Goal: Complete application form: Complete application form

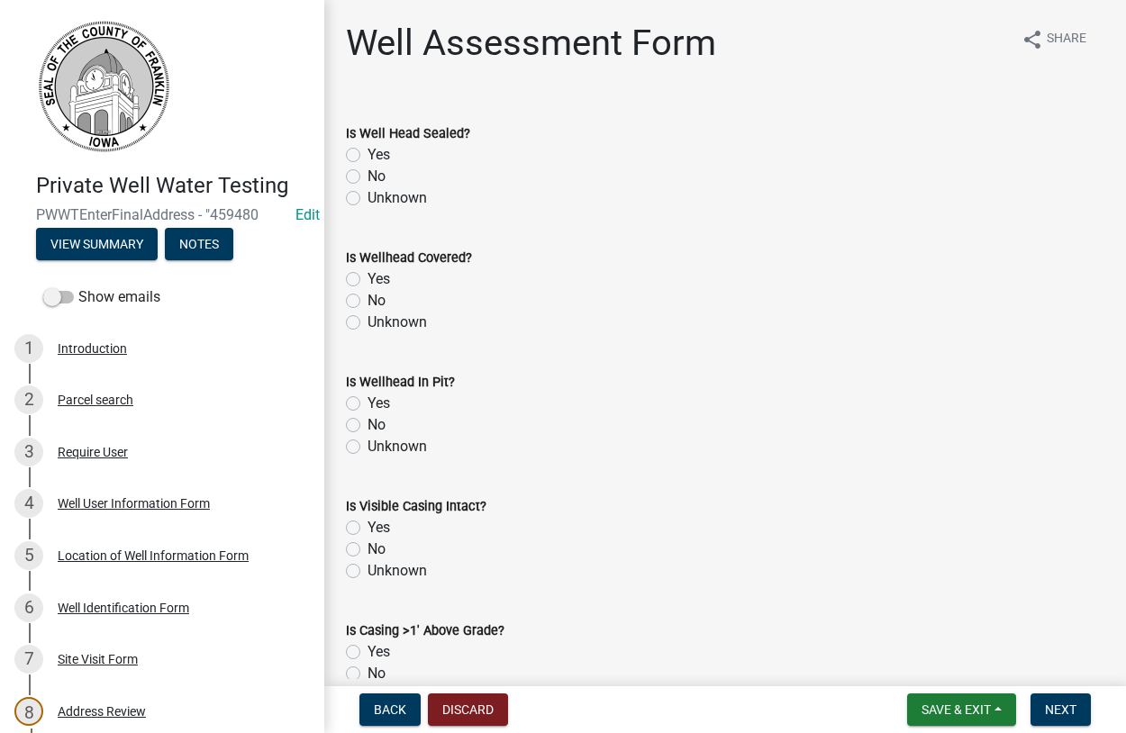
click at [367, 155] on label "Yes" at bounding box center [378, 155] width 23 height 22
click at [367, 155] on input "Yes" at bounding box center [373, 150] width 12 height 12
radio input "true"
click at [367, 280] on label "Yes" at bounding box center [378, 279] width 23 height 22
click at [367, 280] on input "Yes" at bounding box center [373, 274] width 12 height 12
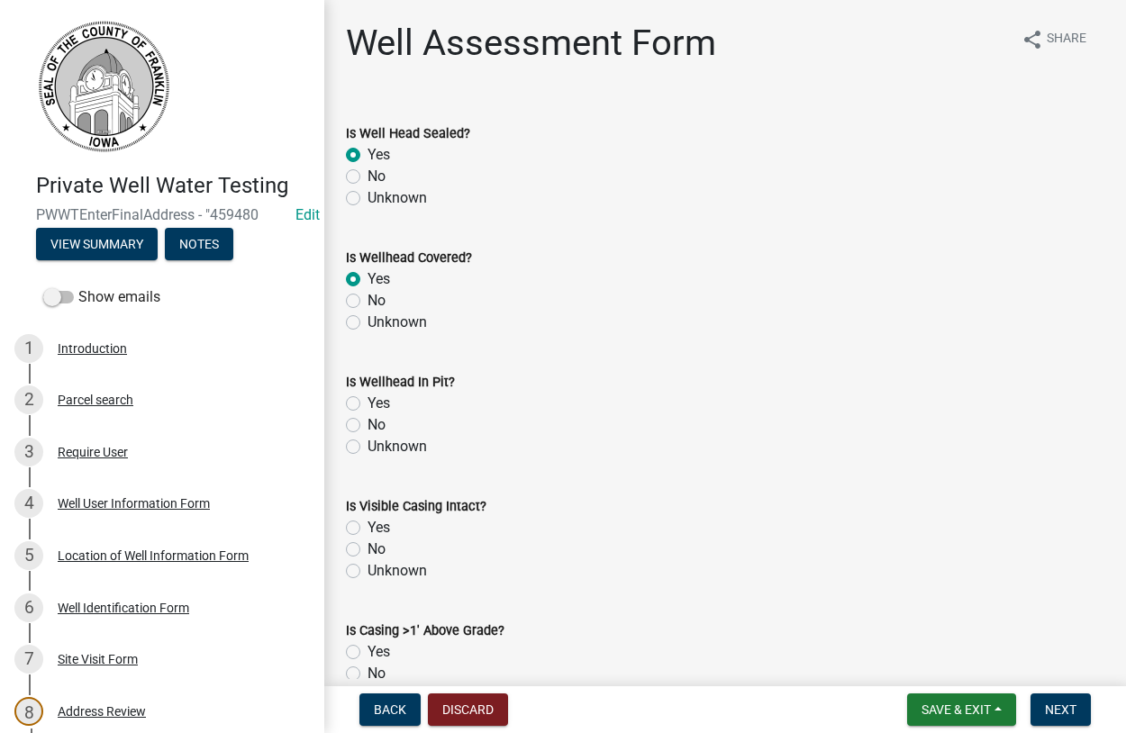
radio input "true"
click at [367, 425] on label "No" at bounding box center [376, 425] width 18 height 22
click at [367, 425] on input "No" at bounding box center [373, 420] width 12 height 12
radio input "true"
click at [367, 530] on label "Yes" at bounding box center [378, 528] width 23 height 22
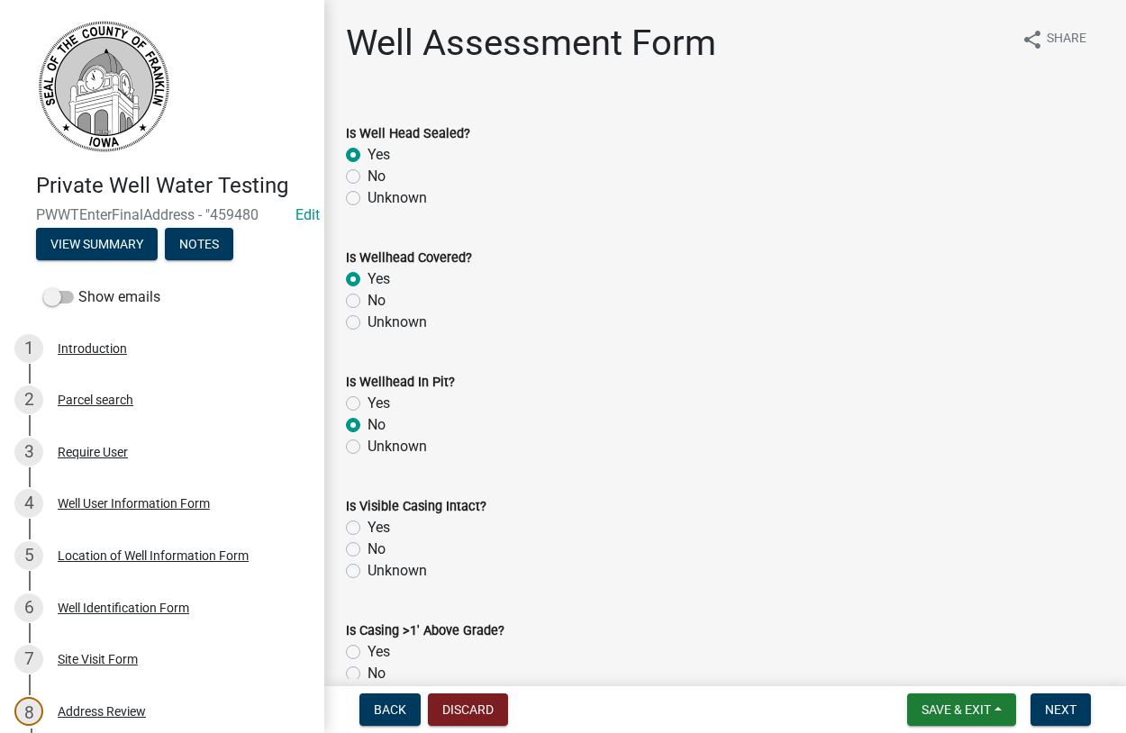
click at [367, 529] on input "Yes" at bounding box center [373, 523] width 12 height 12
radio input "true"
click at [367, 648] on label "Yes" at bounding box center [378, 652] width 23 height 22
click at [367, 648] on input "Yes" at bounding box center [373, 647] width 12 height 12
radio input "true"
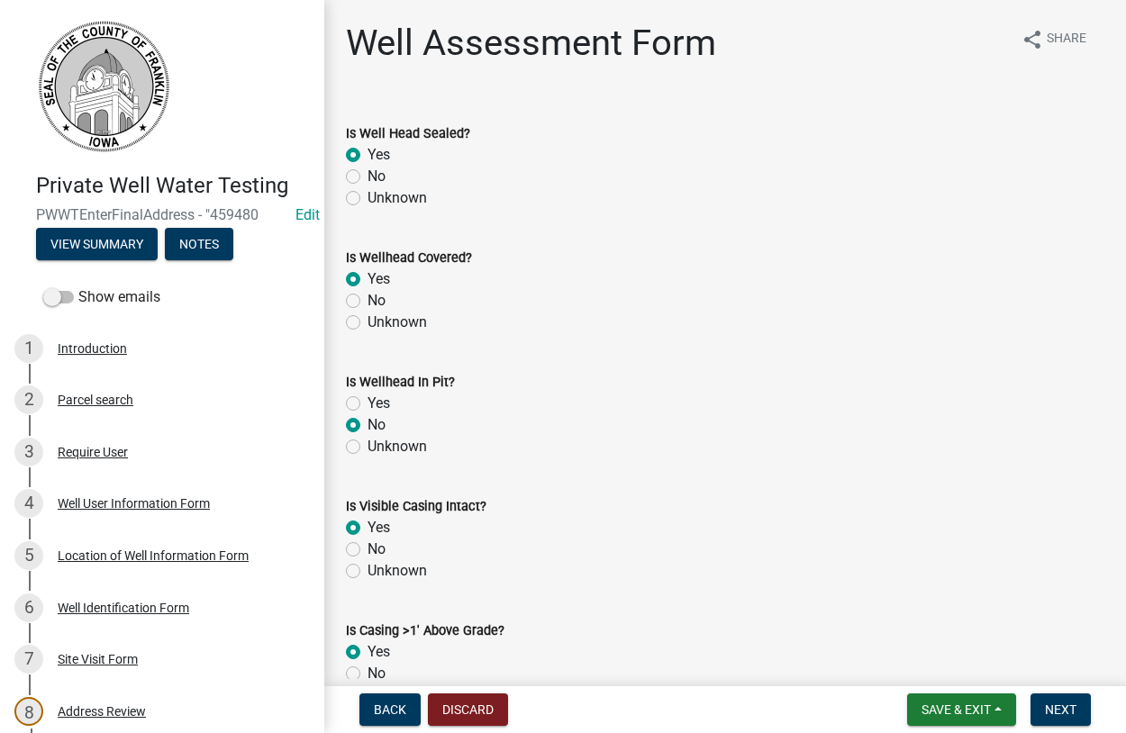
scroll to position [411, 0]
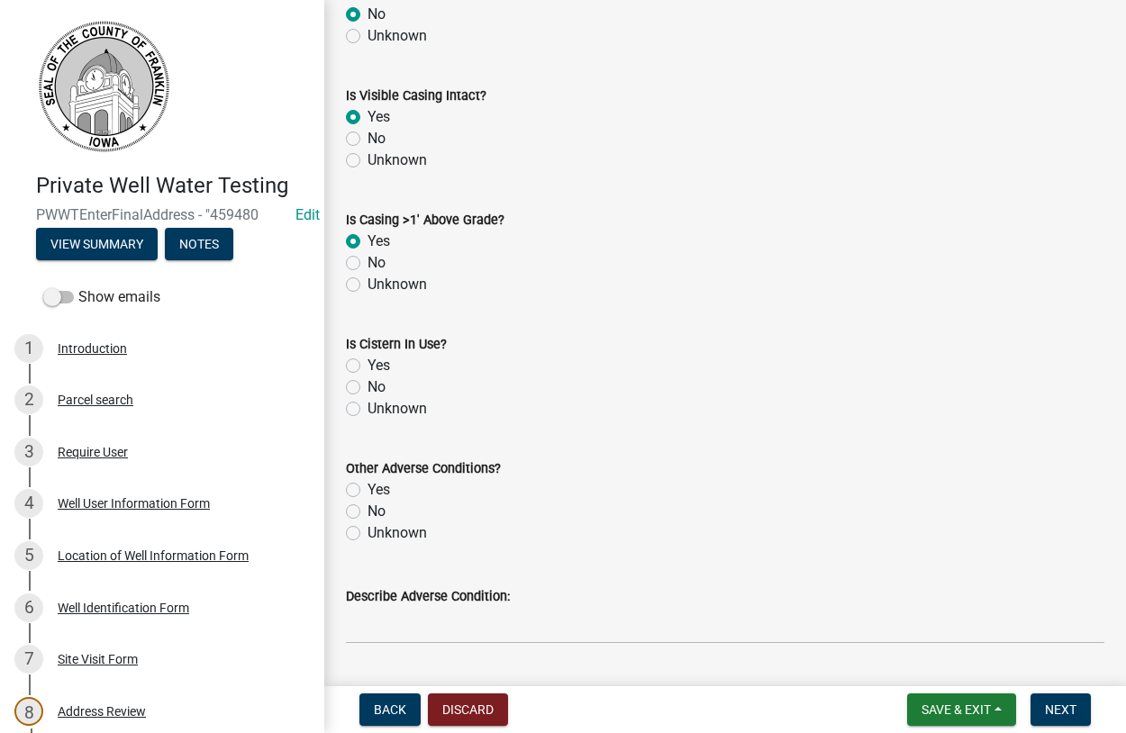
click at [367, 388] on label "No" at bounding box center [376, 387] width 18 height 22
click at [367, 388] on input "No" at bounding box center [373, 382] width 12 height 12
radio input "true"
click at [367, 533] on label "Unknown" at bounding box center [396, 533] width 59 height 22
click at [367, 533] on input "Unknown" at bounding box center [373, 528] width 12 height 12
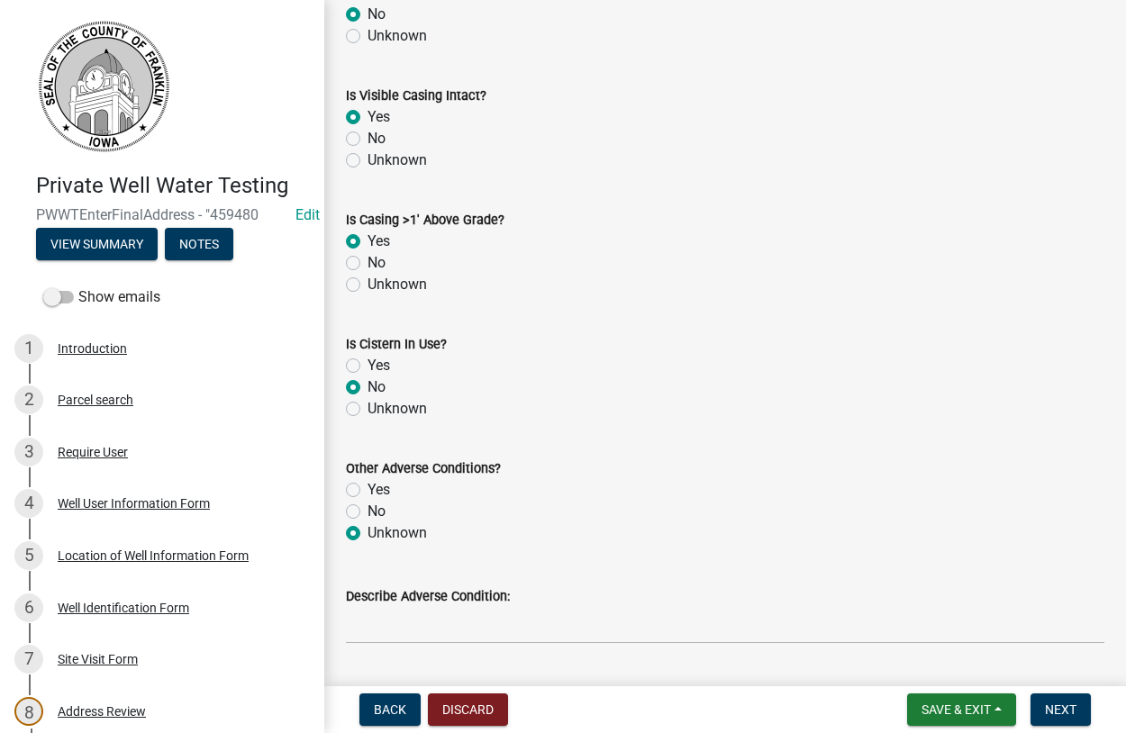
radio input "true"
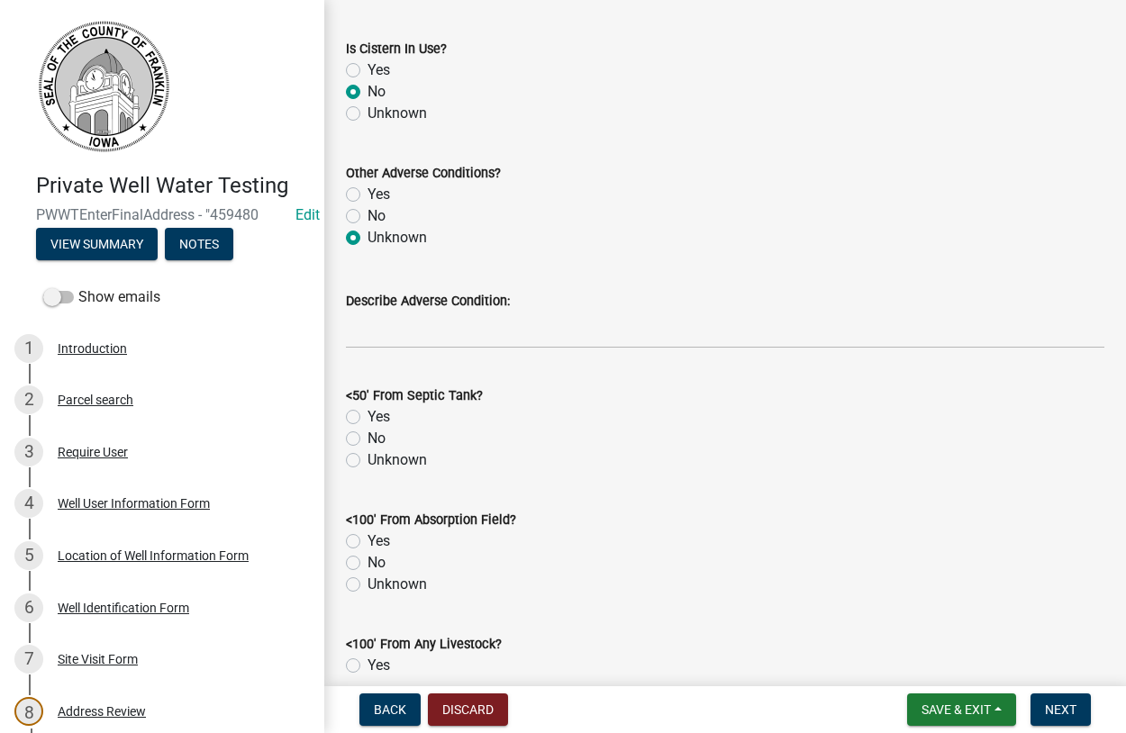
scroll to position [821, 0]
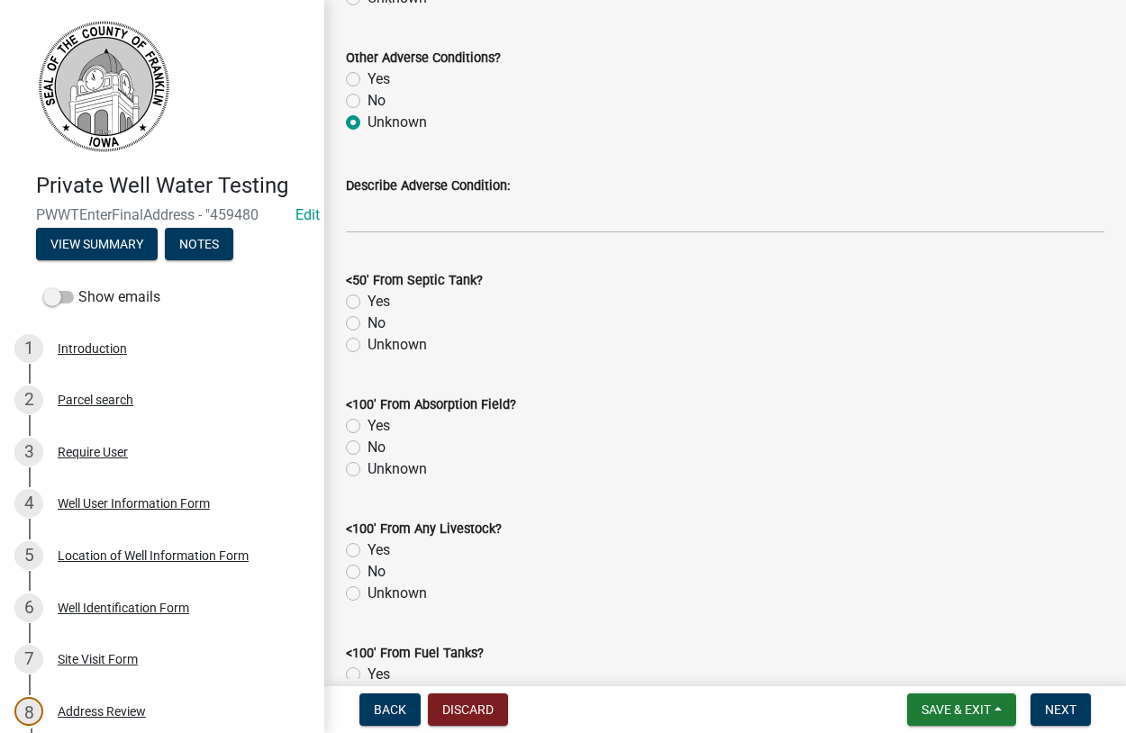
click at [367, 325] on label "No" at bounding box center [376, 324] width 18 height 22
click at [367, 324] on input "No" at bounding box center [373, 319] width 12 height 12
radio input "true"
click at [367, 446] on label "No" at bounding box center [376, 448] width 18 height 22
click at [367, 446] on input "No" at bounding box center [373, 443] width 12 height 12
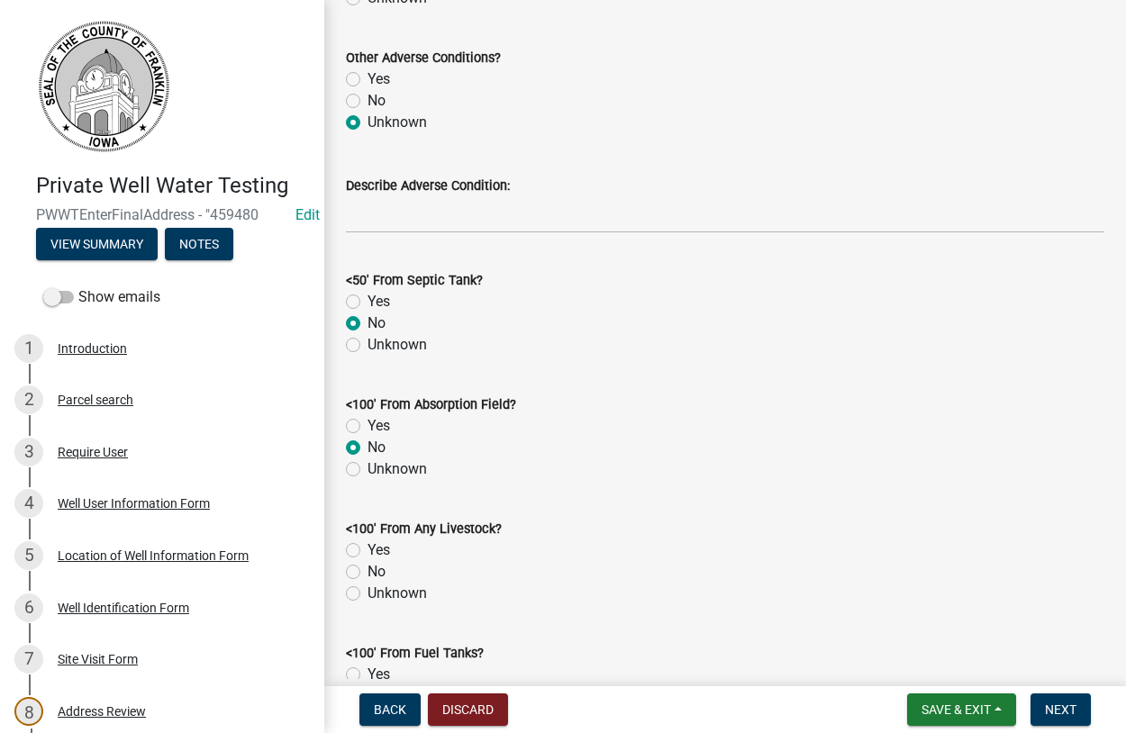
radio input "true"
click at [367, 572] on label "No" at bounding box center [376, 572] width 18 height 22
click at [367, 572] on input "No" at bounding box center [373, 567] width 12 height 12
radio input "true"
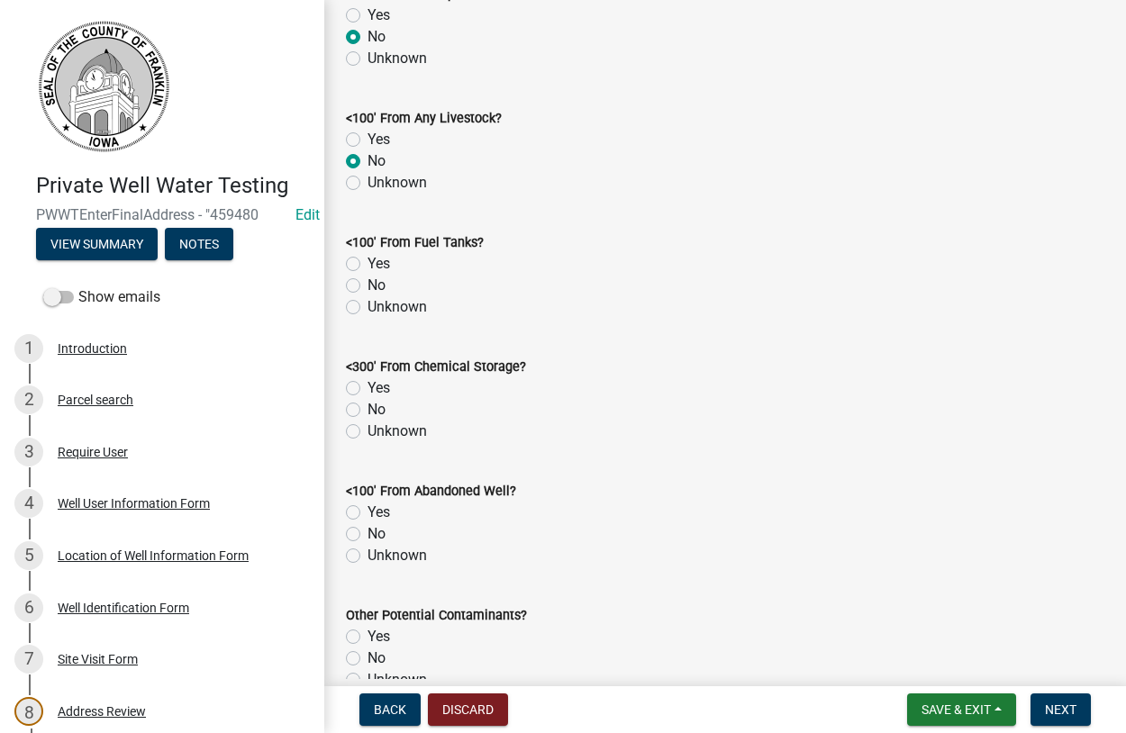
click at [367, 287] on label "No" at bounding box center [376, 286] width 18 height 22
click at [367, 286] on input "No" at bounding box center [373, 281] width 12 height 12
radio input "true"
click at [367, 413] on label "No" at bounding box center [376, 410] width 18 height 22
click at [367, 411] on input "No" at bounding box center [373, 405] width 12 height 12
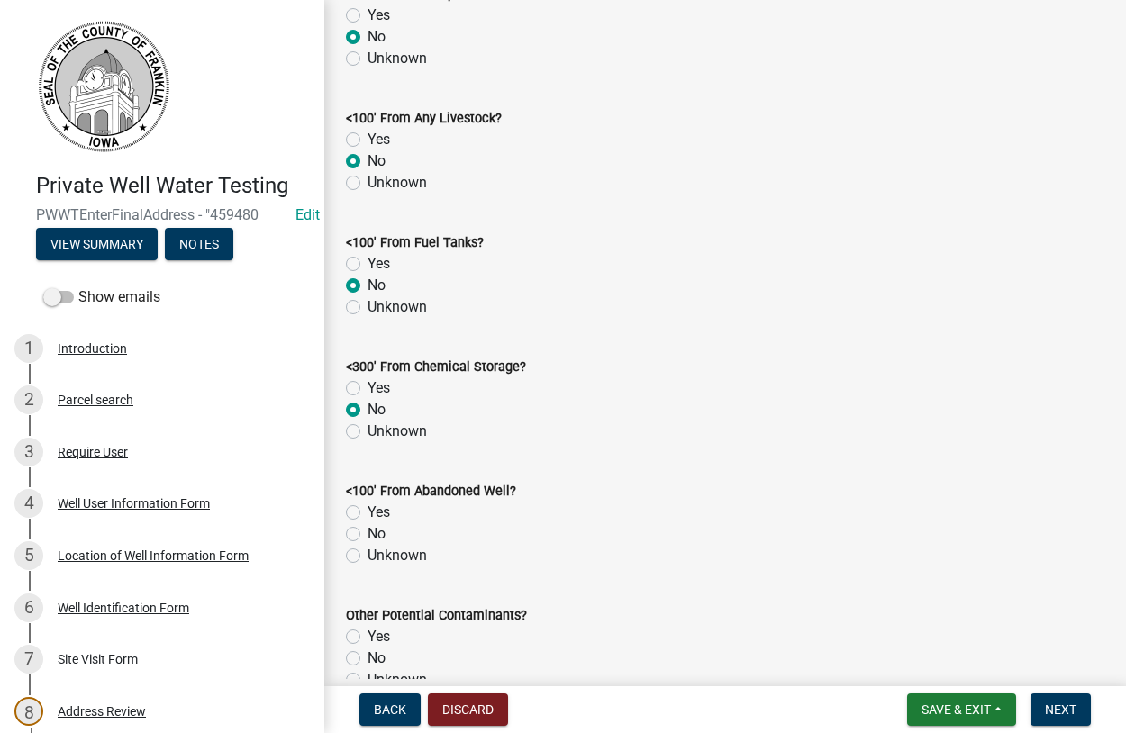
radio input "true"
click at [367, 538] on label "No" at bounding box center [376, 534] width 18 height 22
click at [367, 535] on input "No" at bounding box center [373, 529] width 12 height 12
radio input "true"
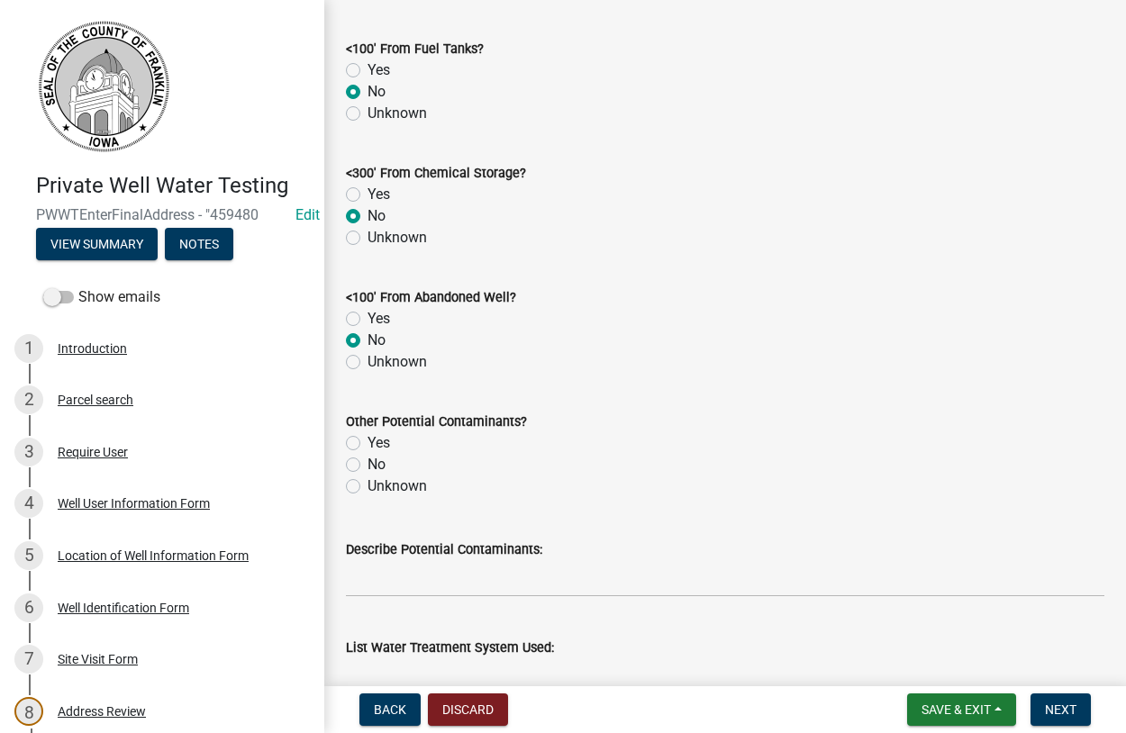
scroll to position [1745, 0]
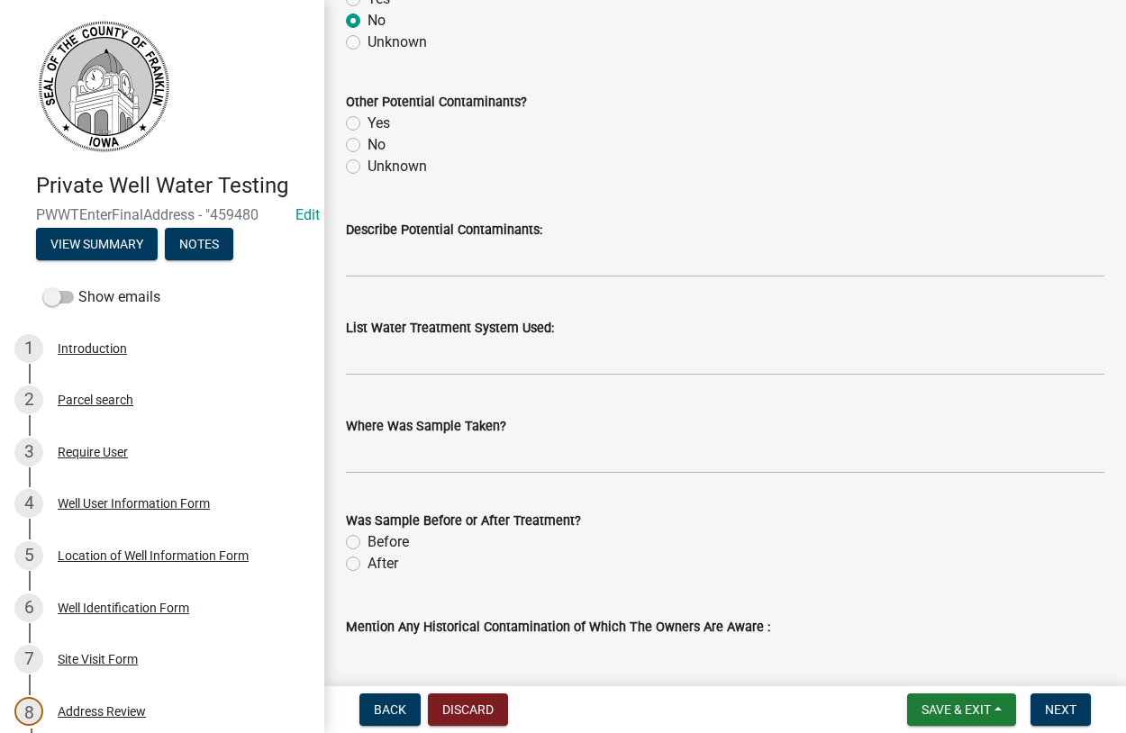
click at [367, 168] on label "Unknown" at bounding box center [396, 167] width 59 height 22
click at [367, 168] on input "Unknown" at bounding box center [373, 162] width 12 height 12
radio input "true"
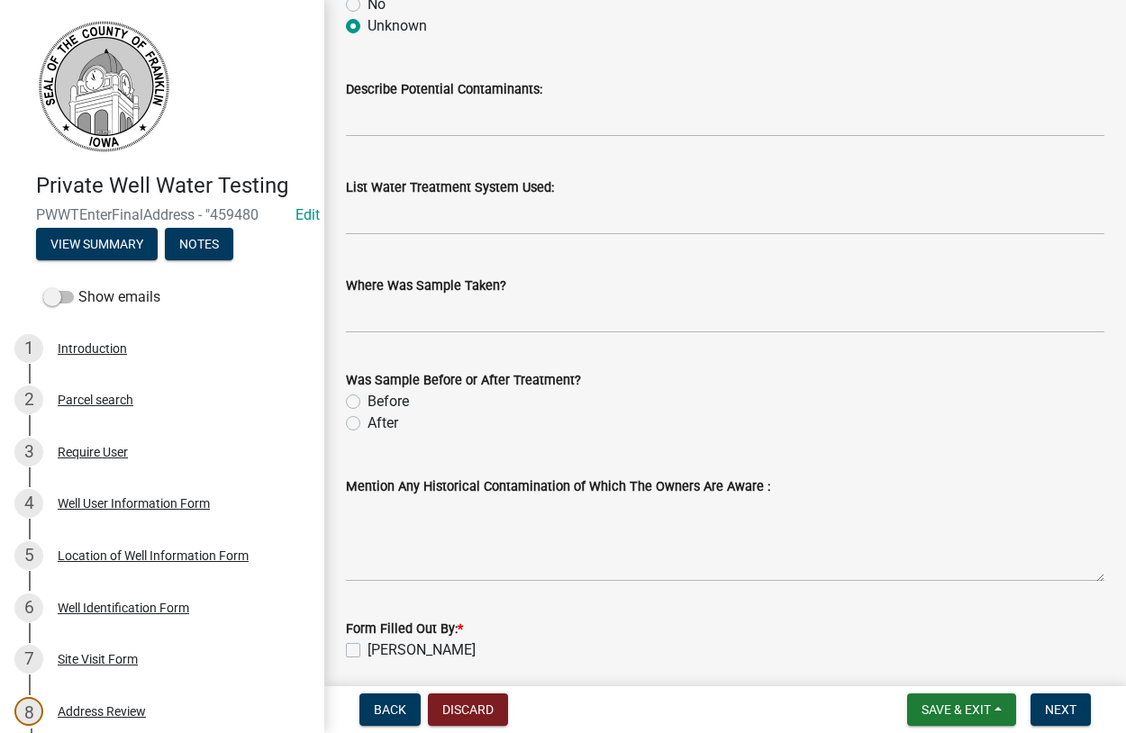
scroll to position [2053, 0]
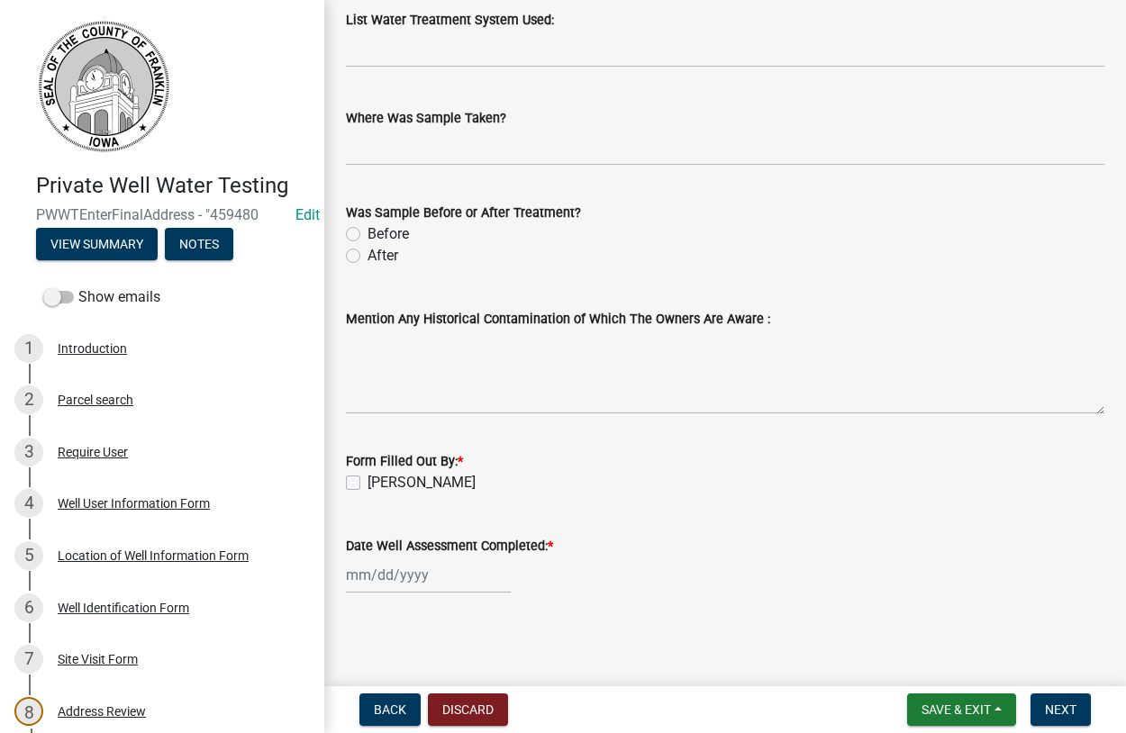
click at [367, 238] on label "Before" at bounding box center [387, 234] width 41 height 22
click at [367, 235] on input "Before" at bounding box center [373, 229] width 12 height 12
radio input "true"
click at [442, 399] on textarea "Mention Any Historical Contamination of Which The Owners Are Aware :" at bounding box center [725, 372] width 758 height 85
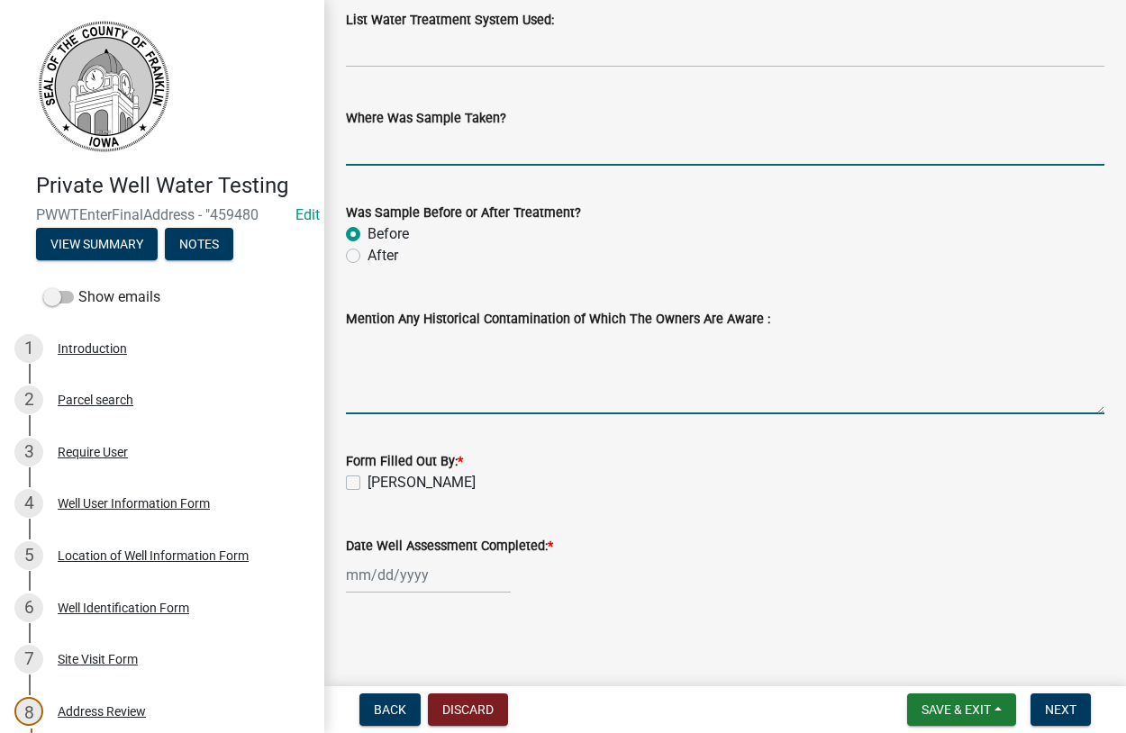
drag, startPoint x: 431, startPoint y: 153, endPoint x: 440, endPoint y: 145, distance: 11.5
click at [432, 155] on input "Where Was Sample Taken?" at bounding box center [725, 147] width 758 height 37
type input "hyd"
click at [361, 480] on div "[PERSON_NAME]" at bounding box center [725, 483] width 758 height 22
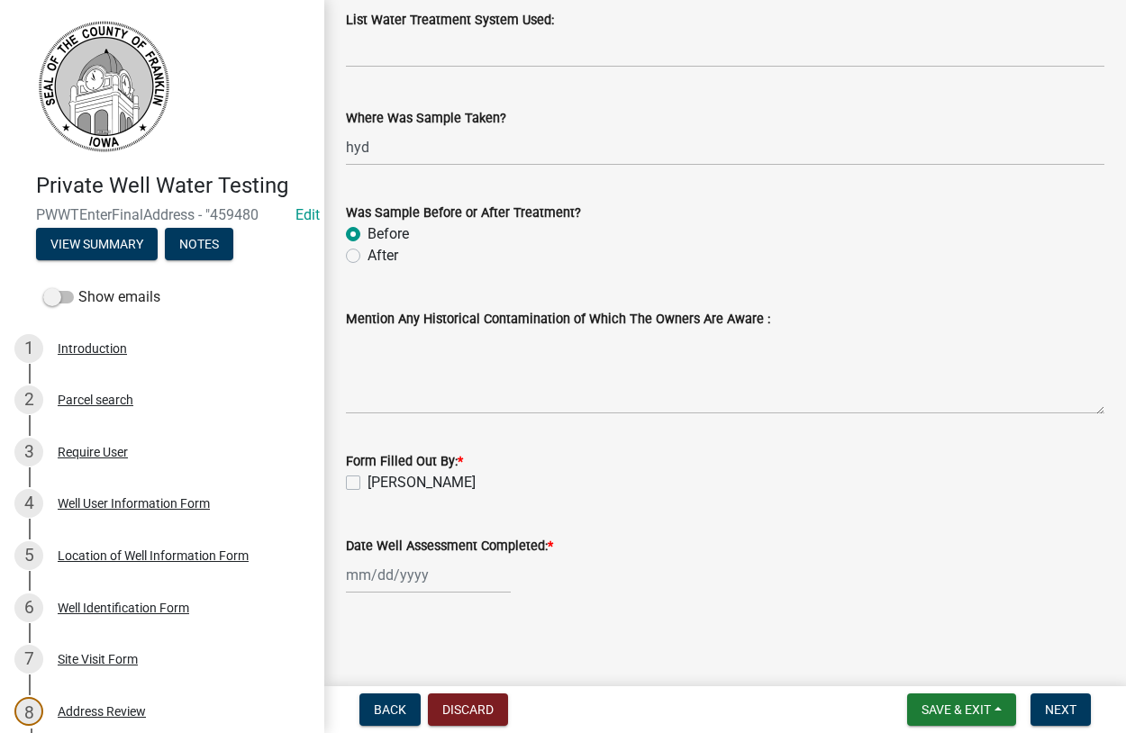
click at [367, 485] on label "[PERSON_NAME]" at bounding box center [421, 483] width 108 height 22
click at [367, 484] on input "[PERSON_NAME]" at bounding box center [373, 478] width 12 height 12
checkbox input "true"
select select "8"
select select "2025"
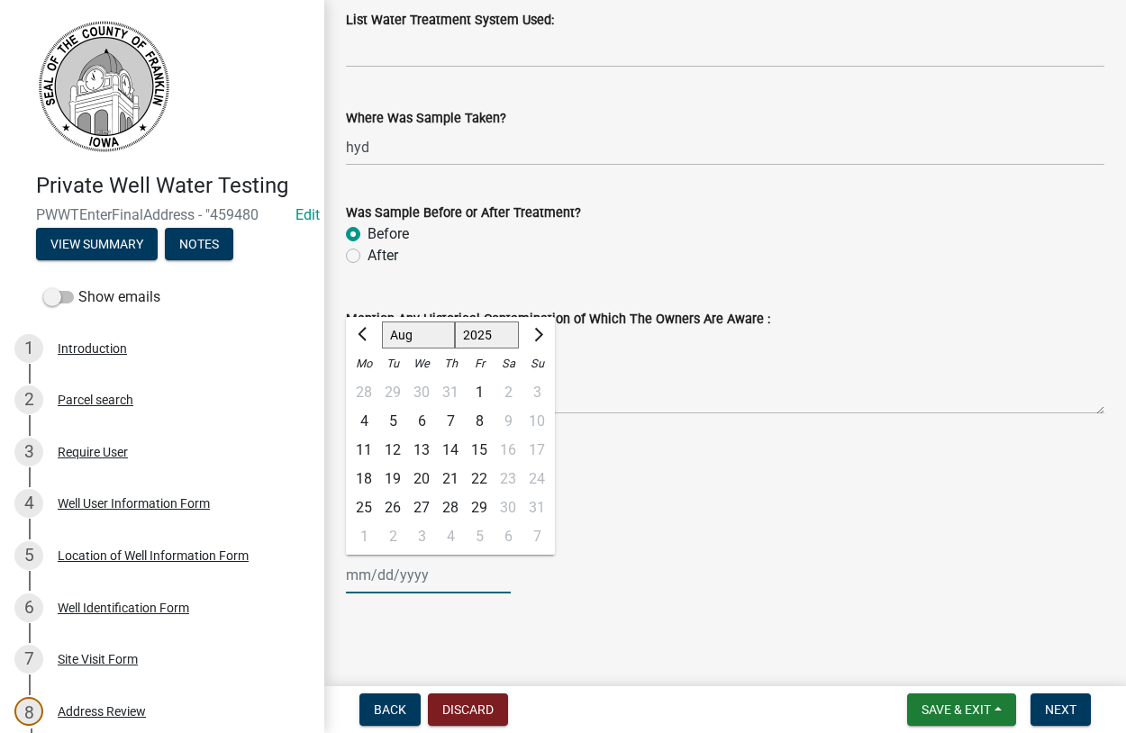
click at [388, 574] on input "Date Well Assessment Completed: *" at bounding box center [428, 575] width 165 height 37
click at [425, 420] on div "6" at bounding box center [421, 421] width 29 height 29
type input "08/06/2025"
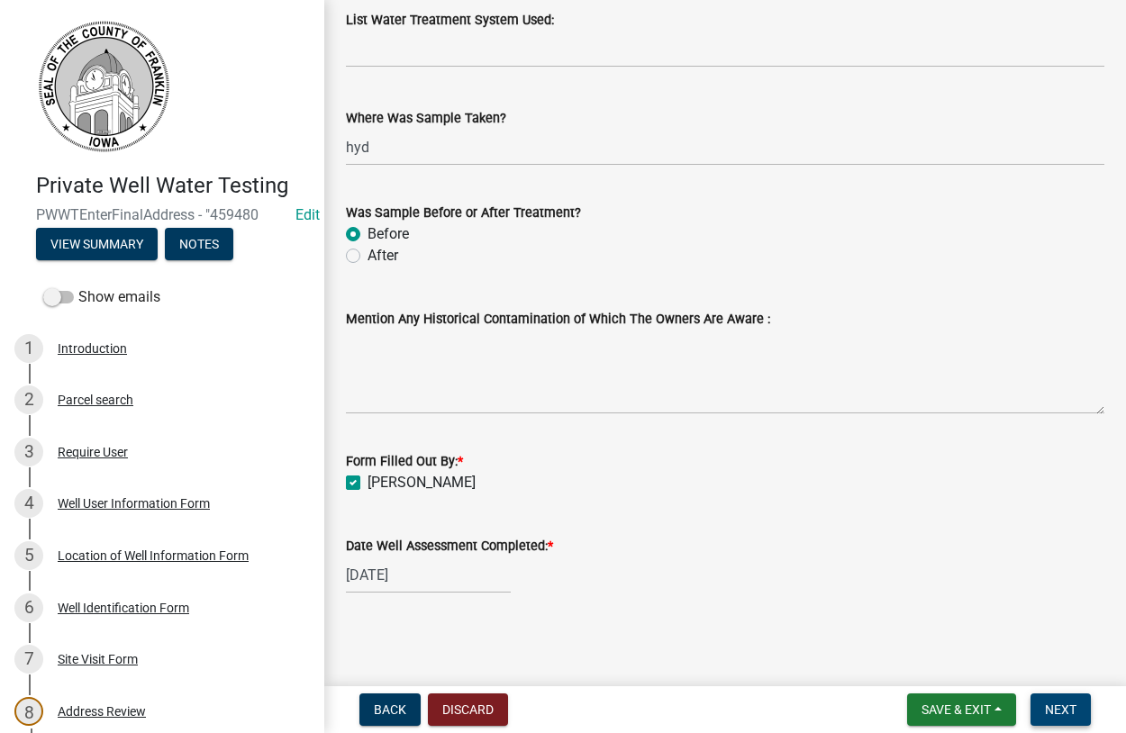
click at [1058, 711] on span "Next" at bounding box center [1061, 709] width 32 height 14
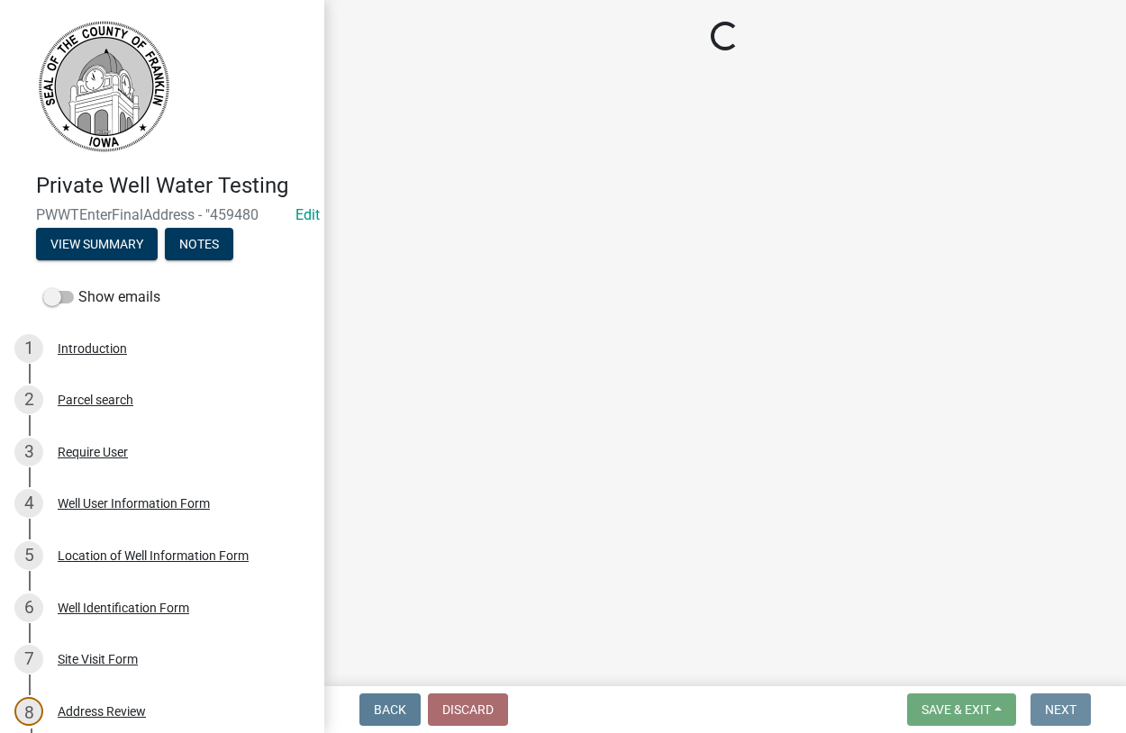
scroll to position [0, 0]
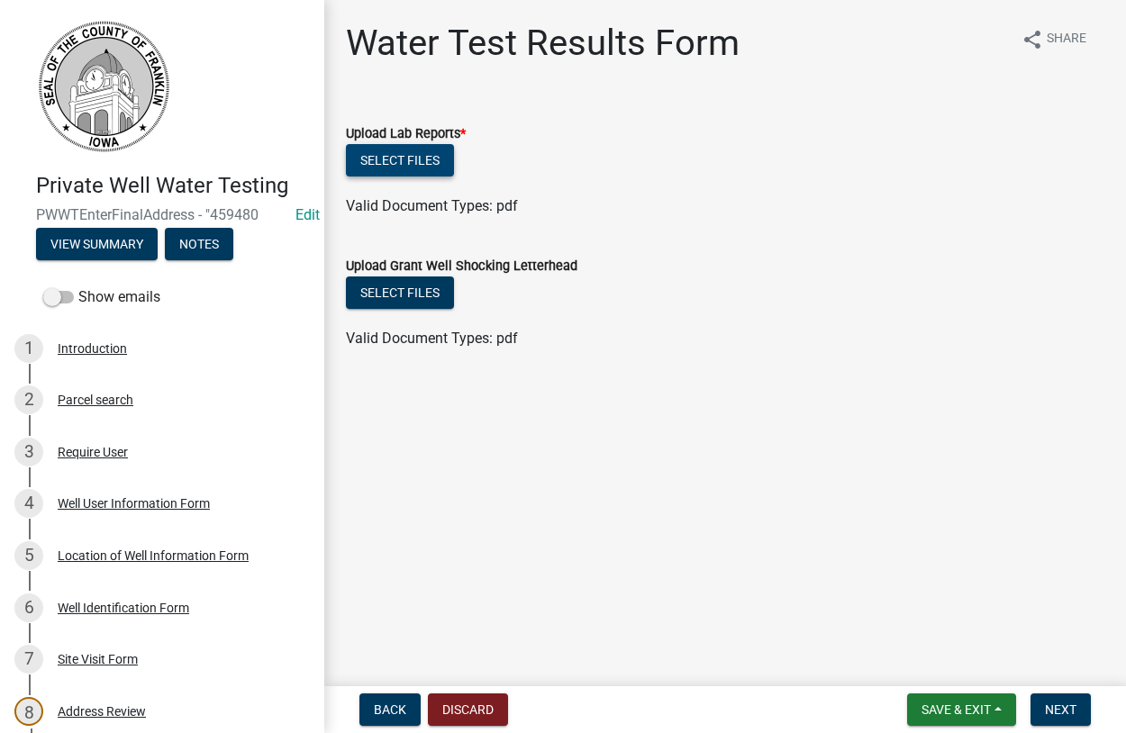
click at [392, 159] on button "Select files" at bounding box center [400, 160] width 108 height 32
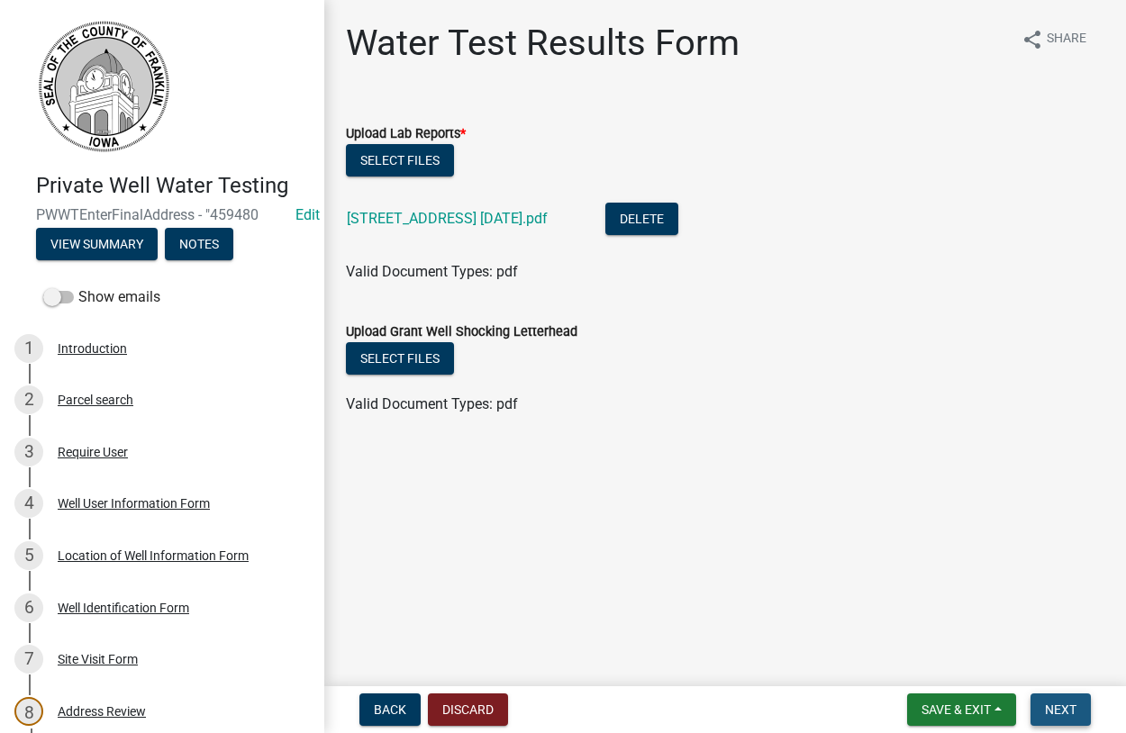
click at [1055, 702] on span "Next" at bounding box center [1061, 709] width 32 height 14
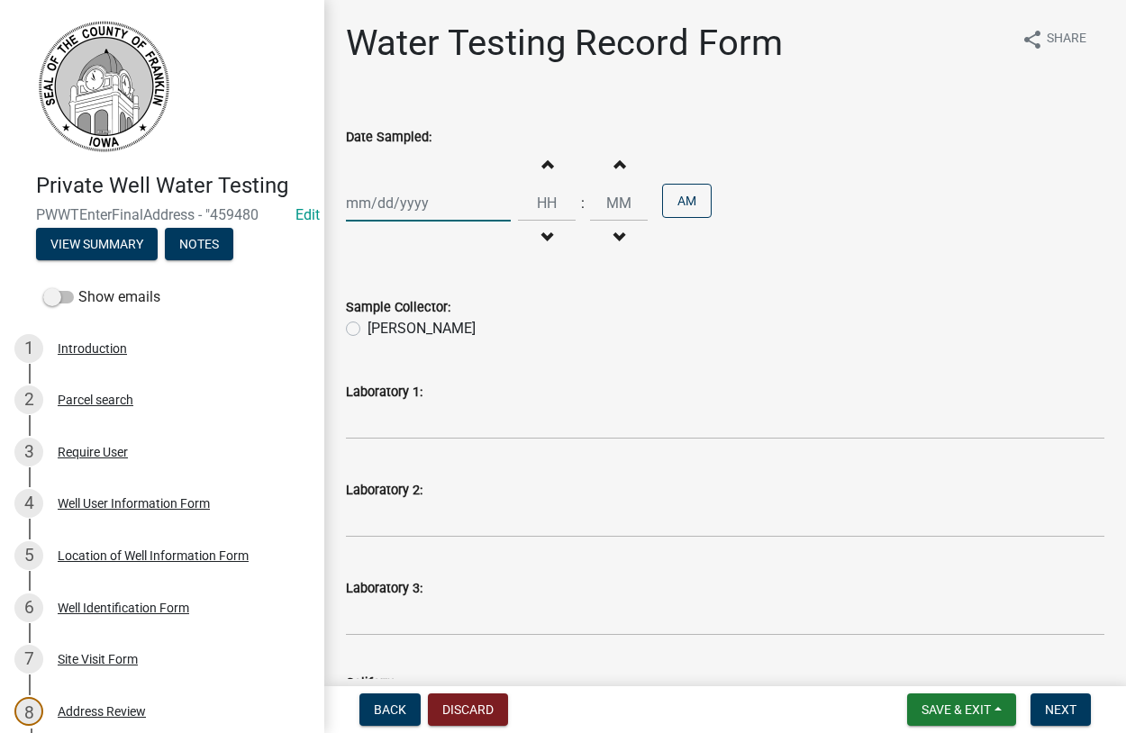
select select "8"
select select "2025"
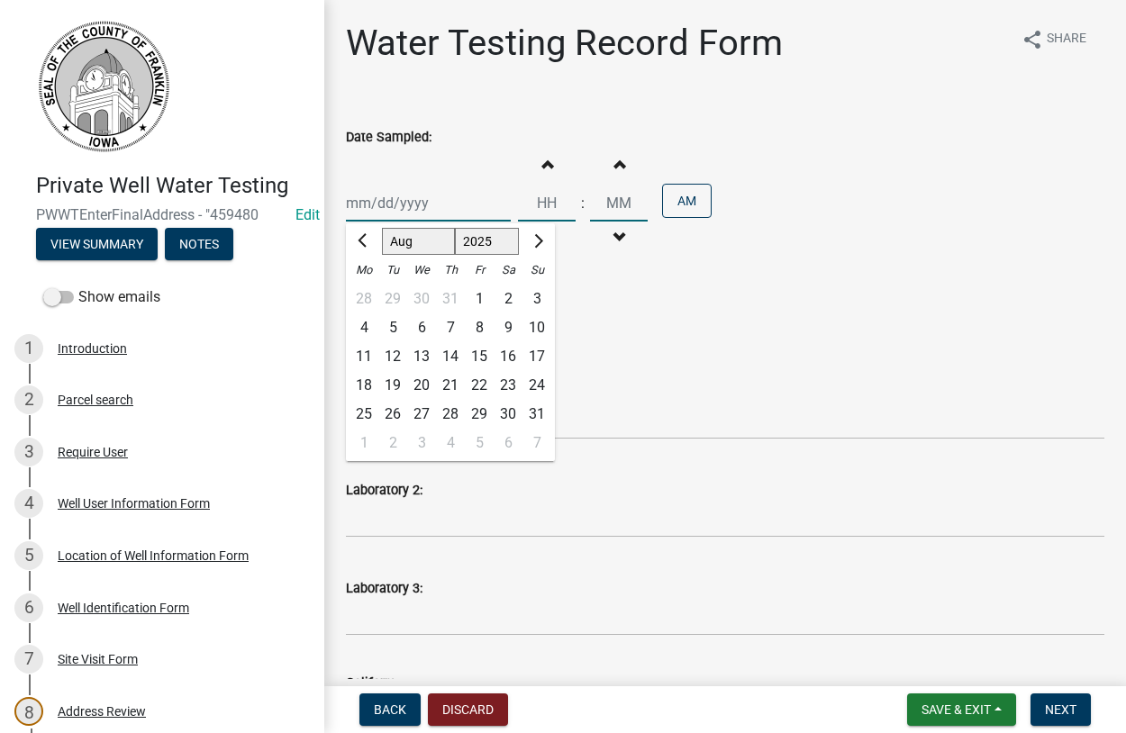
click at [419, 208] on input "Date Sampled:" at bounding box center [428, 203] width 165 height 37
click at [421, 325] on div "6" at bounding box center [421, 327] width 29 height 29
type input "08/06/2025"
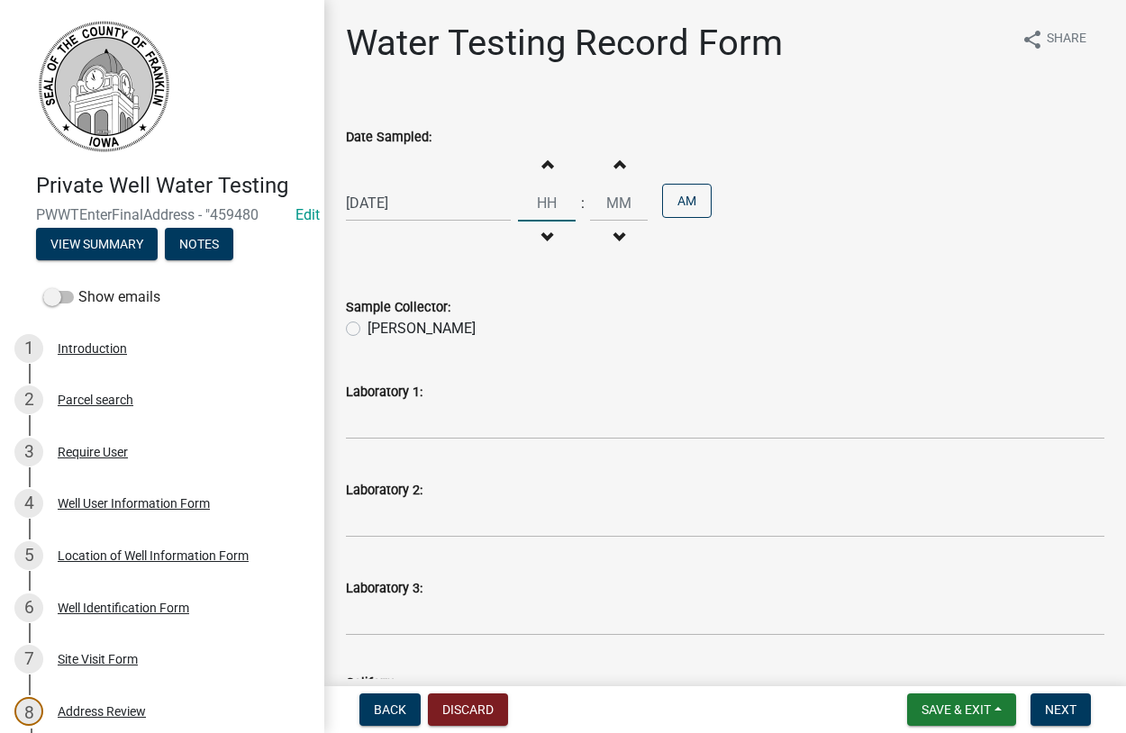
click at [551, 200] on input "Hours" at bounding box center [547, 203] width 58 height 37
type input "11"
type input "00"
click at [367, 325] on label "[PERSON_NAME]" at bounding box center [421, 329] width 108 height 22
click at [367, 325] on input "[PERSON_NAME]" at bounding box center [373, 324] width 12 height 12
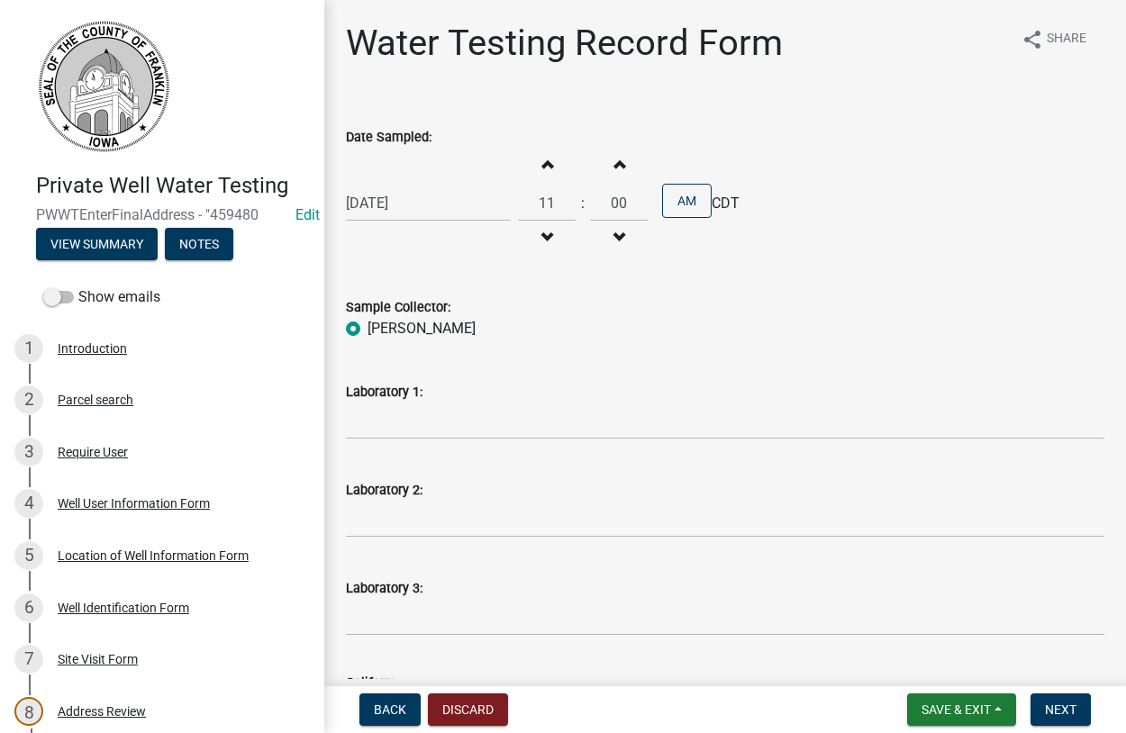
radio input "true"
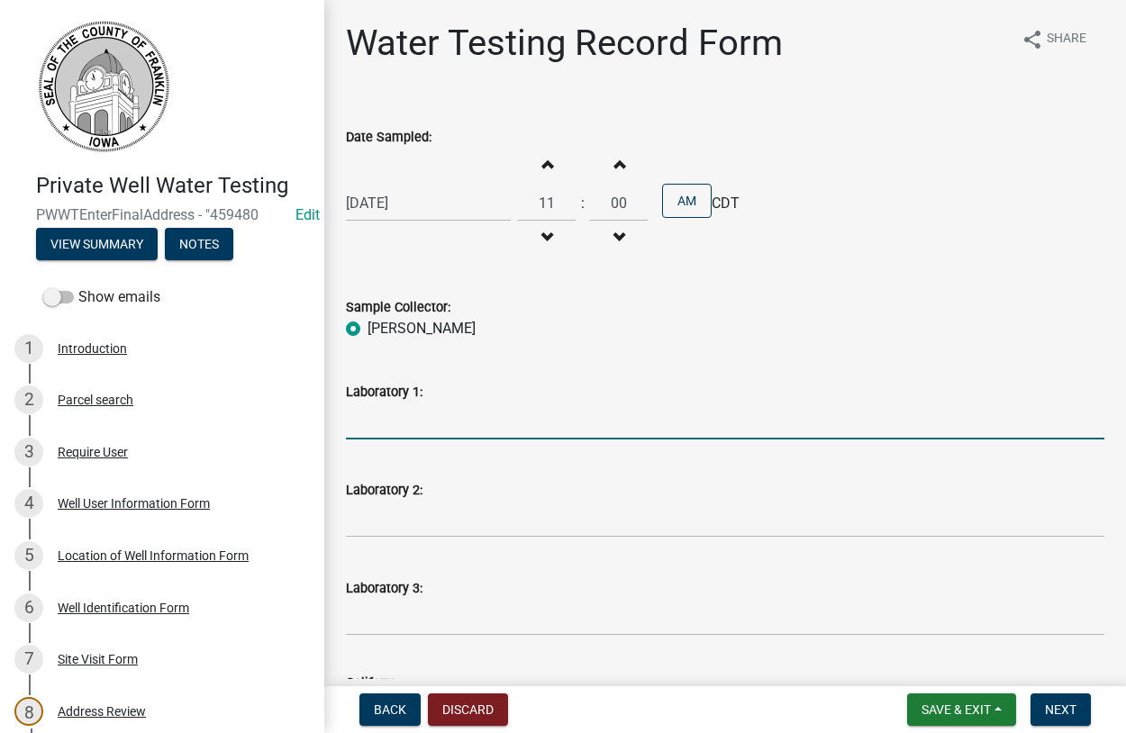
click at [393, 421] on input "Laboratory 1:" at bounding box center [725, 421] width 758 height 37
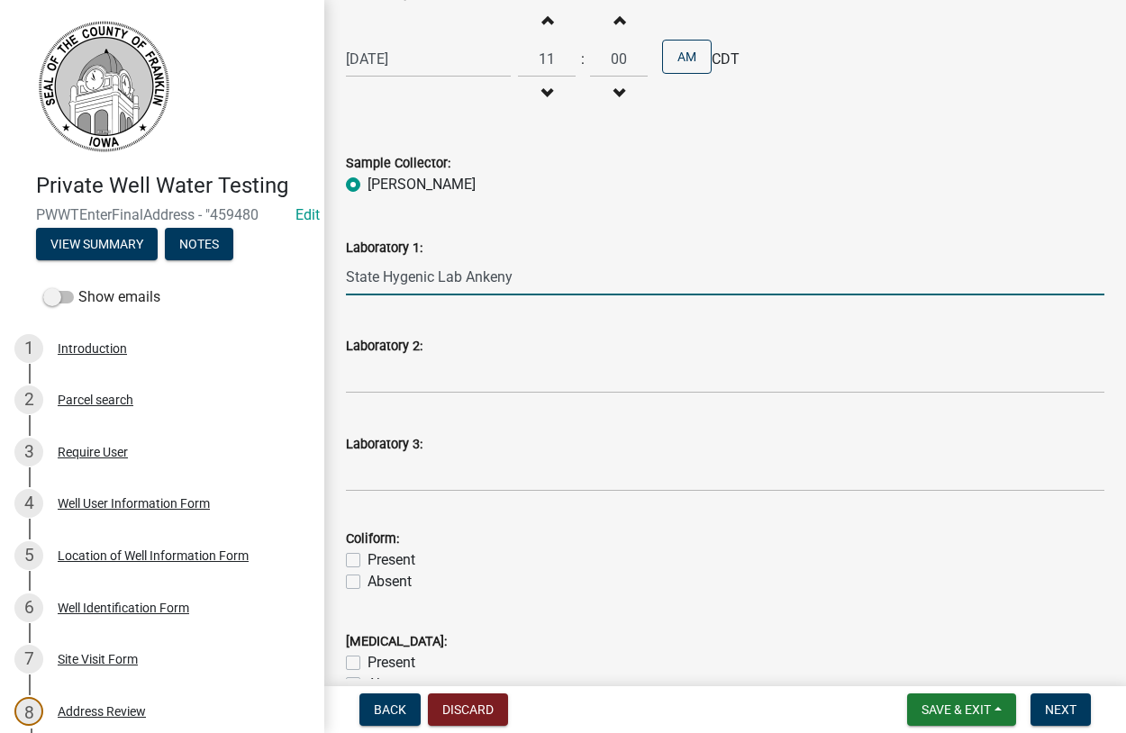
scroll to position [411, 0]
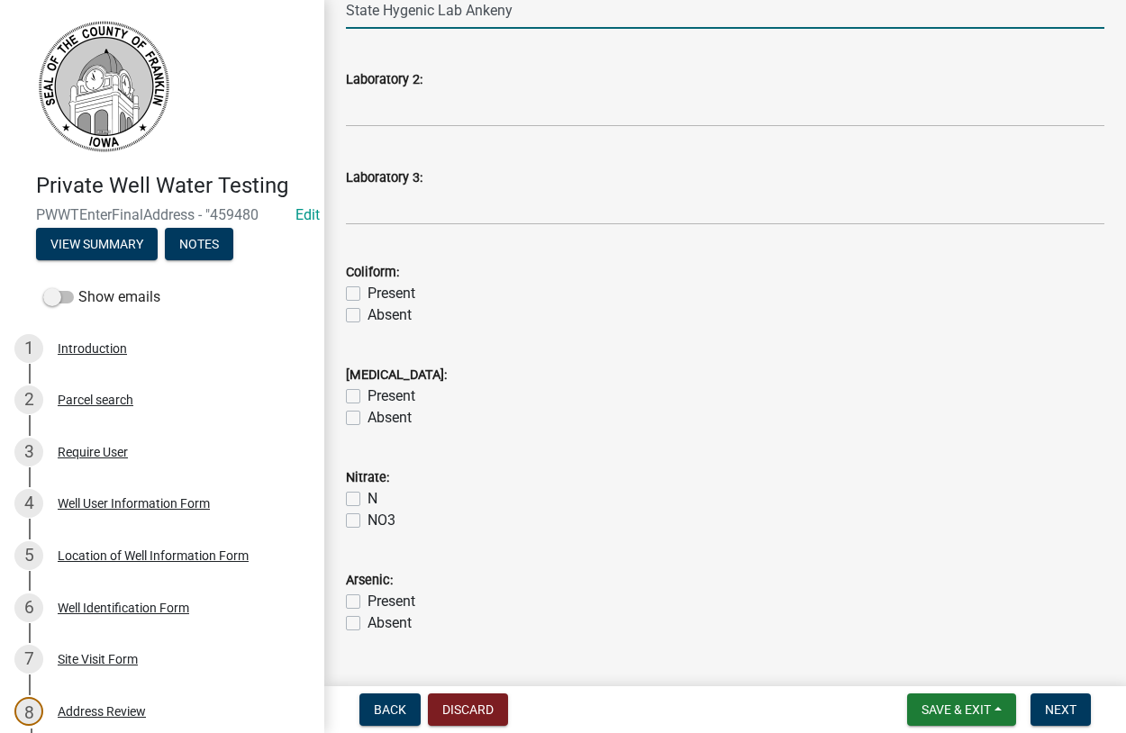
type input "State Hygenic Lab Ankeny"
click at [367, 295] on label "Present" at bounding box center [391, 294] width 48 height 22
click at [367, 295] on input "Present" at bounding box center [373, 289] width 12 height 12
checkbox input "true"
checkbox input "false"
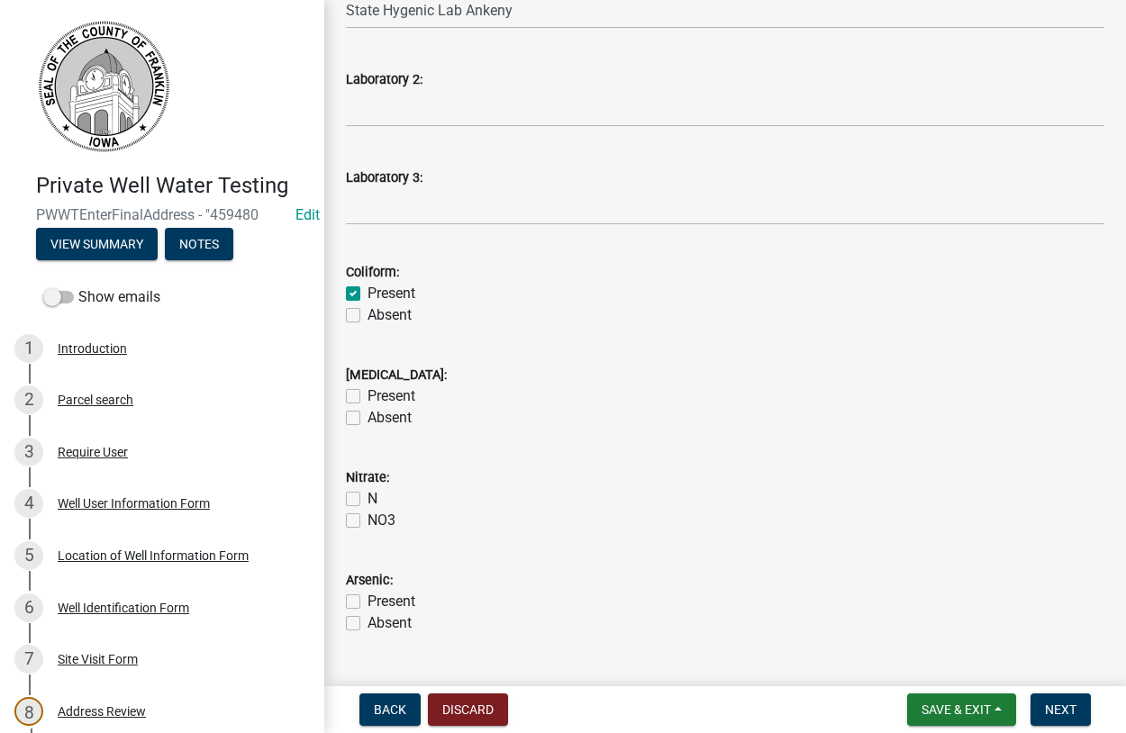
click at [367, 418] on label "Absent" at bounding box center [389, 418] width 44 height 22
click at [367, 418] on input "Absent" at bounding box center [373, 413] width 12 height 12
checkbox input "true"
checkbox input "false"
checkbox input "true"
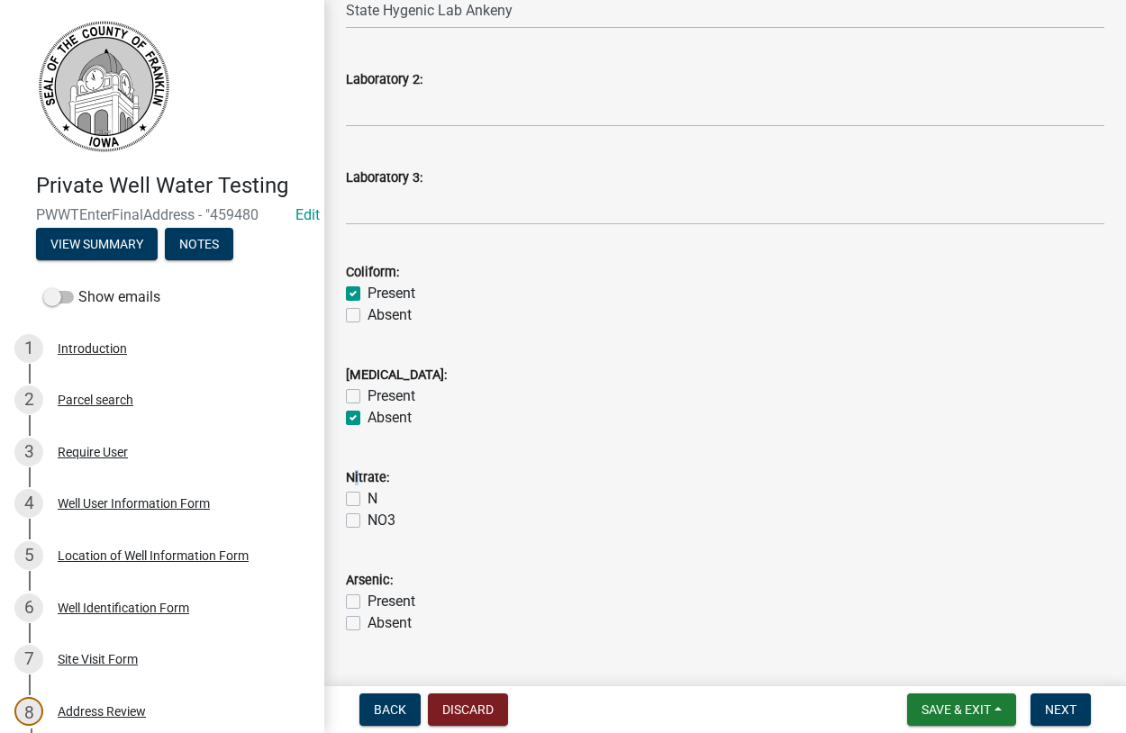
click at [351, 487] on div "Nitrate:" at bounding box center [725, 478] width 758 height 22
click at [367, 502] on label "N" at bounding box center [372, 499] width 10 height 22
click at [367, 500] on input "N" at bounding box center [373, 494] width 12 height 12
checkbox input "true"
checkbox input "false"
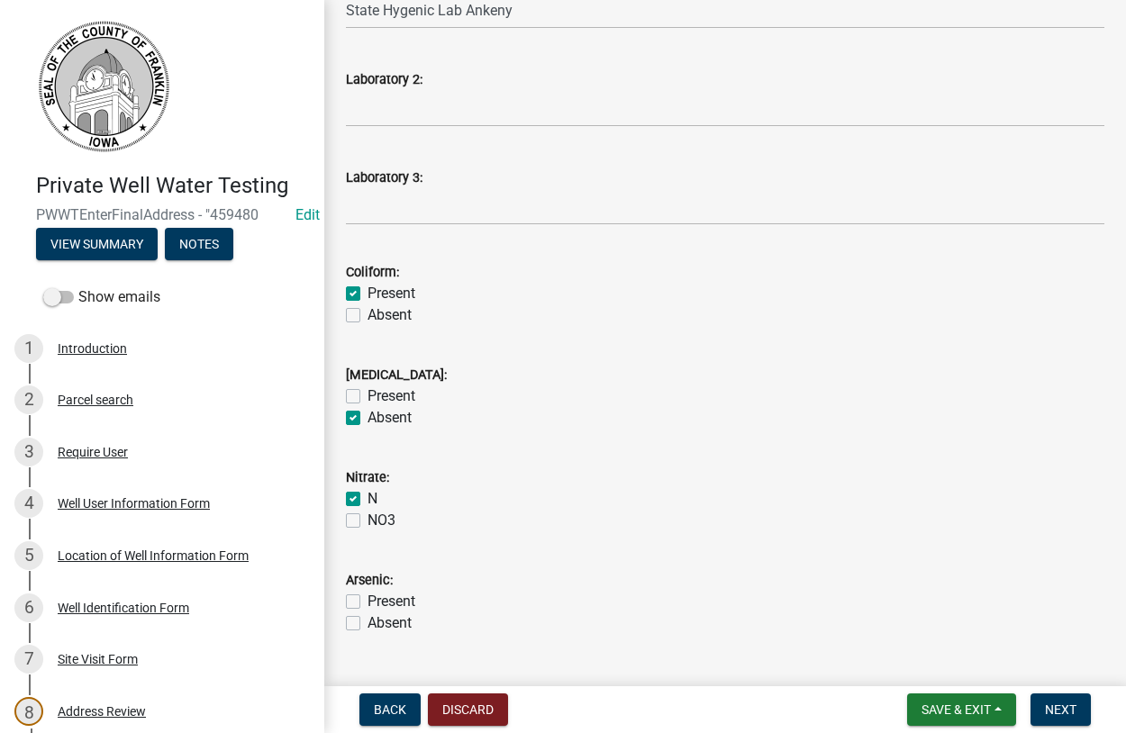
click at [421, 503] on div "N" at bounding box center [725, 499] width 758 height 22
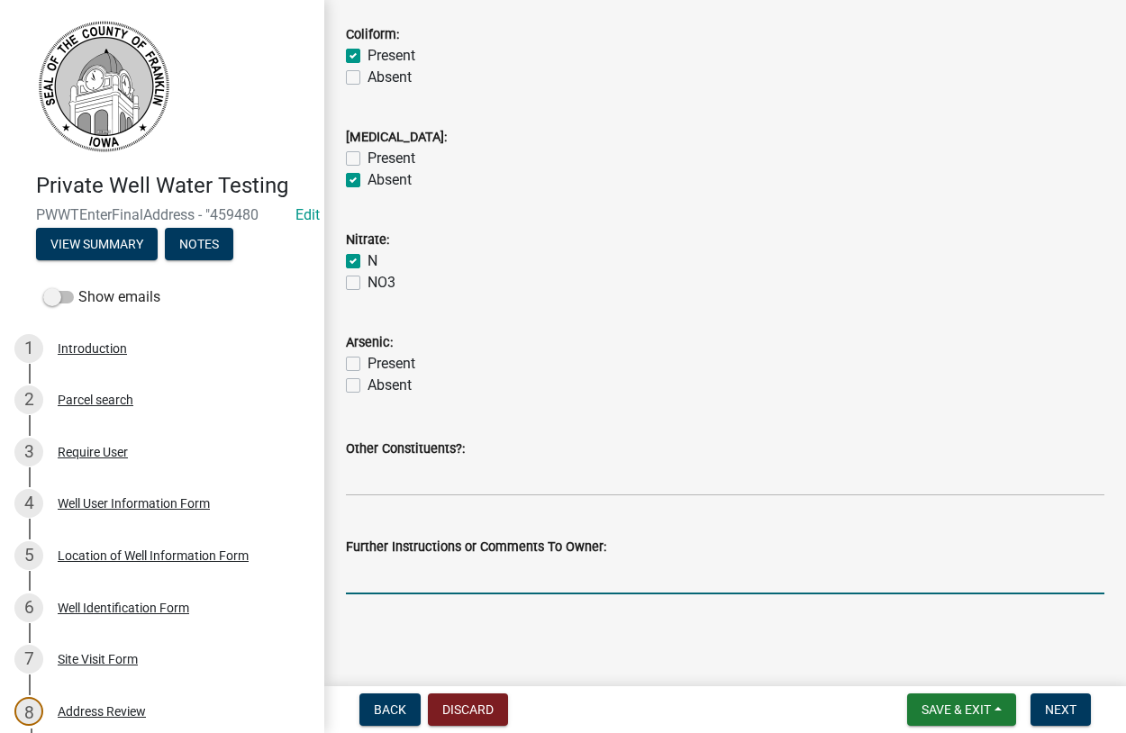
click at [422, 578] on input "Further Instructions or Comments To Owner:" at bounding box center [725, 575] width 758 height 37
type input "Coliform bacteria was @ 8.7"
click at [1055, 705] on span "Next" at bounding box center [1061, 709] width 32 height 14
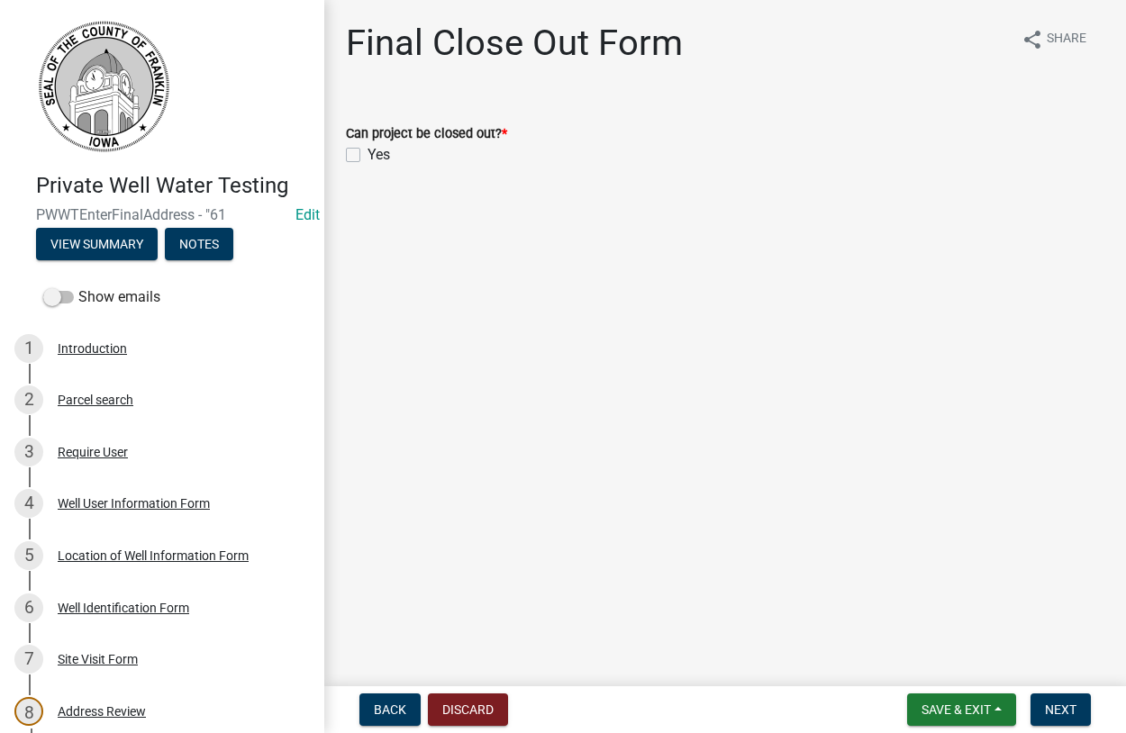
click at [367, 151] on label "Yes" at bounding box center [378, 155] width 23 height 22
click at [367, 151] on input "Yes" at bounding box center [373, 150] width 12 height 12
checkbox input "true"
click at [1052, 712] on span "Next" at bounding box center [1061, 709] width 32 height 14
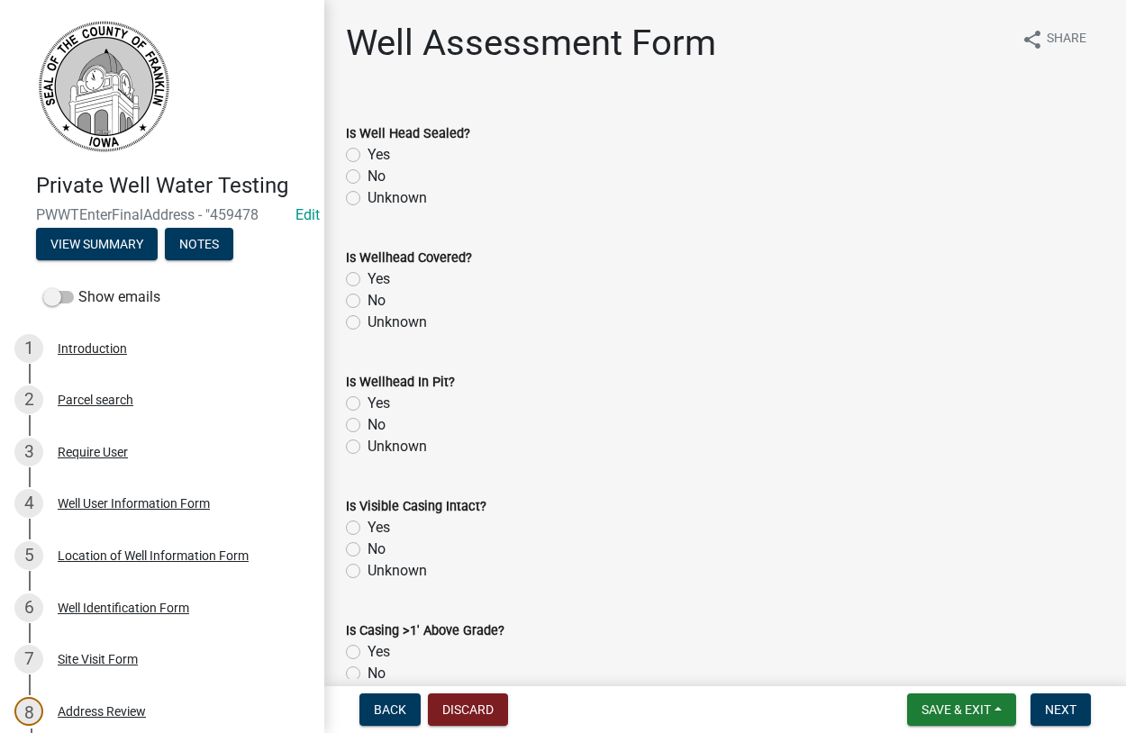
click at [367, 156] on label "Yes" at bounding box center [378, 155] width 23 height 22
click at [367, 156] on input "Yes" at bounding box center [373, 150] width 12 height 12
radio input "true"
click at [367, 276] on label "Yes" at bounding box center [378, 279] width 23 height 22
click at [367, 276] on input "Yes" at bounding box center [373, 274] width 12 height 12
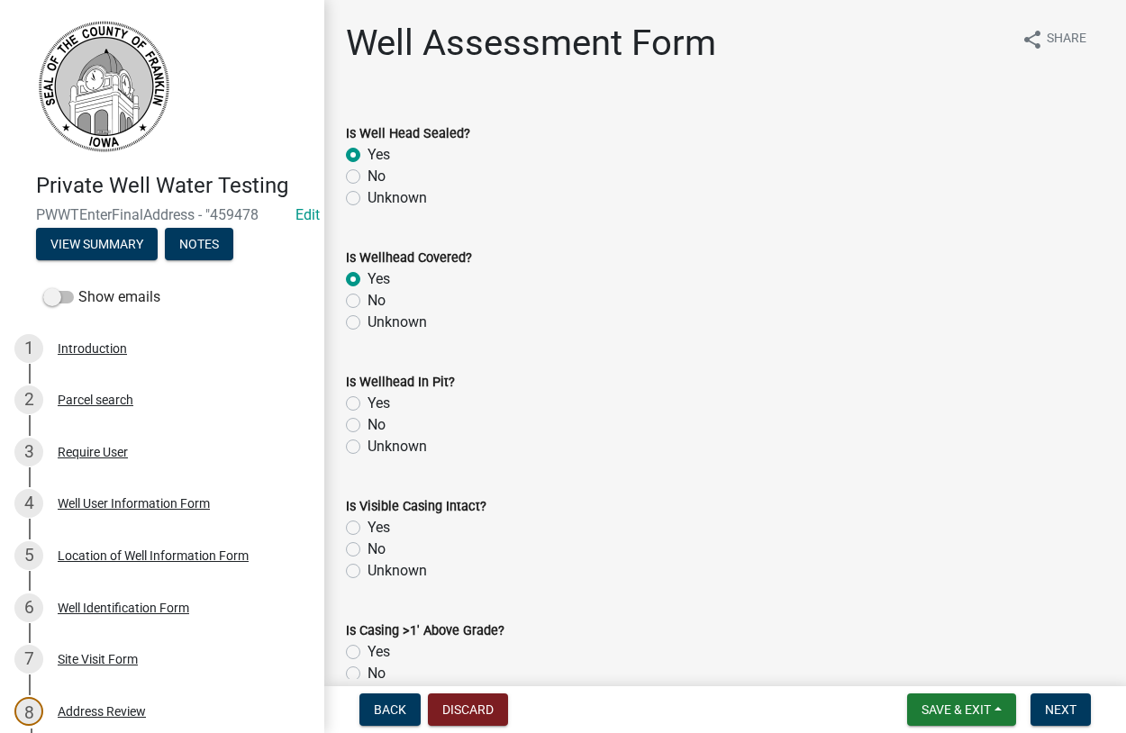
radio input "true"
click at [367, 423] on label "No" at bounding box center [376, 425] width 18 height 22
click at [367, 423] on input "No" at bounding box center [373, 420] width 12 height 12
radio input "true"
click at [367, 526] on label "Yes" at bounding box center [378, 528] width 23 height 22
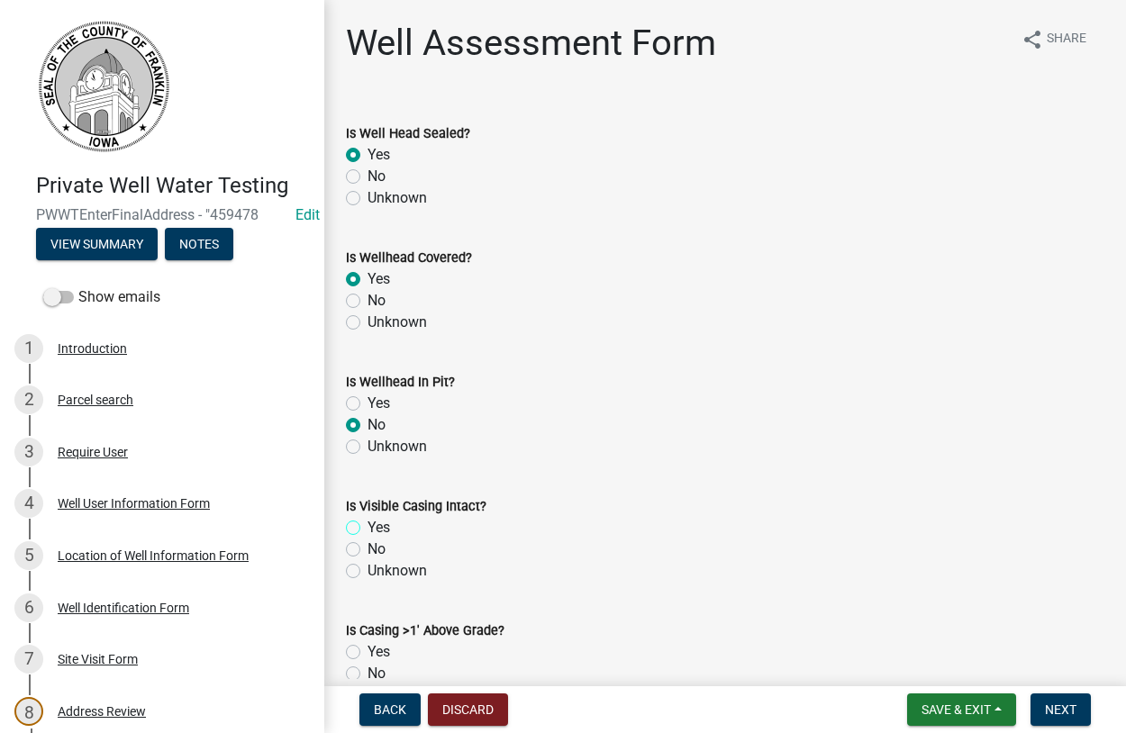
click at [367, 526] on input "Yes" at bounding box center [373, 523] width 12 height 12
radio input "true"
drag, startPoint x: 354, startPoint y: 654, endPoint x: 370, endPoint y: 649, distance: 16.8
click at [367, 655] on label "Yes" at bounding box center [378, 652] width 23 height 22
click at [367, 653] on input "Yes" at bounding box center [373, 647] width 12 height 12
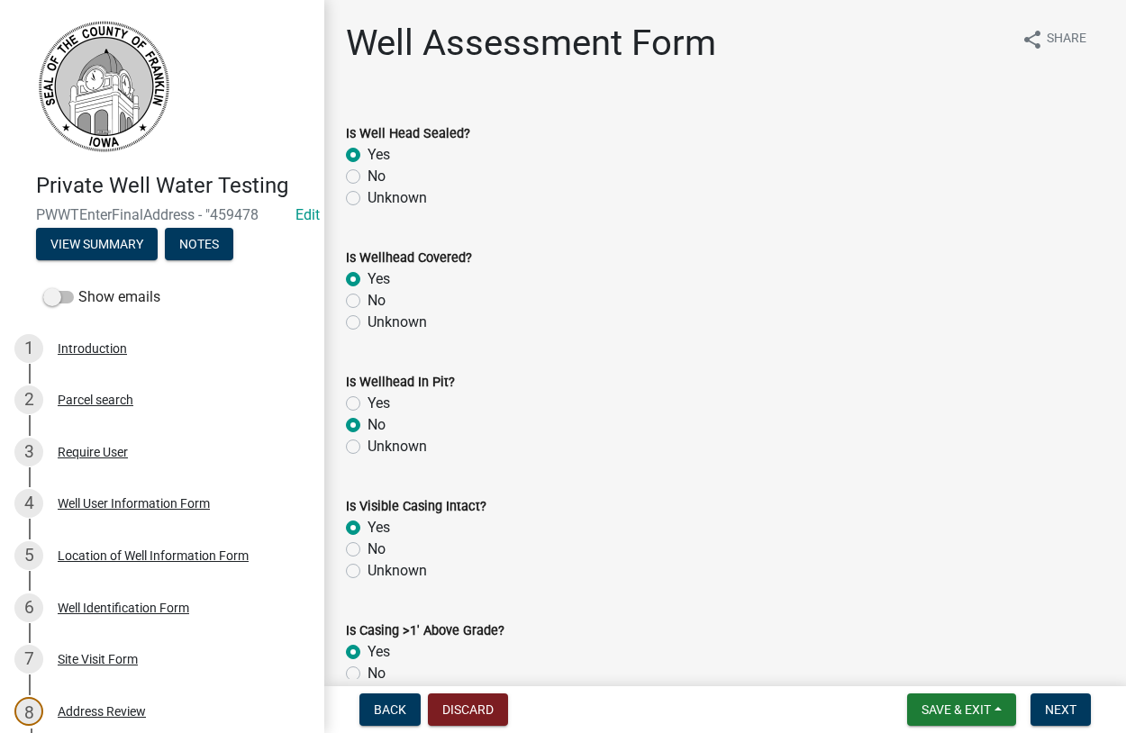
radio input "true"
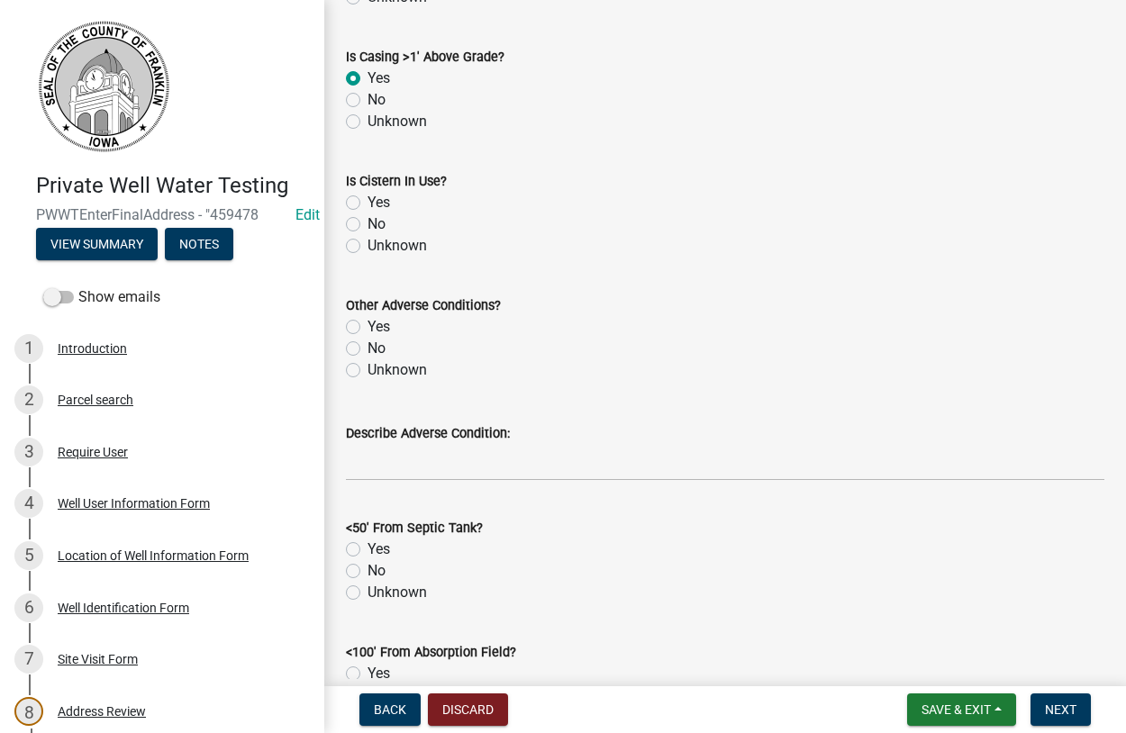
scroll to position [616, 0]
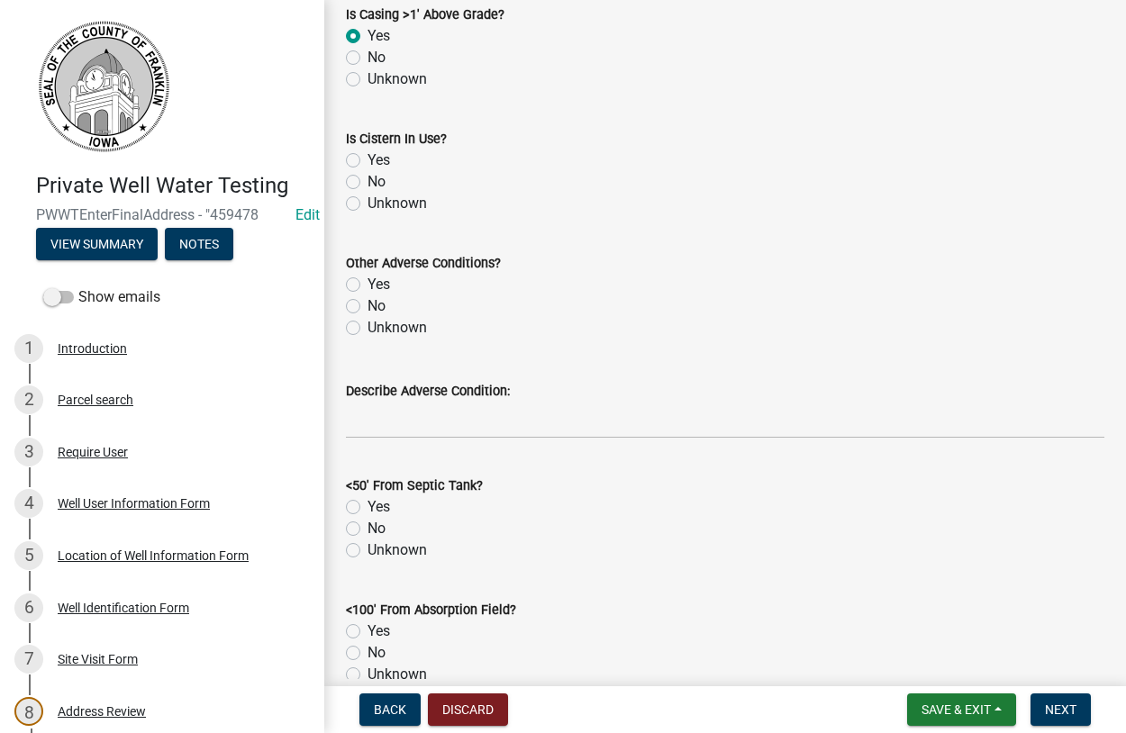
click at [367, 177] on label "No" at bounding box center [376, 182] width 18 height 22
click at [367, 177] on input "No" at bounding box center [373, 177] width 12 height 12
radio input "true"
click at [367, 330] on label "Unknown" at bounding box center [396, 328] width 59 height 22
click at [367, 329] on input "Unknown" at bounding box center [373, 323] width 12 height 12
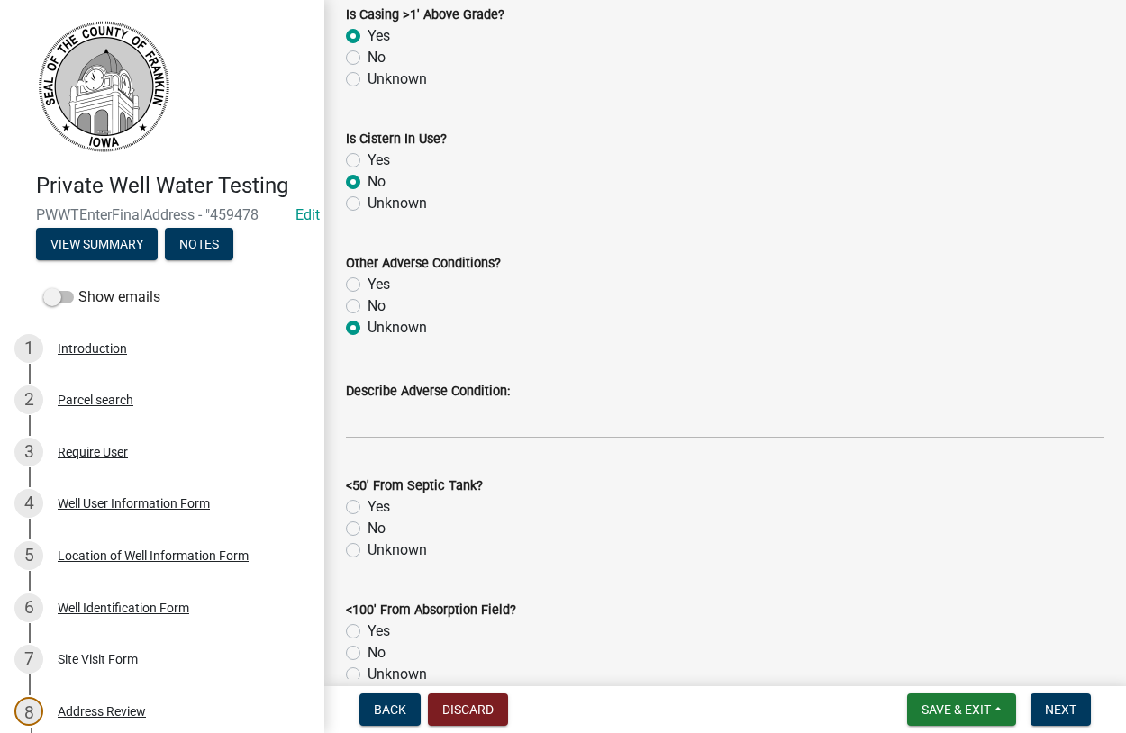
radio input "true"
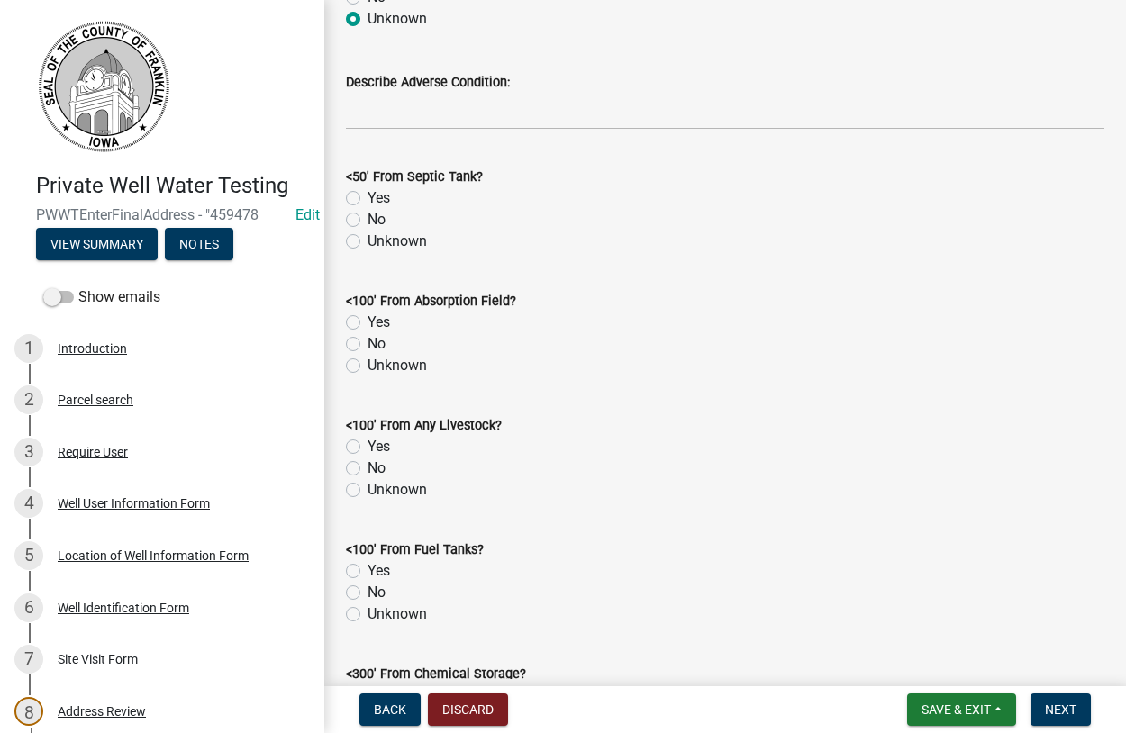
scroll to position [924, 0]
click at [367, 222] on label "No" at bounding box center [376, 221] width 18 height 22
click at [367, 222] on input "No" at bounding box center [373, 216] width 12 height 12
radio input "true"
click at [367, 347] on label "No" at bounding box center [376, 345] width 18 height 22
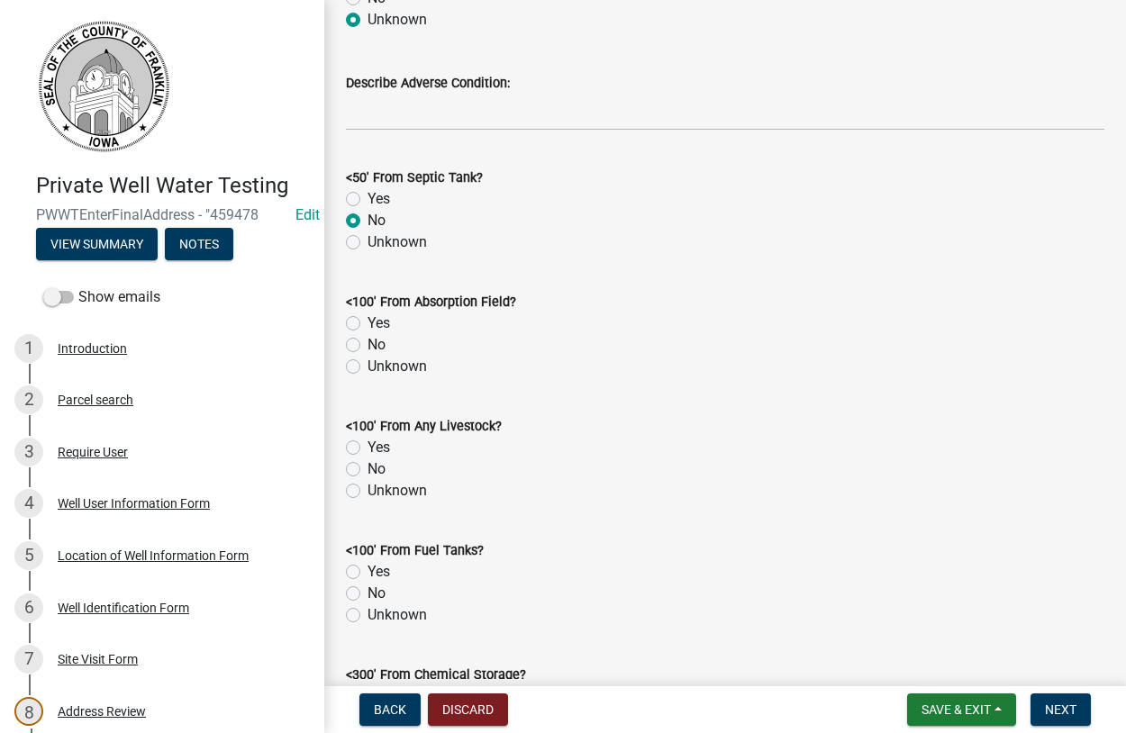
click at [367, 346] on input "No" at bounding box center [373, 340] width 12 height 12
radio input "true"
click at [360, 468] on div "No" at bounding box center [725, 469] width 758 height 22
drag, startPoint x: 348, startPoint y: 596, endPoint x: 351, endPoint y: 558, distance: 38.0
click at [367, 596] on label "No" at bounding box center [376, 594] width 18 height 22
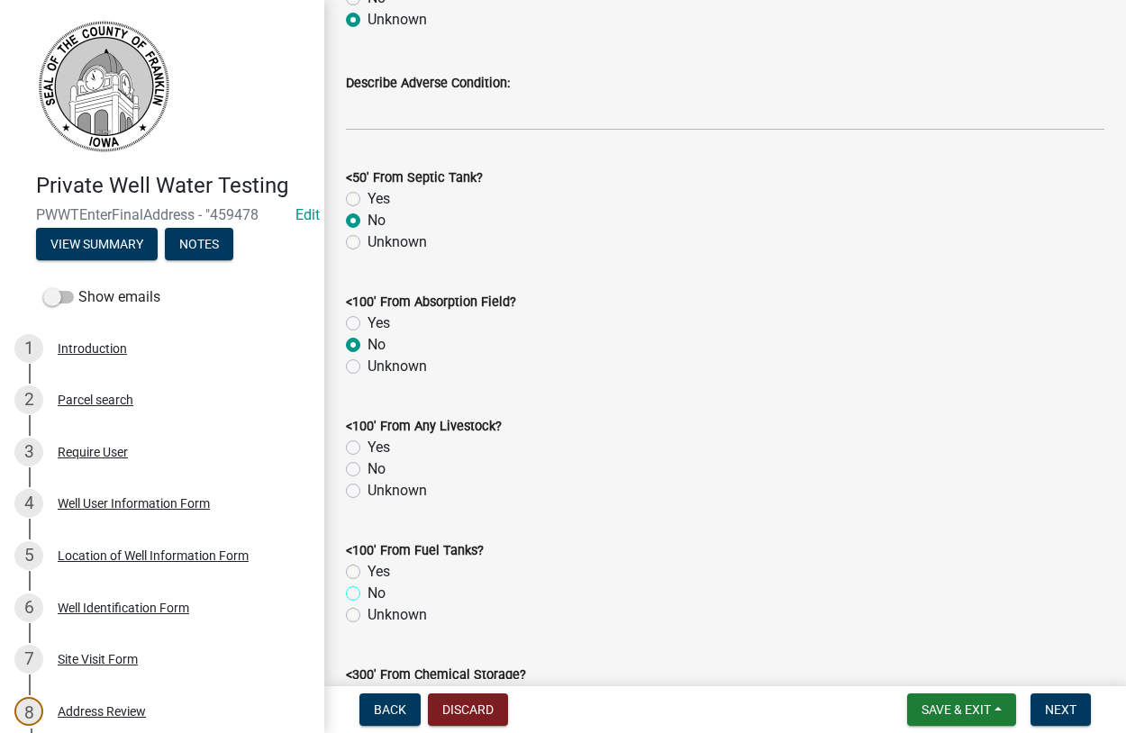
click at [367, 594] on input "No" at bounding box center [373, 589] width 12 height 12
radio input "true"
click at [367, 473] on label "No" at bounding box center [376, 469] width 18 height 22
click at [367, 470] on input "No" at bounding box center [373, 464] width 12 height 12
radio input "true"
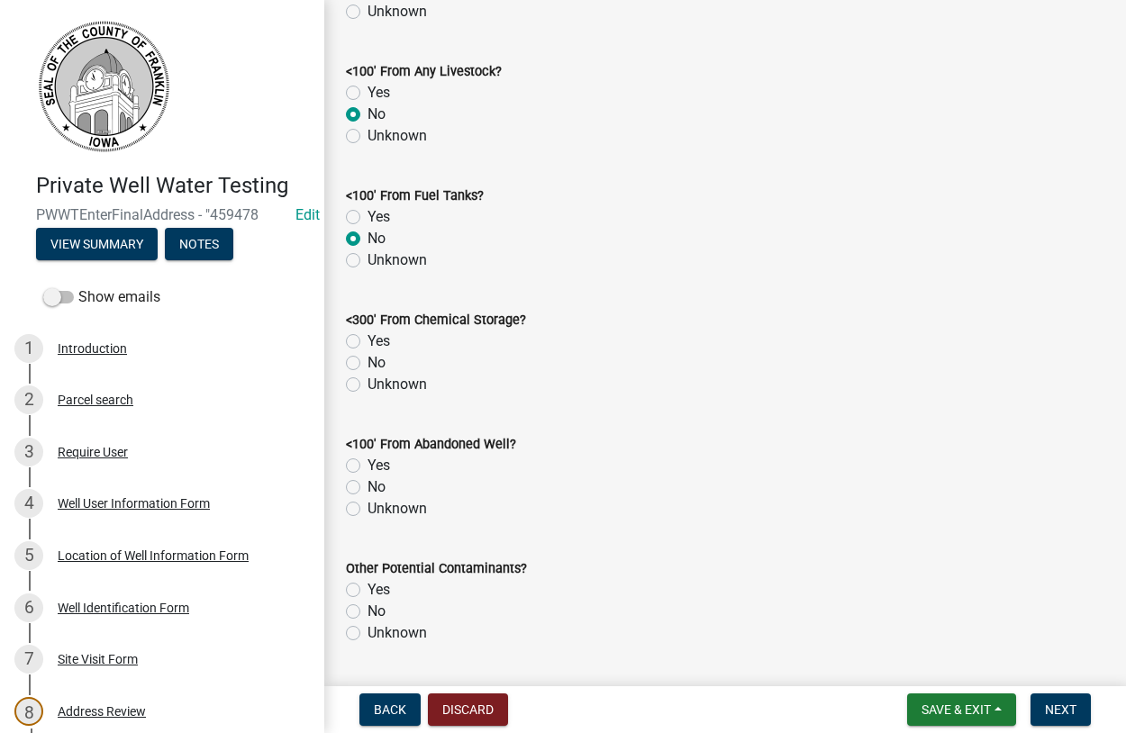
scroll to position [1335, 0]
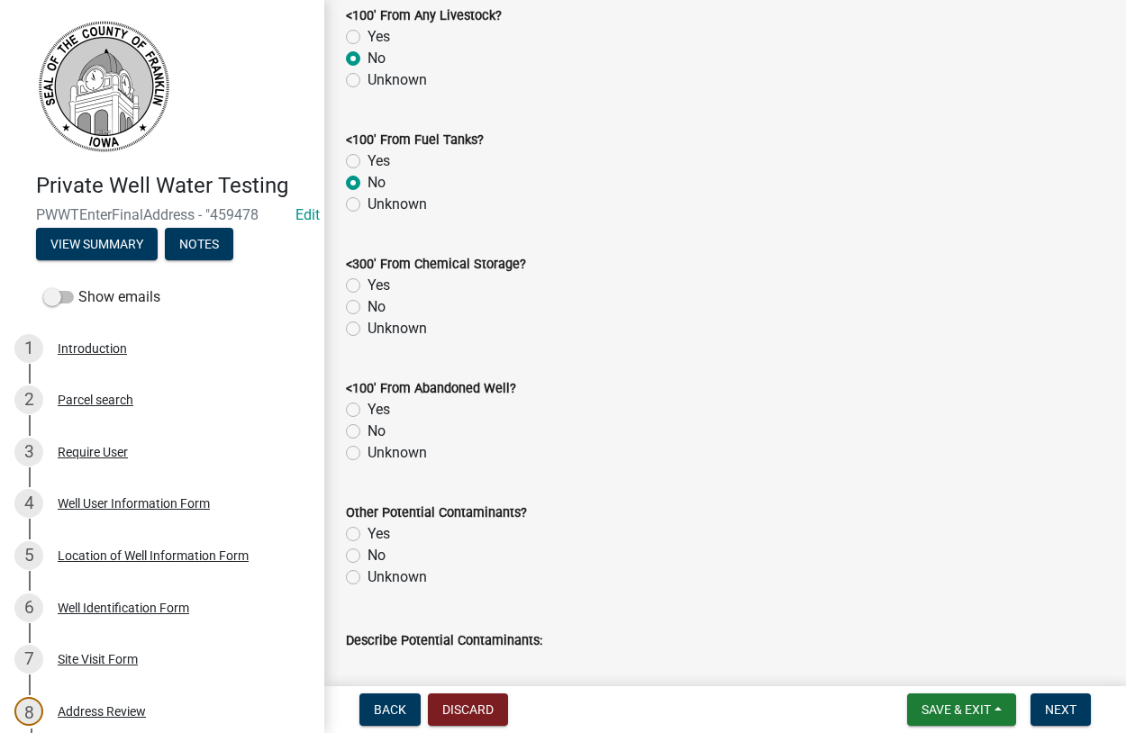
click at [367, 306] on label "No" at bounding box center [376, 307] width 18 height 22
click at [367, 306] on input "No" at bounding box center [373, 302] width 12 height 12
radio input "true"
click at [367, 431] on label "No" at bounding box center [376, 432] width 18 height 22
click at [367, 431] on input "No" at bounding box center [373, 427] width 12 height 12
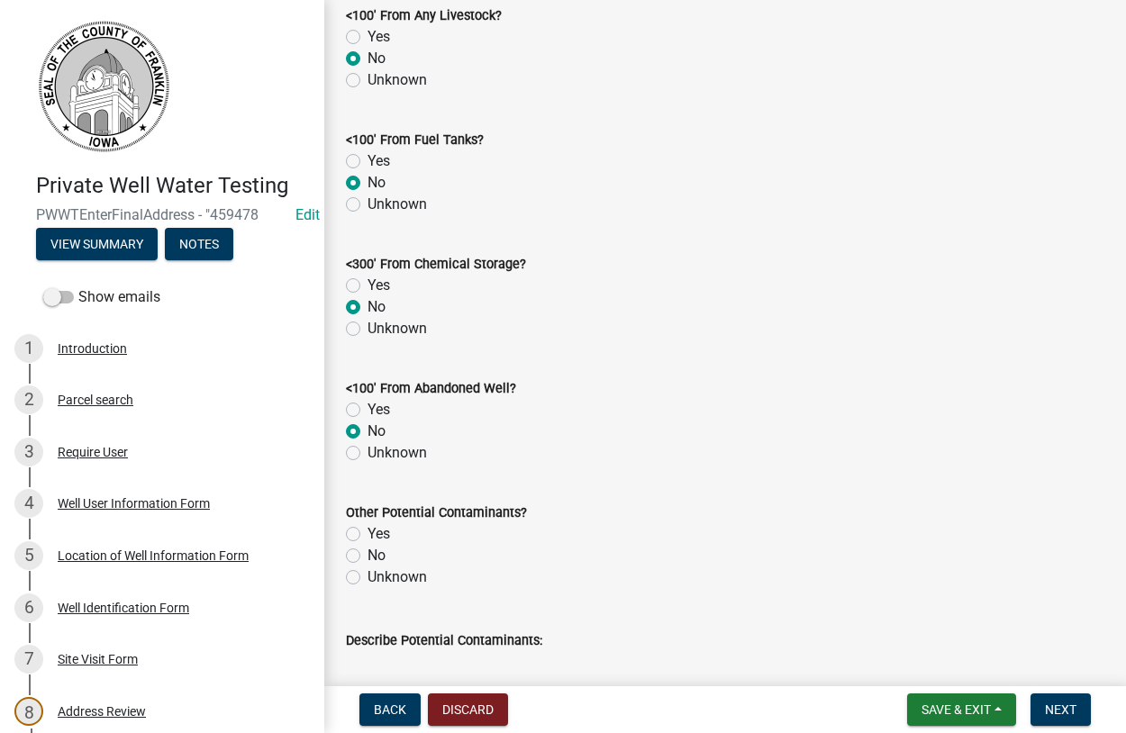
radio input "true"
click at [367, 580] on label "Unknown" at bounding box center [396, 577] width 59 height 22
click at [367, 578] on input "Unknown" at bounding box center [373, 572] width 12 height 12
radio input "true"
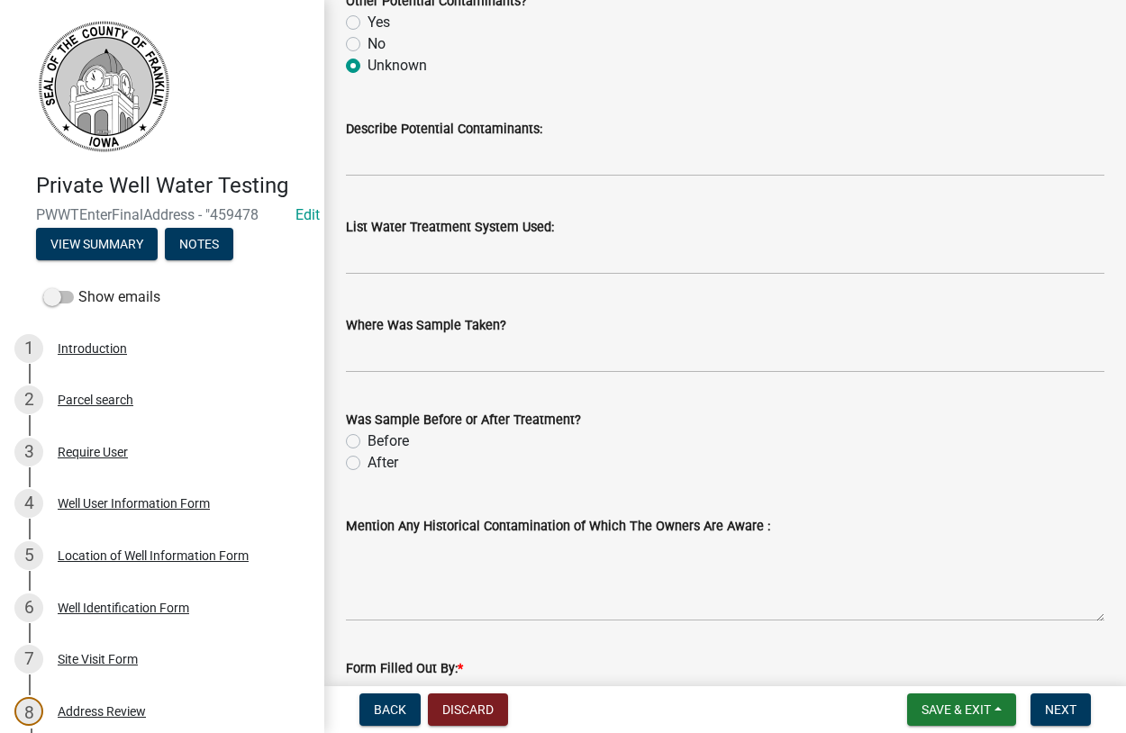
scroll to position [1848, 0]
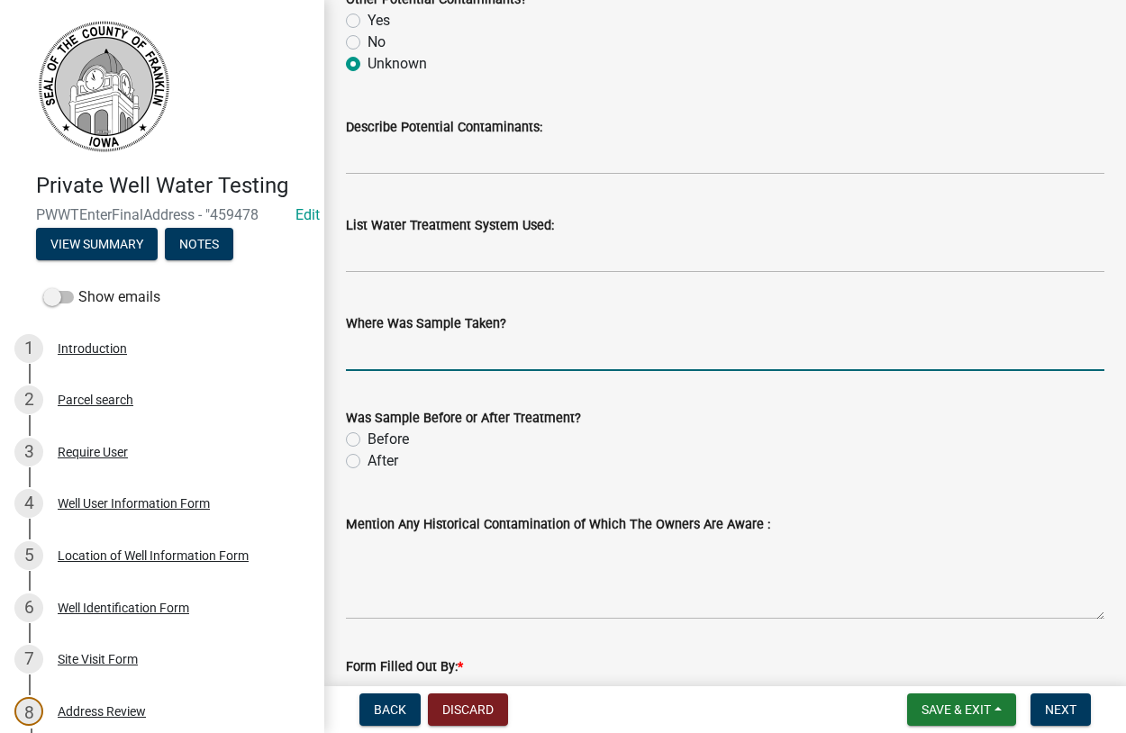
click at [426, 351] on input "Where Was Sample Taken?" at bounding box center [725, 352] width 758 height 37
type input "outside spigot"
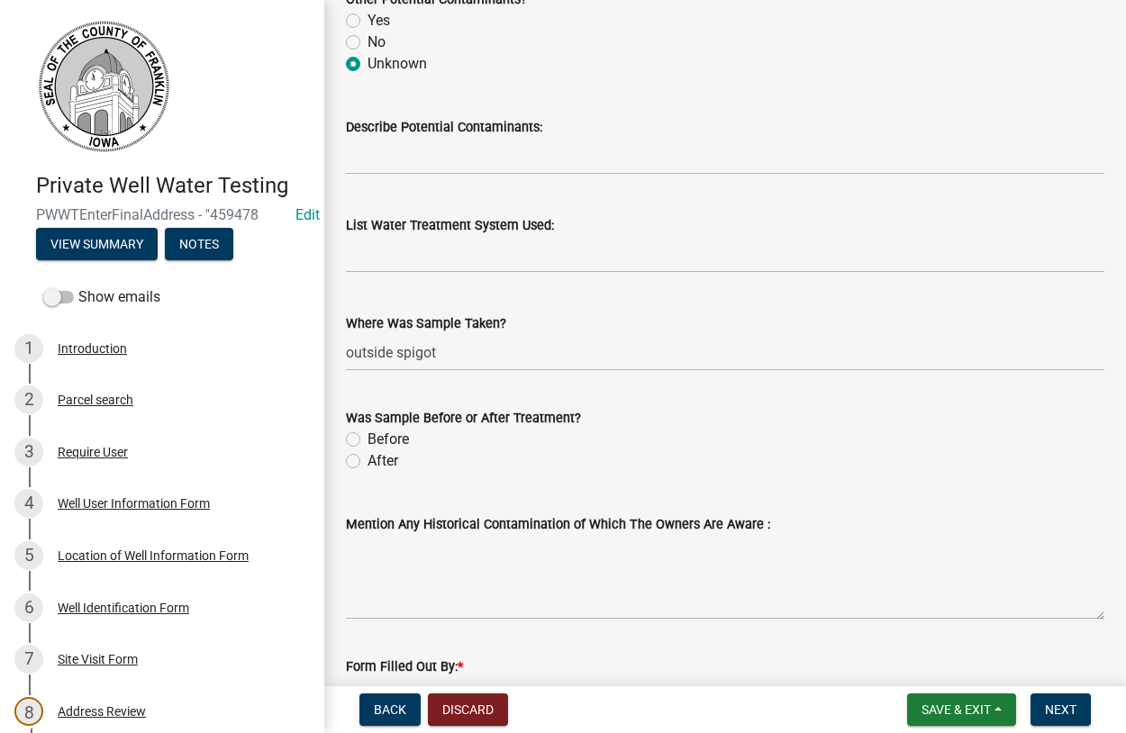
click at [367, 440] on label "Before" at bounding box center [387, 440] width 41 height 22
click at [367, 440] on input "Before" at bounding box center [373, 435] width 12 height 12
radio input "true"
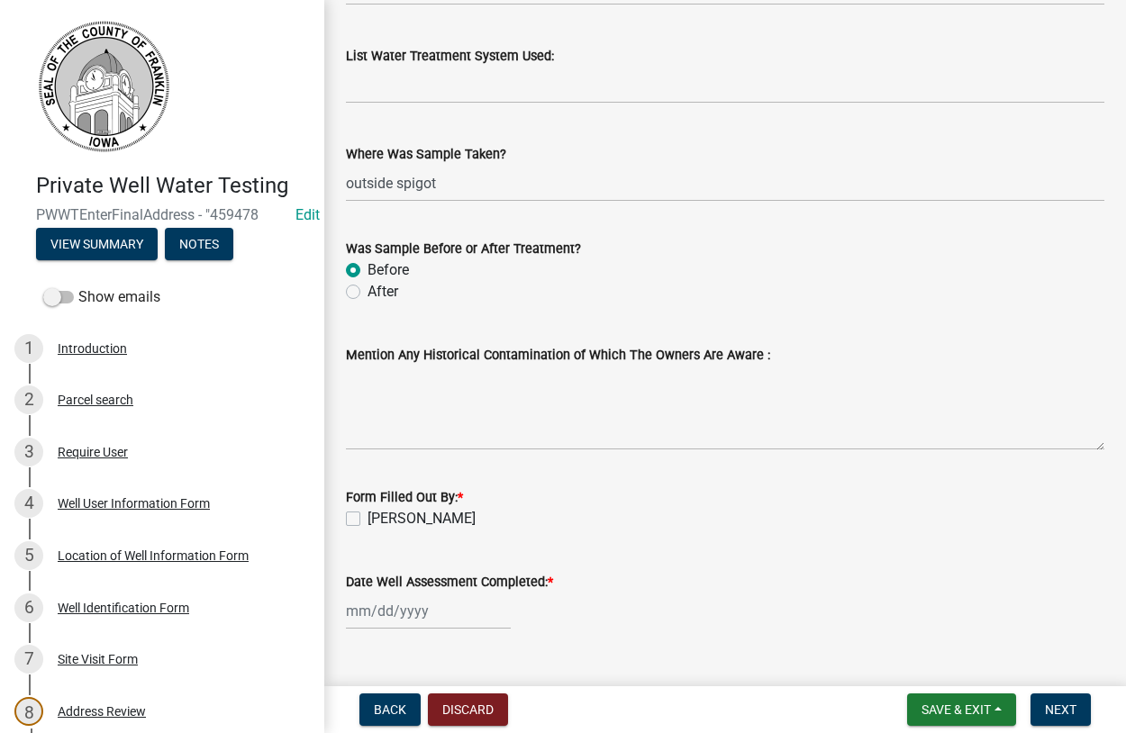
scroll to position [2054, 0]
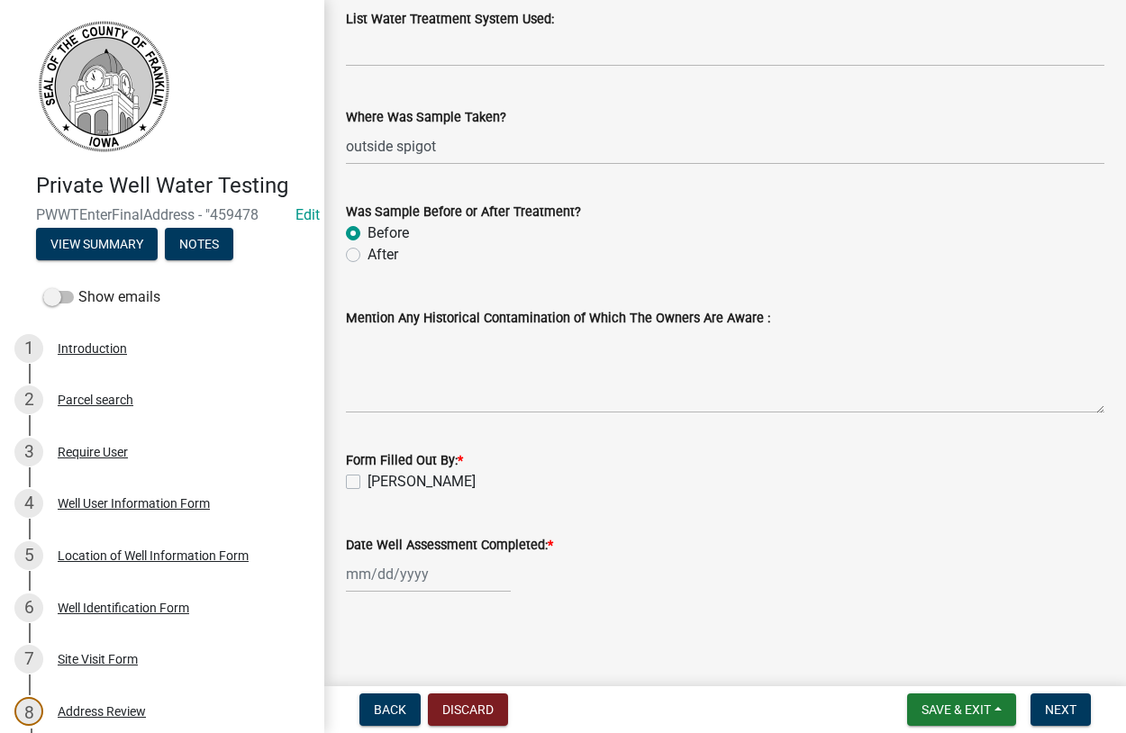
click at [367, 482] on label "[PERSON_NAME]" at bounding box center [421, 482] width 108 height 22
click at [367, 482] on input "[PERSON_NAME]" at bounding box center [373, 477] width 12 height 12
checkbox input "true"
click at [387, 576] on input "Date Well Assessment Completed: *" at bounding box center [428, 574] width 165 height 37
select select "8"
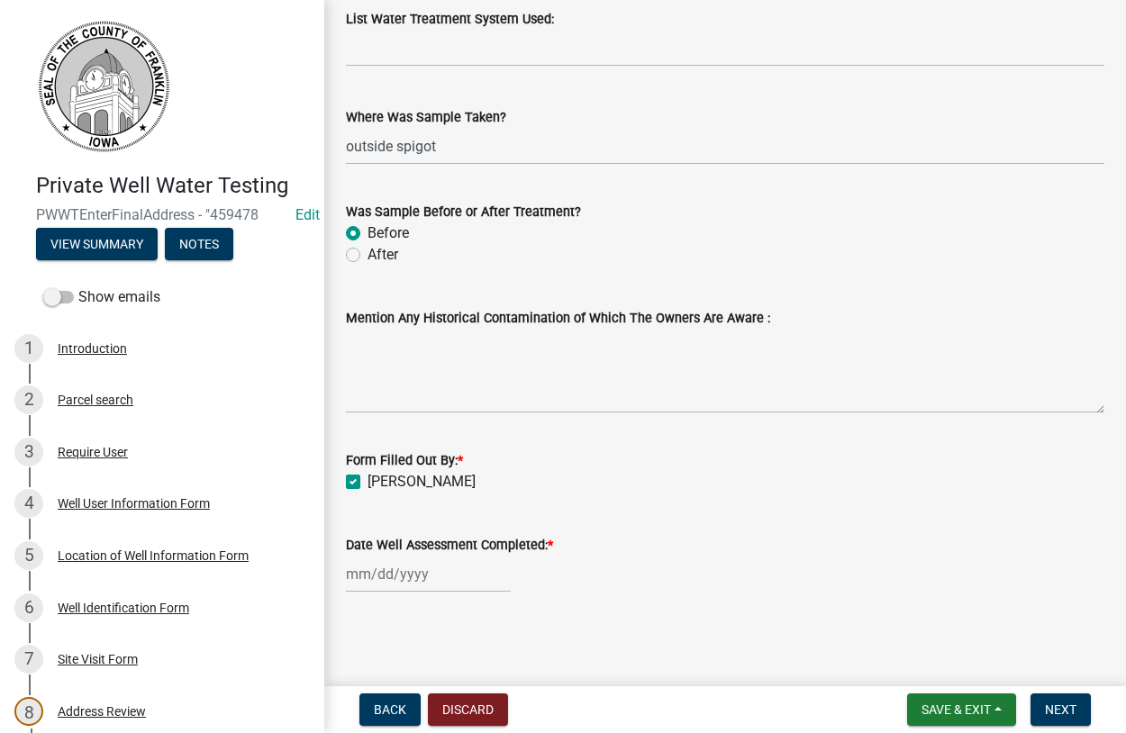
select select "2025"
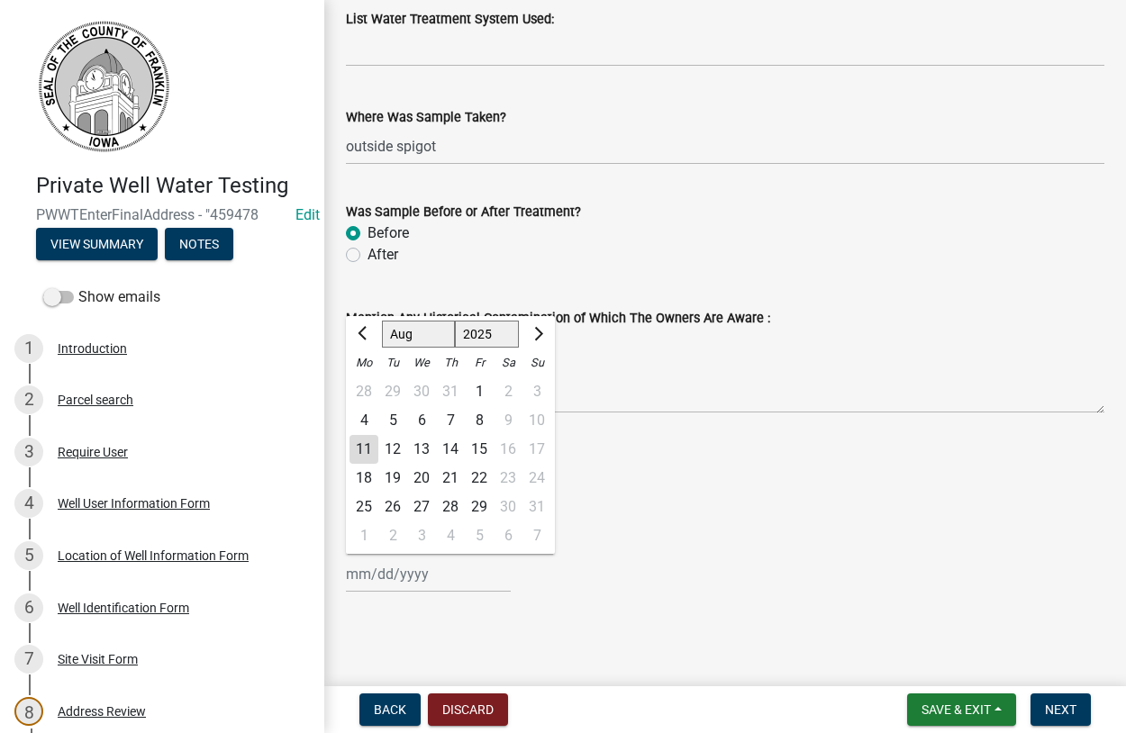
click at [421, 421] on div "6" at bounding box center [421, 420] width 29 height 29
type input "08/06/2025"
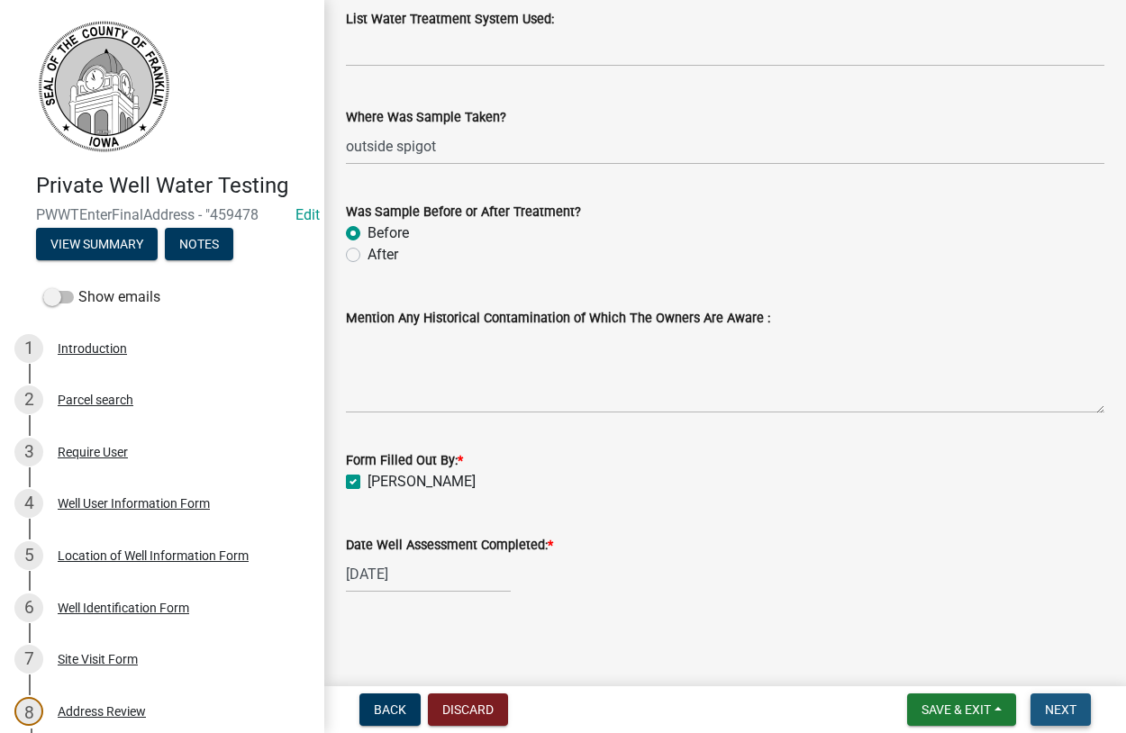
click at [1037, 704] on button "Next" at bounding box center [1060, 709] width 60 height 32
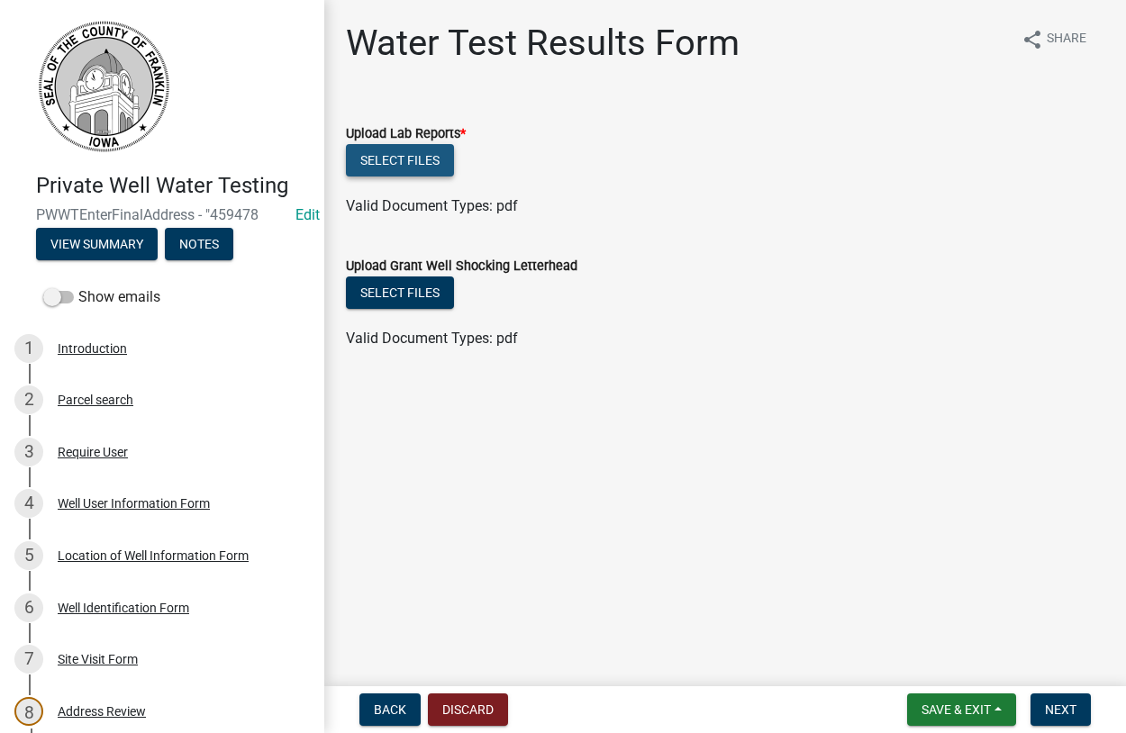
click at [397, 168] on button "Select files" at bounding box center [400, 160] width 108 height 32
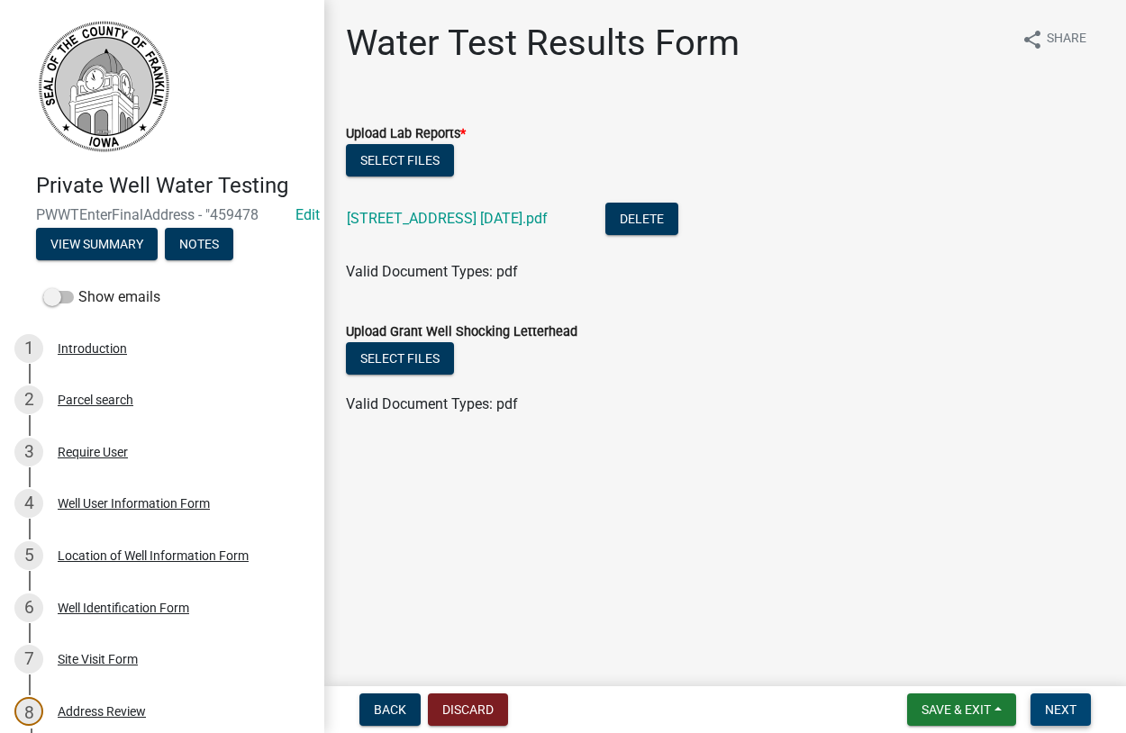
click at [1063, 718] on button "Next" at bounding box center [1060, 709] width 60 height 32
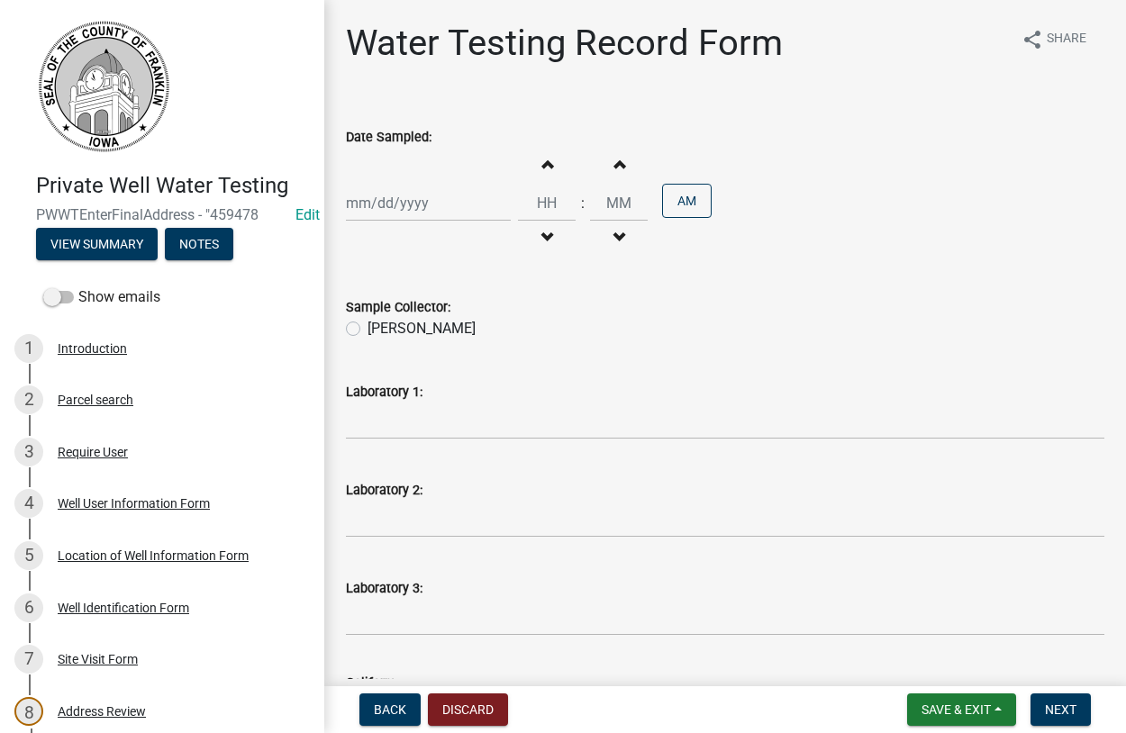
select select "8"
select select "2025"
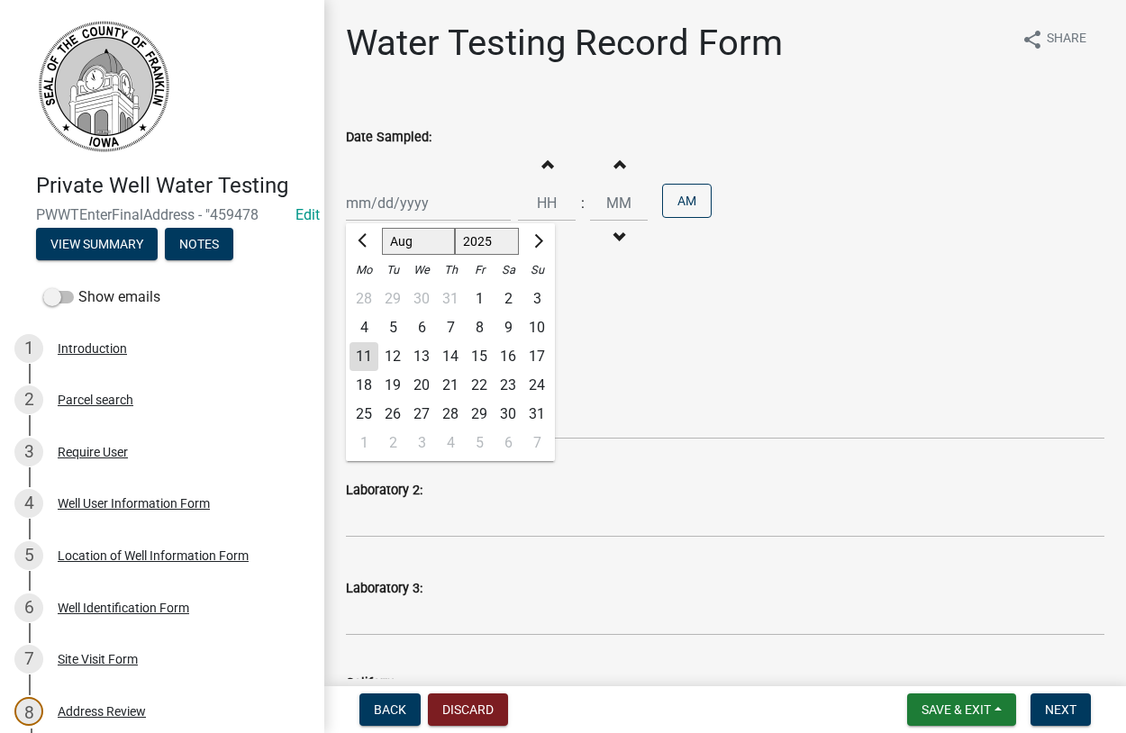
click at [391, 210] on input "Date Sampled:" at bounding box center [428, 203] width 165 height 37
click at [421, 329] on div "6" at bounding box center [421, 327] width 29 height 29
type input "08/06/2025"
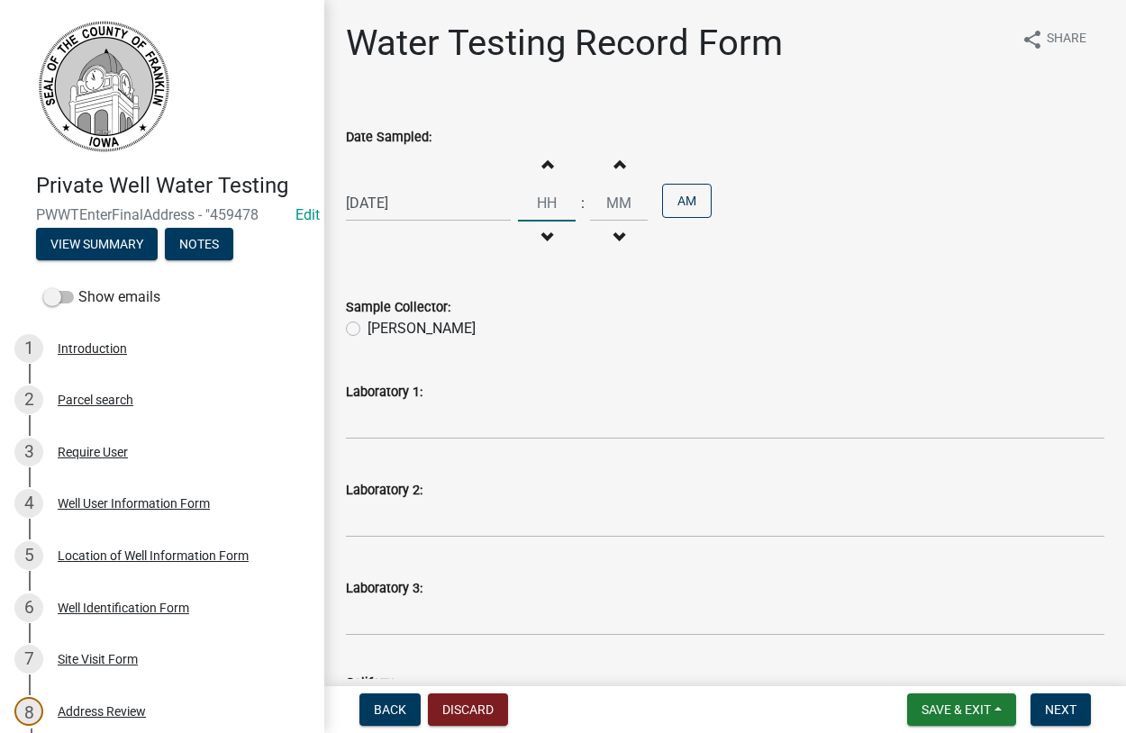
click at [566, 202] on input "Hours" at bounding box center [547, 203] width 58 height 37
type input "10"
type input "00"
click at [367, 330] on label "[PERSON_NAME]" at bounding box center [421, 329] width 108 height 22
click at [367, 330] on input "[PERSON_NAME]" at bounding box center [373, 324] width 12 height 12
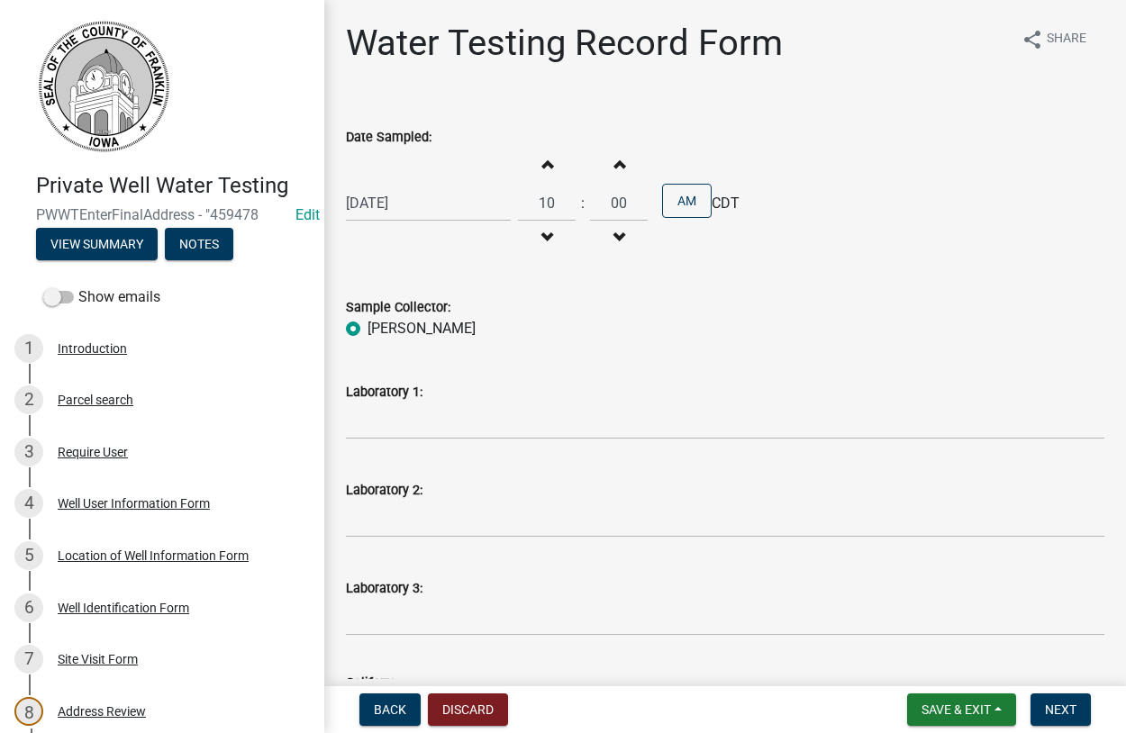
radio input "true"
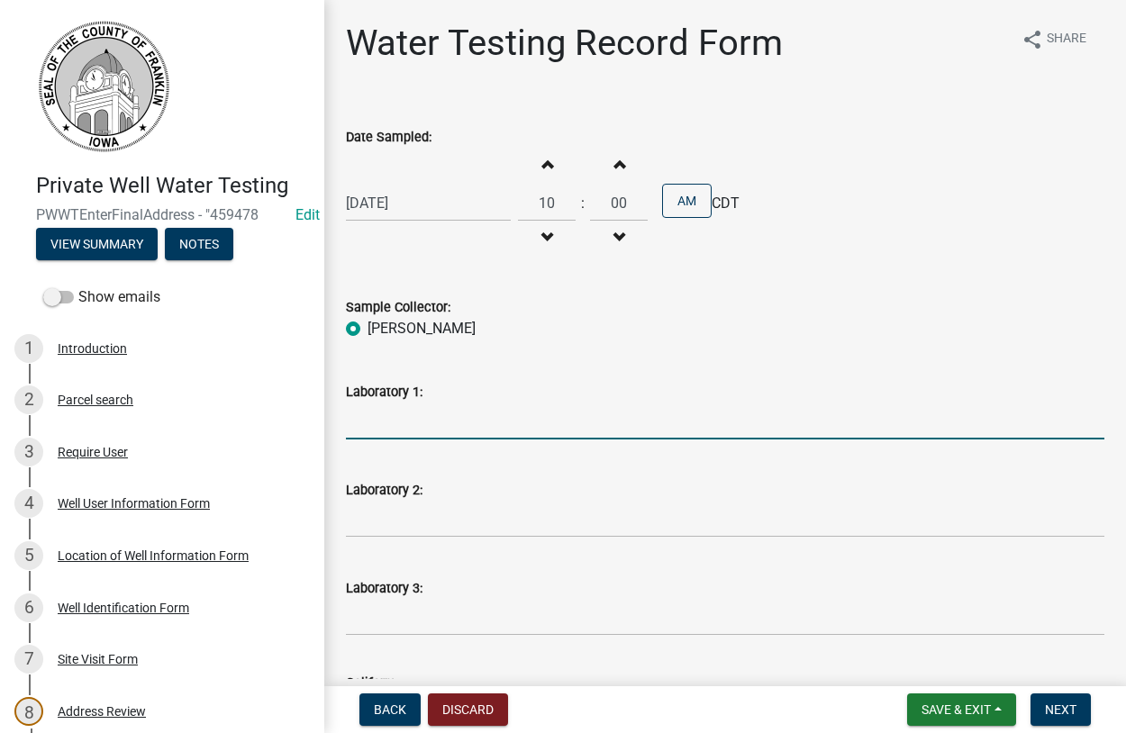
click at [417, 431] on input "Laboratory 1:" at bounding box center [725, 421] width 758 height 37
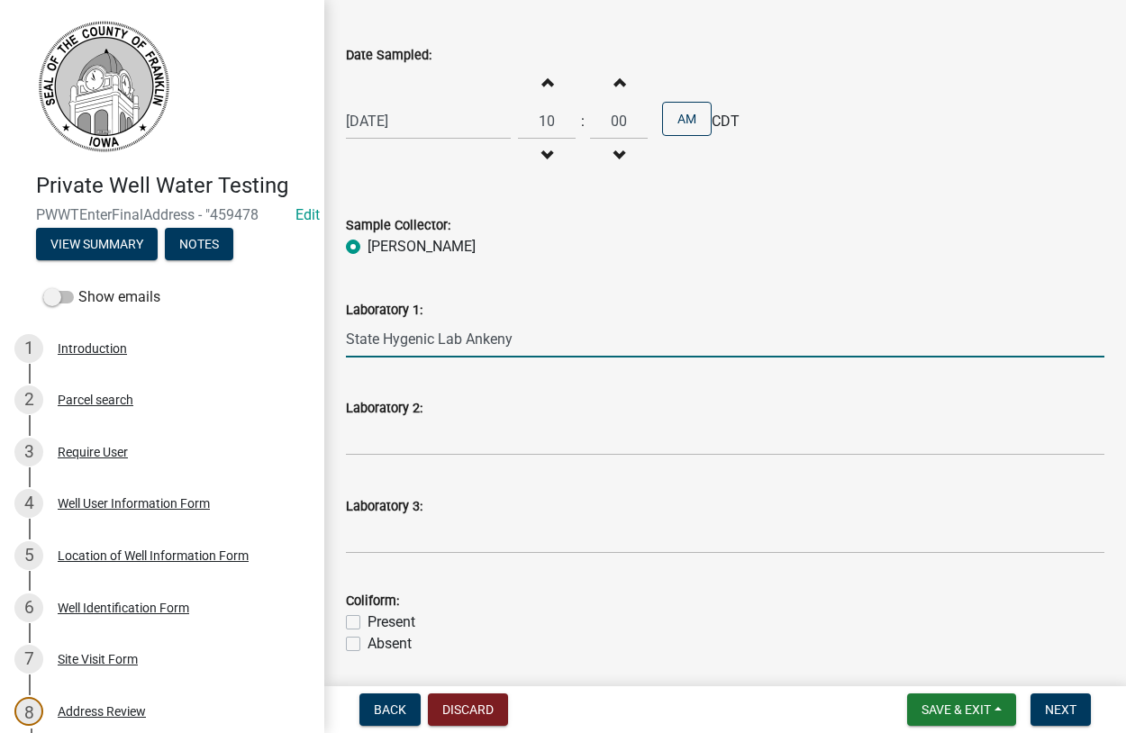
scroll to position [308, 0]
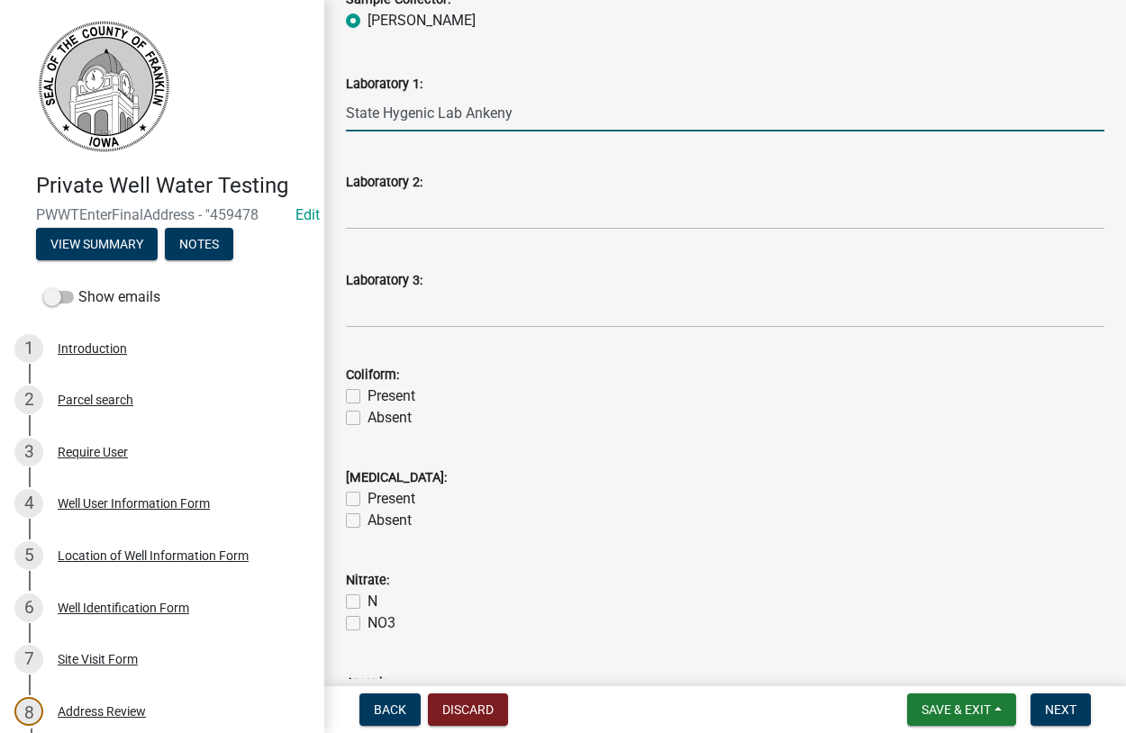
type input "State Hygenic Lab Ankeny"
click at [367, 400] on label "Present" at bounding box center [391, 396] width 48 height 22
click at [367, 397] on input "Present" at bounding box center [373, 391] width 12 height 12
checkbox input "true"
checkbox input "false"
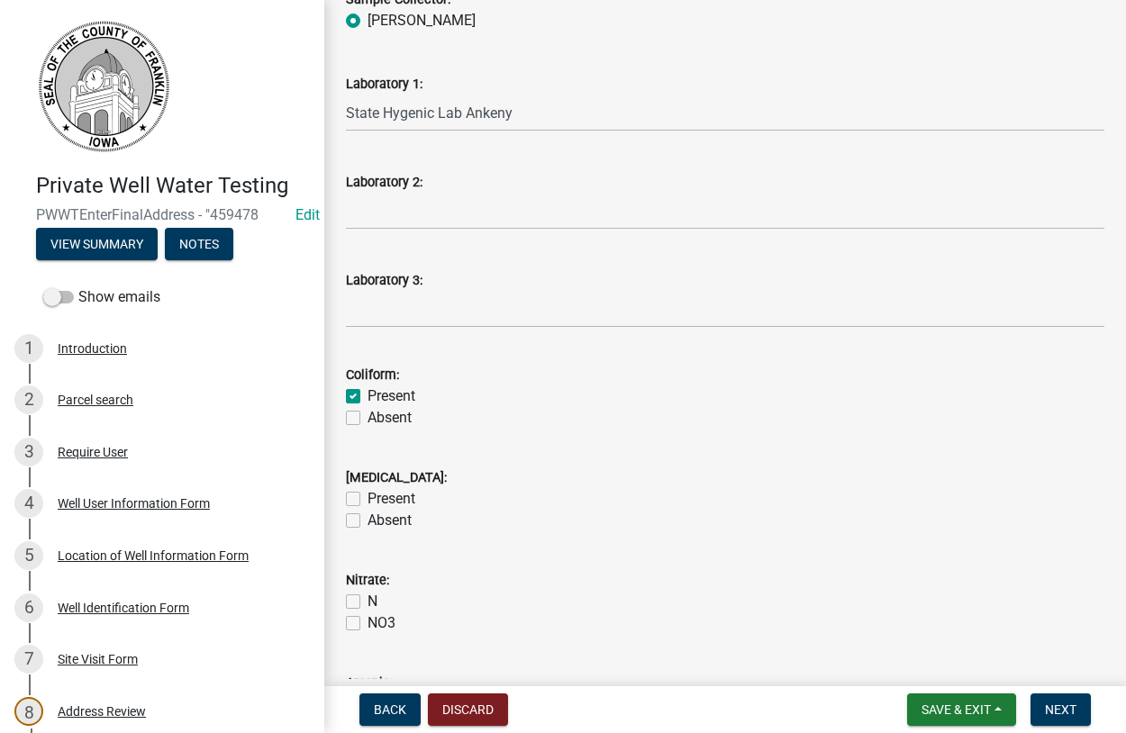
click at [367, 526] on label "Absent" at bounding box center [389, 521] width 44 height 22
click at [367, 521] on input "Absent" at bounding box center [373, 516] width 12 height 12
checkbox input "true"
checkbox input "false"
checkbox input "true"
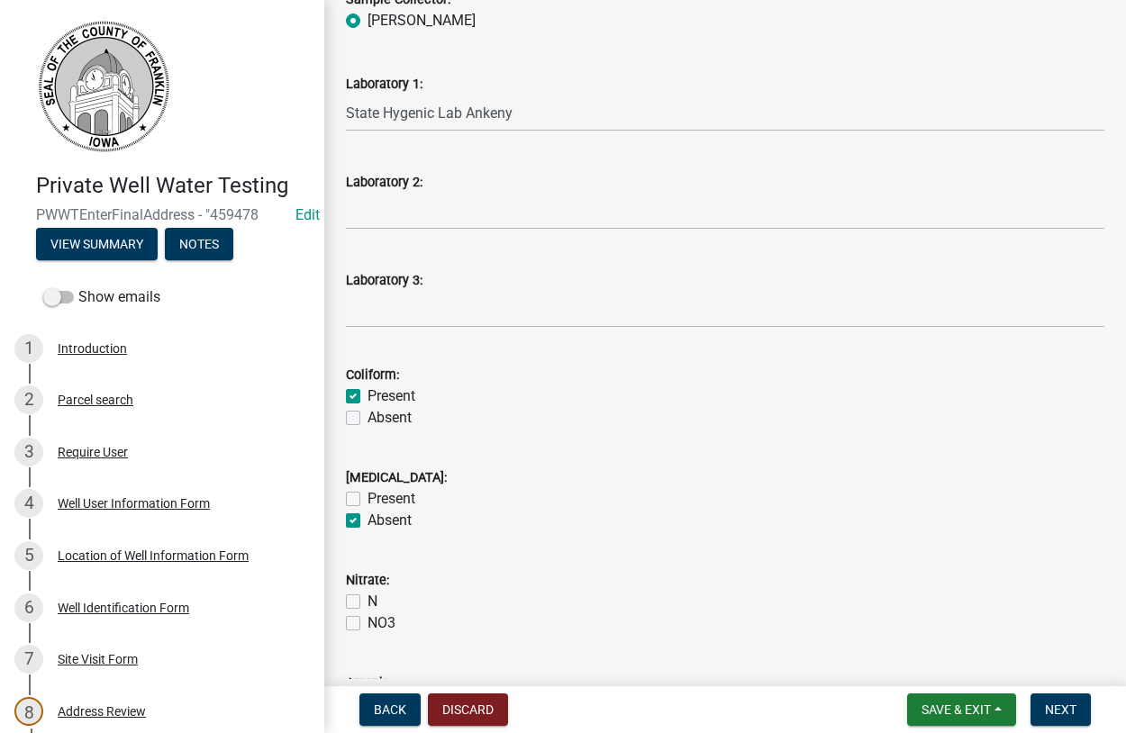
click at [367, 599] on label "N" at bounding box center [372, 602] width 10 height 22
click at [367, 599] on input "N" at bounding box center [373, 597] width 12 height 12
checkbox input "true"
checkbox input "false"
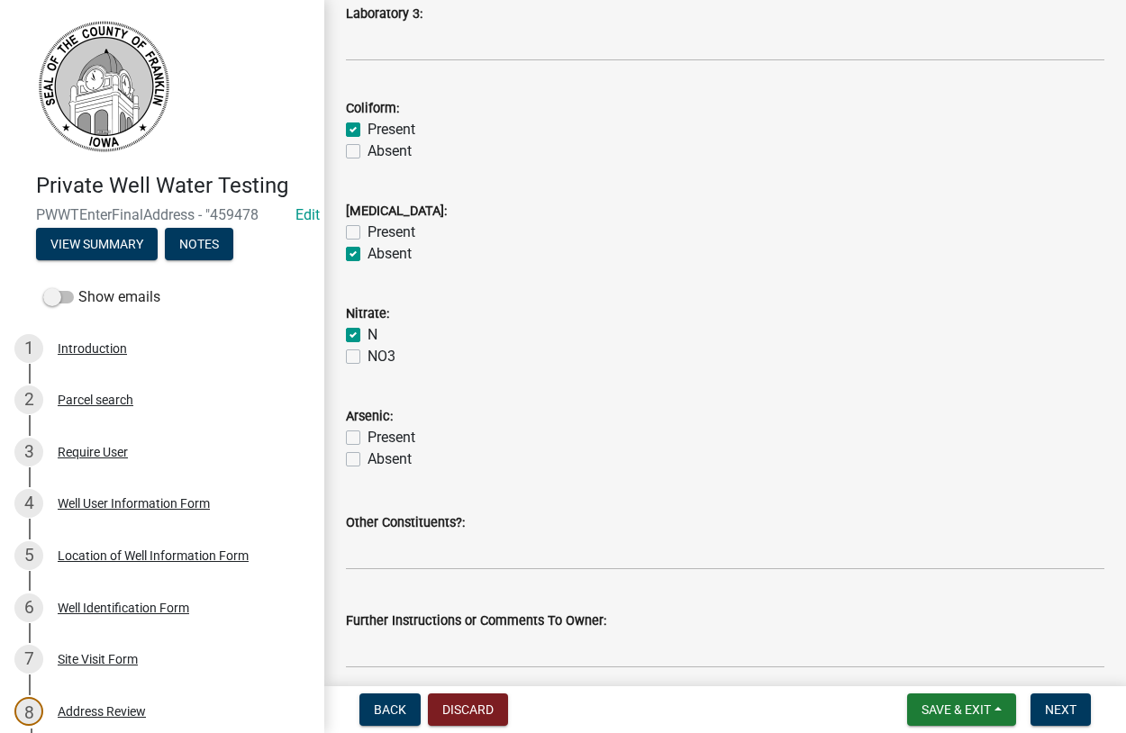
scroll to position [648, 0]
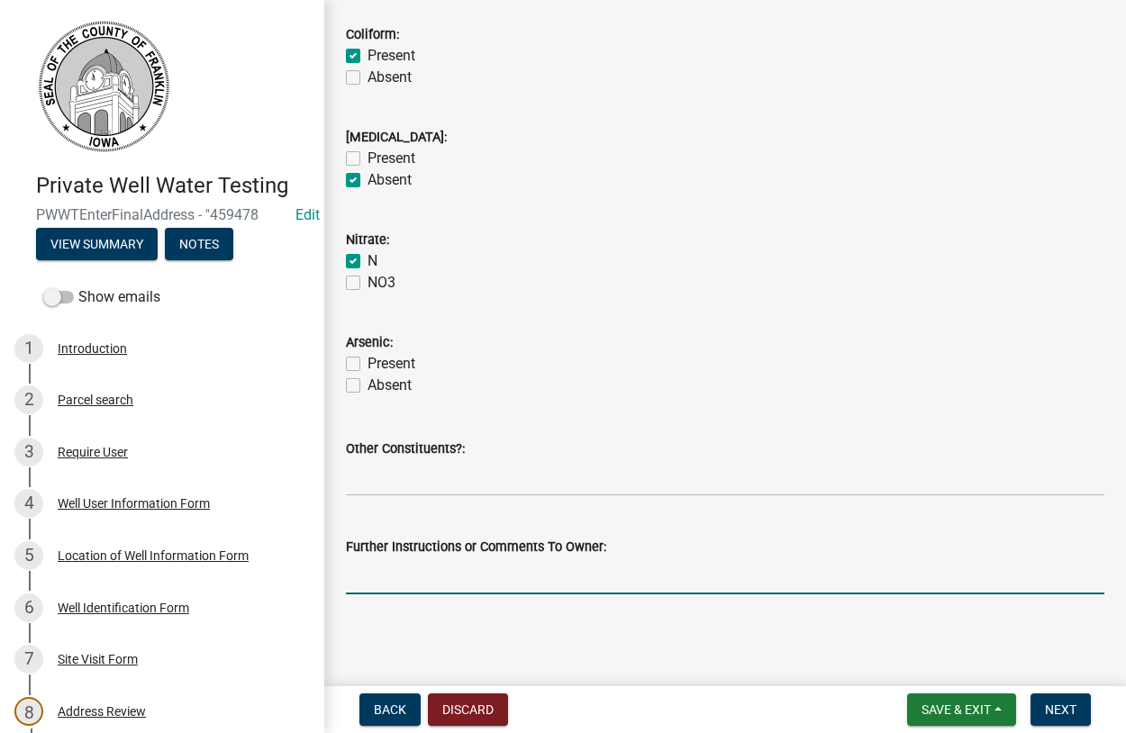
click at [442, 575] on input "Further Instructions or Comments To Owner:" at bounding box center [725, 575] width 758 height 37
type input "Coliform Bacteria was @ 62.4"
click at [1081, 710] on button "Next" at bounding box center [1060, 709] width 60 height 32
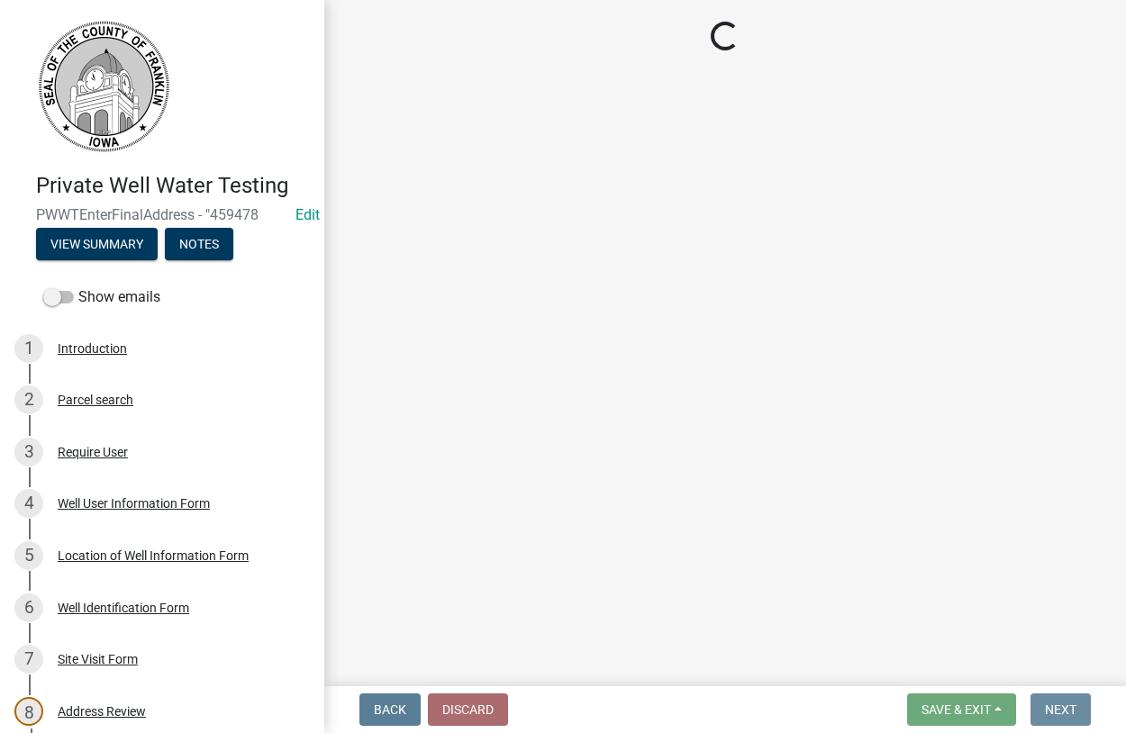
scroll to position [0, 0]
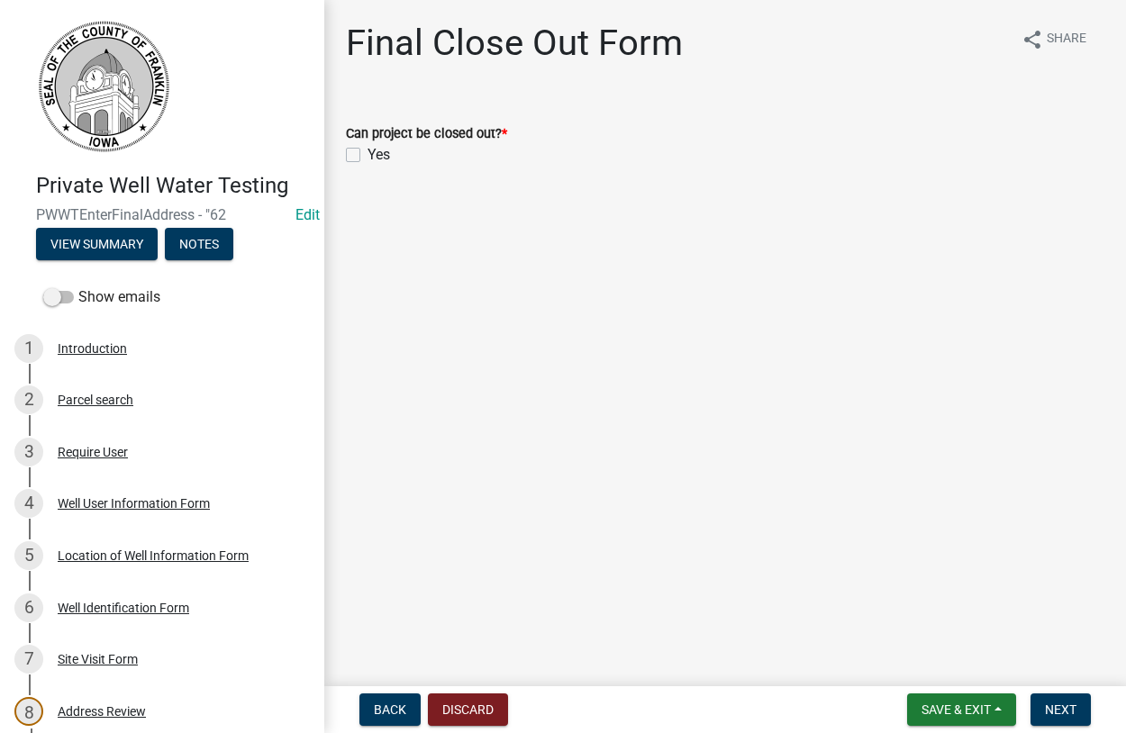
click at [367, 150] on label "Yes" at bounding box center [378, 155] width 23 height 22
click at [367, 150] on input "Yes" at bounding box center [373, 150] width 12 height 12
checkbox input "true"
click at [1042, 707] on button "Next" at bounding box center [1060, 709] width 60 height 32
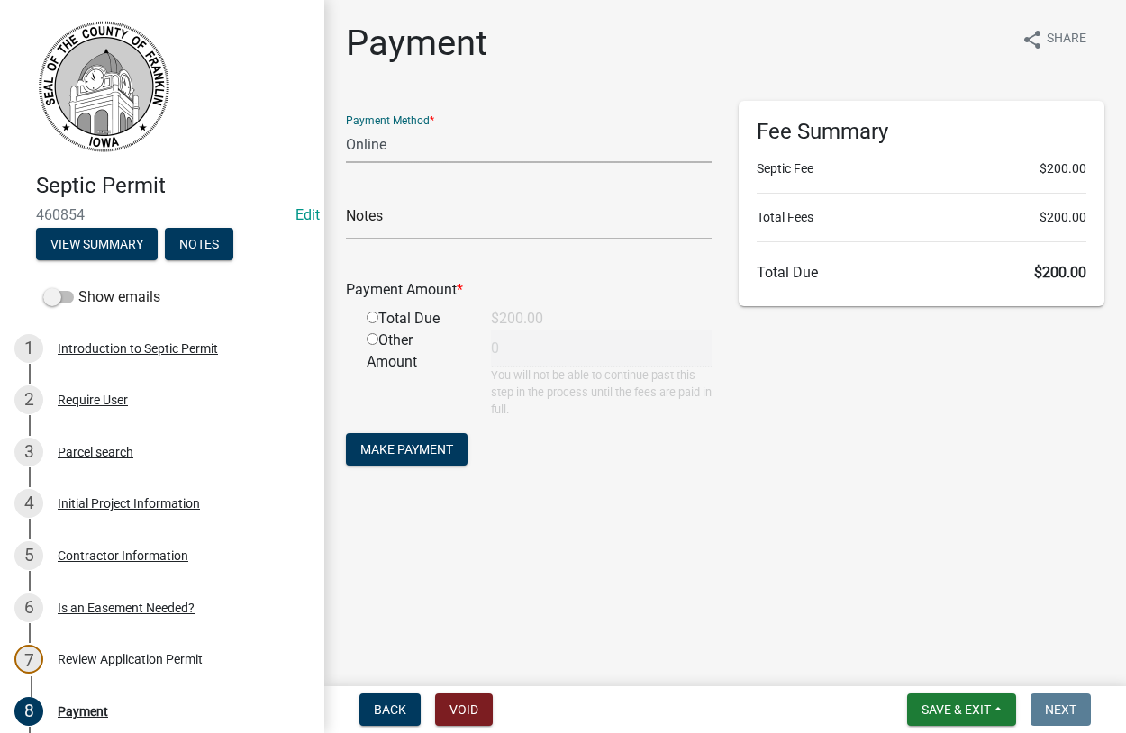
click at [346, 126] on select "Credit Card POS Check Cash Online" at bounding box center [529, 144] width 366 height 37
select select "1: 0"
click option "Check" at bounding box center [0, 0] width 0 height 0
click at [412, 220] on input "text" at bounding box center [529, 221] width 366 height 37
type input "73845"
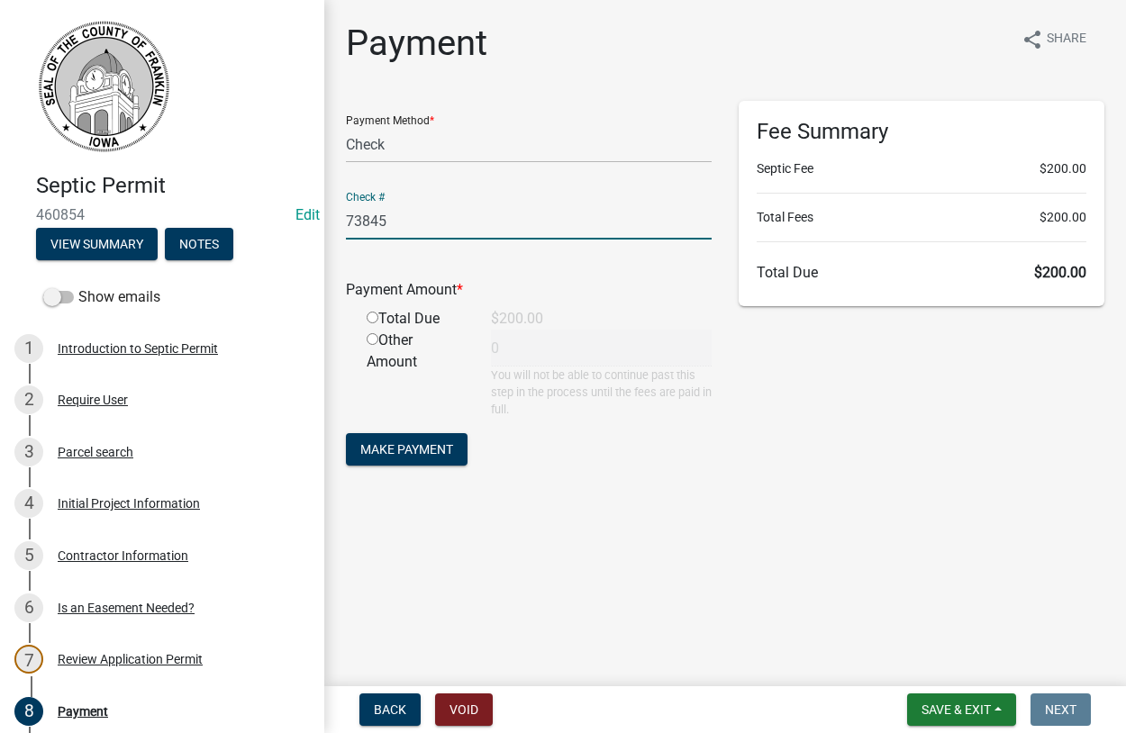
click at [376, 319] on input "radio" at bounding box center [373, 318] width 12 height 12
radio input "true"
type input "200"
drag, startPoint x: 412, startPoint y: 449, endPoint x: 413, endPoint y: 436, distance: 12.6
click at [414, 448] on span "Make Payment" at bounding box center [406, 448] width 93 height 14
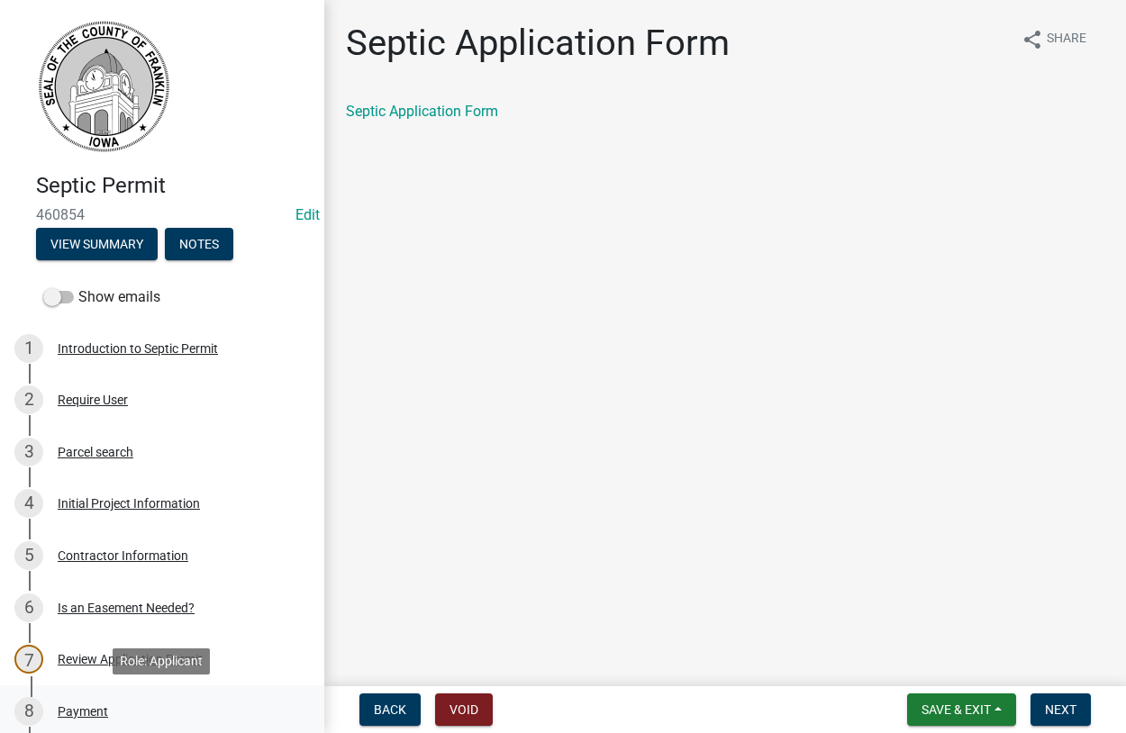
click at [87, 711] on div "Payment" at bounding box center [83, 711] width 50 height 13
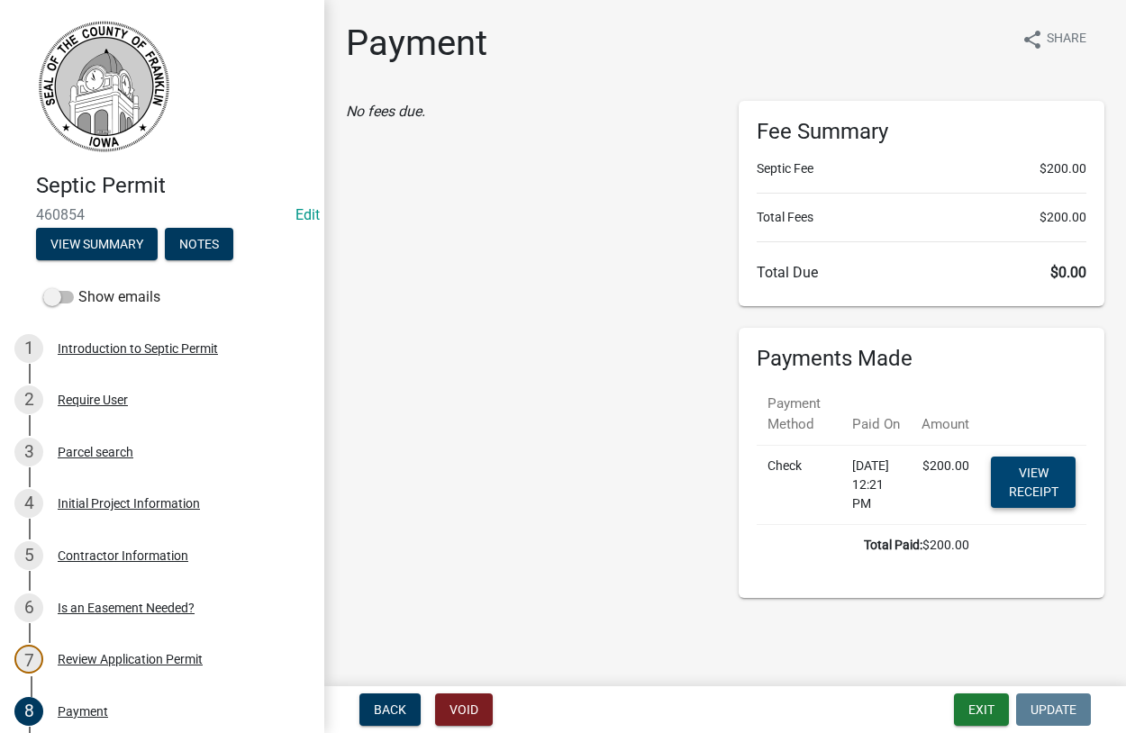
click at [1038, 484] on link "View receipt" at bounding box center [1033, 482] width 85 height 51
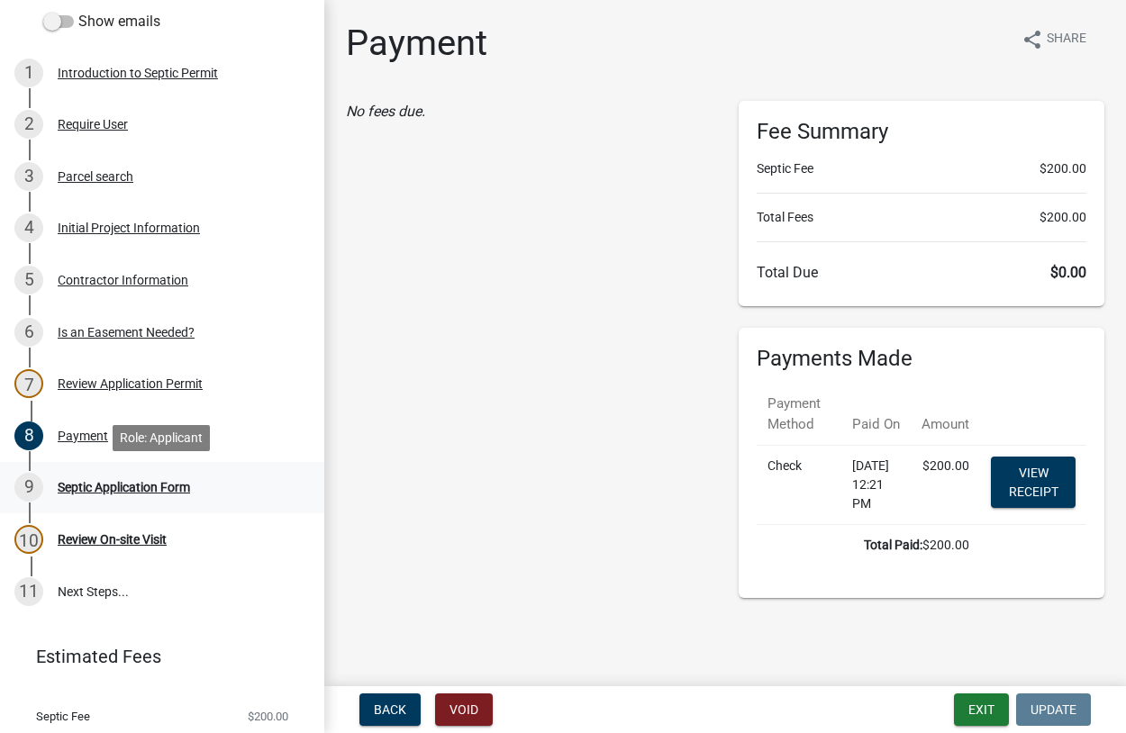
click at [80, 491] on div "Septic Application Form" at bounding box center [124, 487] width 132 height 13
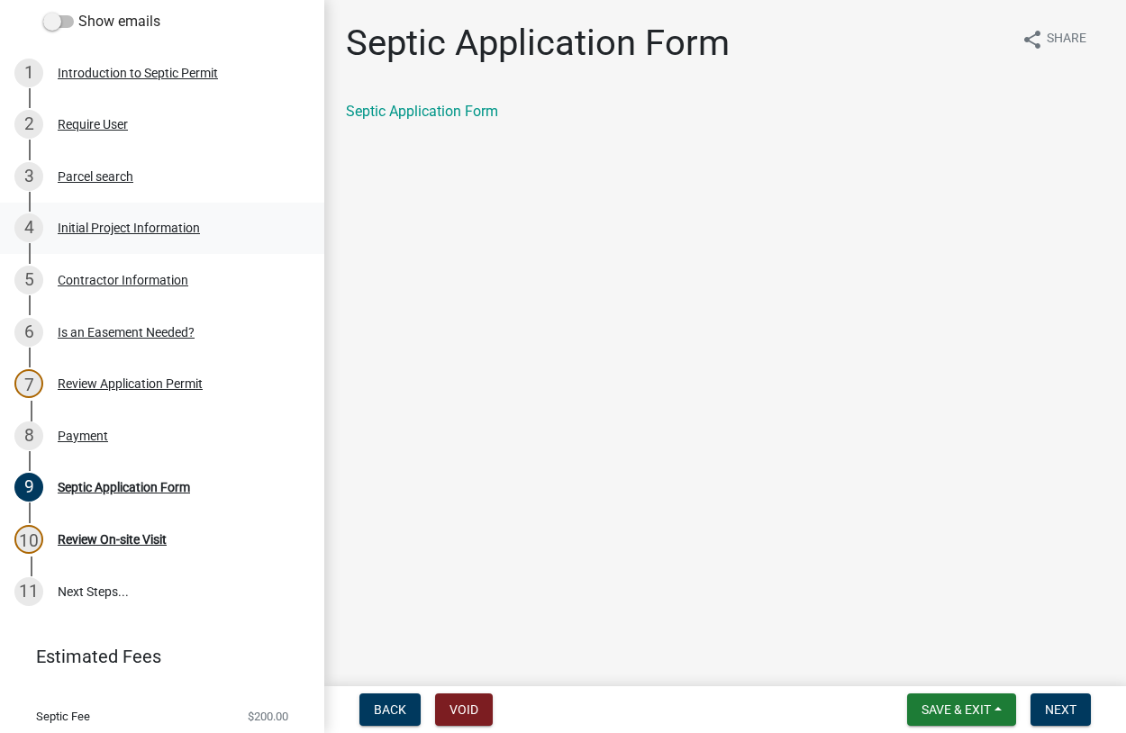
click at [110, 226] on div "Initial Project Information" at bounding box center [129, 228] width 142 height 13
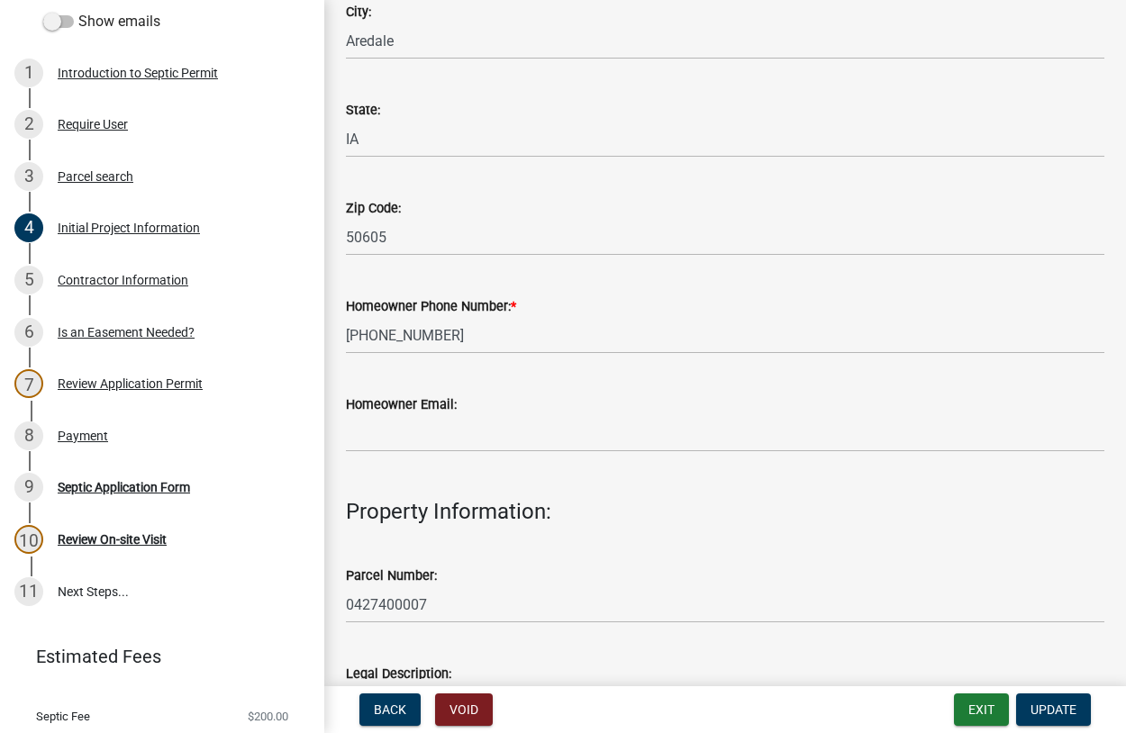
scroll to position [616, 0]
click at [104, 172] on div "Parcel search" at bounding box center [96, 176] width 76 height 13
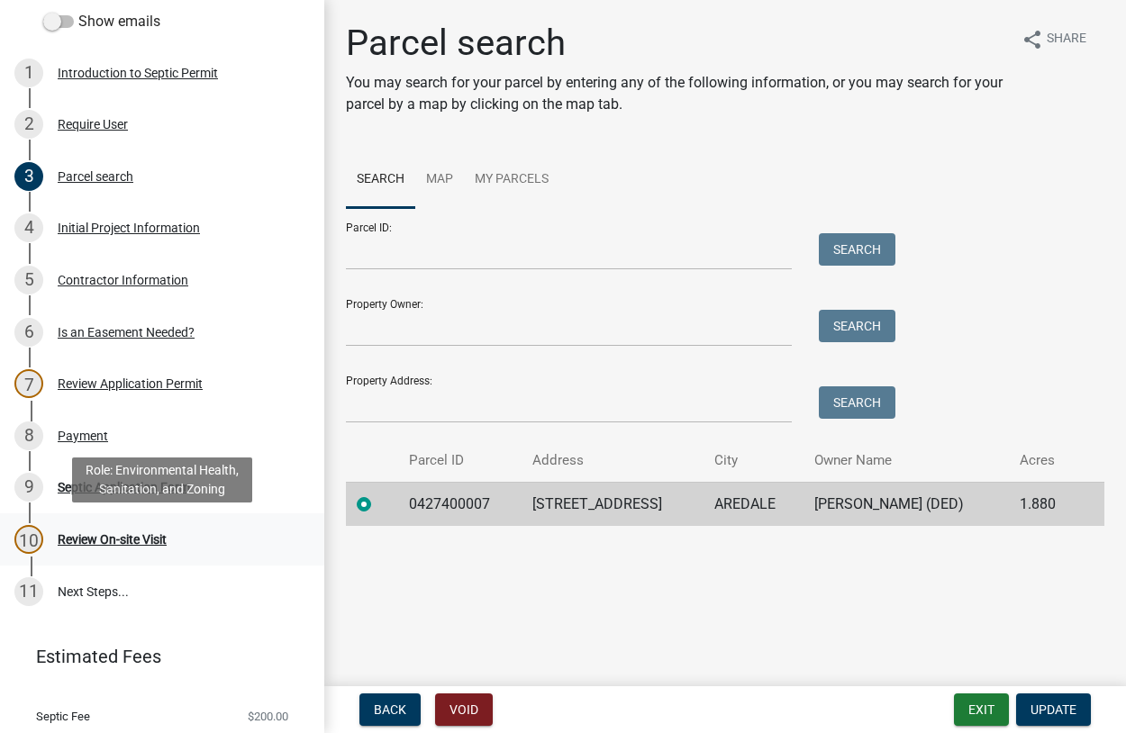
click at [86, 539] on div "Review On-site Visit" at bounding box center [112, 539] width 109 height 13
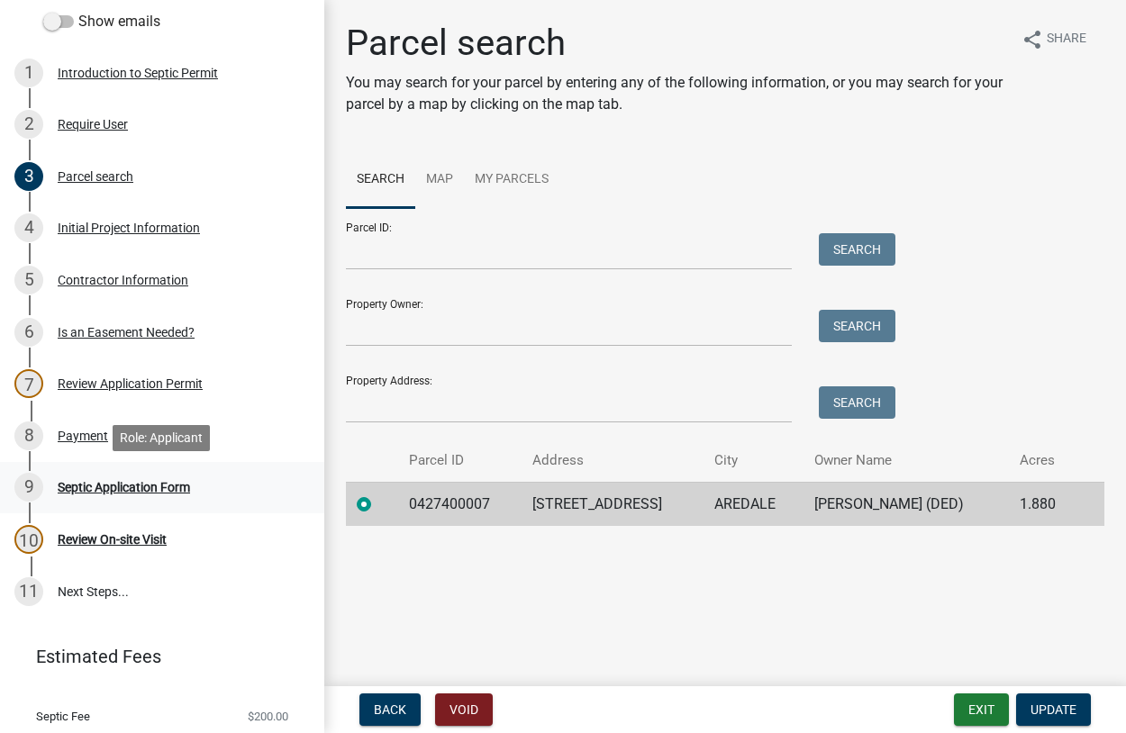
click at [104, 489] on div "Septic Application Form" at bounding box center [124, 487] width 132 height 13
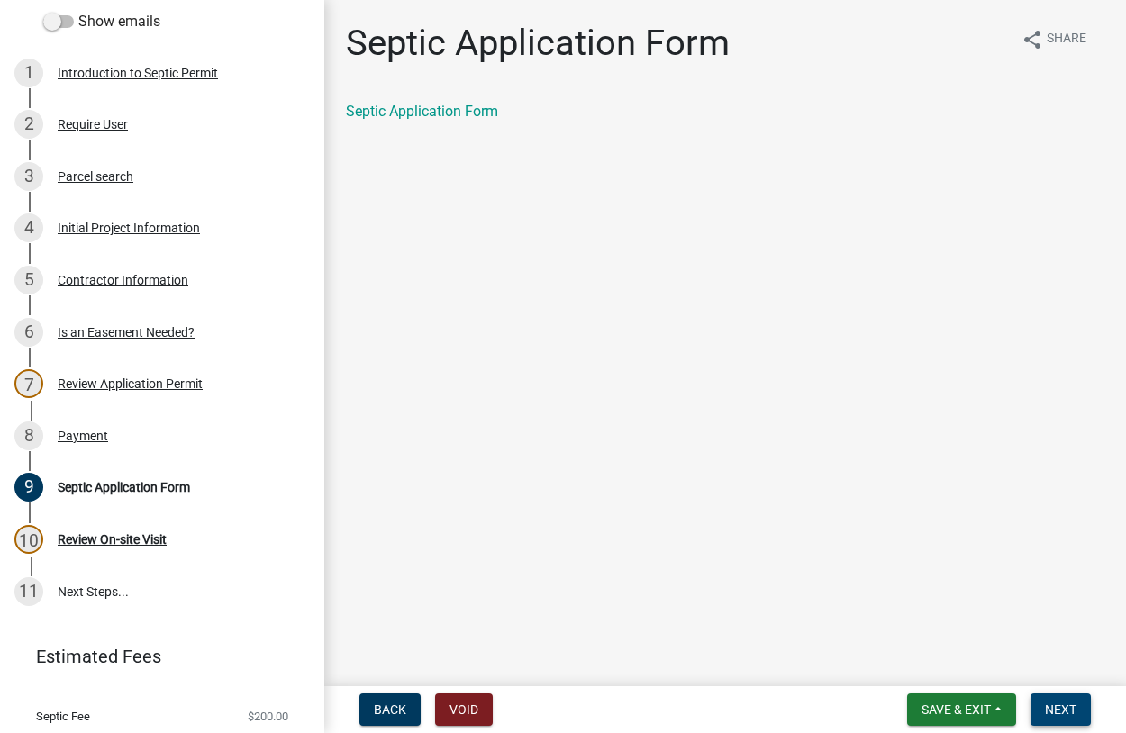
click at [1065, 711] on span "Next" at bounding box center [1061, 709] width 32 height 14
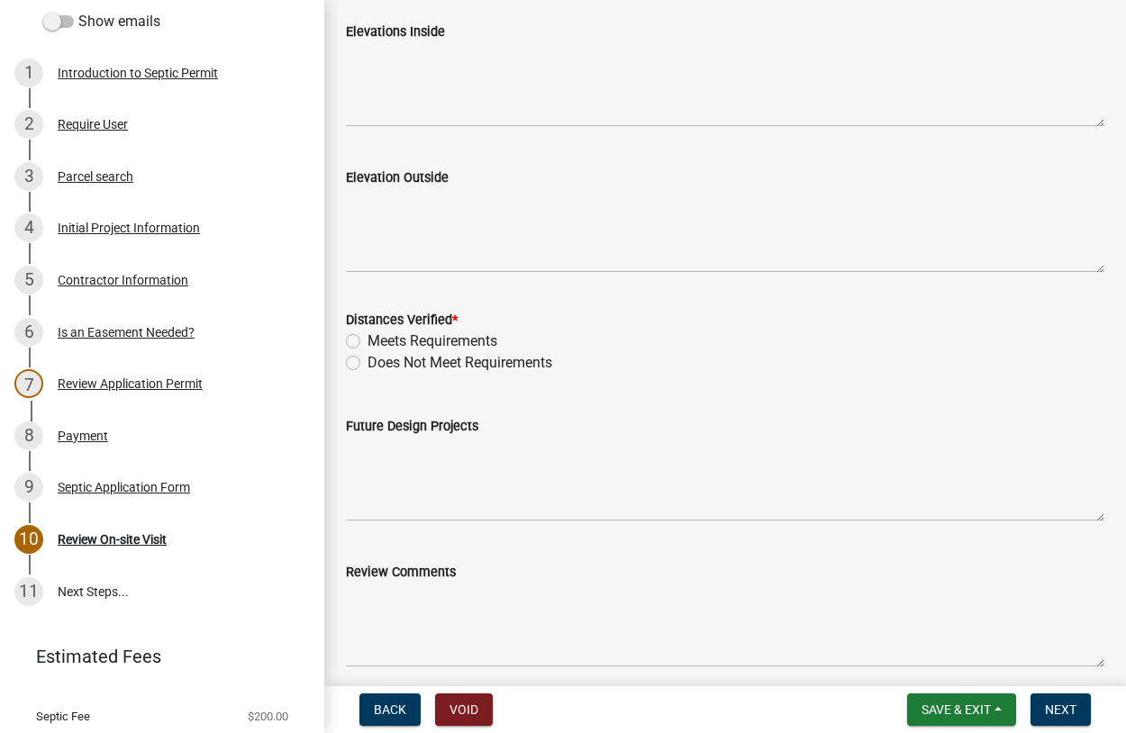
scroll to position [178, 0]
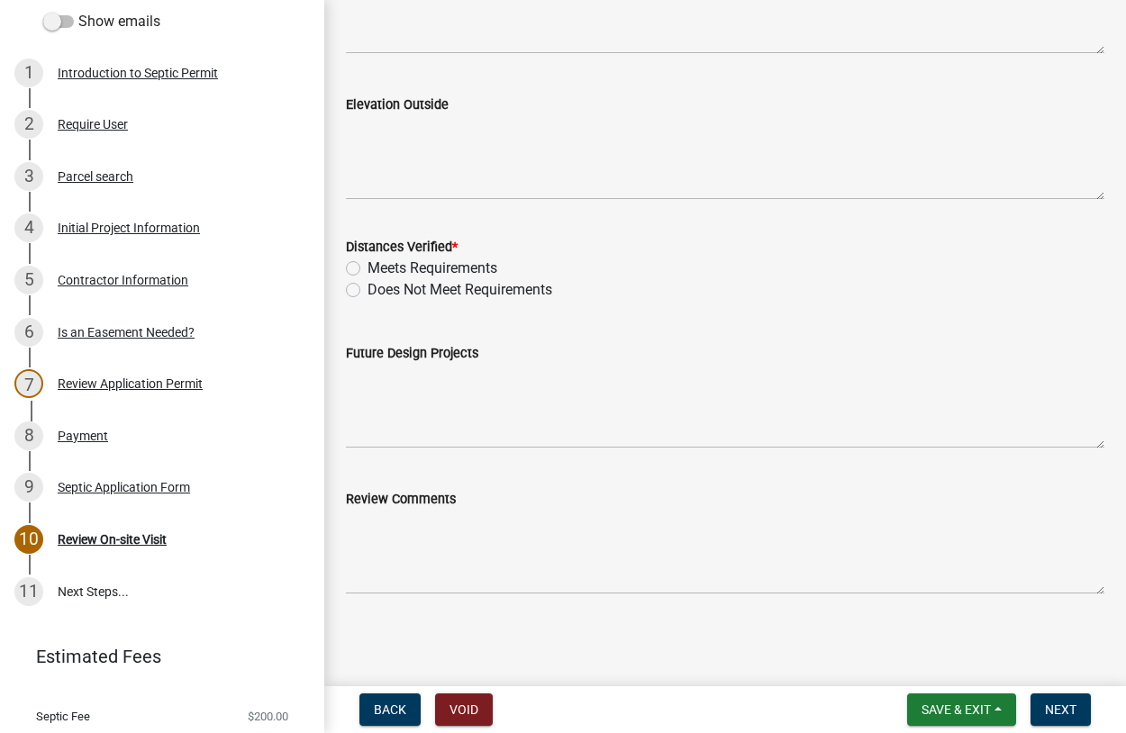
click at [367, 268] on label "Meets Requirements" at bounding box center [432, 269] width 130 height 22
click at [367, 268] on input "Meets Requirements" at bounding box center [373, 264] width 12 height 12
radio input "true"
click at [1059, 702] on span "Next" at bounding box center [1061, 709] width 32 height 14
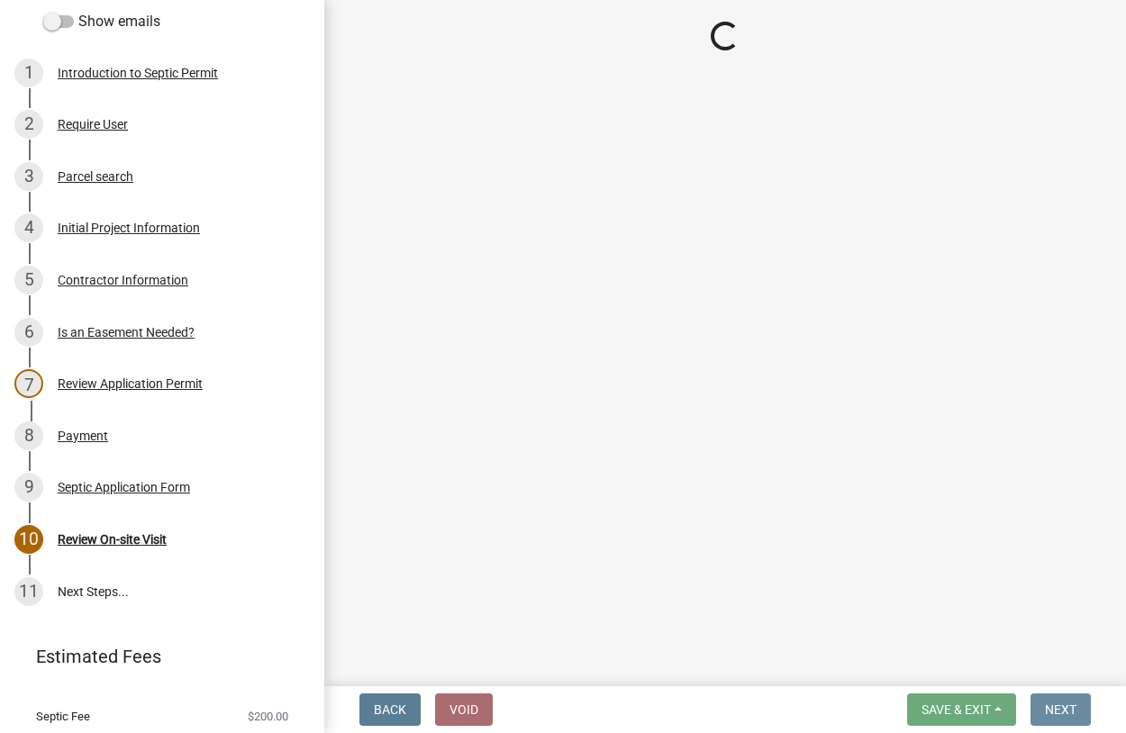
scroll to position [0, 0]
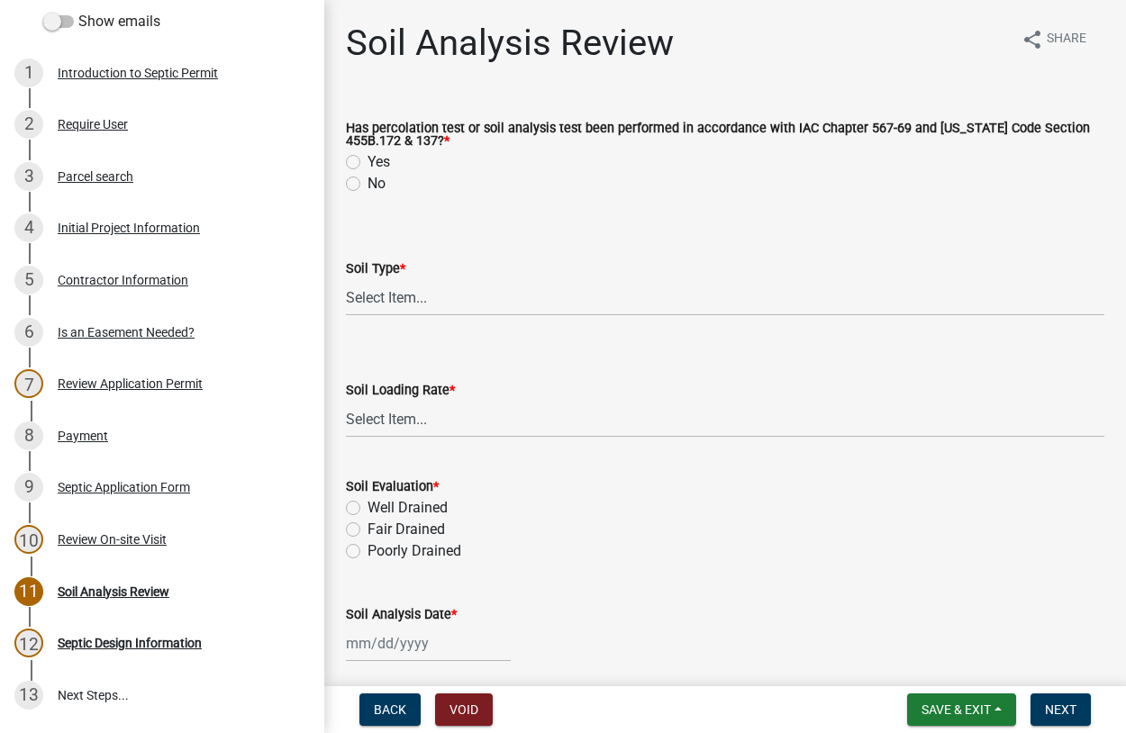
click at [367, 166] on label "Yes" at bounding box center [378, 162] width 23 height 22
click at [367, 163] on input "Yes" at bounding box center [373, 157] width 12 height 12
radio input "true"
click at [346, 279] on select "Select Item... Course Sand and Gravel Medium Sands Fine Sands Very Fine [PERSON…" at bounding box center [725, 297] width 758 height 37
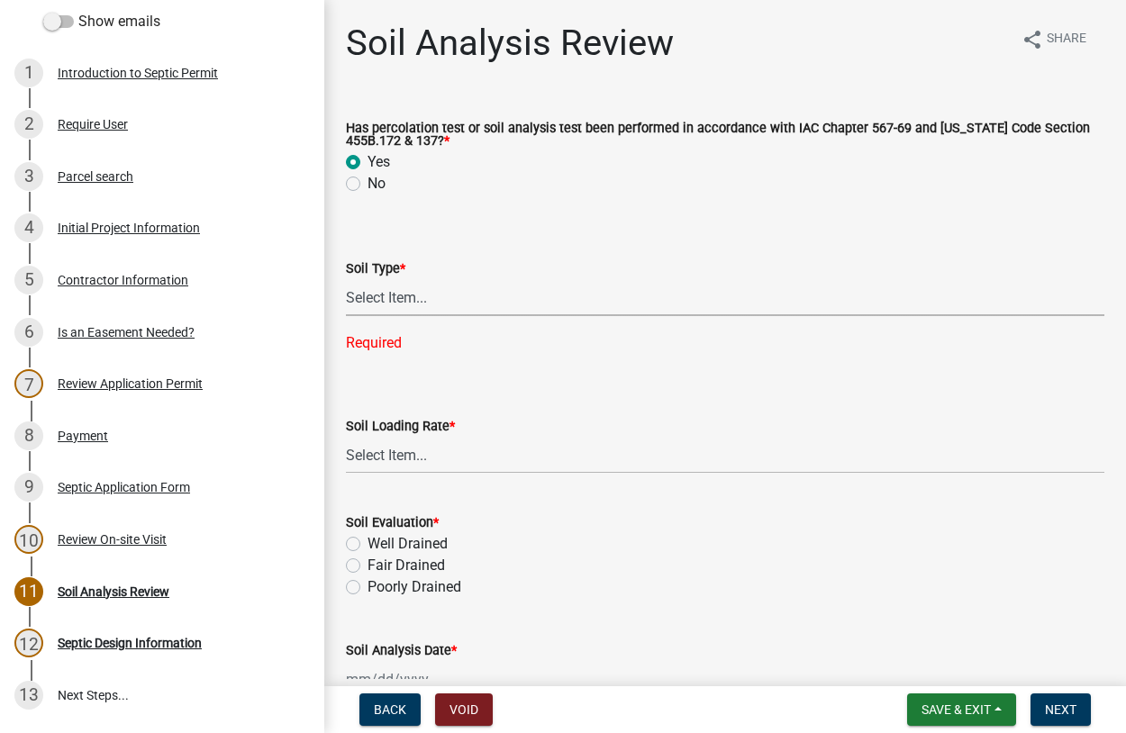
click at [346, 279] on select "Select Item... Course Sand and Gravel Medium Sands Fine Sands Very Fine [PERSON…" at bounding box center [725, 297] width 758 height 37
click option "[PERSON_NAME]" at bounding box center [0, 0] width 0 height 0
select select "76d85f2c-5528-437b-99f6-5fd00e461f1a"
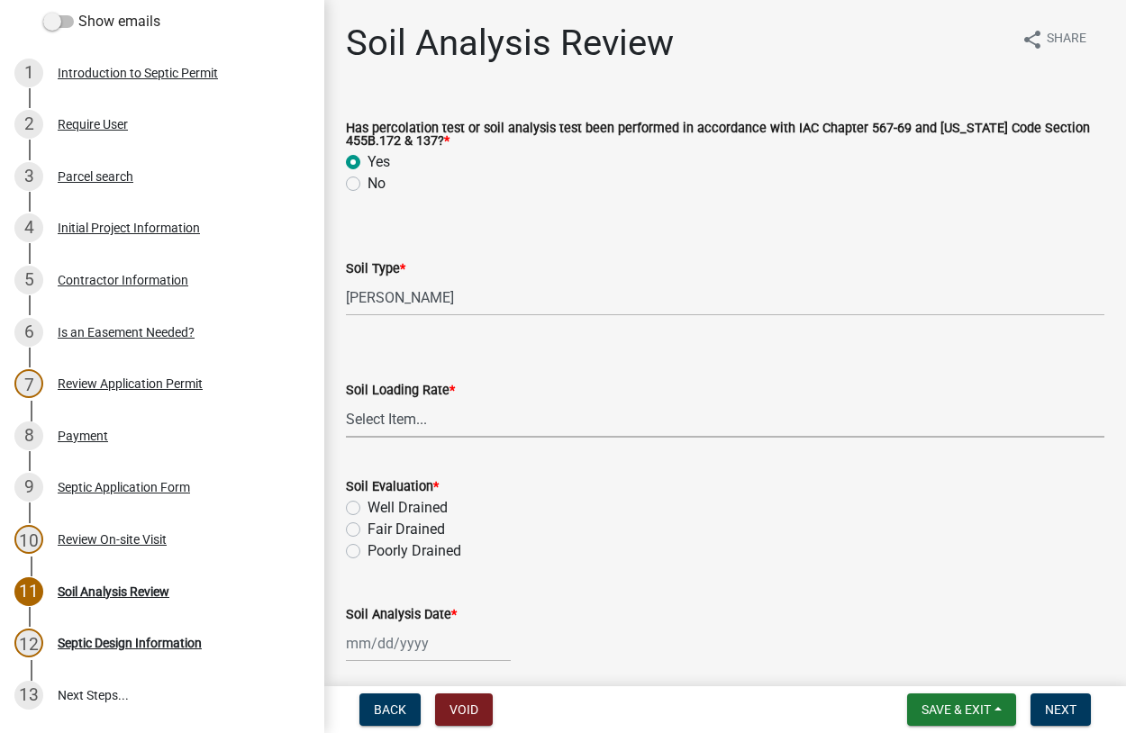
click at [346, 401] on select "Select Item... 0.1 0.1+ 0.2 0.2+ 0.3 0.3+ 0.4 0.4+ 0.5 0.5+ 0.6 0.6+ 0.7 0.7+ 0…" at bounding box center [725, 419] width 758 height 37
click option "0.6+" at bounding box center [0, 0] width 0 height 0
select select "bf4e1db8-097e-4b01-8c01-492176099e95"
click at [367, 510] on label "Well Drained" at bounding box center [407, 508] width 80 height 22
click at [367, 509] on input "Well Drained" at bounding box center [373, 503] width 12 height 12
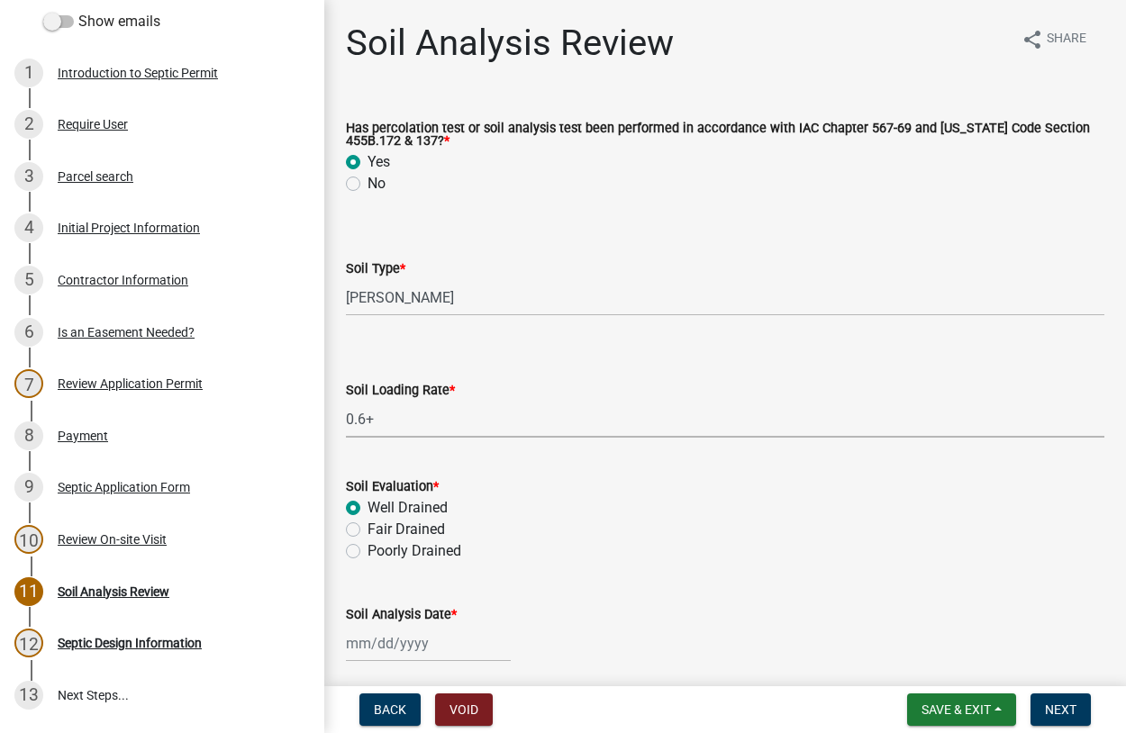
radio input "true"
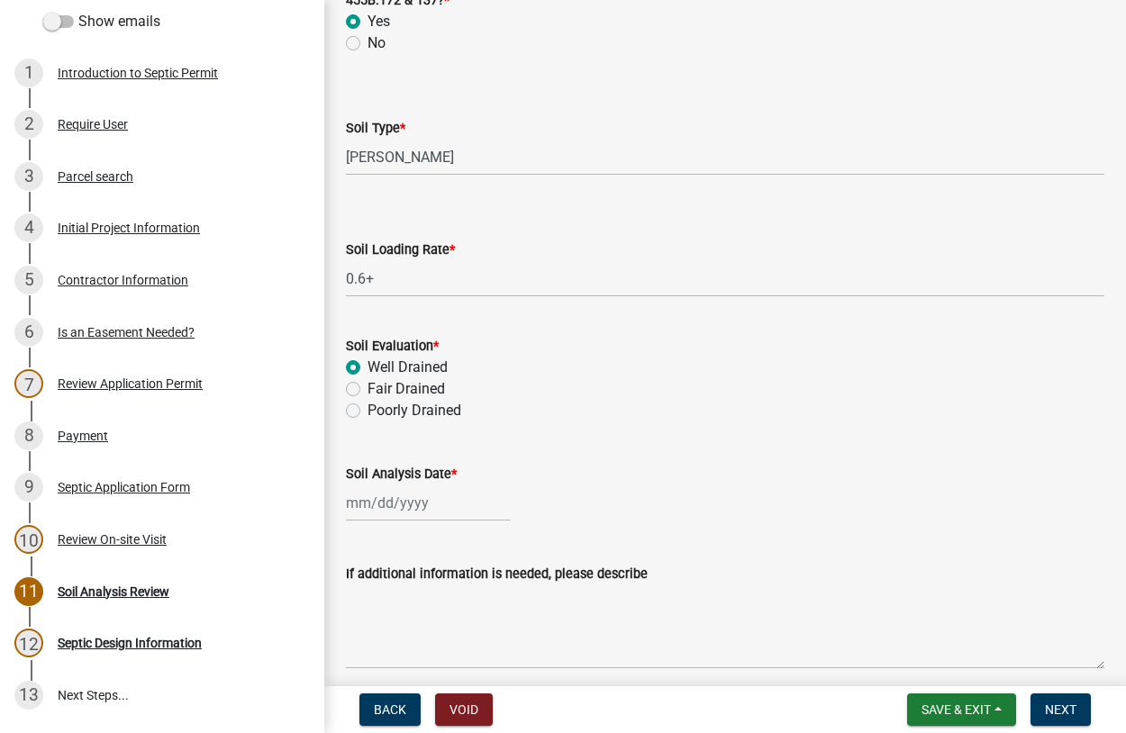
scroll to position [362, 0]
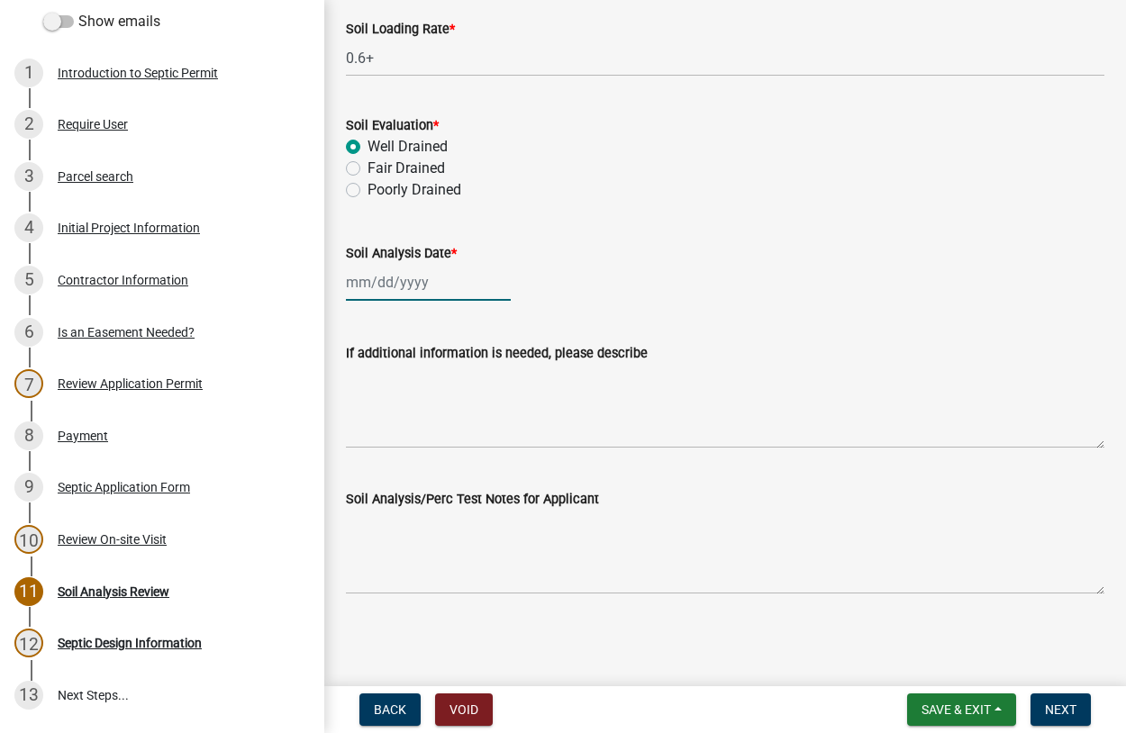
click at [419, 292] on input "Soil Analysis Date *" at bounding box center [428, 282] width 165 height 37
select select "8"
select select "2025"
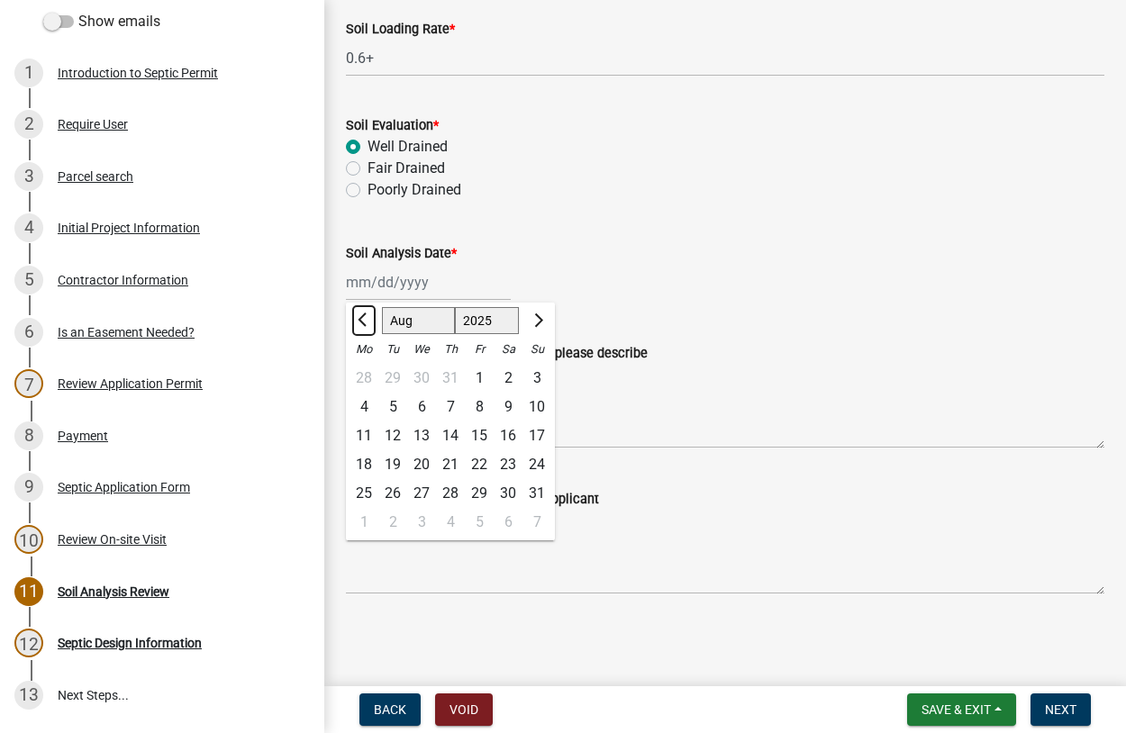
click at [361, 314] on button "Previous month" at bounding box center [364, 320] width 22 height 29
select select "7"
click at [481, 466] on div "25" at bounding box center [479, 464] width 29 height 29
type input "[DATE]"
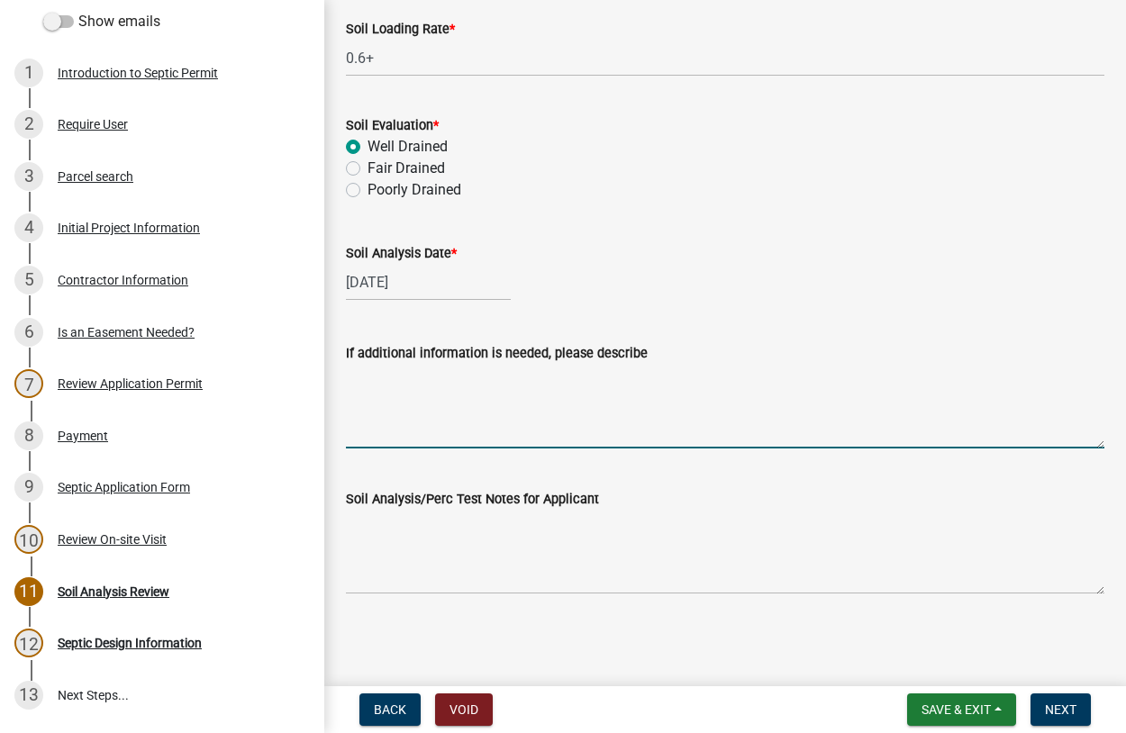
click at [436, 429] on textarea "If additional information is needed, please describe" at bounding box center [725, 406] width 758 height 85
click at [689, 377] on textarea "needs to be shallow to stall above the sandier loom 41/2" at bounding box center [725, 406] width 758 height 85
click at [684, 379] on textarea "needs to be shallow to stall above the sandier loom 41/2" at bounding box center [725, 406] width 758 height 85
click at [747, 379] on textarea "needs to be shallow to stall above the sandier loom 4 and 1/2" at bounding box center [725, 406] width 758 height 85
click at [677, 376] on textarea "needs to be shallow to stall above the sandier loom 4 and 1/2 foot deep" at bounding box center [725, 406] width 758 height 85
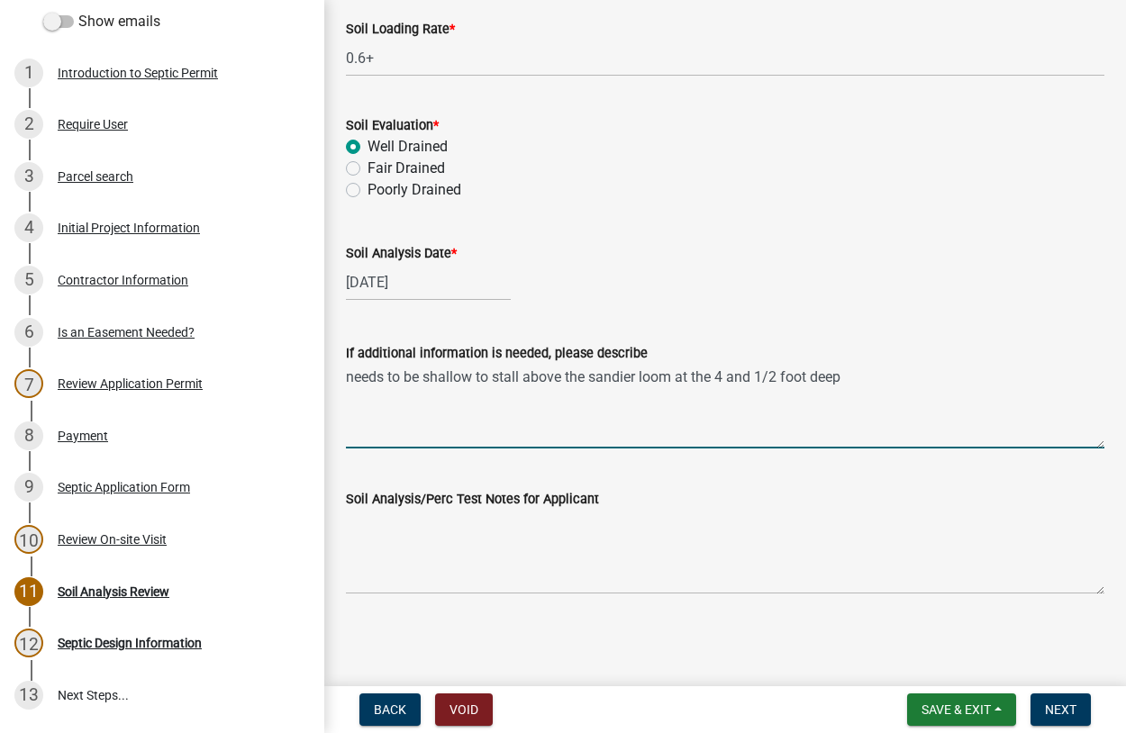
drag, startPoint x: 841, startPoint y: 377, endPoint x: 883, endPoint y: 399, distance: 46.7
click at [841, 376] on textarea "needs to be shallow to stall above the sandier loom at the 4 and 1/2 foot deep" at bounding box center [725, 406] width 758 height 85
type textarea "needs to be shallow to stall above the sandier loom at the 4 and 1/2 foot depth"
click at [1042, 709] on button "Next" at bounding box center [1060, 709] width 60 height 32
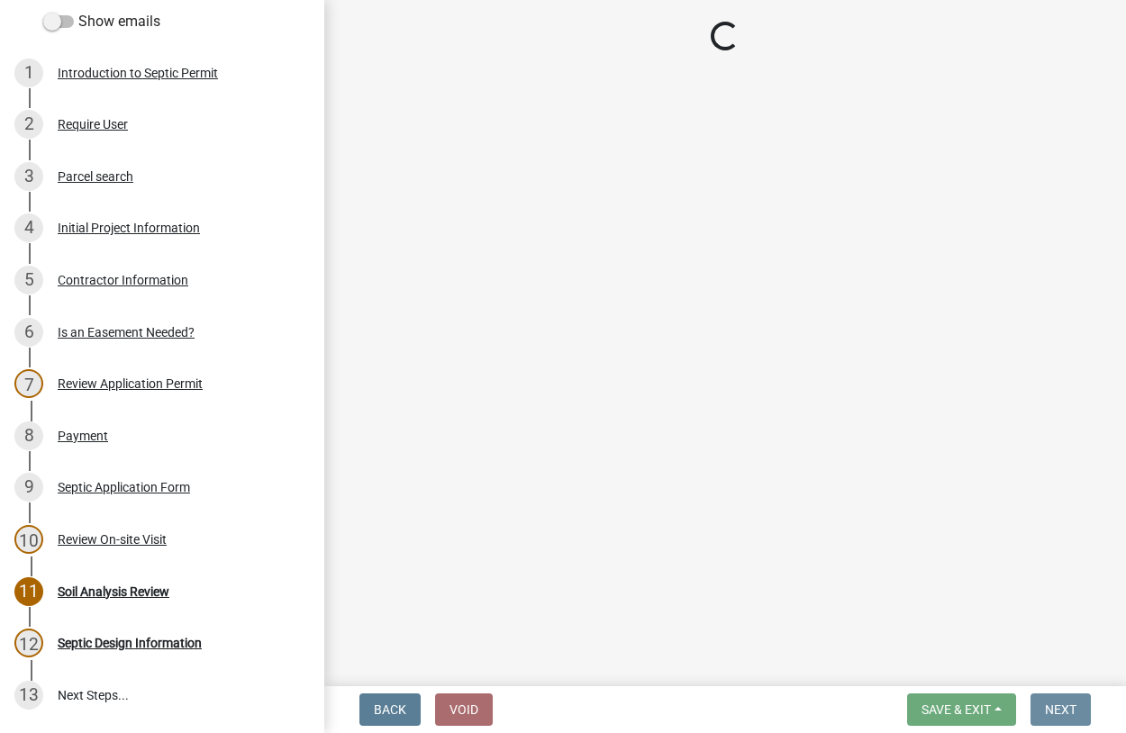
scroll to position [0, 0]
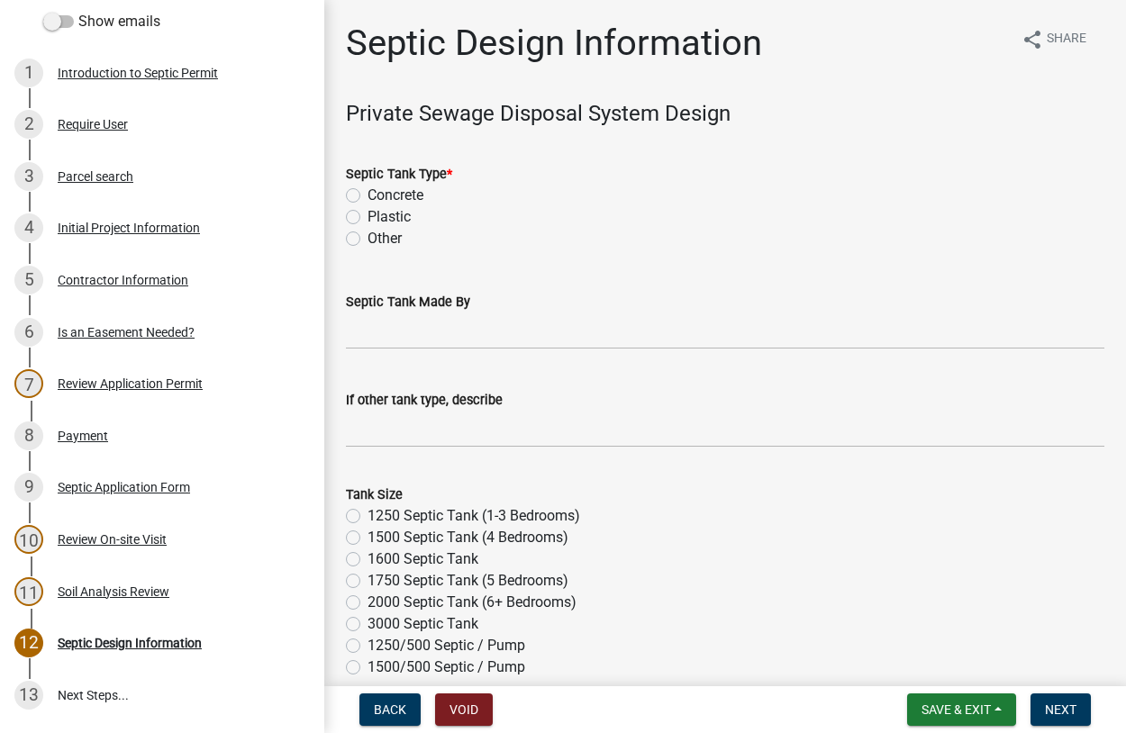
click at [367, 193] on label "Concrete" at bounding box center [395, 196] width 56 height 22
click at [367, 193] on input "Concrete" at bounding box center [373, 191] width 12 height 12
radio input "true"
click at [367, 668] on label "1500/500 Septic / Pump" at bounding box center [446, 668] width 158 height 22
click at [367, 668] on input "1500/500 Septic / Pump" at bounding box center [373, 663] width 12 height 12
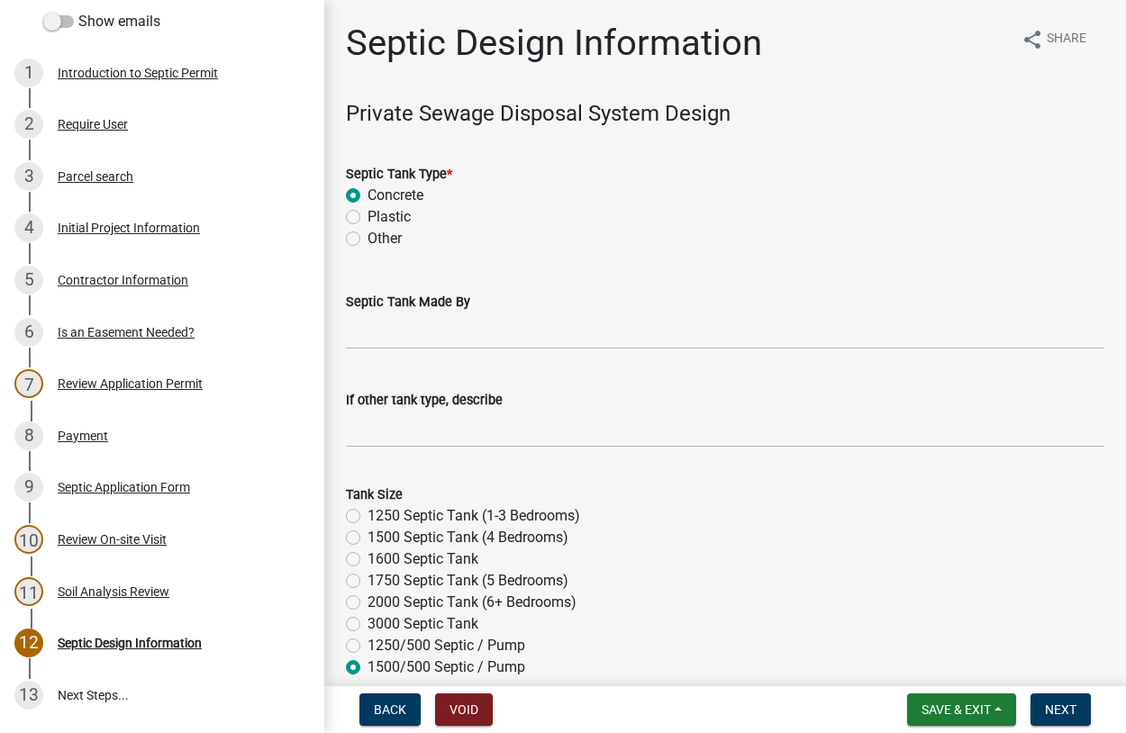
radio input "true"
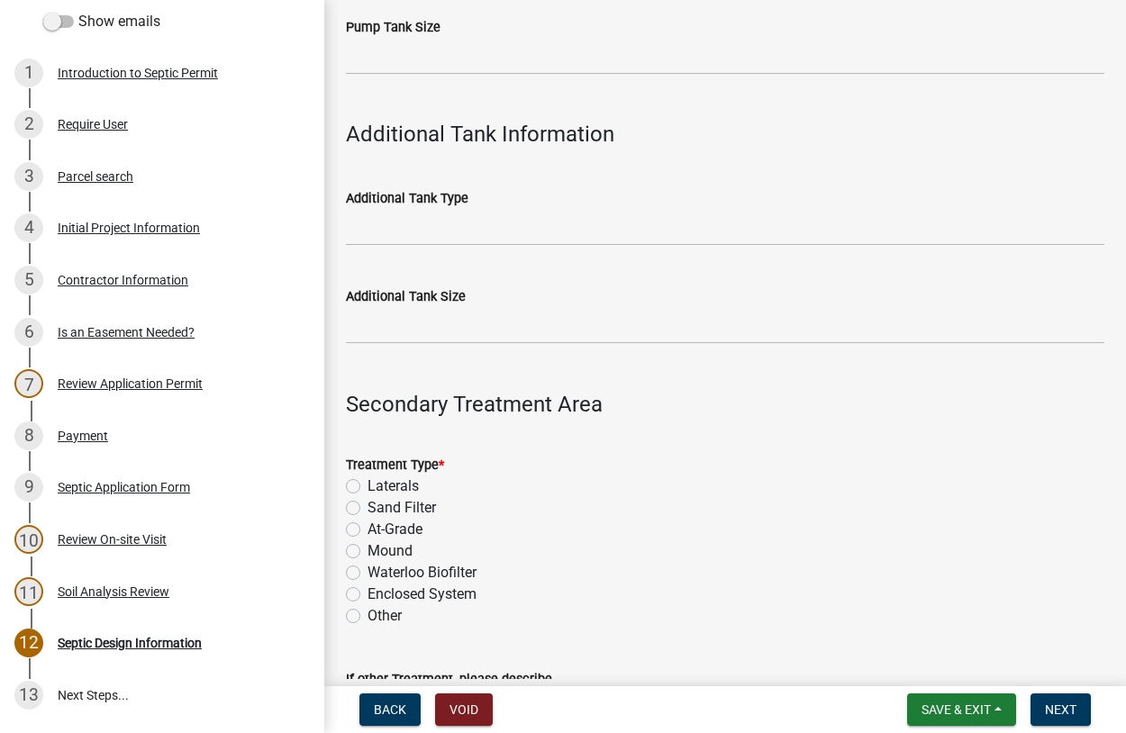
scroll to position [1027, 0]
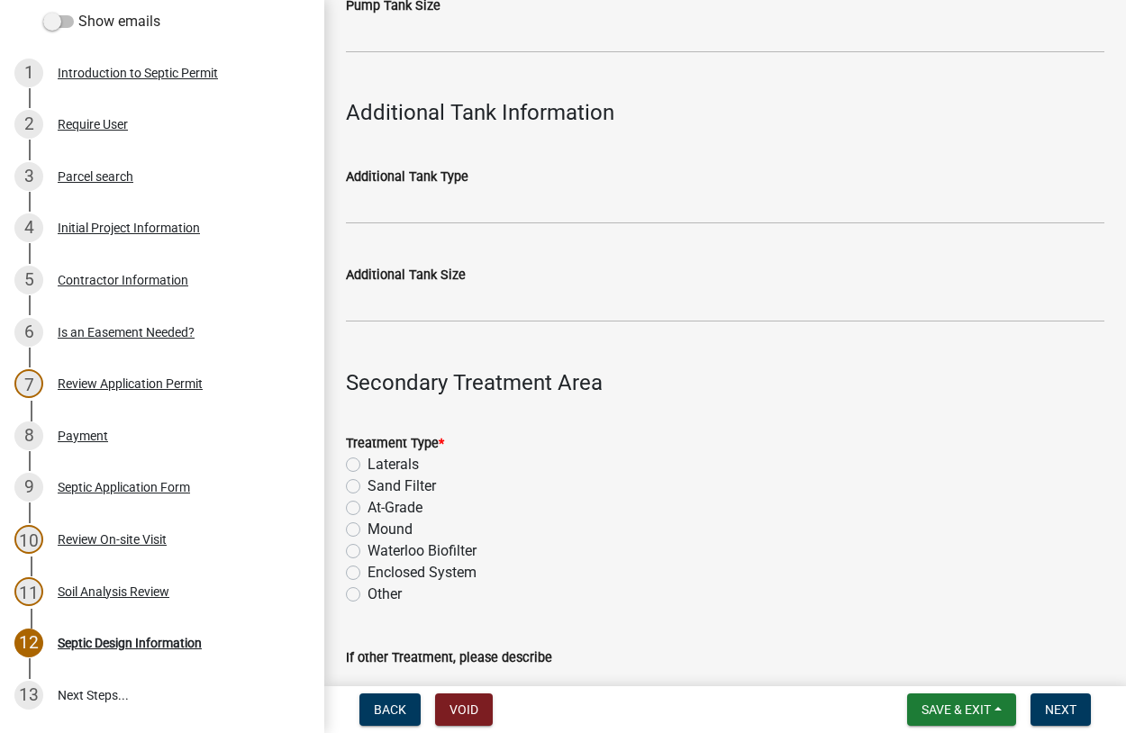
click at [367, 467] on label "Laterals" at bounding box center [392, 465] width 51 height 22
click at [367, 466] on input "Laterals" at bounding box center [373, 460] width 12 height 12
radio input "true"
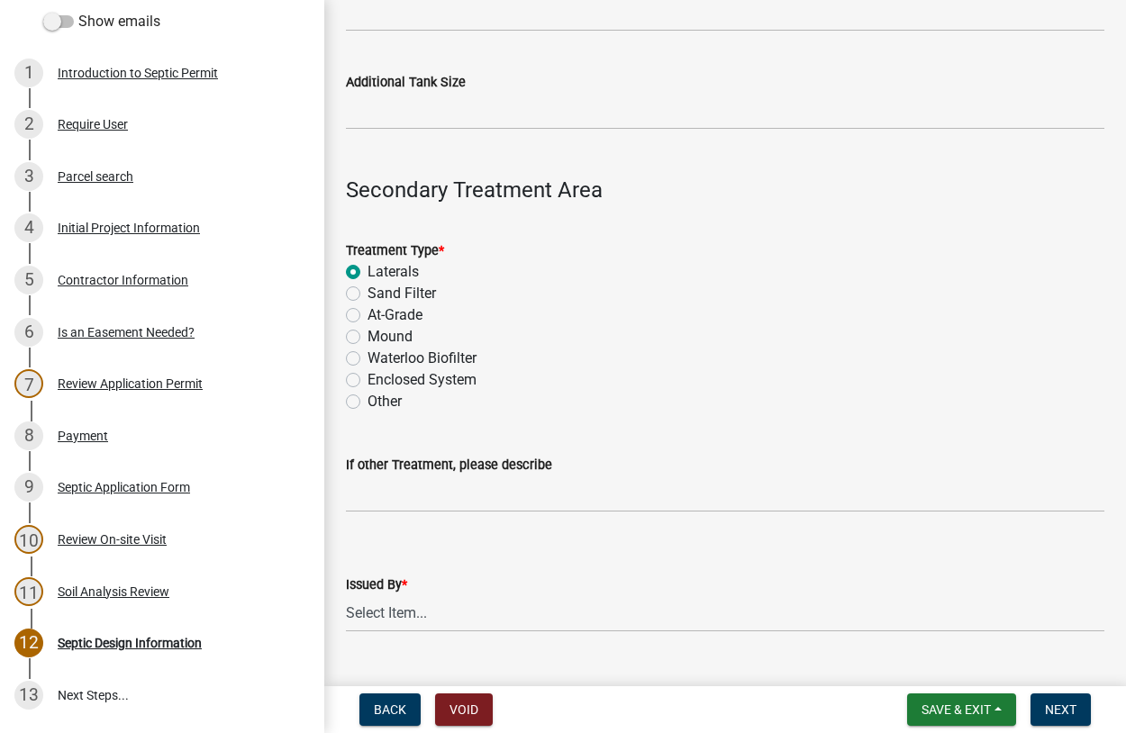
scroll to position [1437, 0]
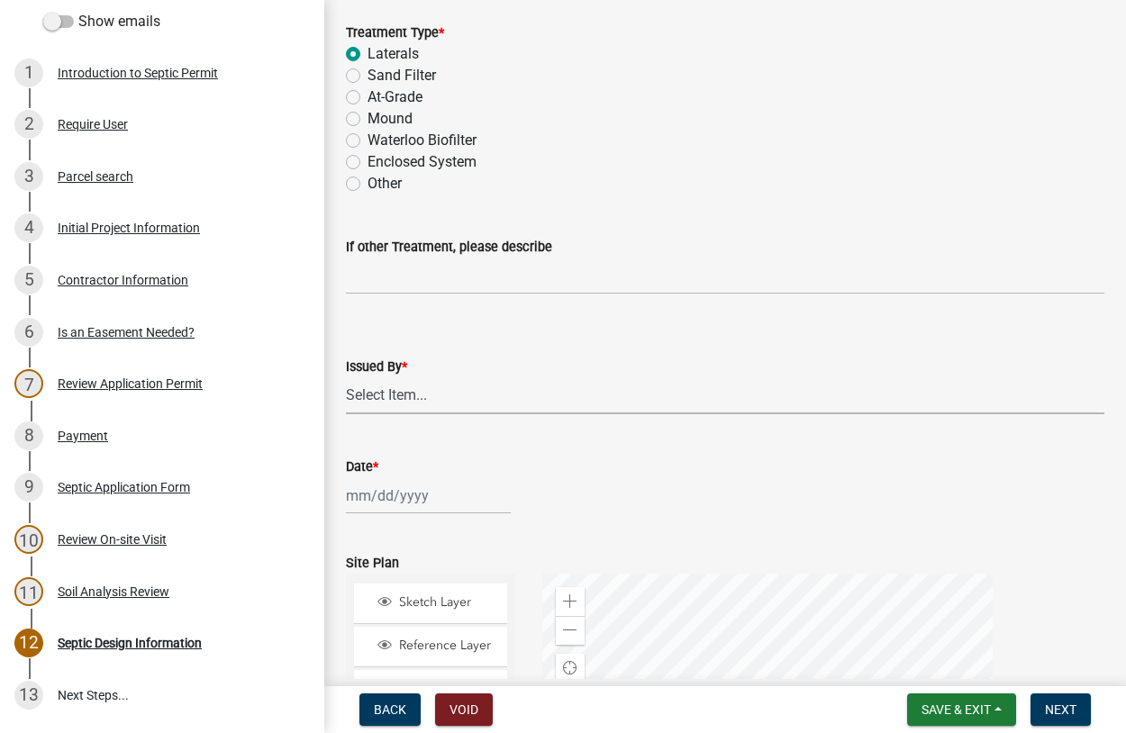
click at [346, 377] on select "Select Item... [PERSON_NAME]" at bounding box center [725, 395] width 758 height 37
click option "[PERSON_NAME]" at bounding box center [0, 0] width 0 height 0
select select "d223b9f2-1ec7-4c53-82a9-76cd95b714db"
click at [385, 501] on input "Date *" at bounding box center [428, 495] width 165 height 37
select select "8"
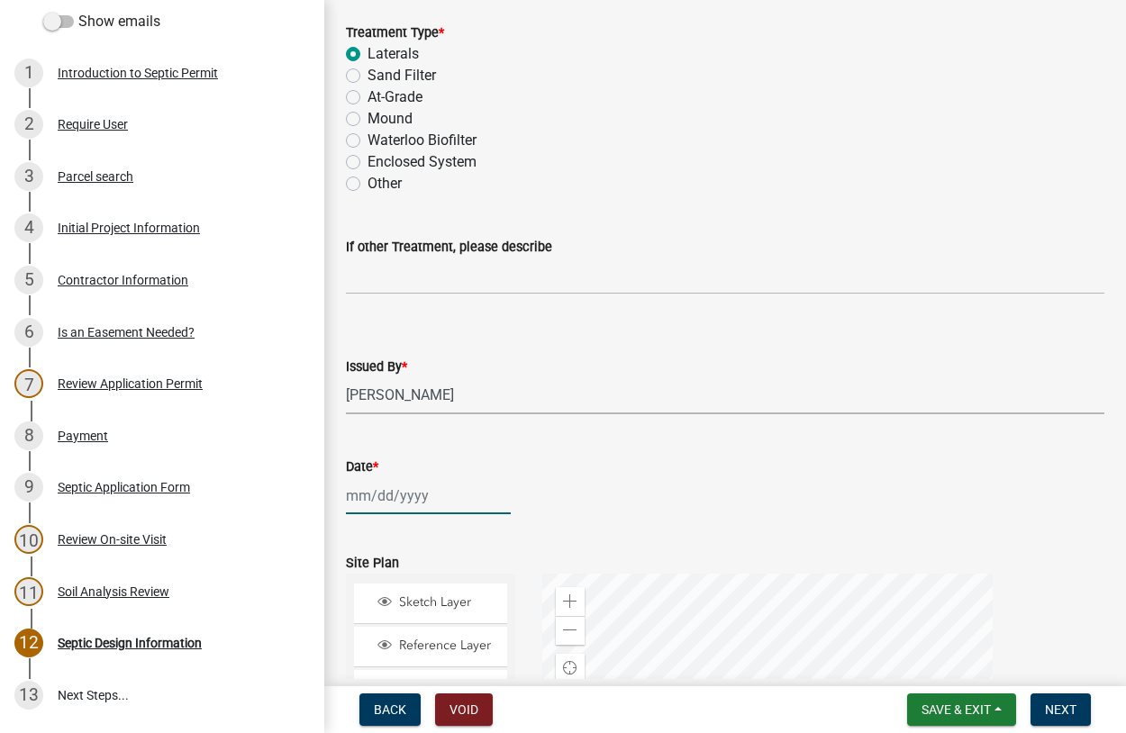
select select "2025"
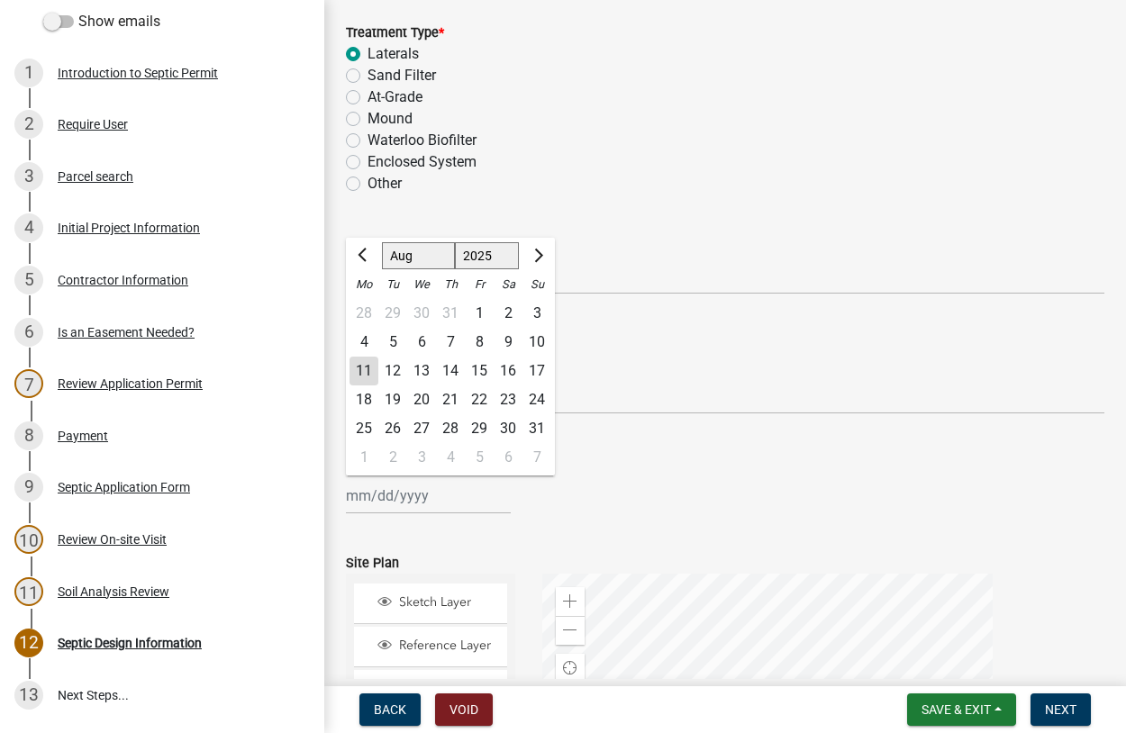
click at [374, 370] on div "11" at bounding box center [363, 371] width 29 height 29
type input "[DATE]"
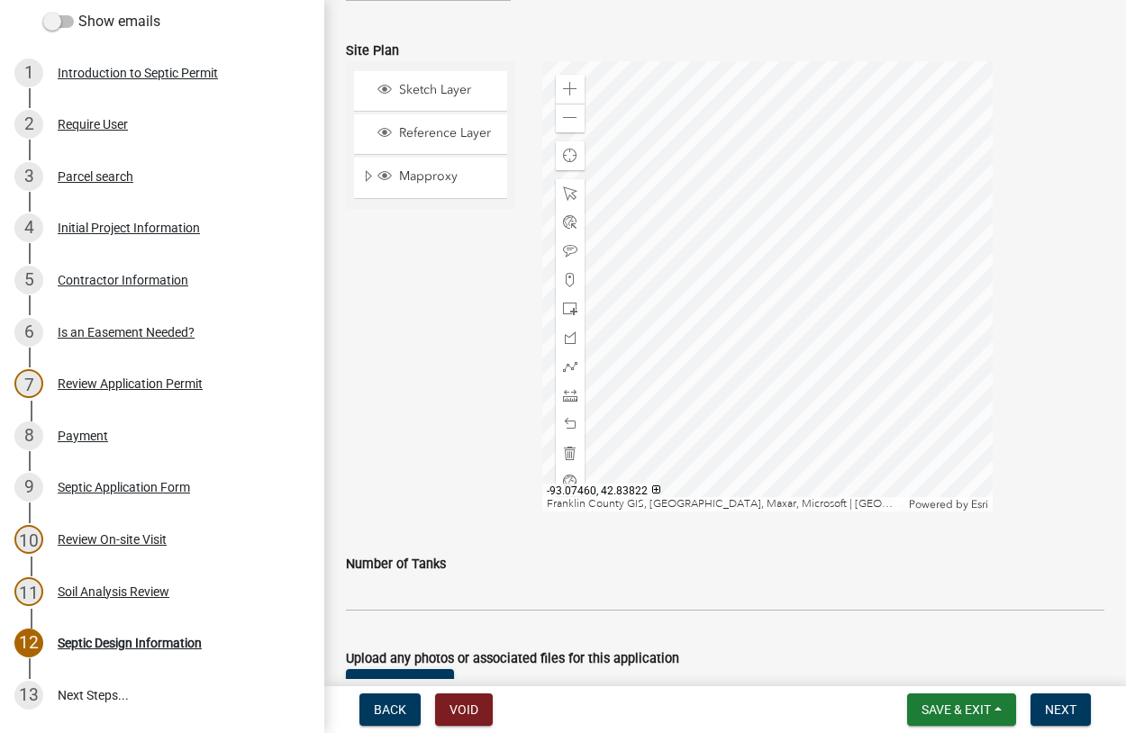
scroll to position [1951, 0]
click at [572, 365] on span at bounding box center [570, 365] width 14 height 14
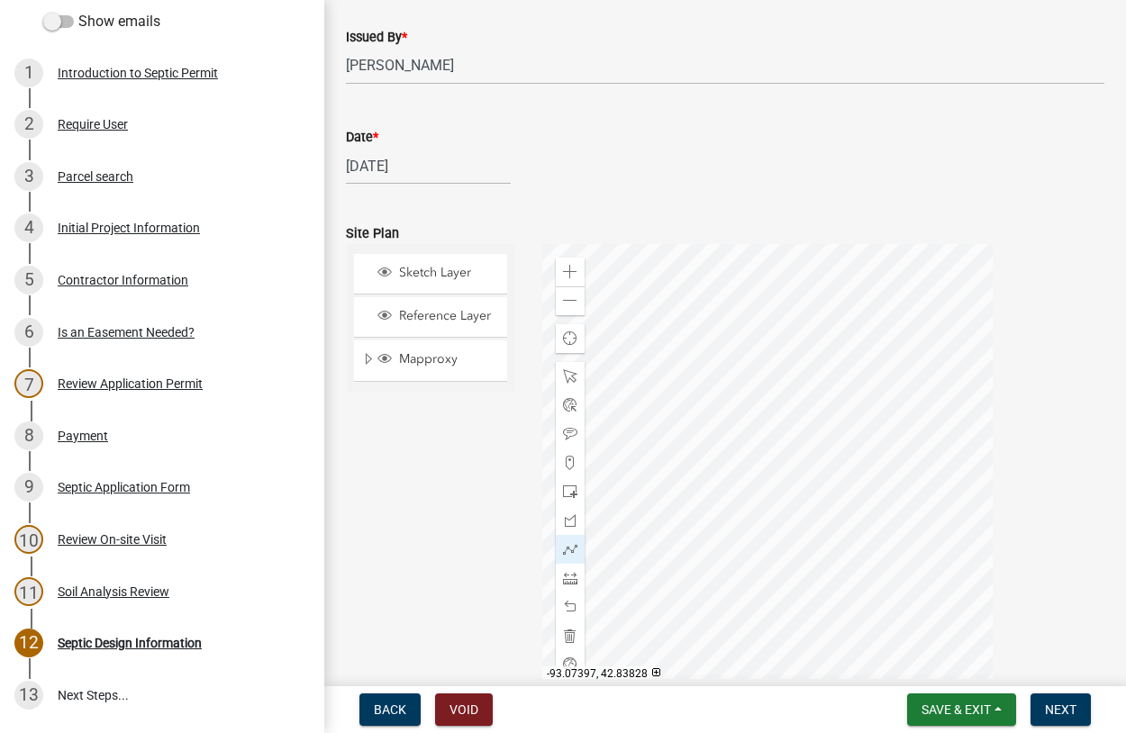
scroll to position [1745, 0]
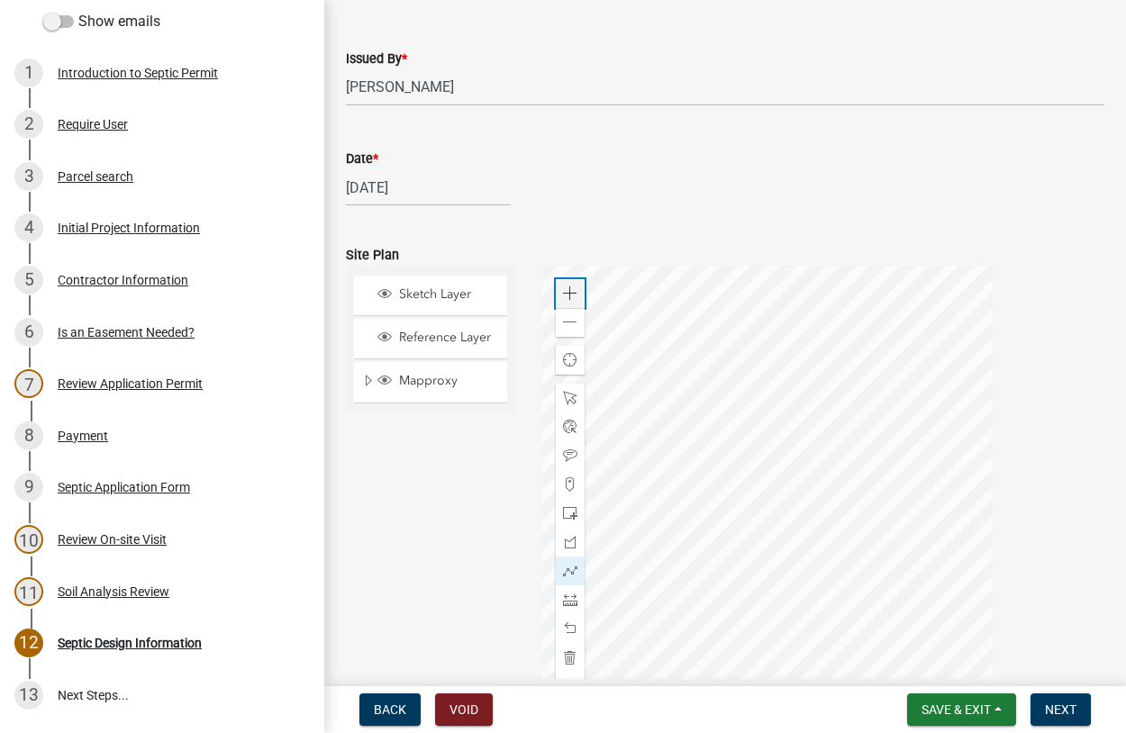
click at [566, 290] on span at bounding box center [570, 293] width 14 height 14
click at [639, 535] on div at bounding box center [767, 491] width 450 height 450
click at [637, 481] on div at bounding box center [767, 491] width 450 height 450
click at [653, 482] on div at bounding box center [767, 491] width 450 height 450
click at [654, 469] on div at bounding box center [767, 491] width 450 height 450
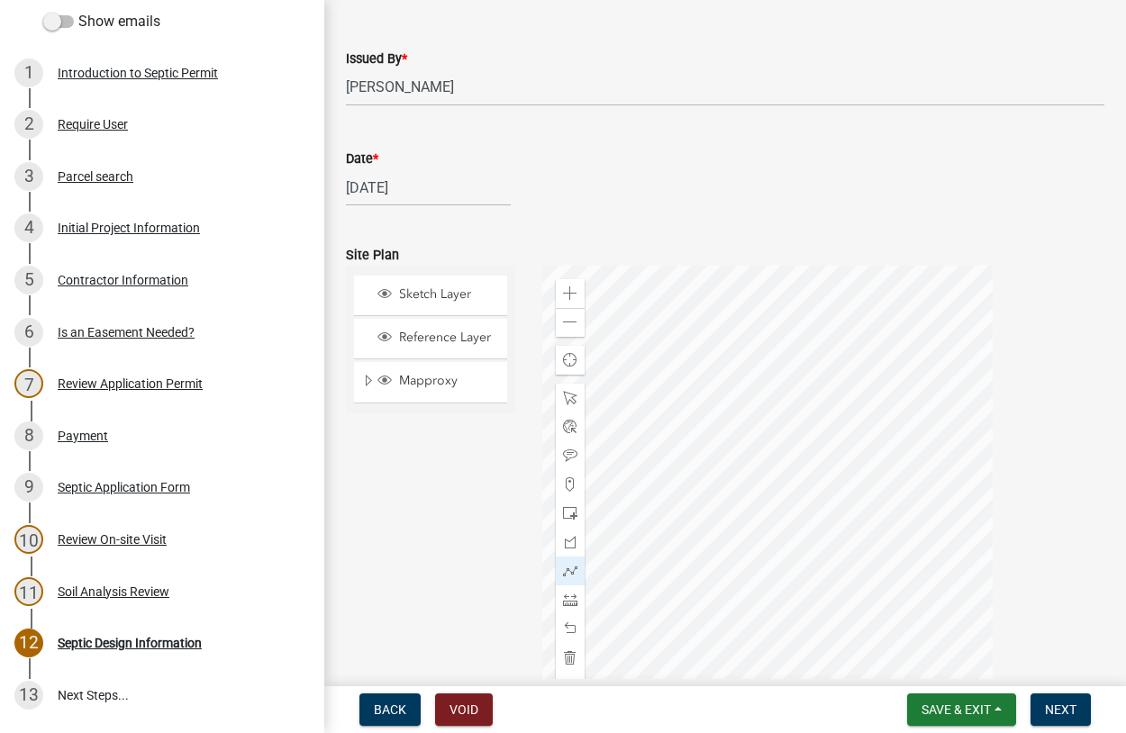
click at [636, 469] on div at bounding box center [767, 491] width 450 height 450
click at [634, 484] on div at bounding box center [767, 491] width 450 height 450
click at [653, 482] on div at bounding box center [767, 491] width 450 height 450
click at [655, 476] on div at bounding box center [767, 491] width 450 height 450
click at [885, 458] on div at bounding box center [767, 491] width 450 height 450
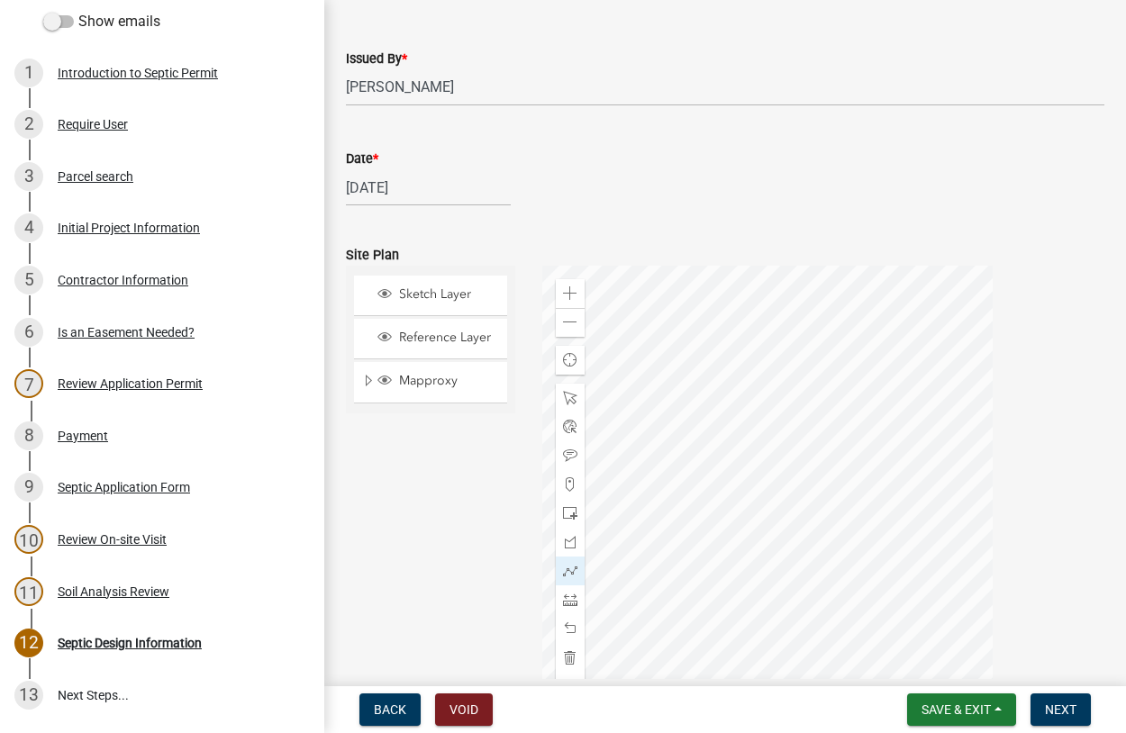
click at [770, 462] on div at bounding box center [767, 491] width 450 height 450
click at [876, 461] on div at bounding box center [767, 491] width 450 height 450
click at [880, 571] on div at bounding box center [767, 491] width 450 height 450
click at [773, 565] on div at bounding box center [767, 491] width 450 height 450
click at [772, 460] on div at bounding box center [767, 491] width 450 height 450
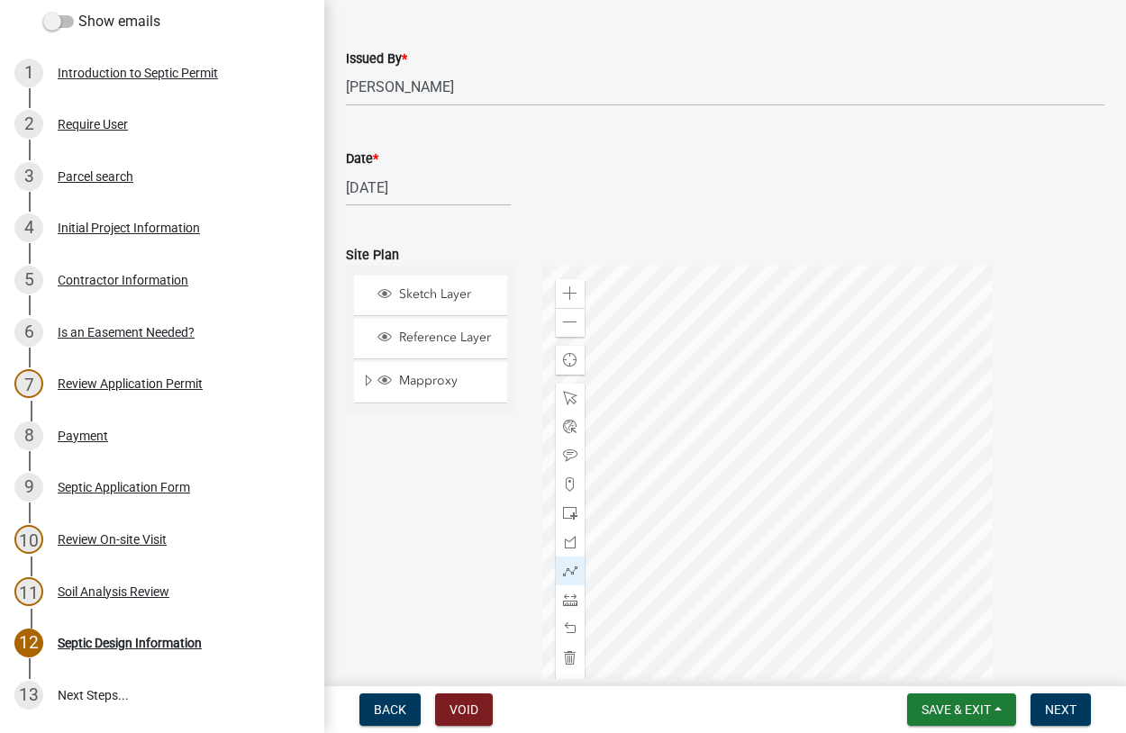
click at [773, 460] on div at bounding box center [767, 491] width 450 height 450
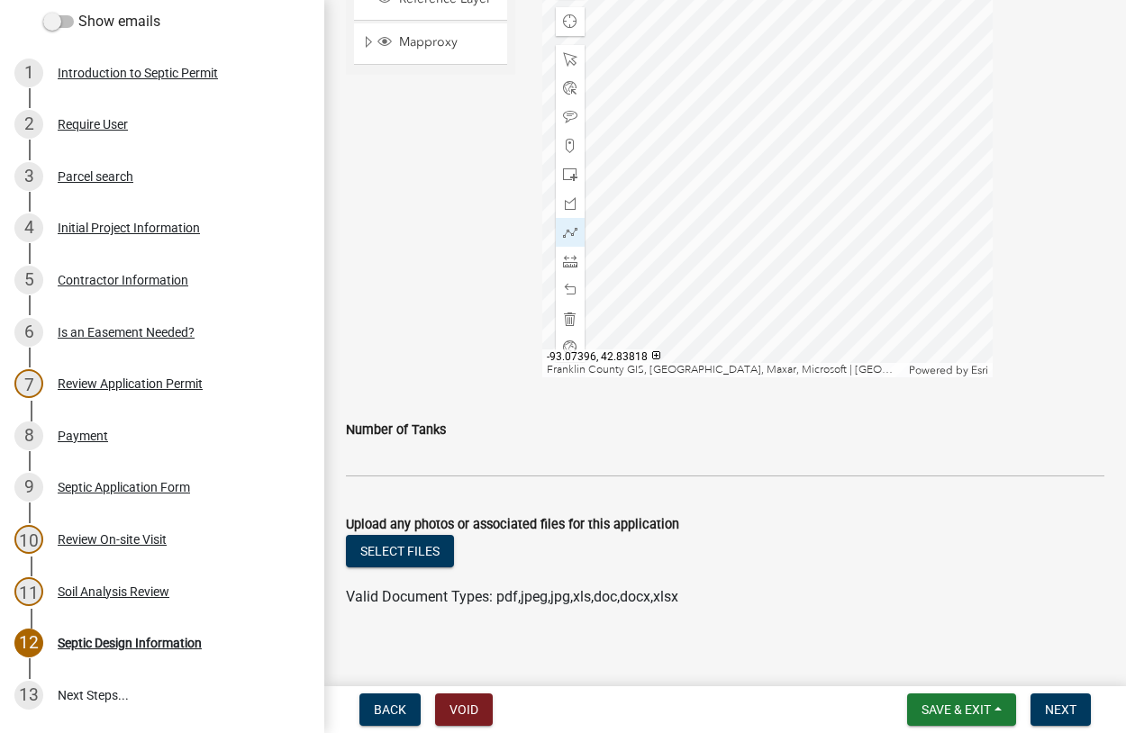
scroll to position [2099, 0]
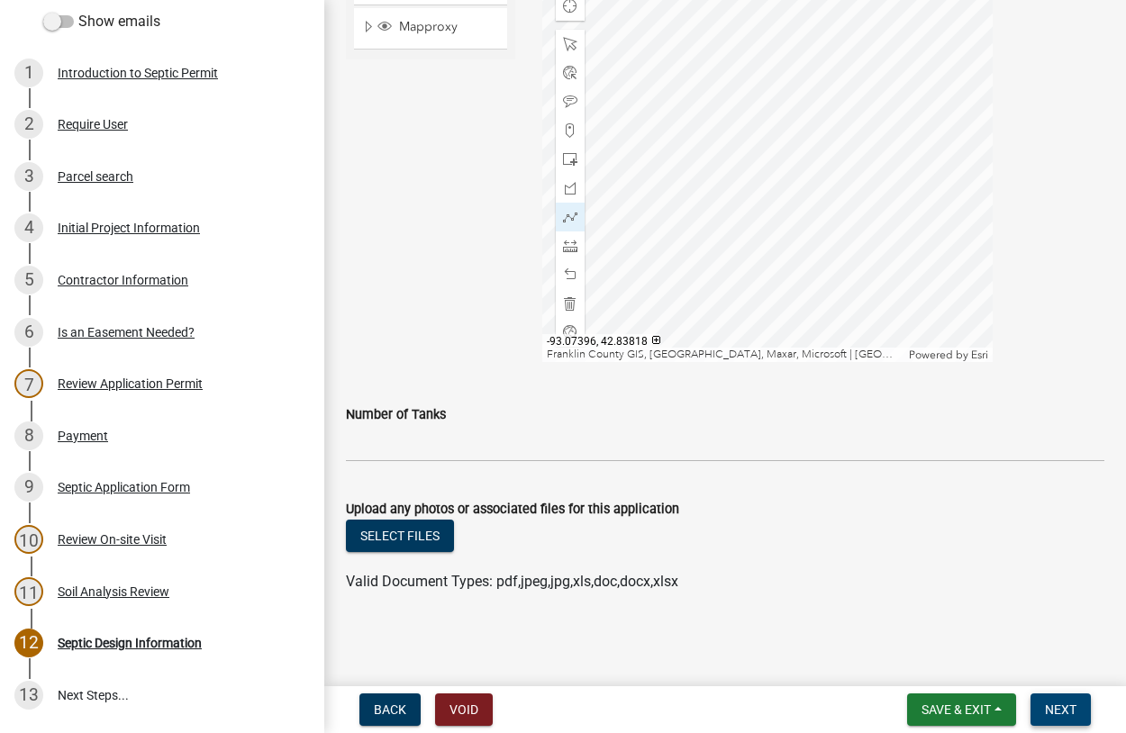
drag, startPoint x: 1048, startPoint y: 710, endPoint x: 1032, endPoint y: 703, distance: 17.4
click at [1049, 708] on span "Next" at bounding box center [1061, 709] width 32 height 14
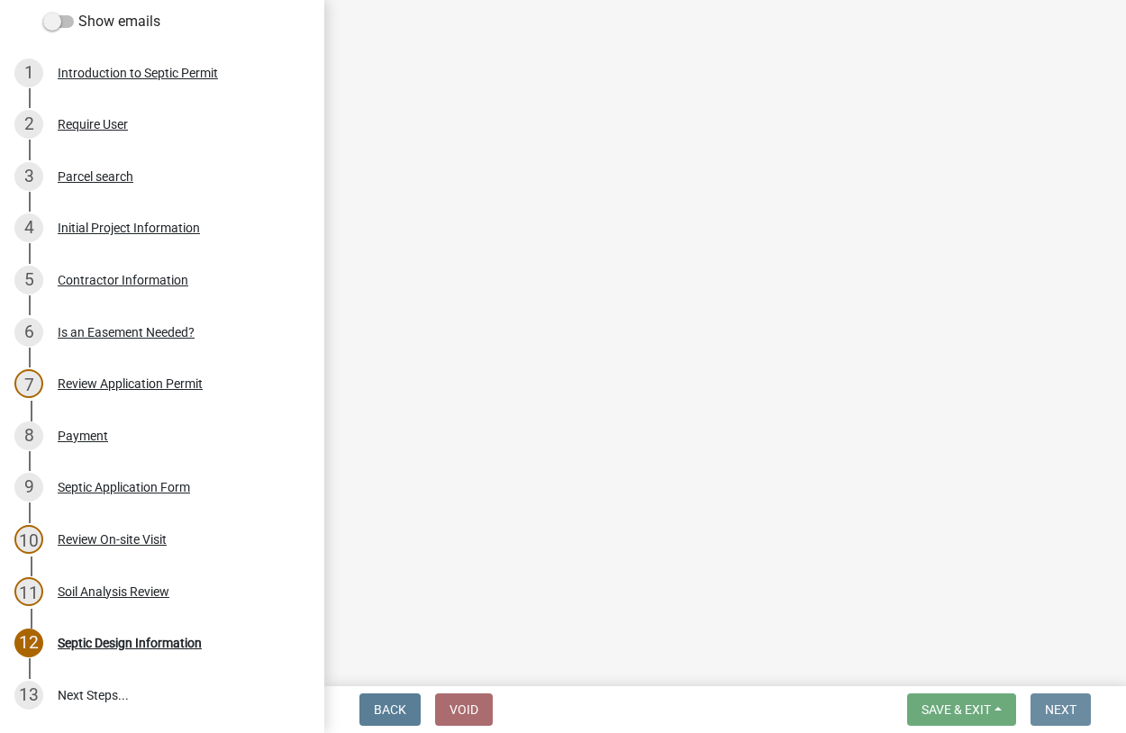
scroll to position [0, 0]
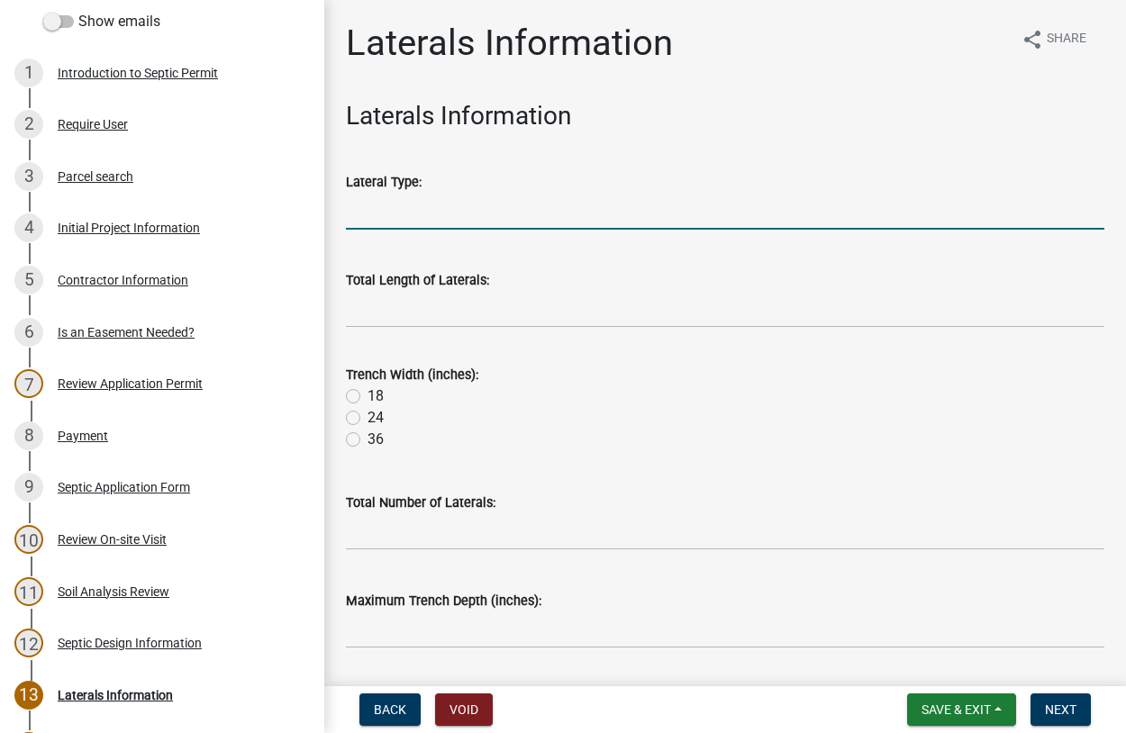
click at [392, 210] on input "Lateral Type:" at bounding box center [725, 211] width 758 height 37
type input "Chamber"
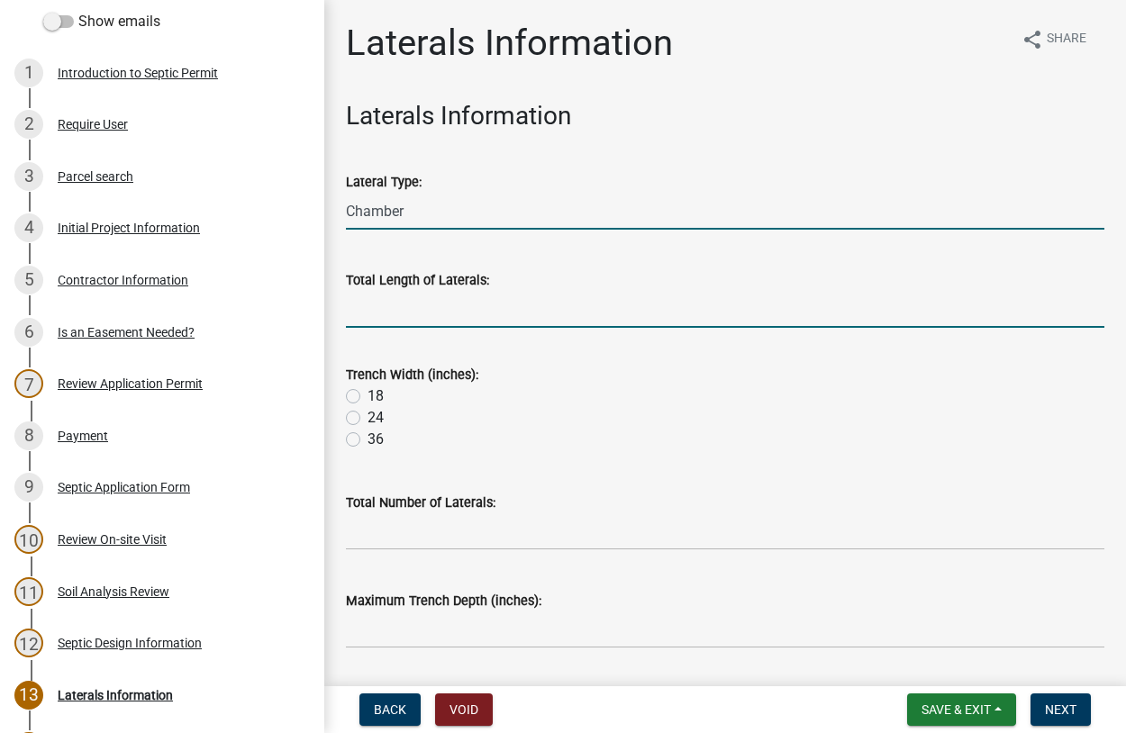
click at [385, 313] on input "Total Length of Laterals:" at bounding box center [725, 309] width 758 height 37
type input "300"
click at [367, 439] on label "36" at bounding box center [375, 440] width 16 height 22
click at [367, 439] on input "36" at bounding box center [373, 435] width 12 height 12
radio input "true"
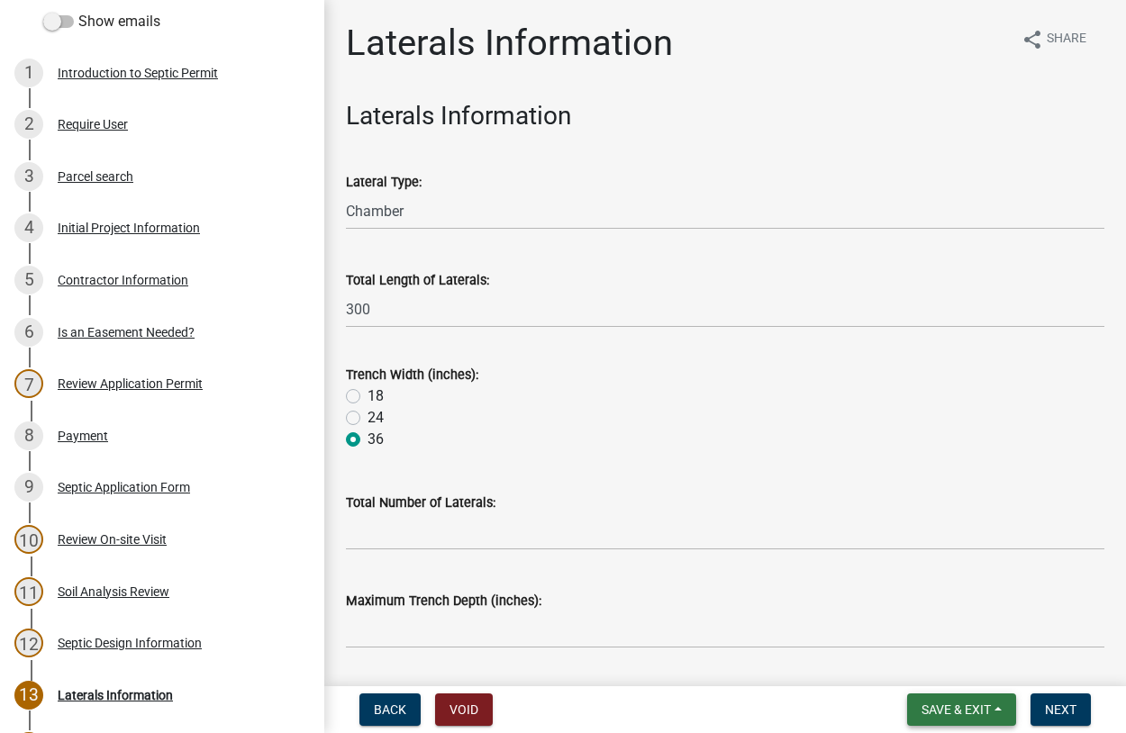
click at [953, 704] on span "Save & Exit" at bounding box center [955, 709] width 69 height 14
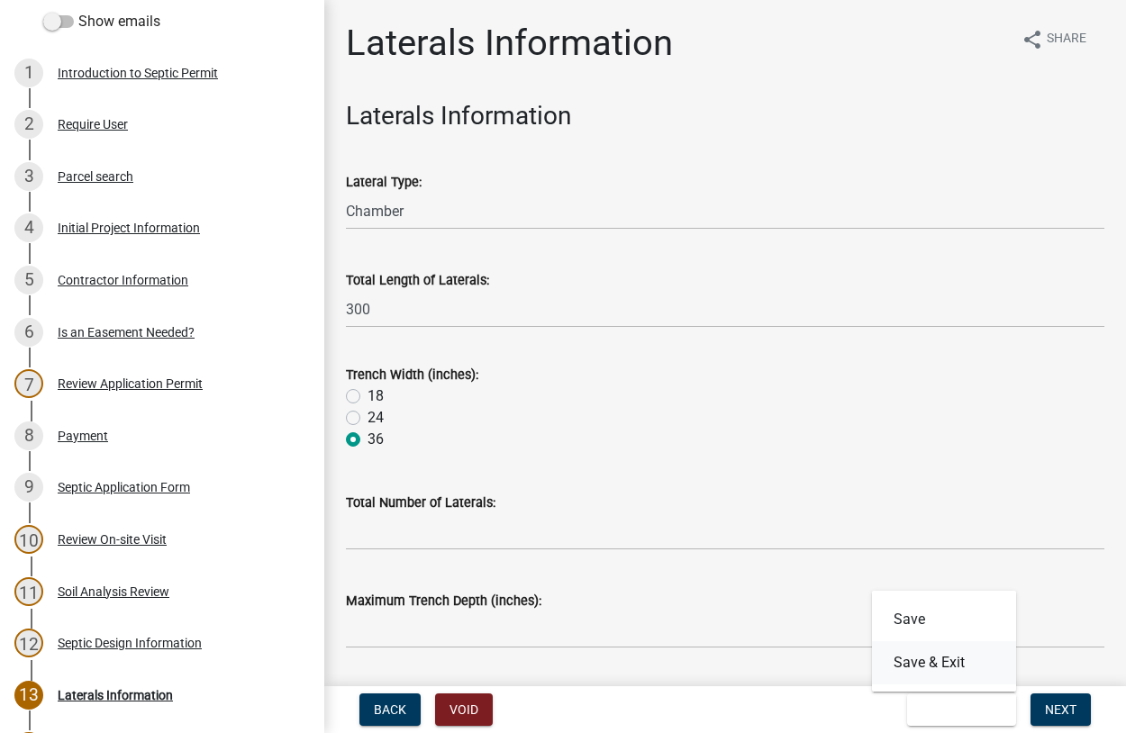
click at [945, 662] on button "Save & Exit" at bounding box center [944, 662] width 144 height 43
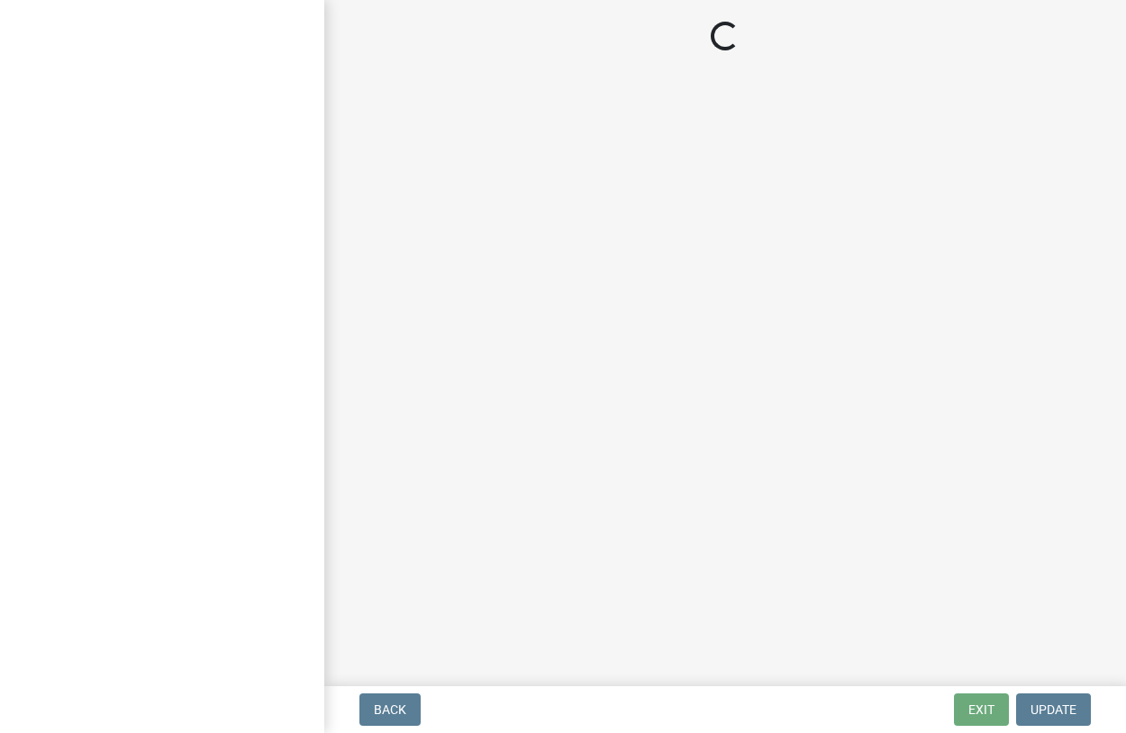
select select "3: 3"
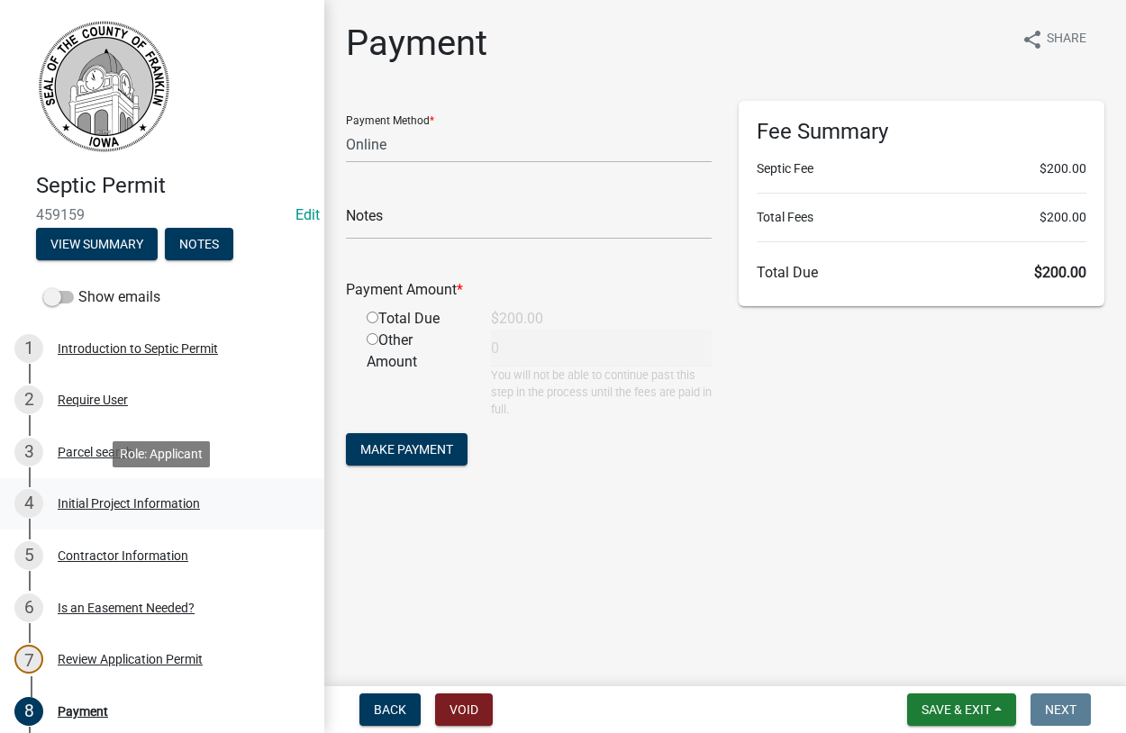
click at [90, 504] on div "Initial Project Information" at bounding box center [129, 503] width 142 height 13
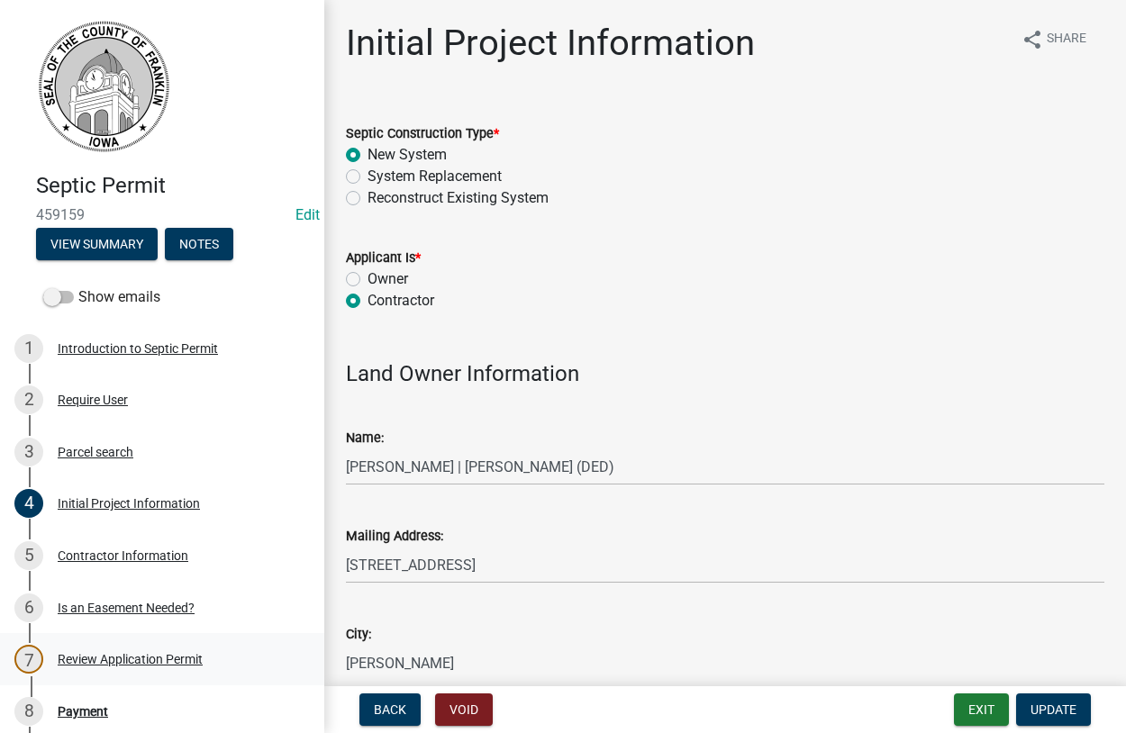
click at [29, 657] on div "7" at bounding box center [28, 659] width 29 height 29
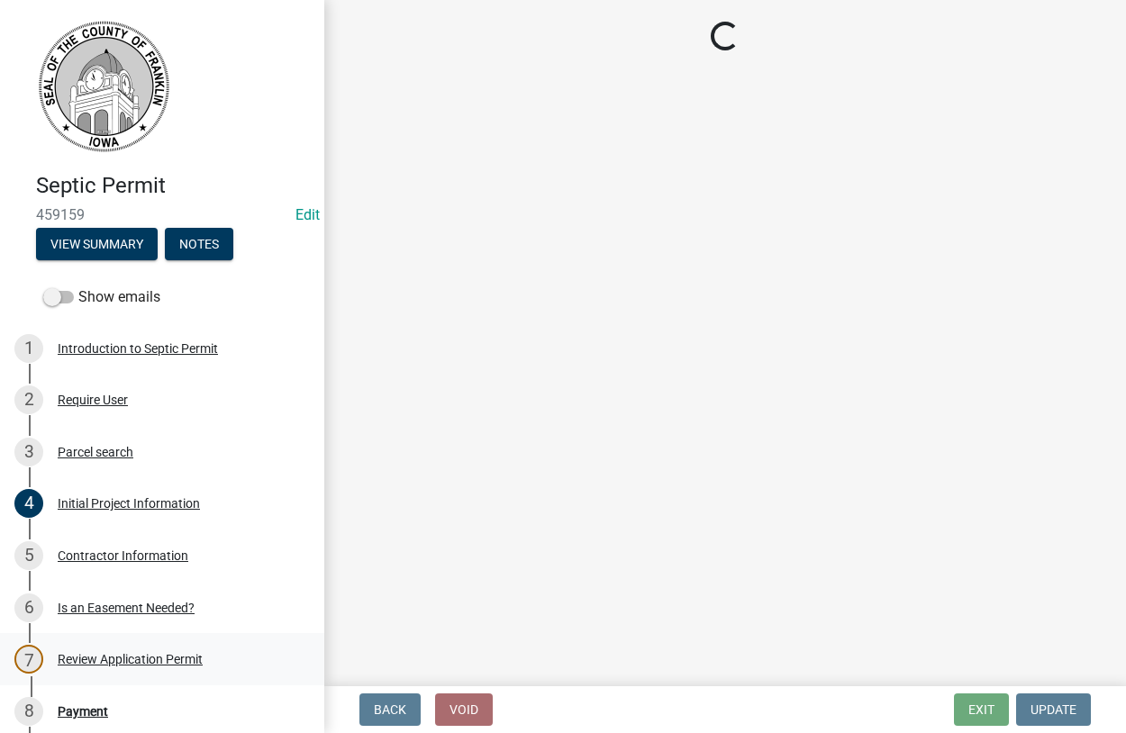
select select "5220629f-9084-4e48-abb1-a914bded0463"
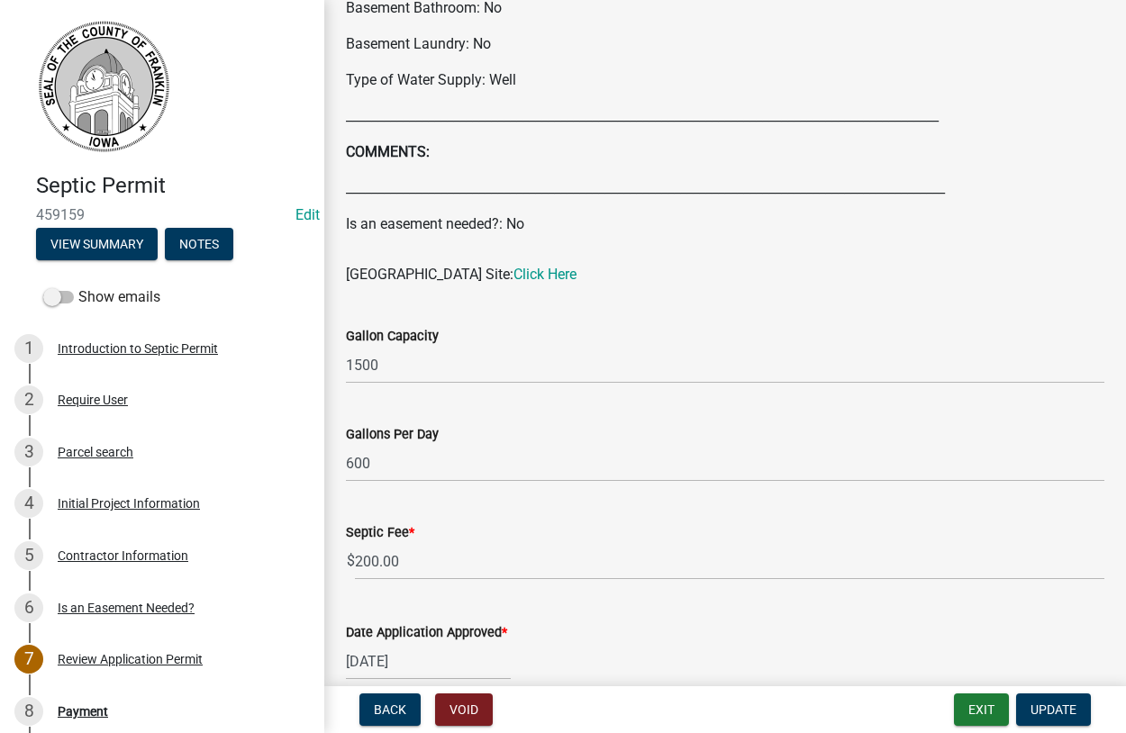
scroll to position [1030, 0]
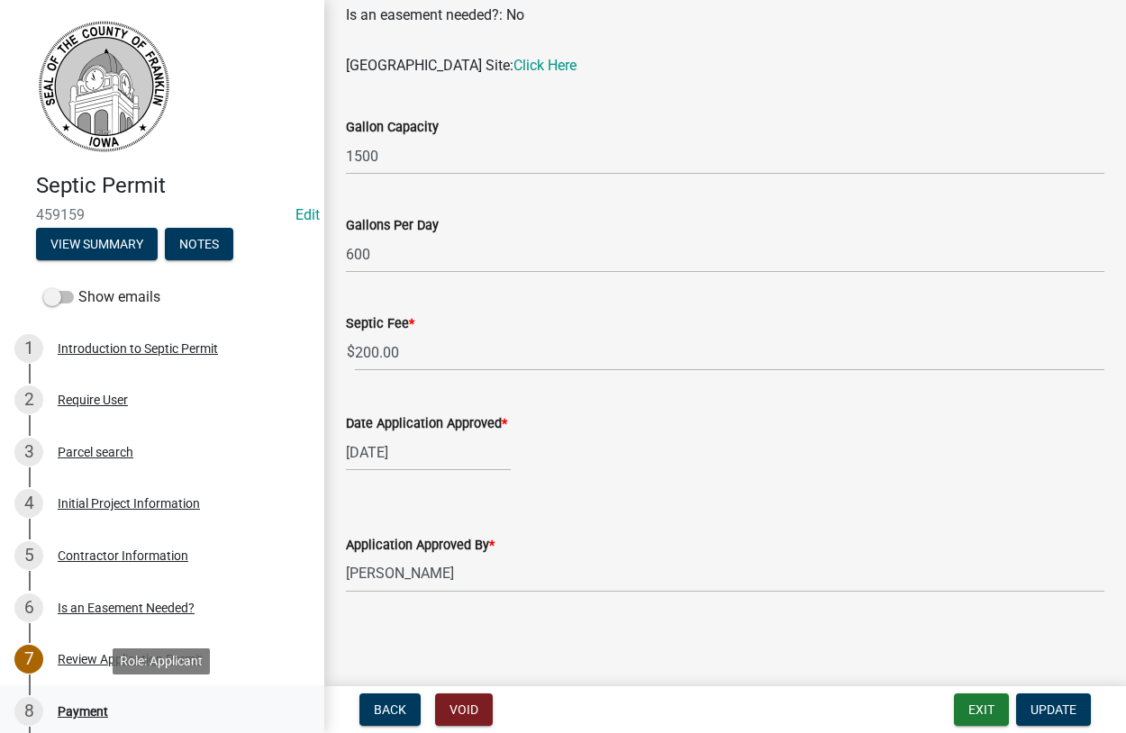
drag, startPoint x: 77, startPoint y: 712, endPoint x: 83, endPoint y: 704, distance: 9.7
click at [78, 712] on div "Payment" at bounding box center [83, 711] width 50 height 13
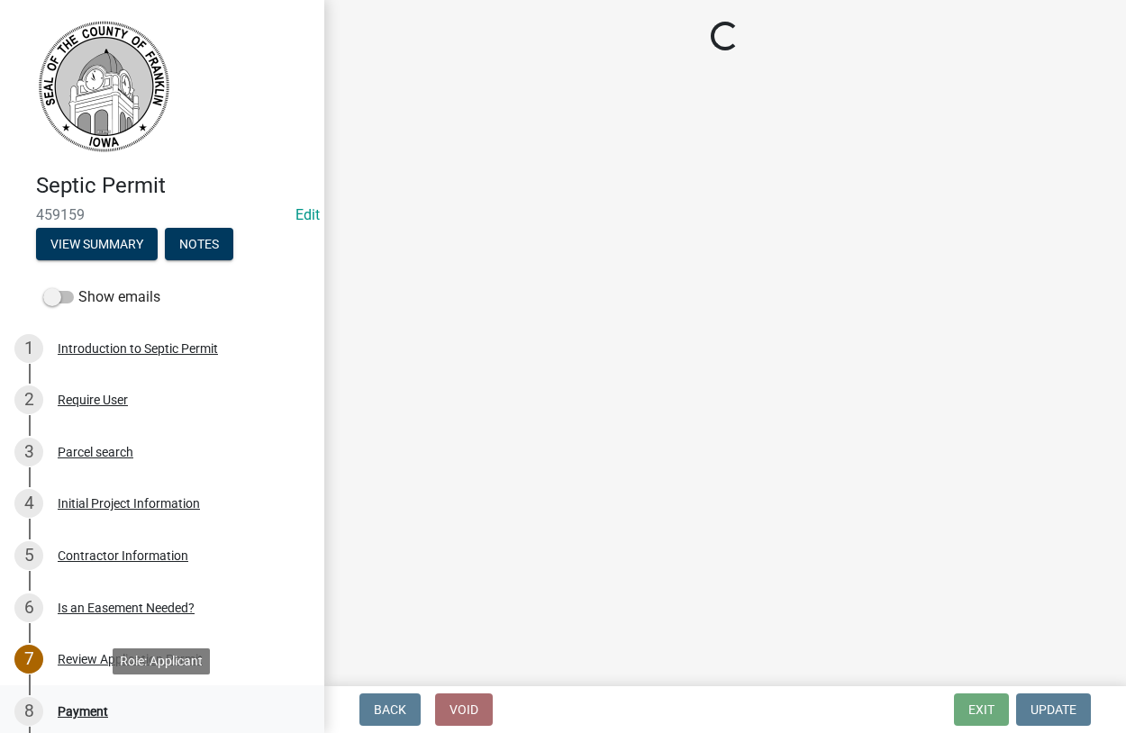
scroll to position [0, 0]
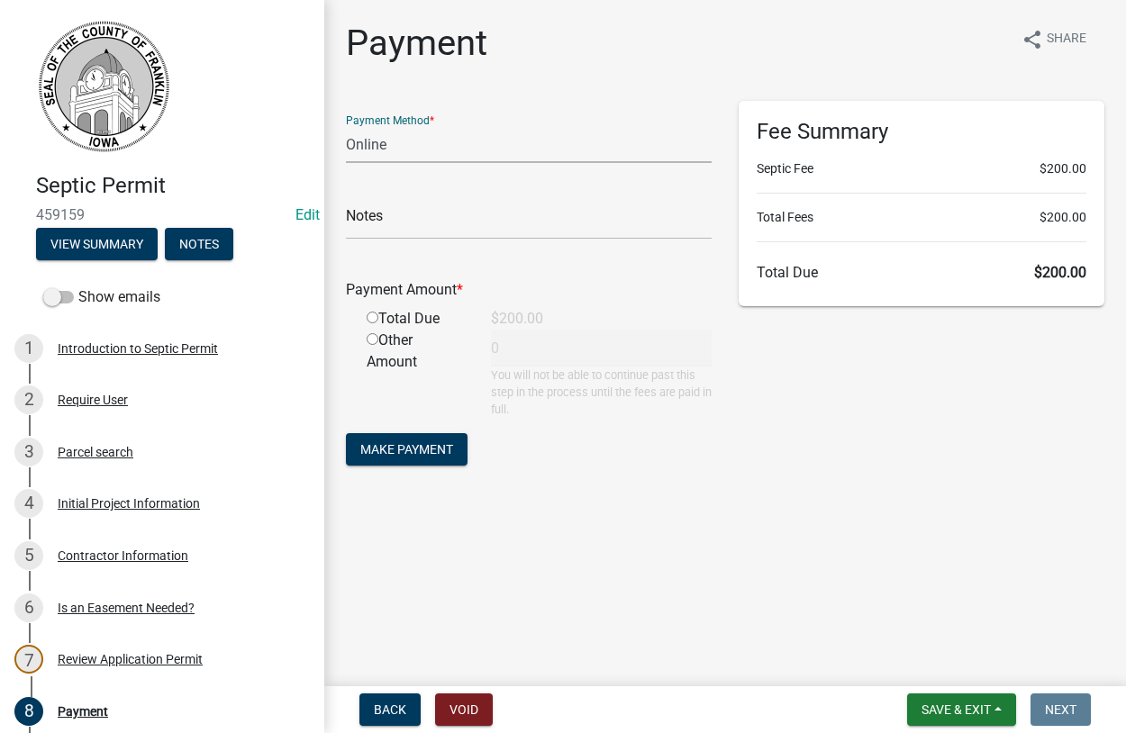
click at [346, 126] on select "Credit Card POS Check Cash Online" at bounding box center [529, 144] width 366 height 37
select select "1: 0"
click option "Check" at bounding box center [0, 0] width 0 height 0
click at [420, 223] on input "text" at bounding box center [529, 221] width 366 height 37
type input "73805"
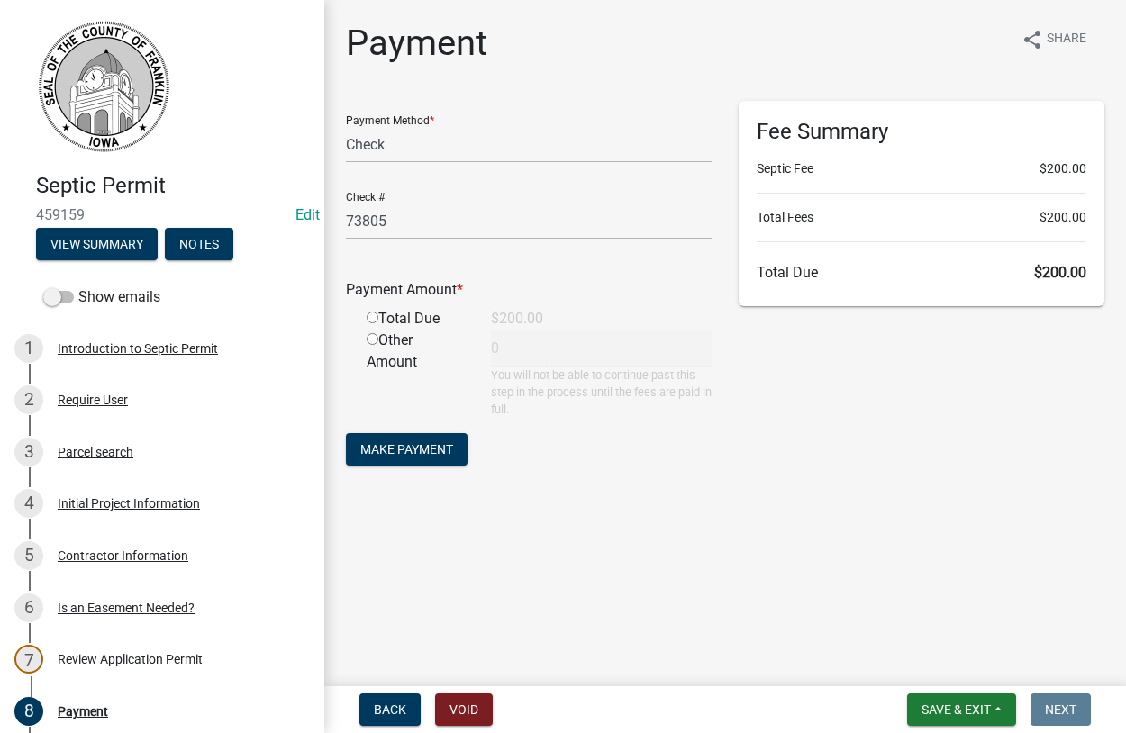
click at [368, 322] on input "radio" at bounding box center [373, 318] width 12 height 12
radio input "true"
type input "200"
click at [398, 449] on span "Make Payment" at bounding box center [406, 448] width 93 height 14
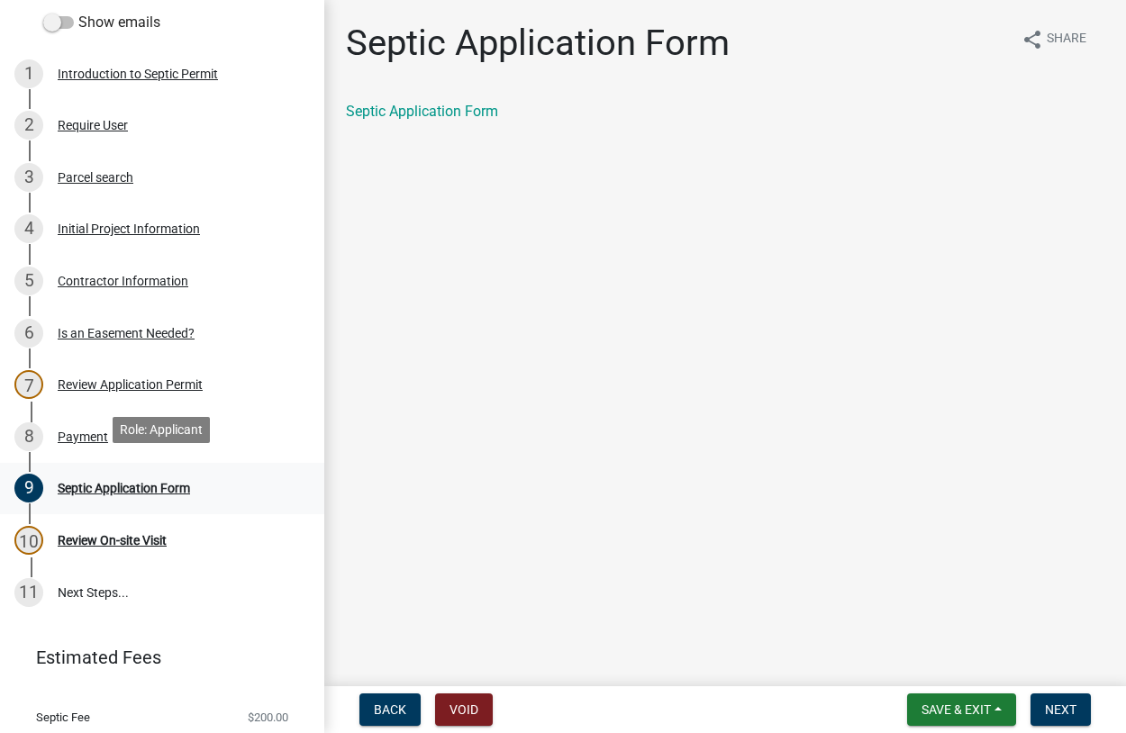
scroll to position [276, 0]
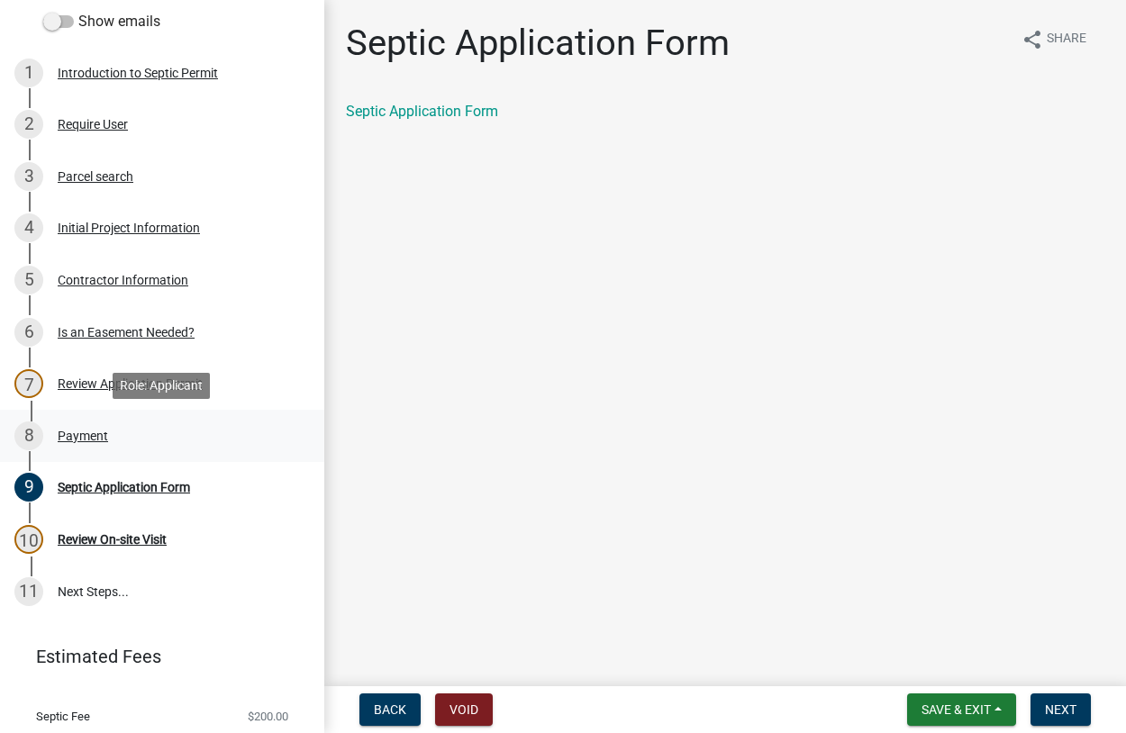
click at [64, 437] on div "Payment" at bounding box center [83, 436] width 50 height 13
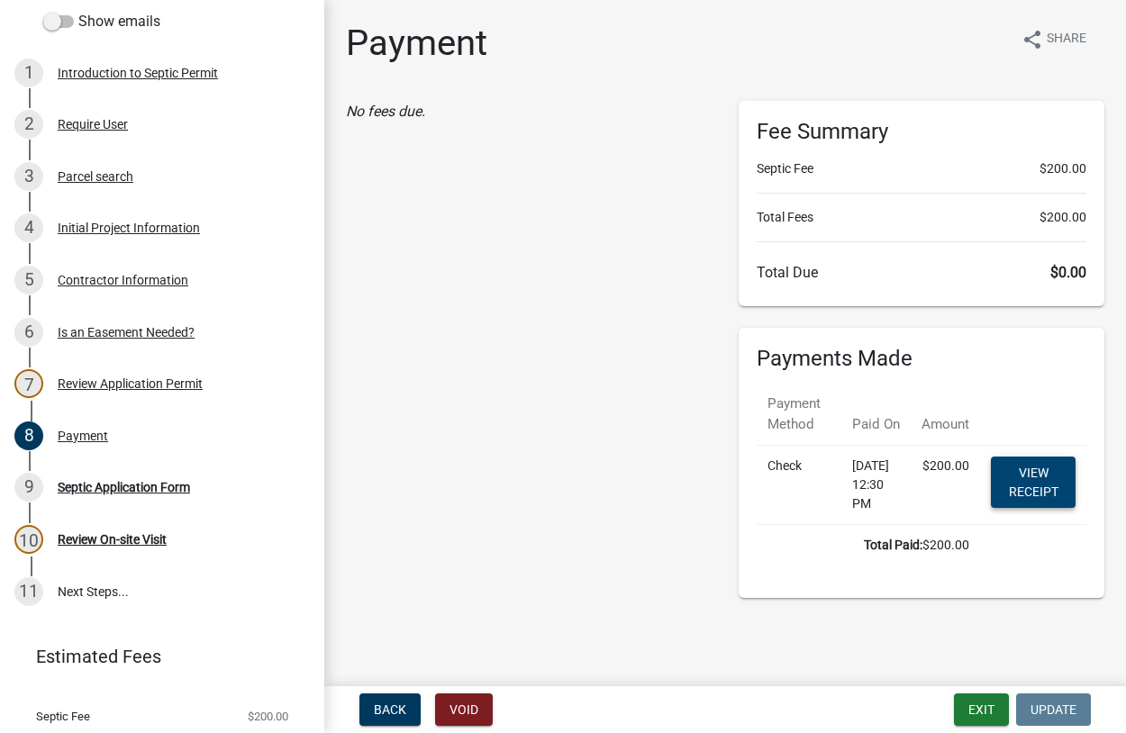
click at [1017, 485] on link "View receipt" at bounding box center [1033, 482] width 85 height 51
click at [79, 489] on div "Septic Application Form" at bounding box center [124, 487] width 132 height 13
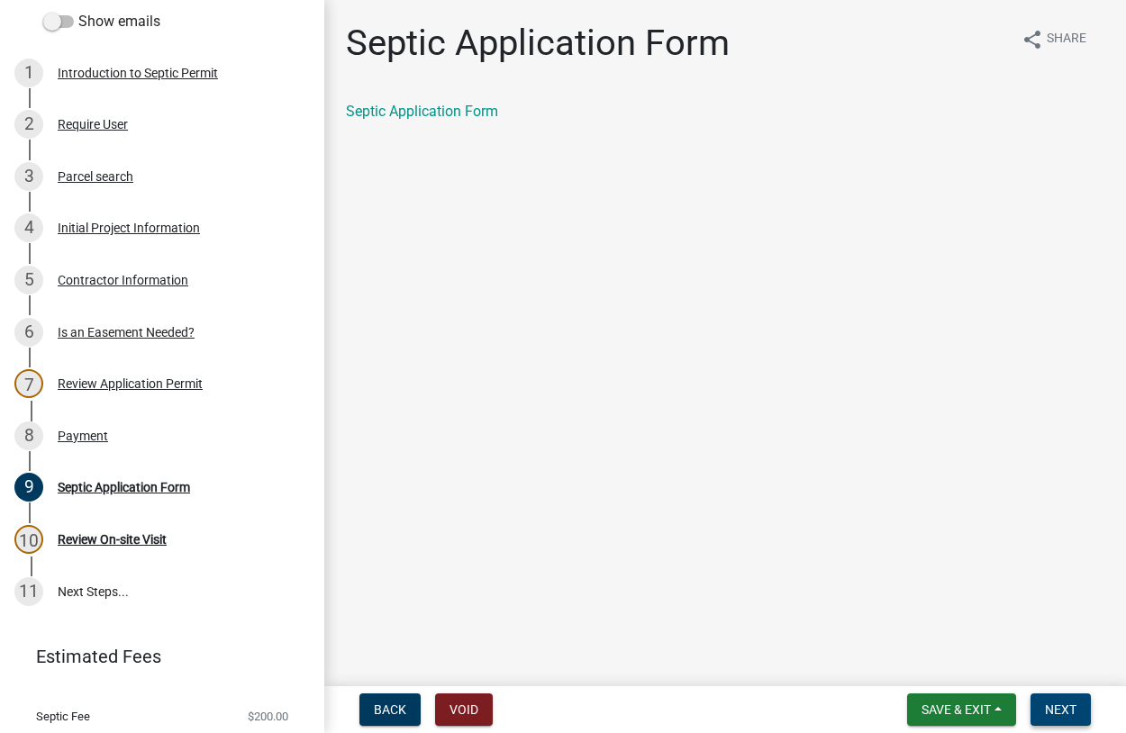
click at [1039, 696] on button "Next" at bounding box center [1060, 709] width 60 height 32
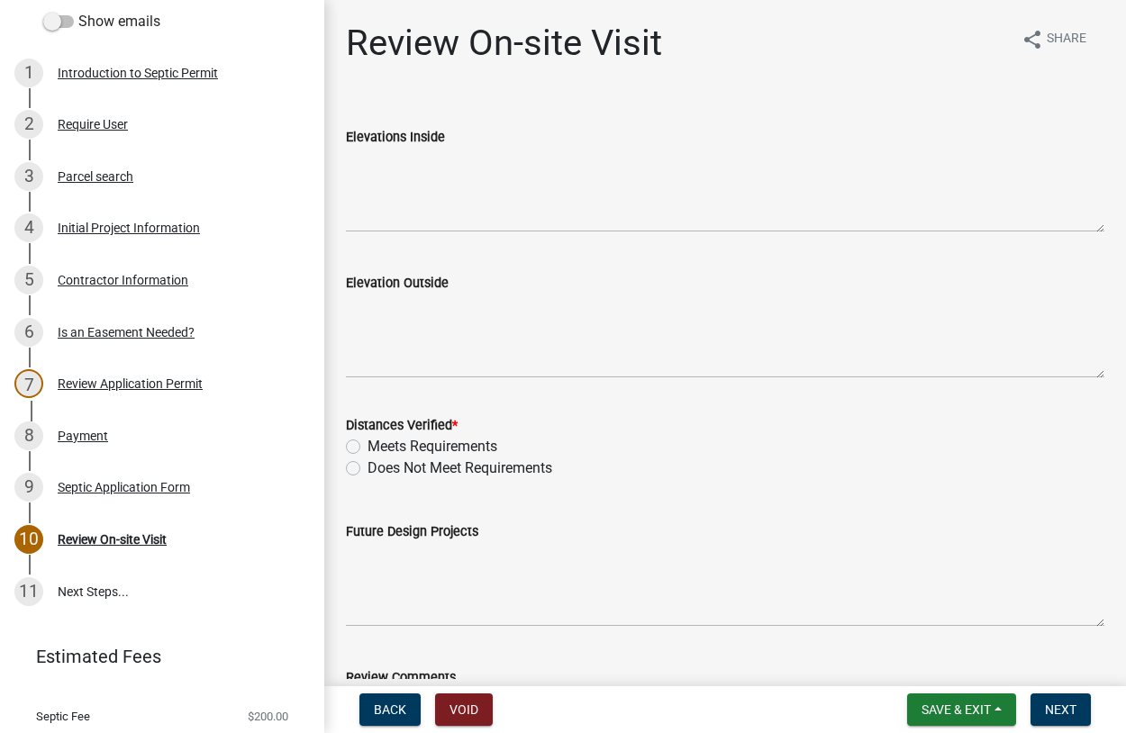
drag, startPoint x: 358, startPoint y: 445, endPoint x: 379, endPoint y: 443, distance: 21.7
click at [367, 444] on label "Meets Requirements" at bounding box center [432, 447] width 130 height 22
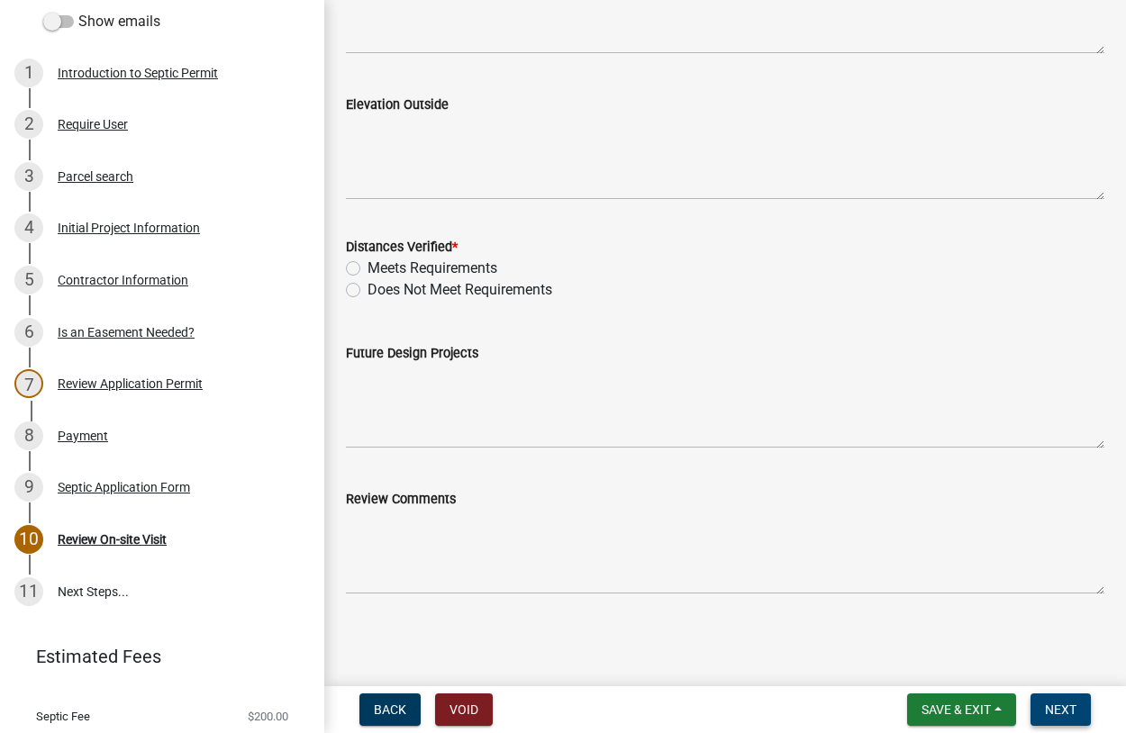
click at [1056, 704] on span "Next" at bounding box center [1061, 709] width 32 height 14
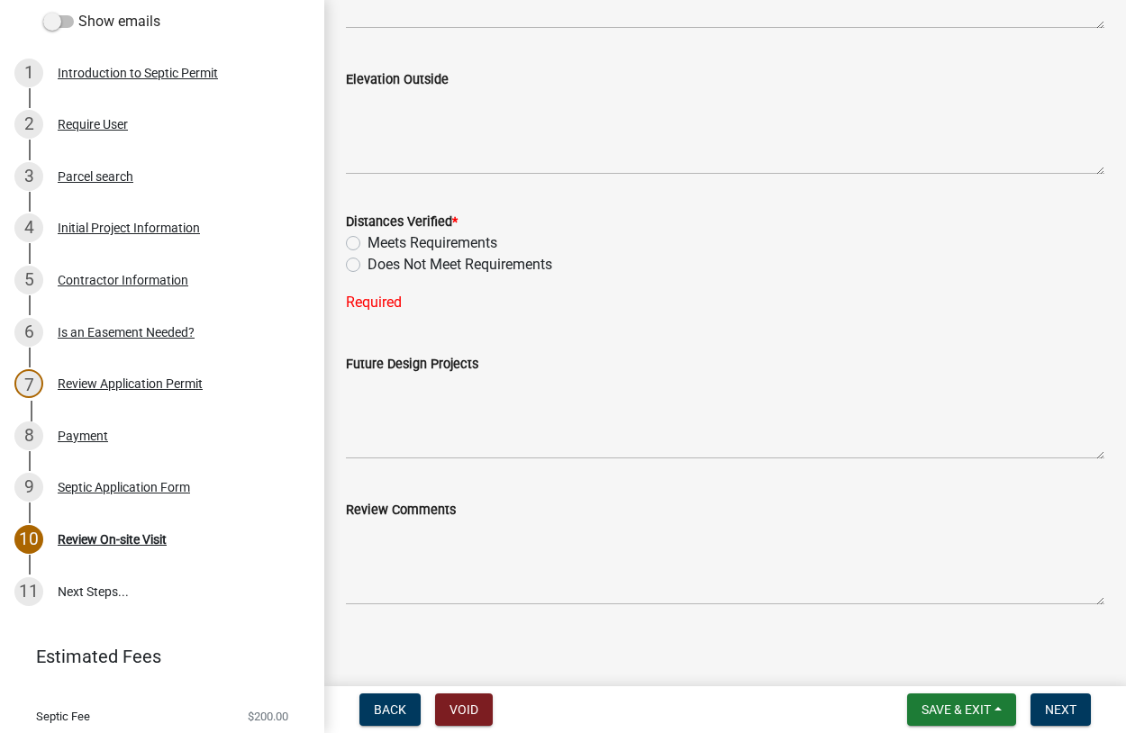
scroll to position [214, 0]
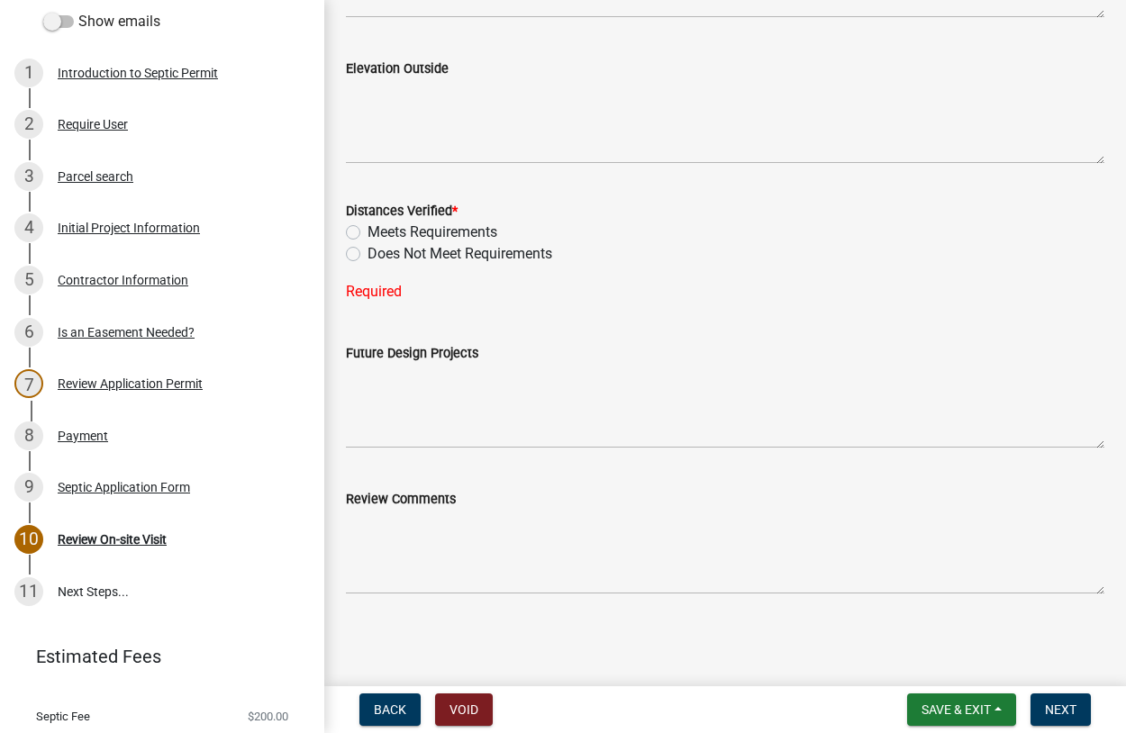
click at [367, 237] on label "Meets Requirements" at bounding box center [432, 233] width 130 height 22
click at [367, 233] on input "Meets Requirements" at bounding box center [373, 228] width 12 height 12
radio input "true"
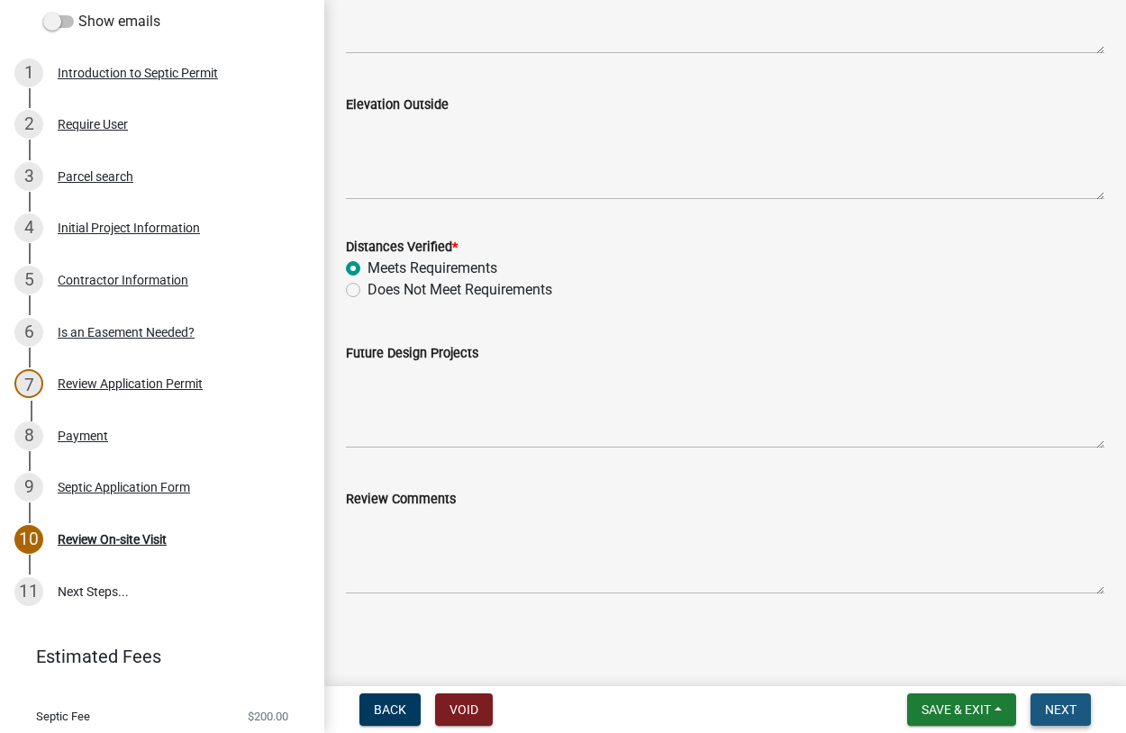
click at [1050, 705] on span "Next" at bounding box center [1061, 709] width 32 height 14
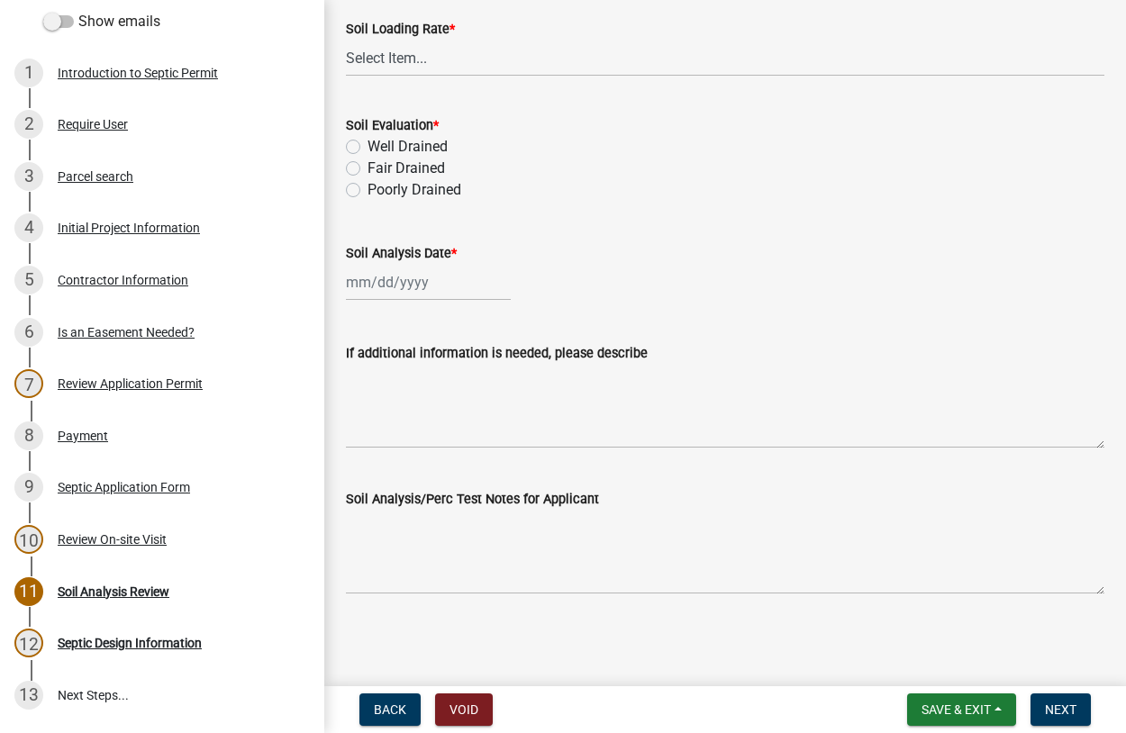
scroll to position [0, 0]
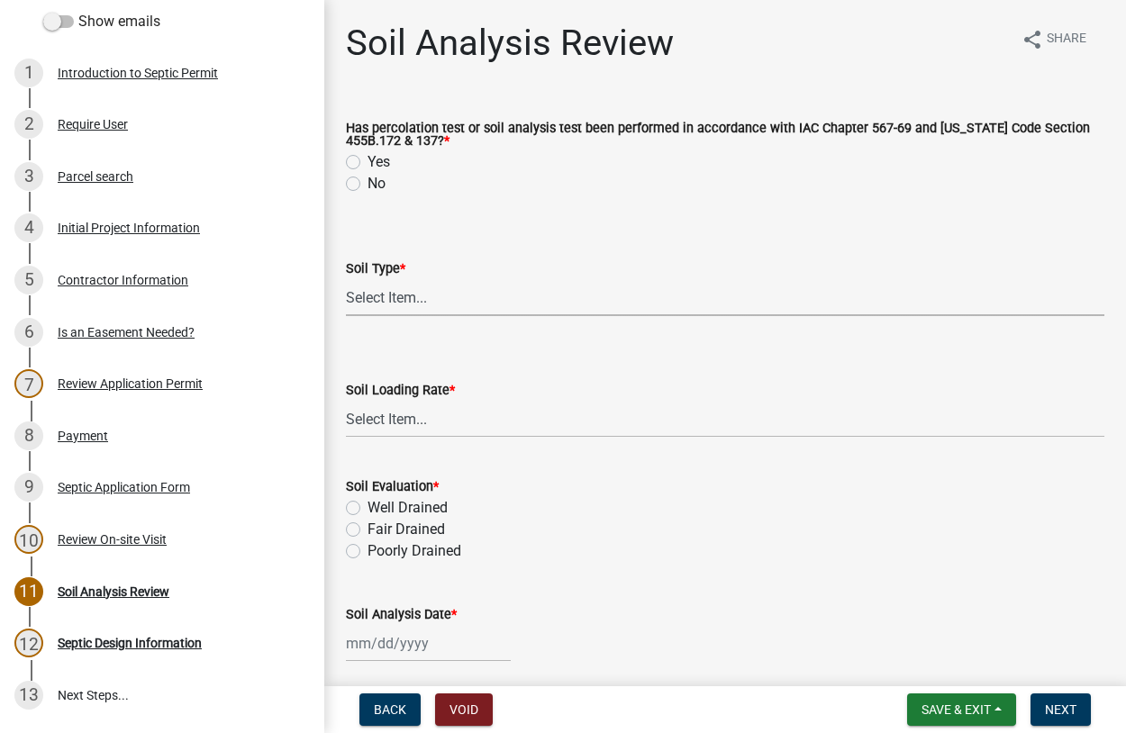
click at [346, 279] on select "Select Item... Course Sand and Gravel Medium Sands Fine Sands Very Fine [PERSON…" at bounding box center [725, 297] width 758 height 37
click option "Silty Clay Loam" at bounding box center [0, 0] width 0 height 0
select select "7eb02197-05e7-403b-b5a3-11a52586def3"
click at [346, 401] on select "Select Item... 0.1 0.1+ 0.2 0.2+ 0.3 0.3+ 0.4 0.4+ 0.5 0.5+ 0.6 0.6+ 0.7 0.7+ 0…" at bounding box center [725, 419] width 758 height 37
click option "0.5" at bounding box center [0, 0] width 0 height 0
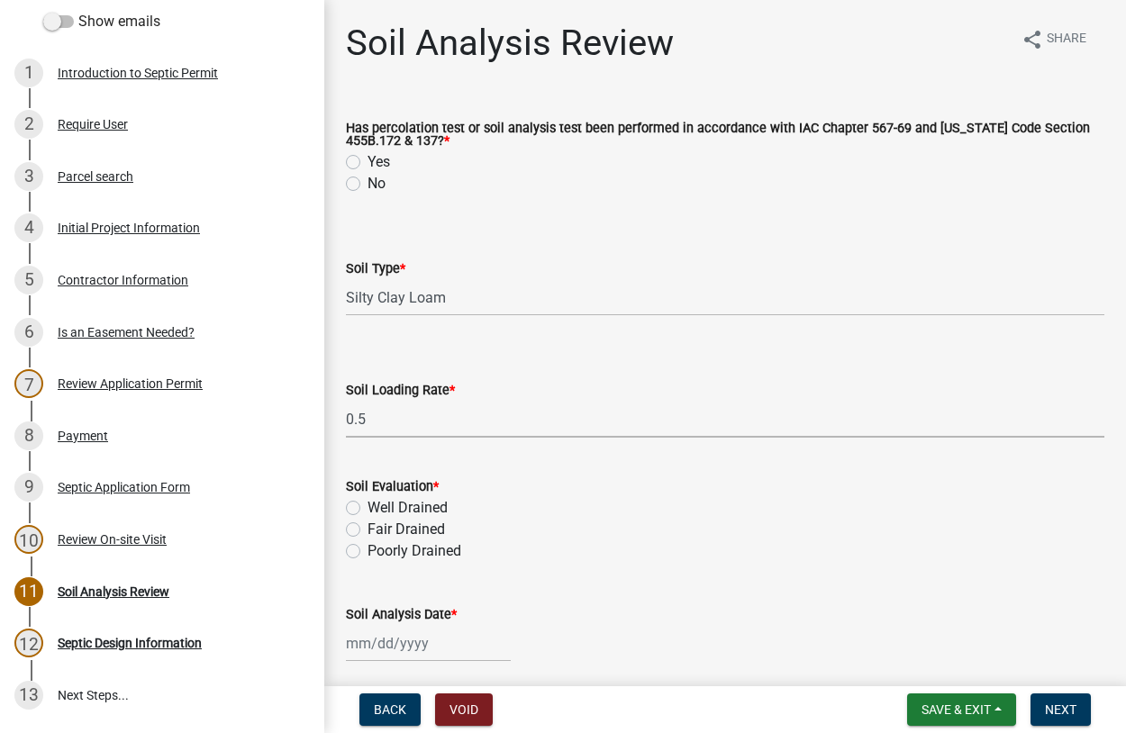
select select "4183282f-4736-43dc-8352-1862668b0635"
click at [367, 530] on label "Fair Drained" at bounding box center [405, 530] width 77 height 22
click at [367, 530] on input "Fair Drained" at bounding box center [373, 525] width 12 height 12
radio input "true"
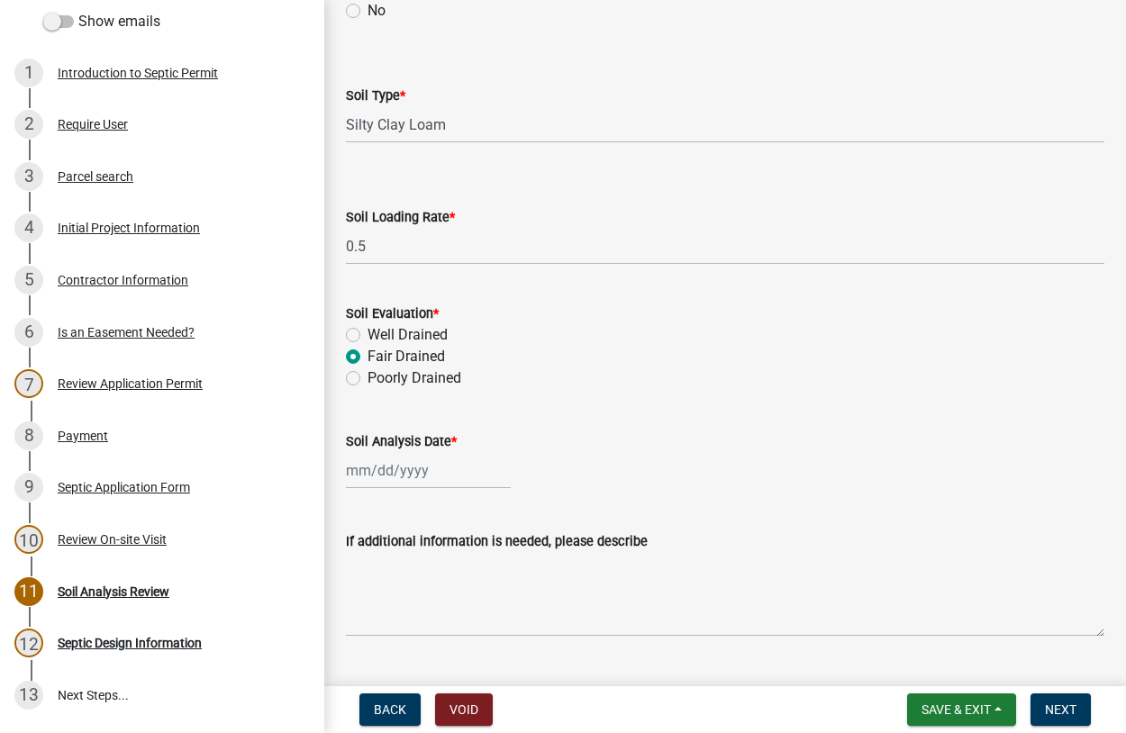
scroll to position [308, 0]
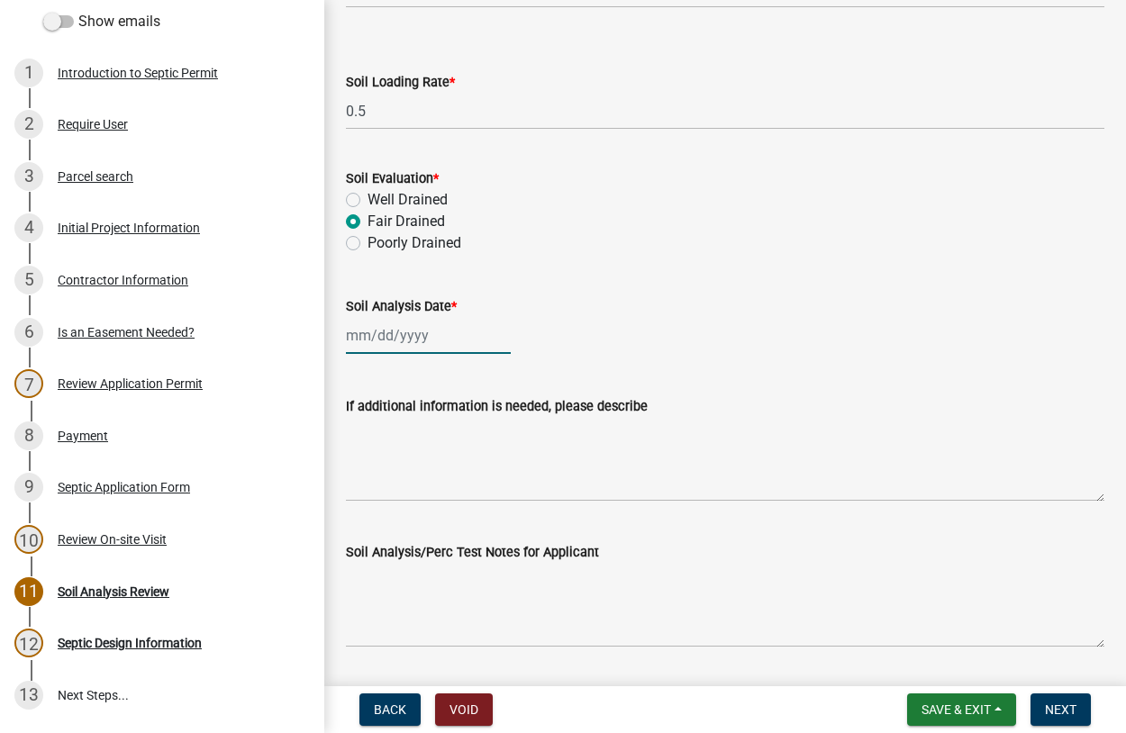
click at [410, 345] on input "Soil Analysis Date *" at bounding box center [428, 335] width 165 height 37
select select "8"
select select "2025"
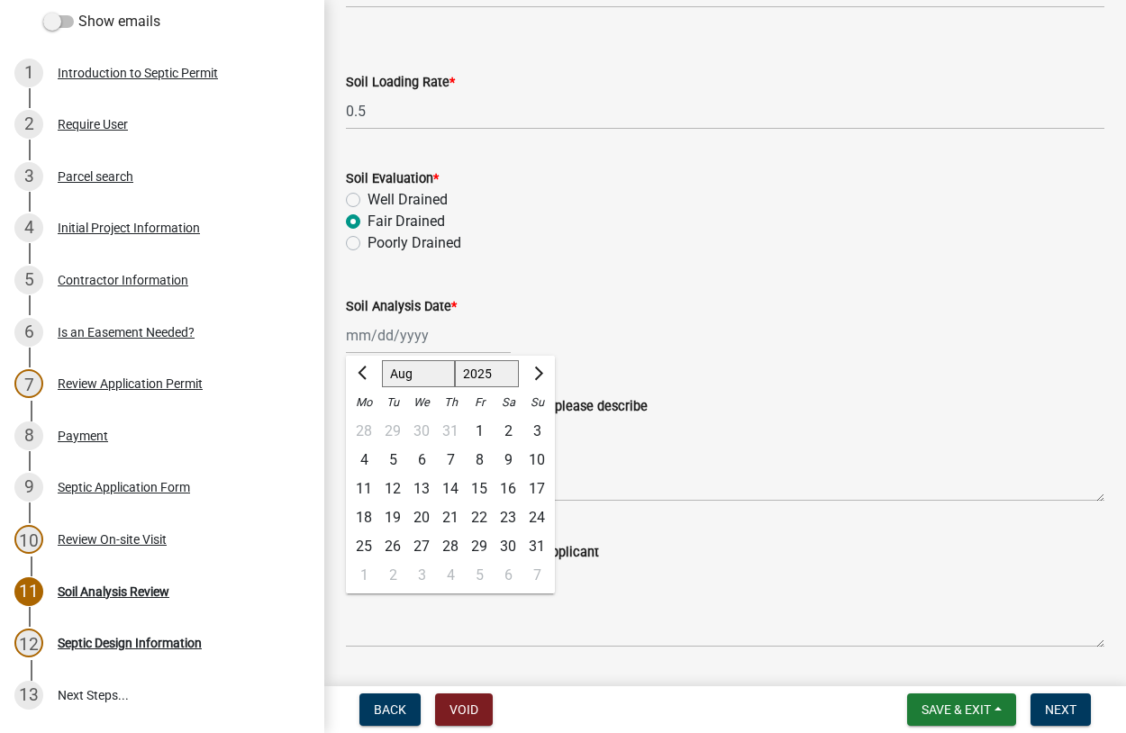
click at [418, 426] on div "30" at bounding box center [421, 431] width 29 height 29
type input "[DATE]"
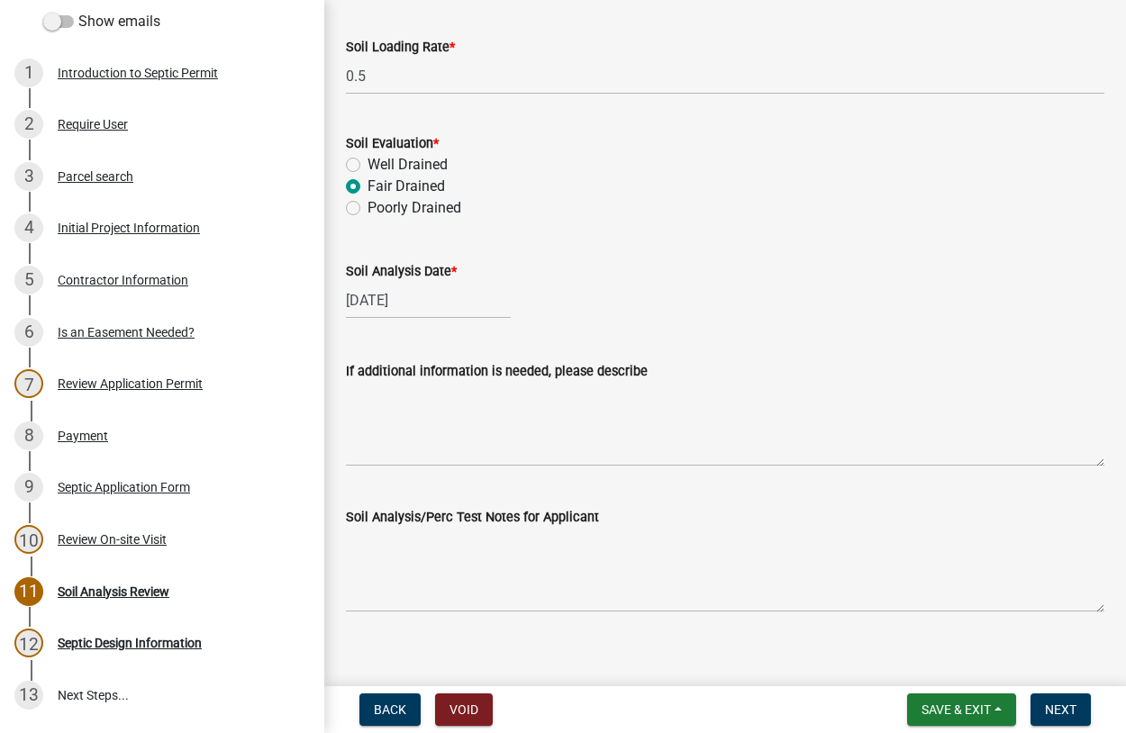
scroll to position [362, 0]
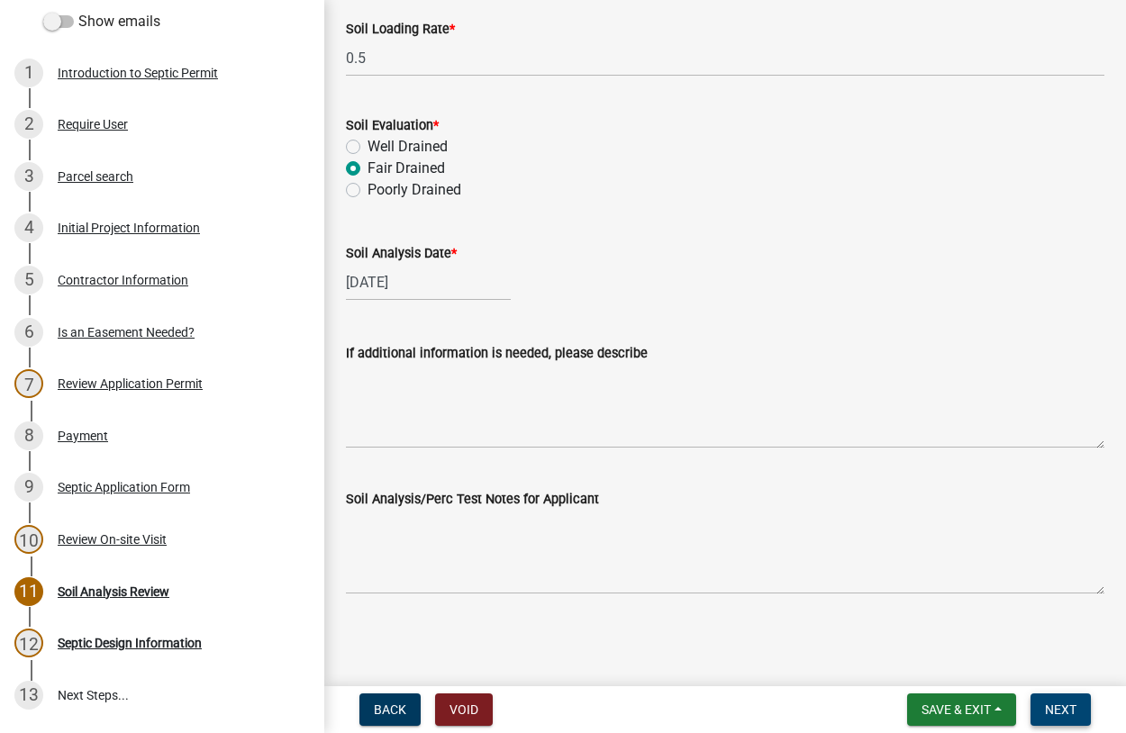
click at [1063, 716] on button "Next" at bounding box center [1060, 709] width 60 height 32
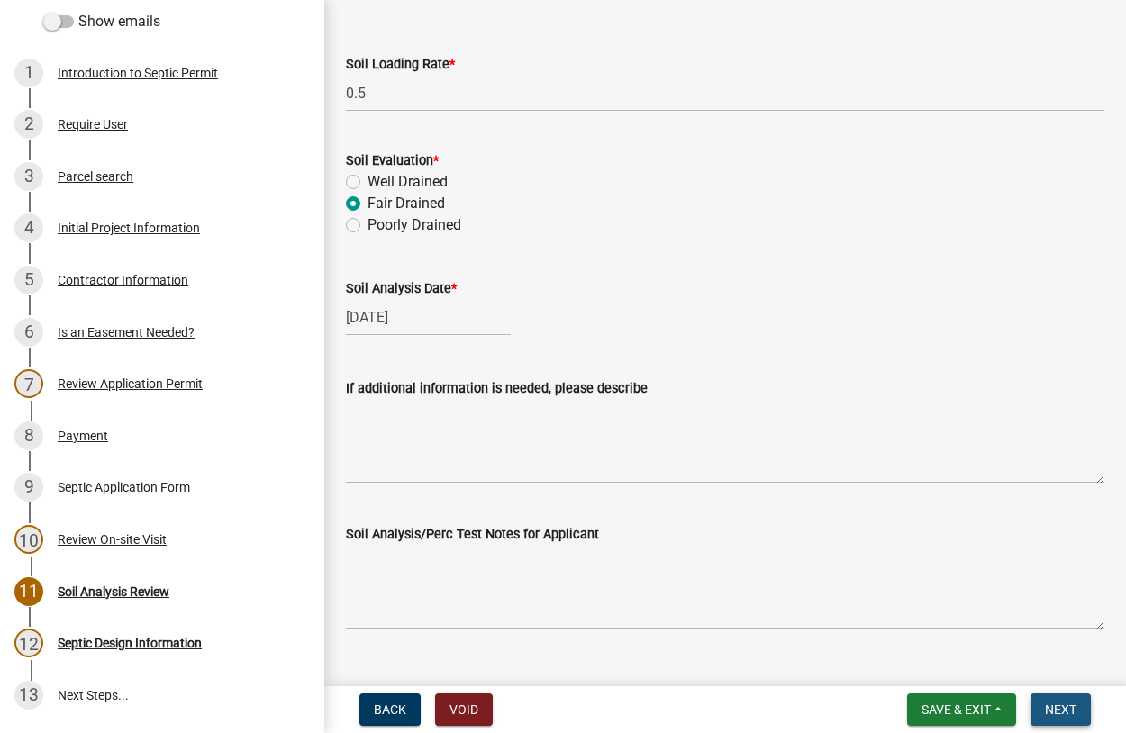
scroll to position [398, 0]
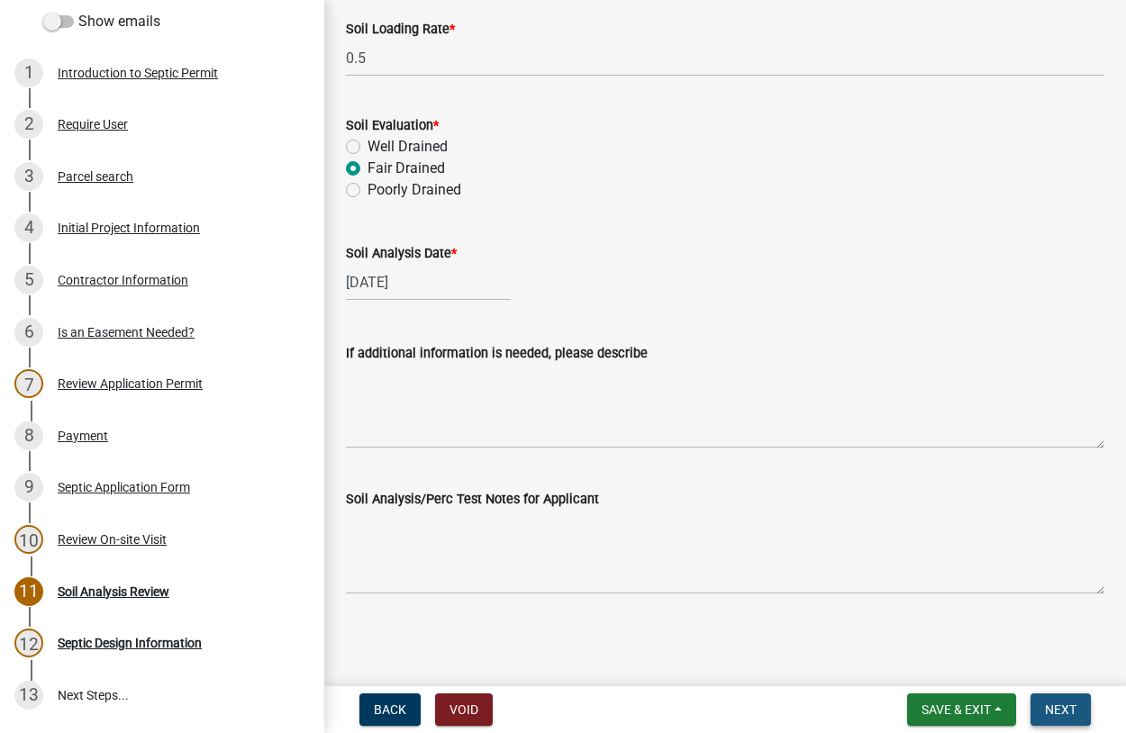
click at [1053, 710] on span "Next" at bounding box center [1061, 709] width 32 height 14
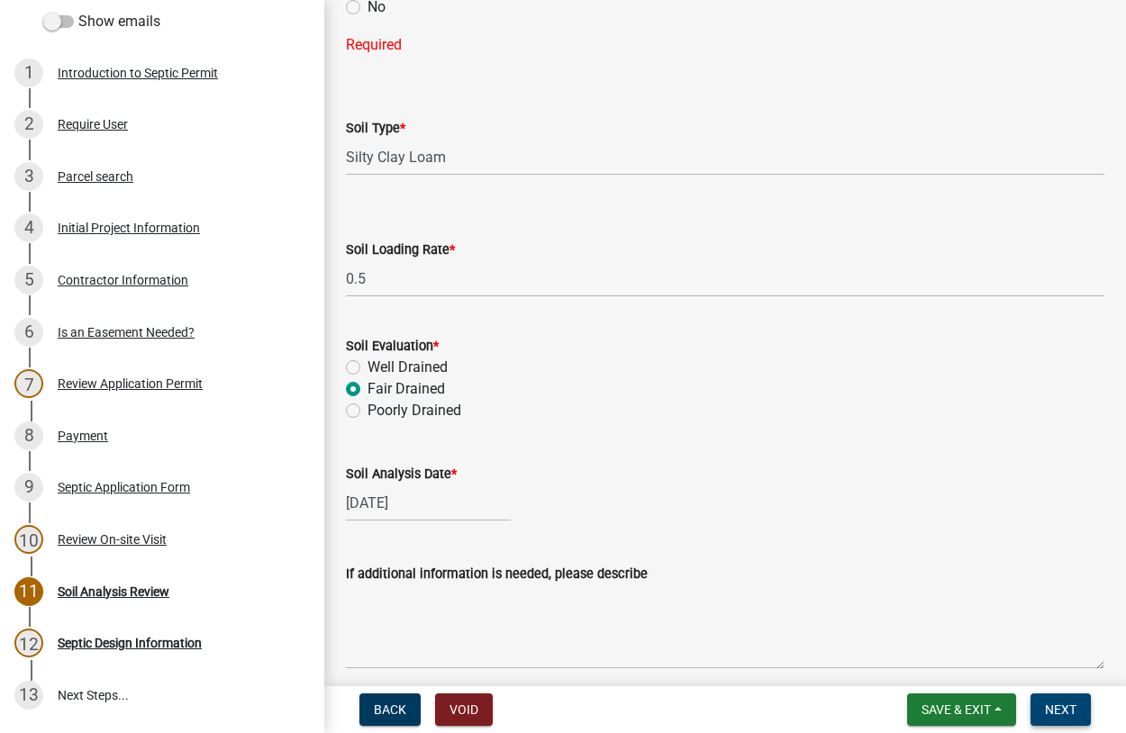
scroll to position [90, 0]
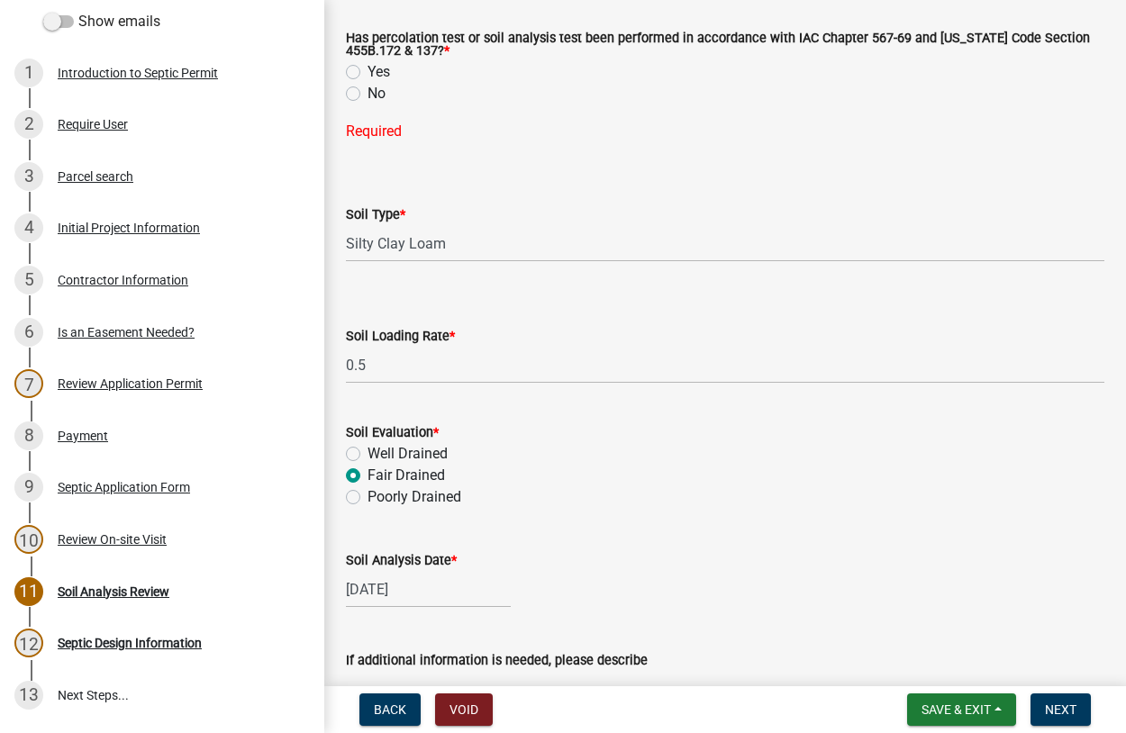
click at [367, 72] on label "Yes" at bounding box center [378, 72] width 23 height 22
click at [367, 72] on input "Yes" at bounding box center [373, 67] width 12 height 12
radio input "true"
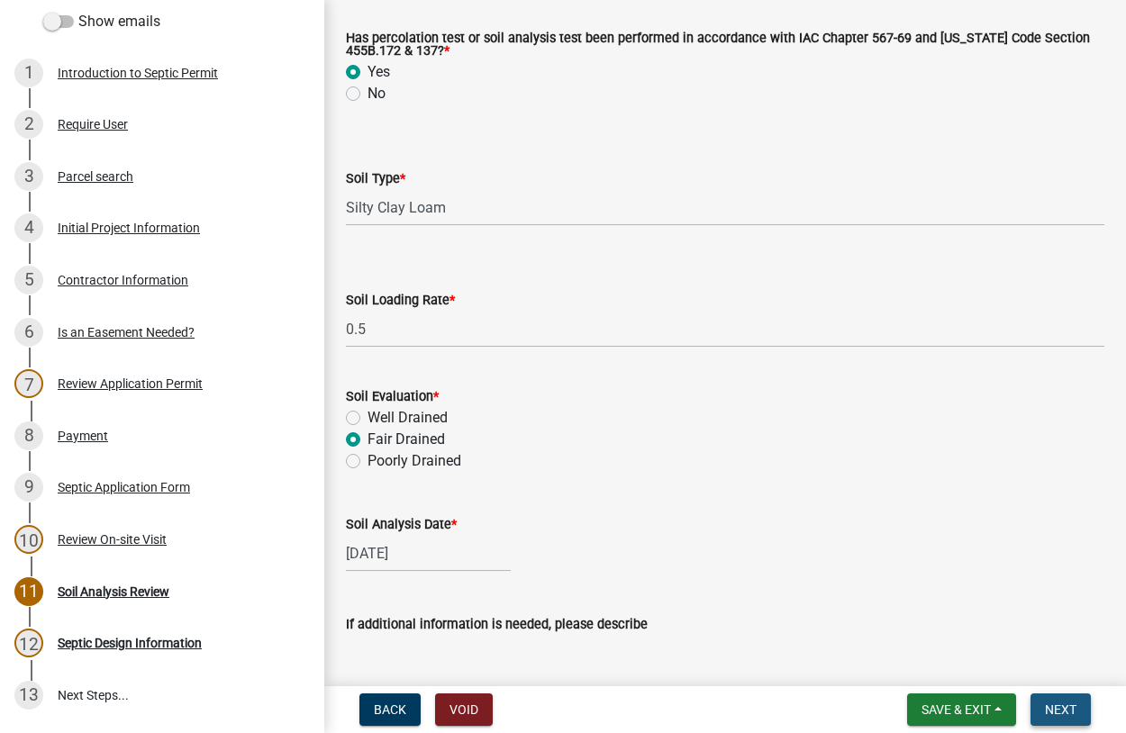
click at [1056, 711] on span "Next" at bounding box center [1061, 709] width 32 height 14
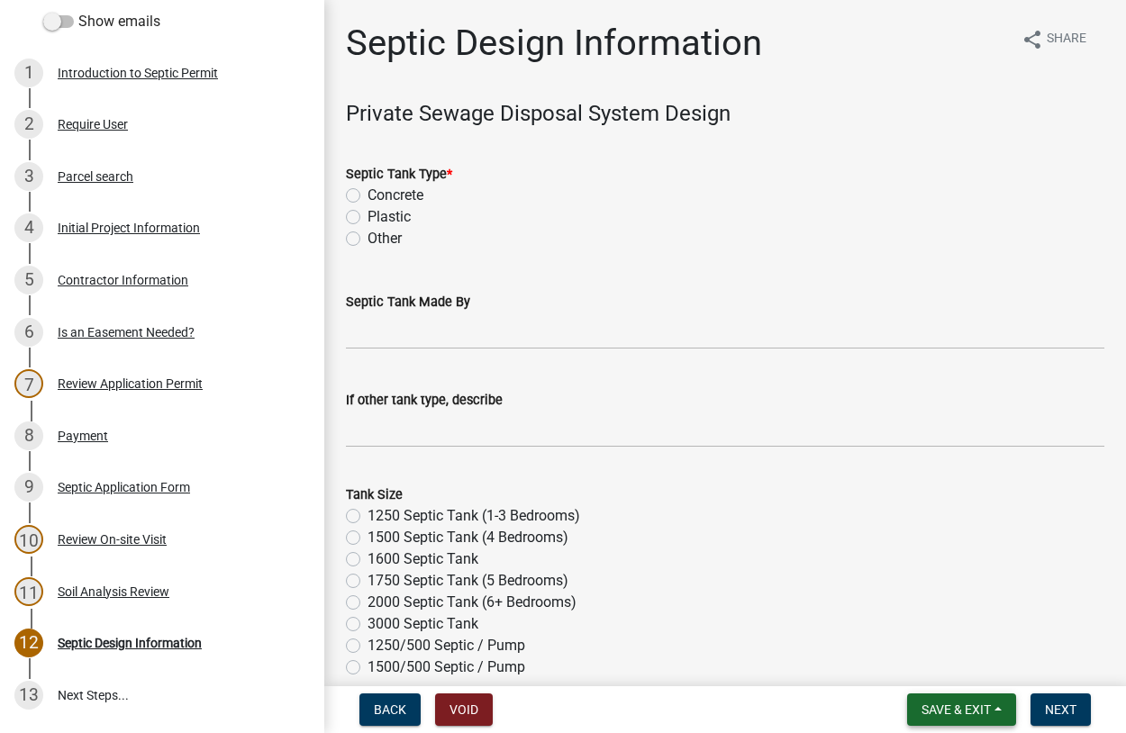
click at [961, 719] on button "Save & Exit" at bounding box center [961, 709] width 109 height 32
click at [936, 664] on button "Save & Exit" at bounding box center [944, 662] width 144 height 43
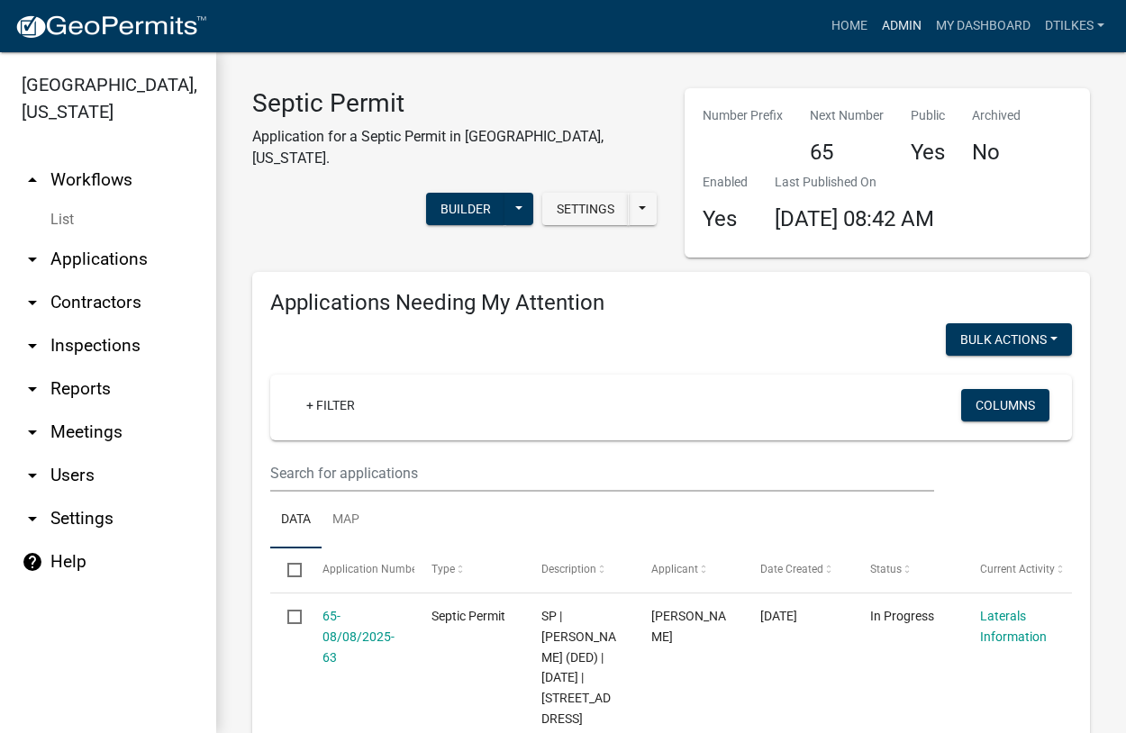
click at [896, 27] on link "Admin" at bounding box center [902, 26] width 54 height 34
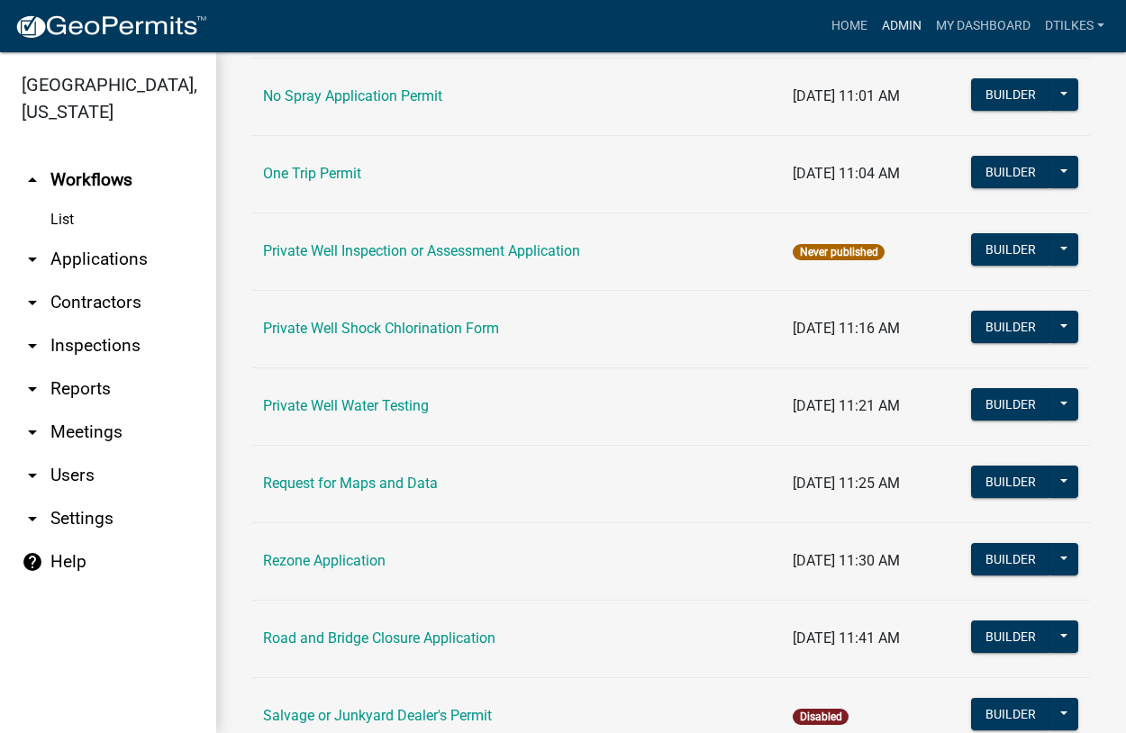
scroll to position [1540, 0]
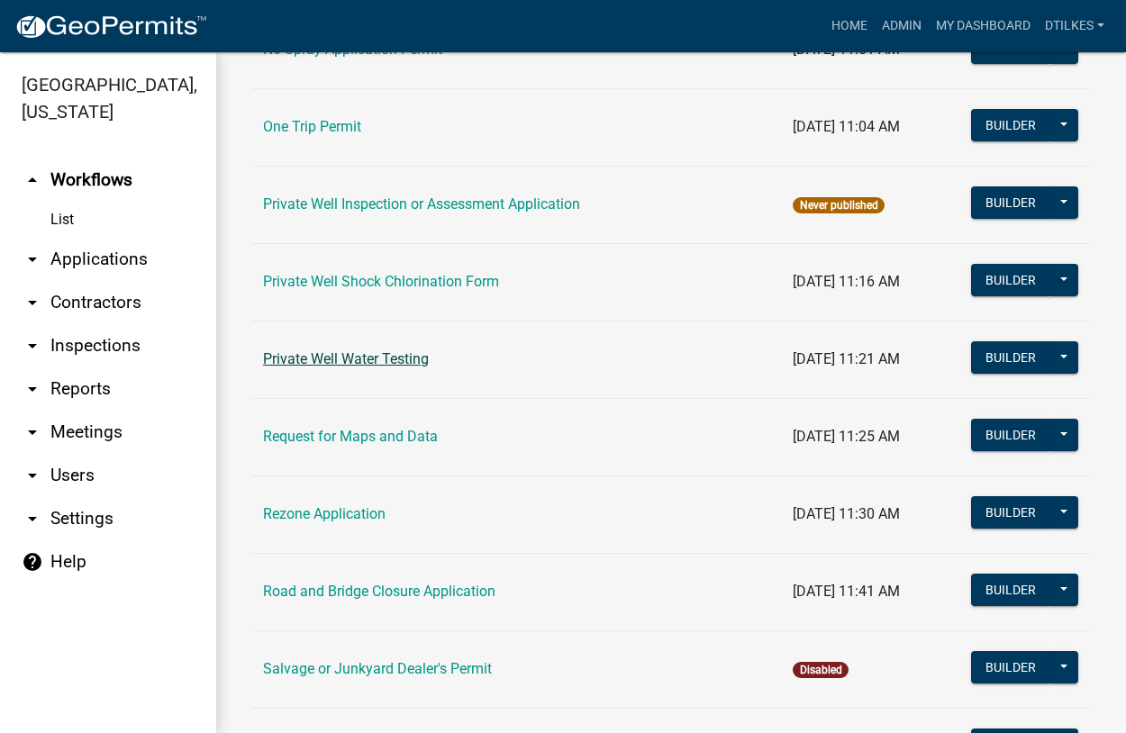
click at [332, 360] on link "Private Well Water Testing" at bounding box center [346, 358] width 166 height 17
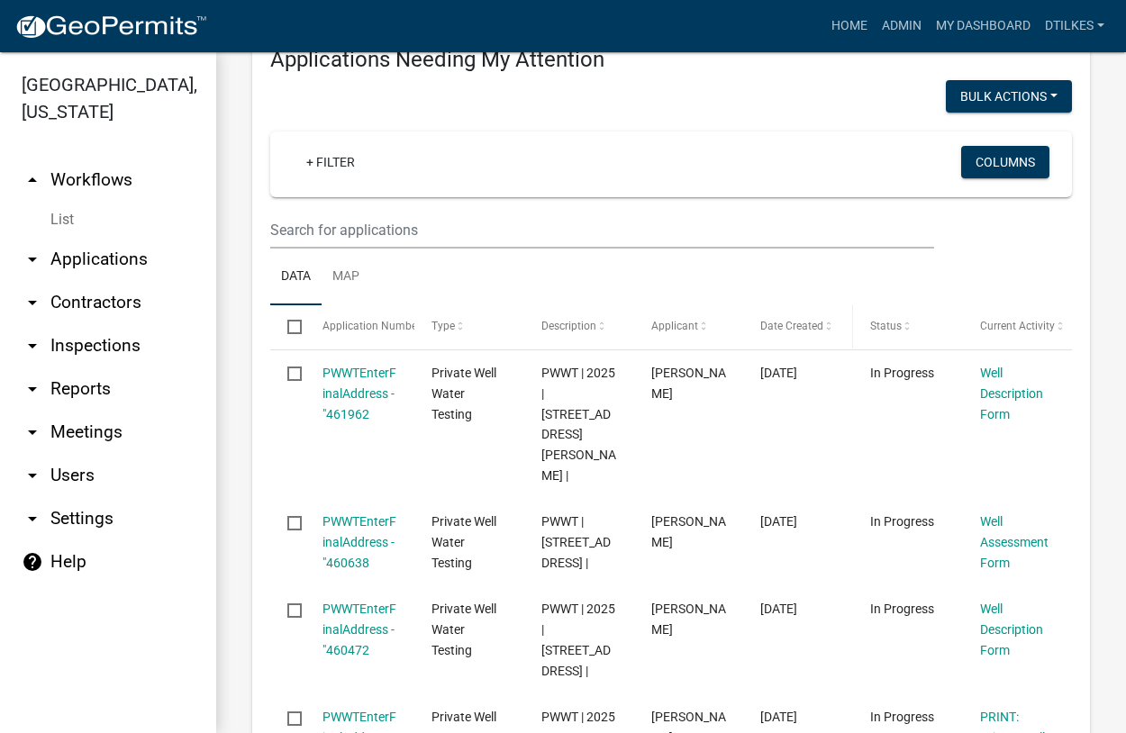
scroll to position [205, 0]
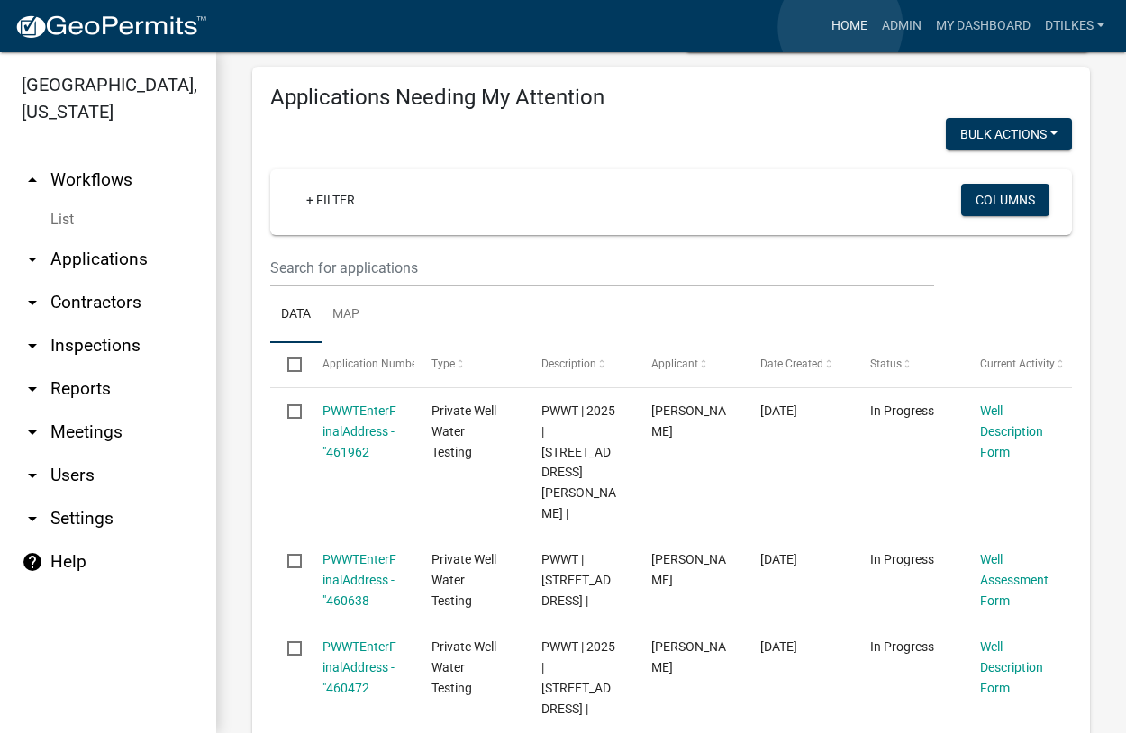
click at [840, 27] on link "Home" at bounding box center [849, 26] width 50 height 34
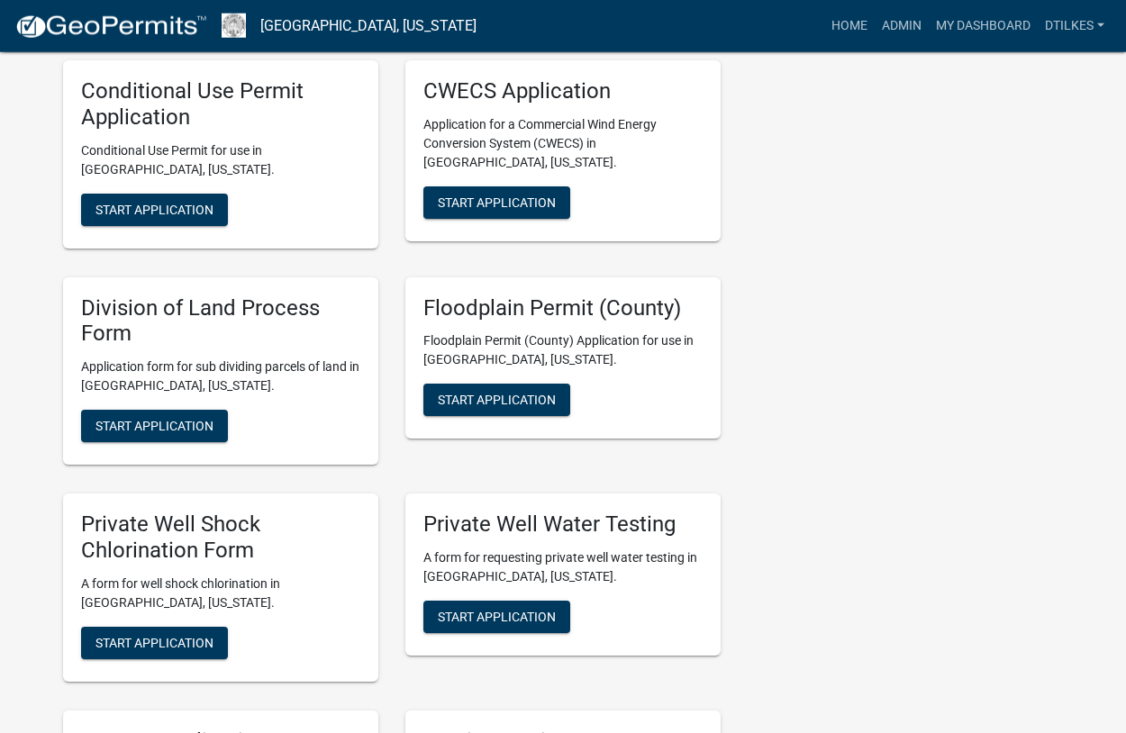
scroll to position [3307, 0]
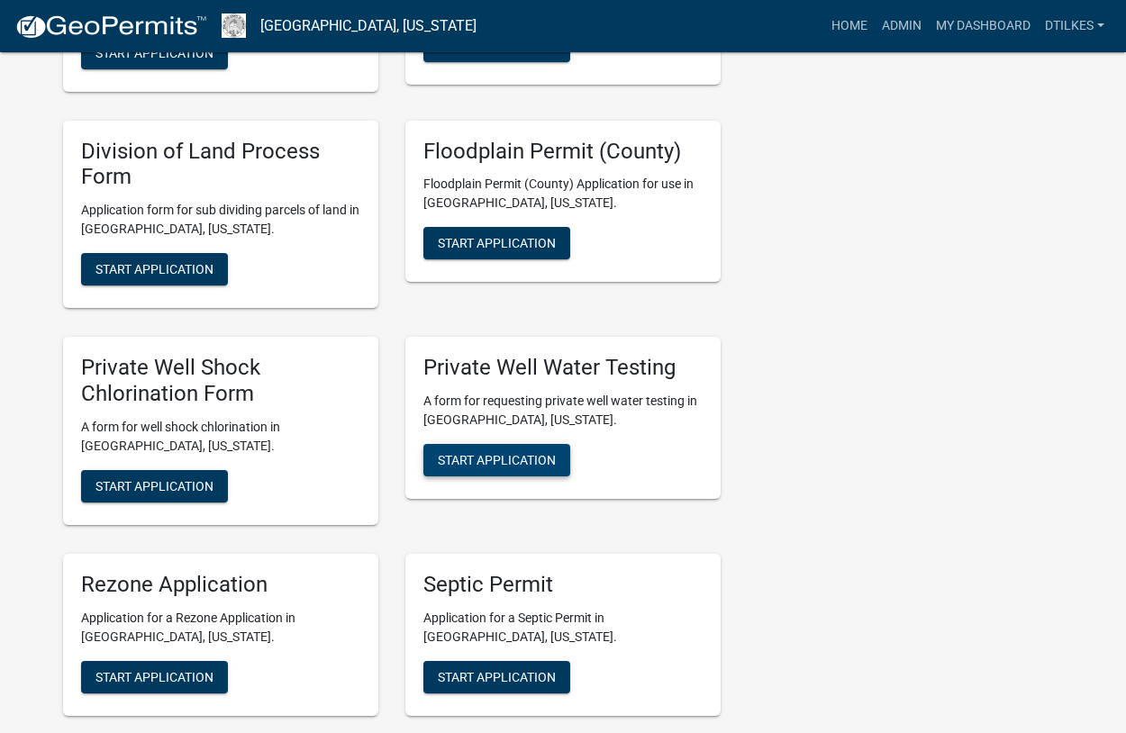
click at [497, 452] on span "Start Application" at bounding box center [497, 459] width 118 height 14
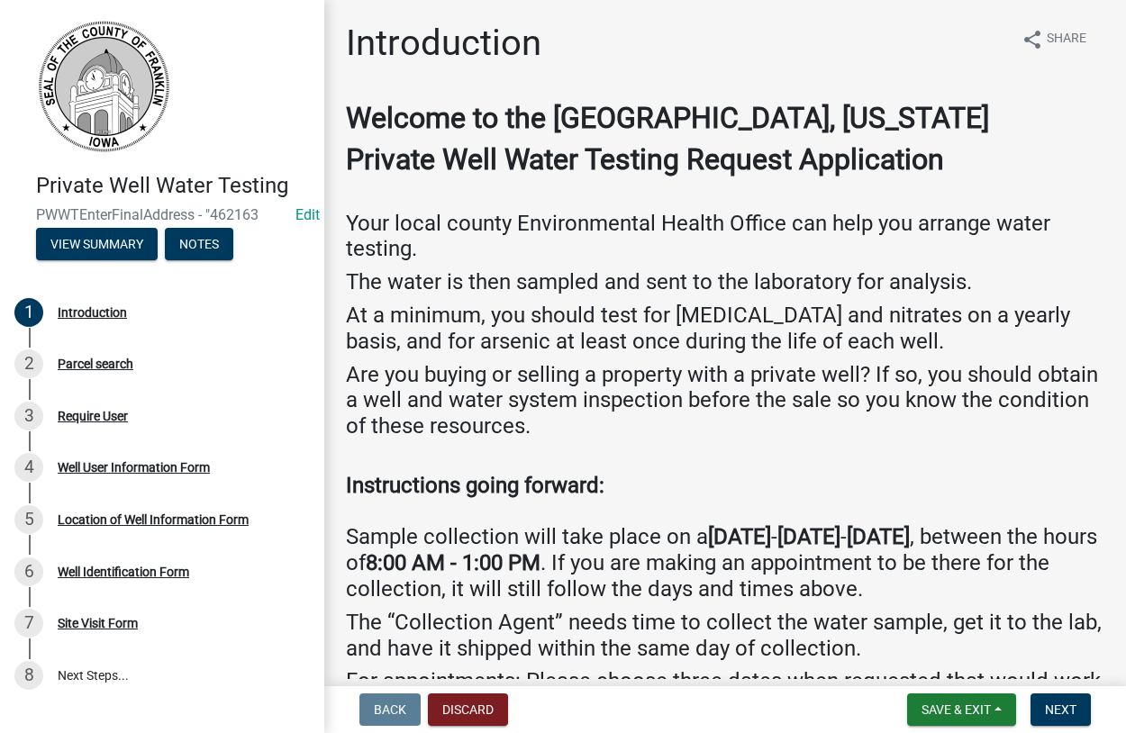
scroll to position [211, 0]
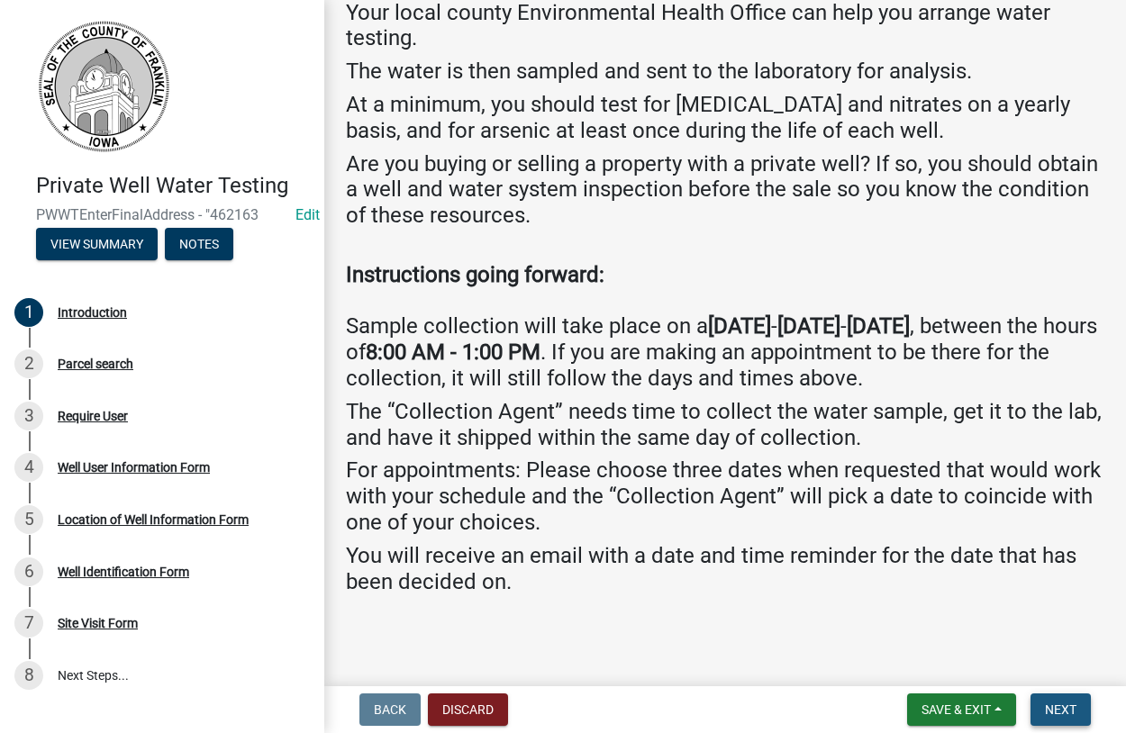
click at [1035, 702] on button "Next" at bounding box center [1060, 709] width 60 height 32
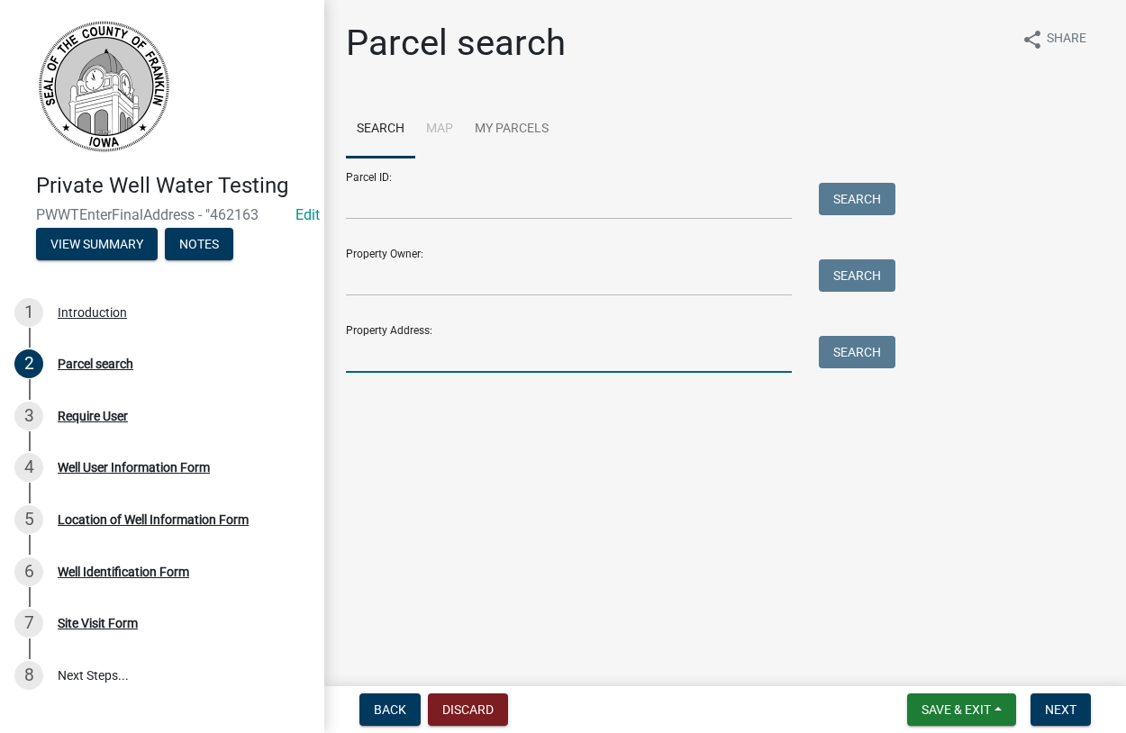
click at [424, 343] on input "Property Address:" at bounding box center [569, 354] width 446 height 37
type input "5"
type input "308 5"
drag, startPoint x: 866, startPoint y: 359, endPoint x: 840, endPoint y: 367, distance: 26.5
click at [863, 359] on button "Search" at bounding box center [857, 352] width 77 height 32
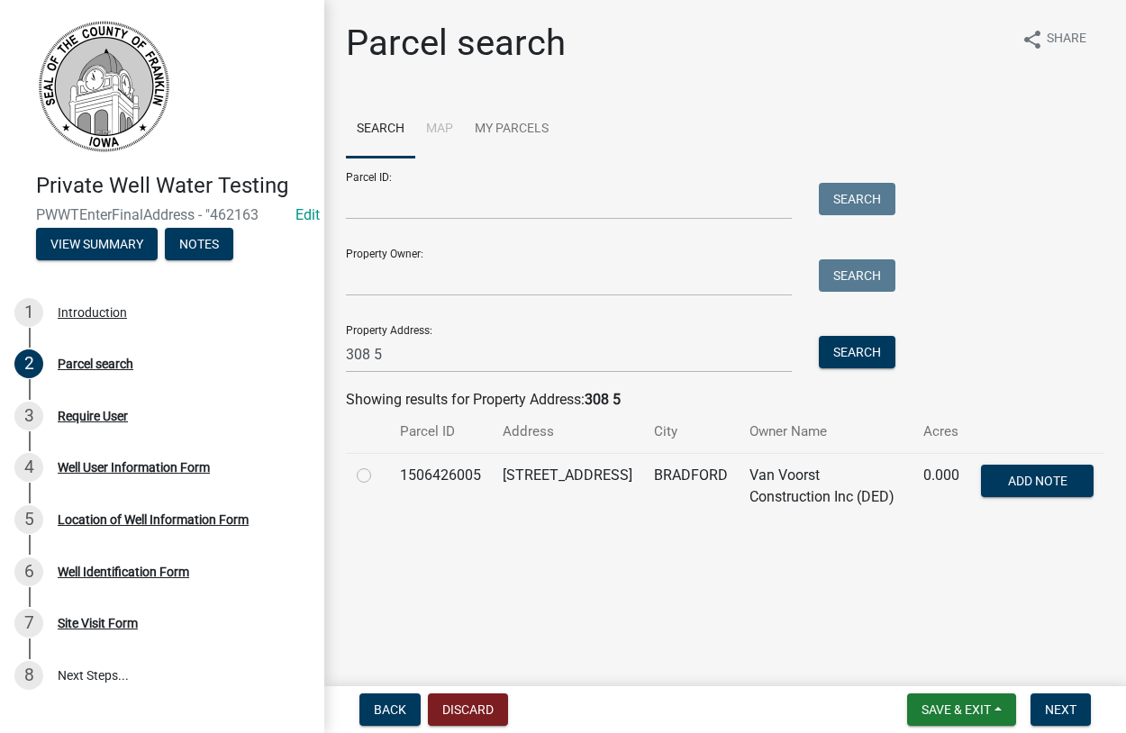
click at [378, 465] on label at bounding box center [378, 465] width 0 height 0
click at [378, 476] on input "radio" at bounding box center [384, 471] width 12 height 12
radio input "true"
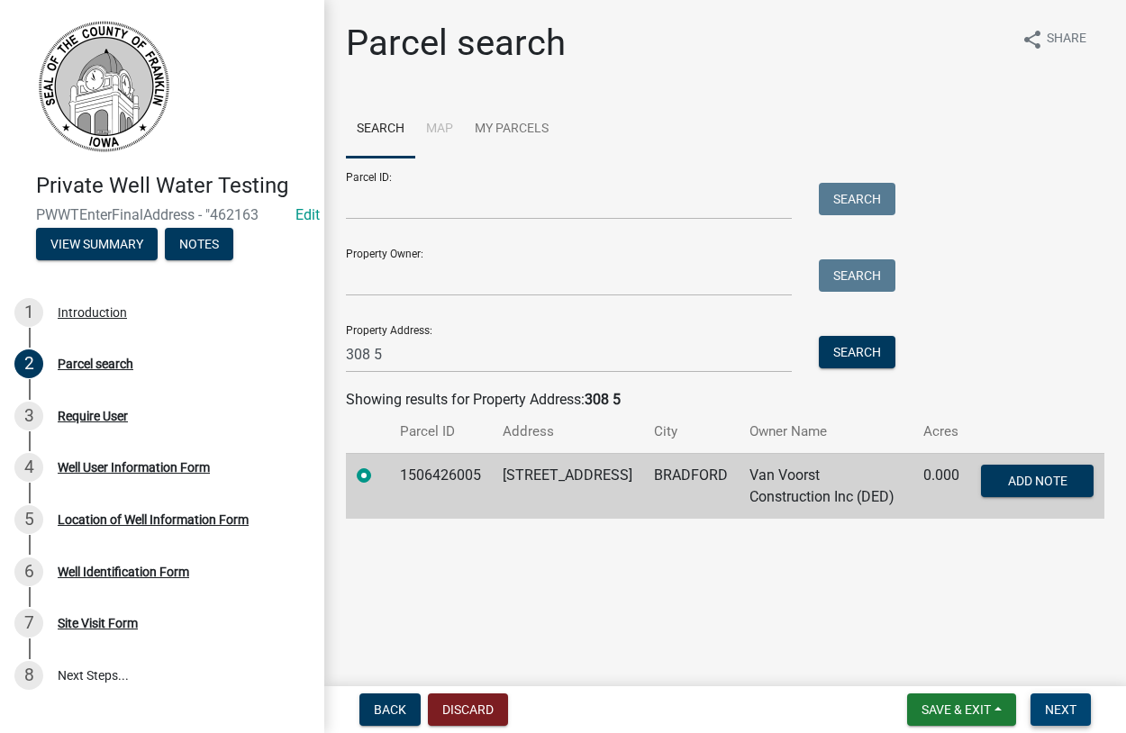
click at [1056, 710] on span "Next" at bounding box center [1061, 709] width 32 height 14
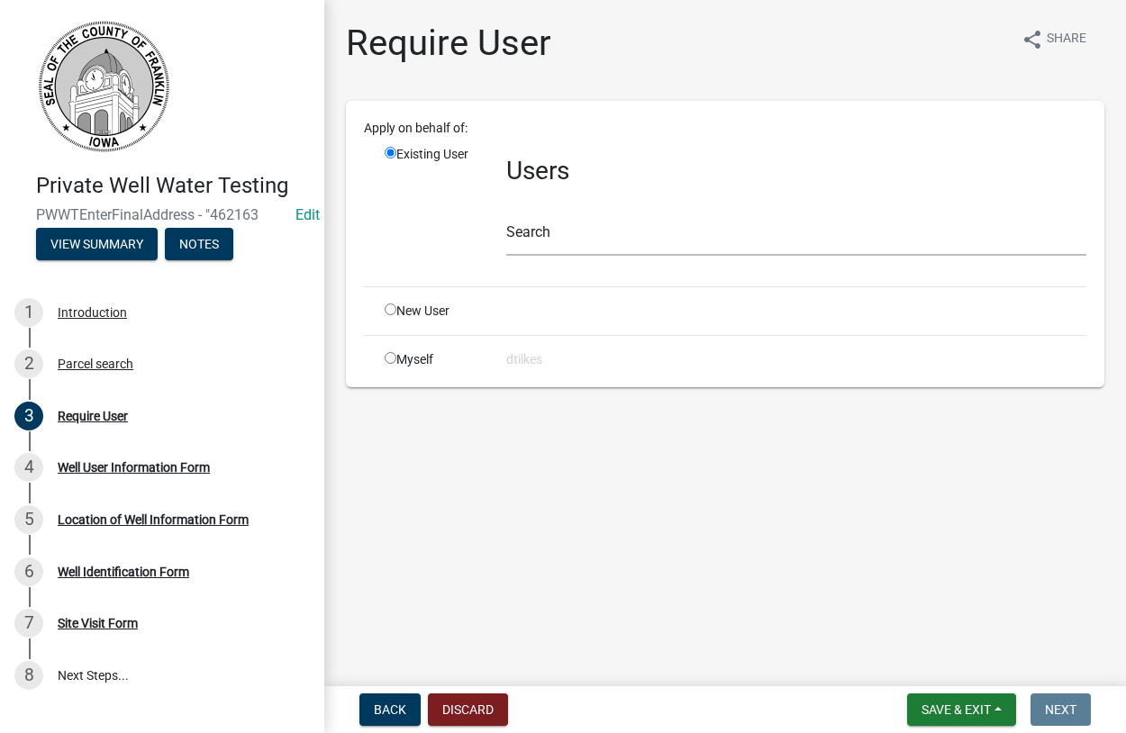
click at [387, 358] on input "radio" at bounding box center [391, 358] width 12 height 12
radio input "true"
radio input "false"
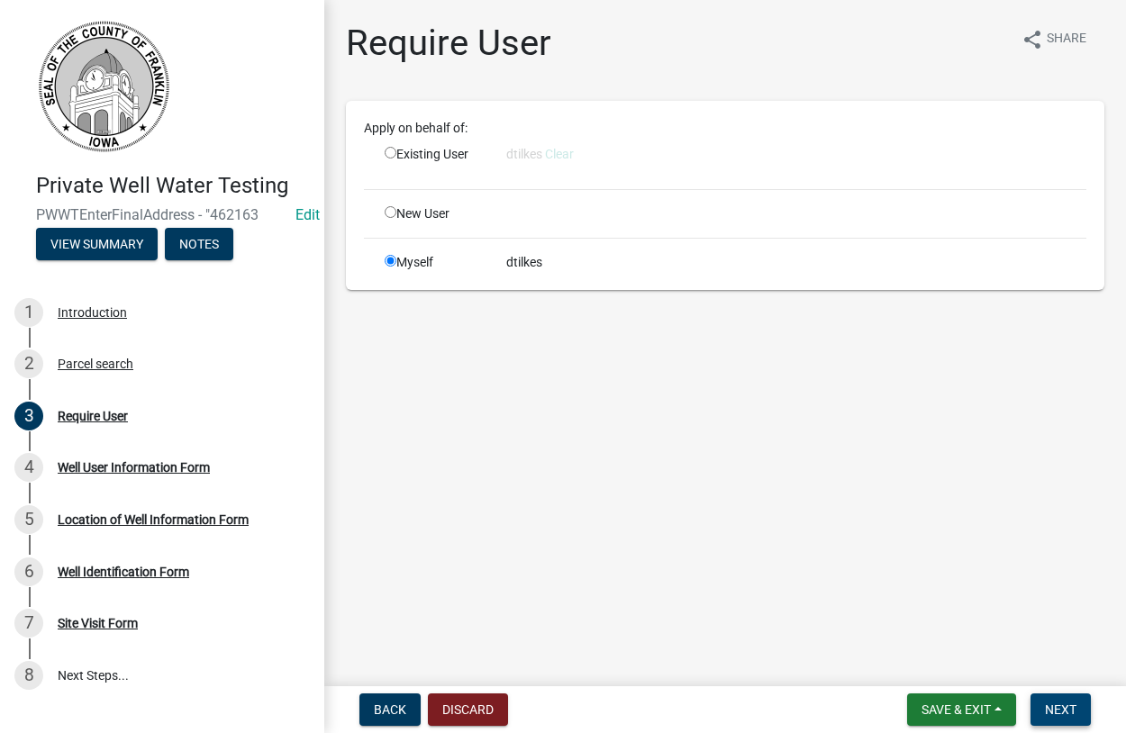
drag, startPoint x: 1052, startPoint y: 707, endPoint x: 988, endPoint y: 687, distance: 66.9
click at [1050, 707] on span "Next" at bounding box center [1061, 709] width 32 height 14
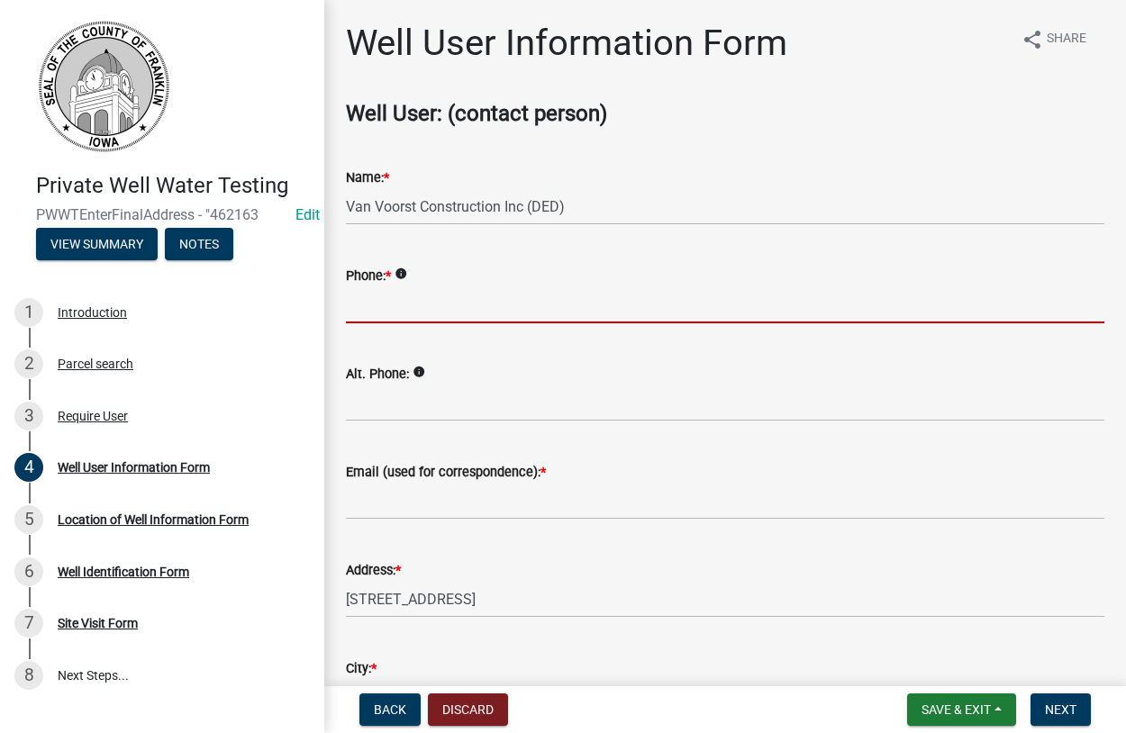
click at [453, 295] on input "Phone: *" at bounding box center [725, 304] width 758 height 37
type input "641-430-3821"
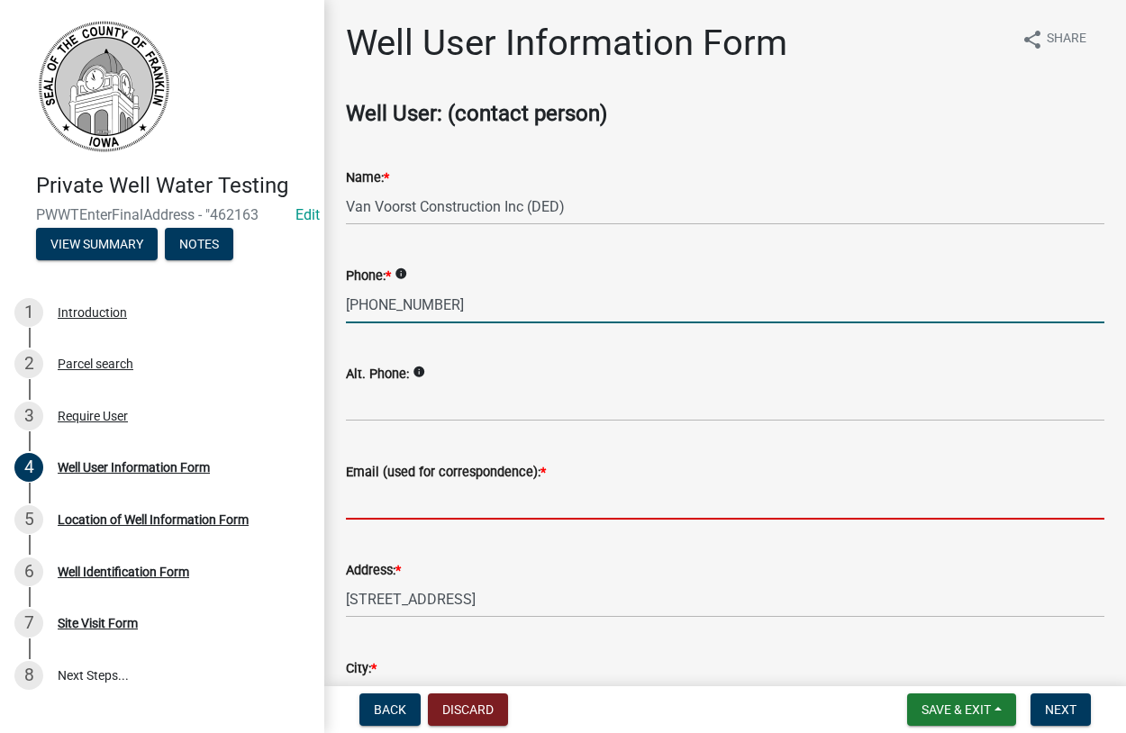
click at [417, 491] on input "Email (used for correspondence): *" at bounding box center [725, 501] width 758 height 37
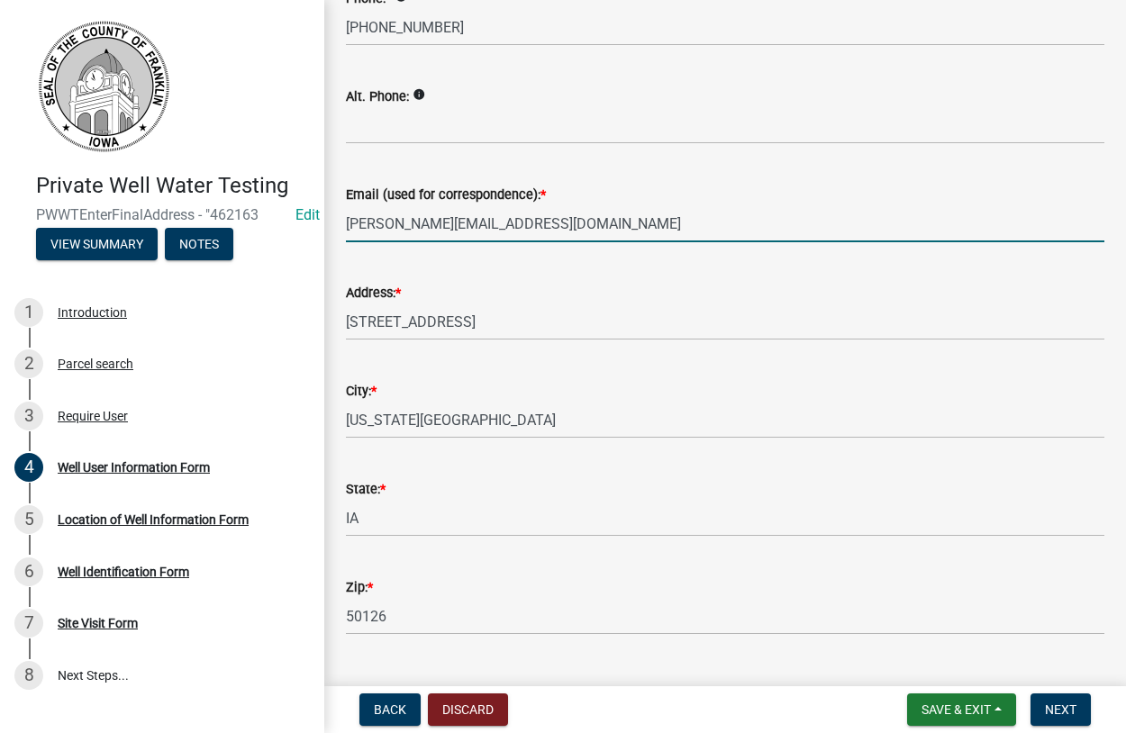
scroll to position [318, 0]
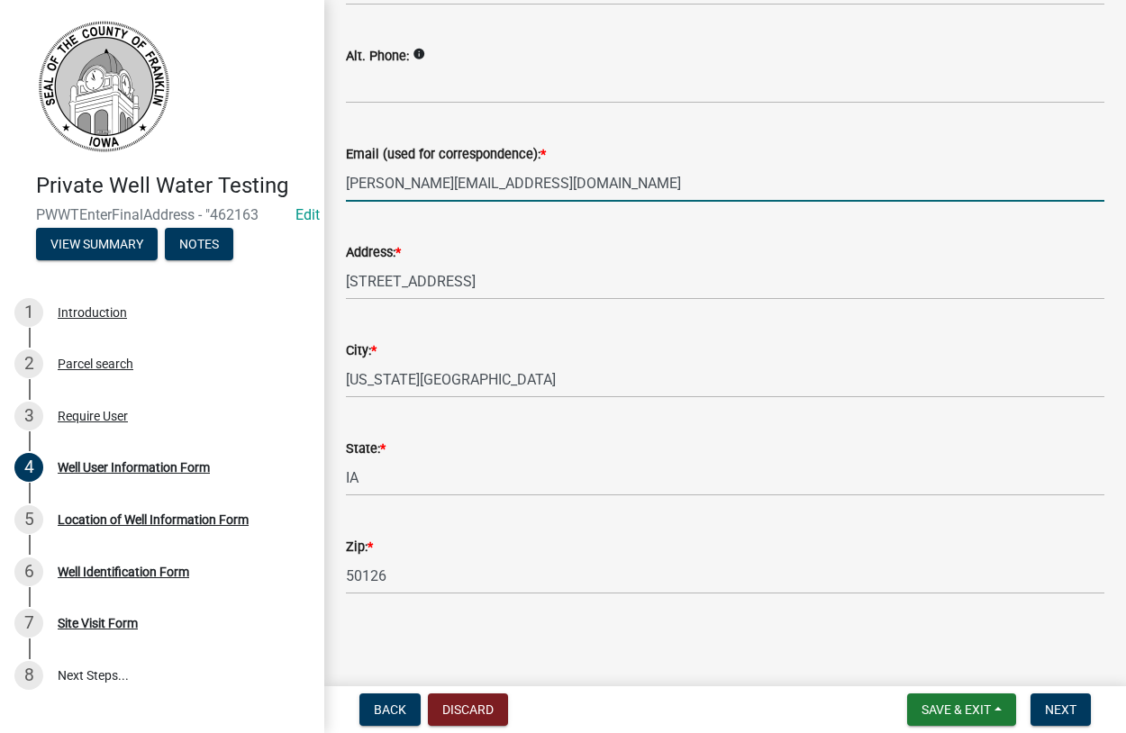
click at [499, 179] on input "kathy@abbottreallty.us" at bounding box center [725, 183] width 758 height 37
click at [1054, 710] on span "Next" at bounding box center [1061, 709] width 32 height 14
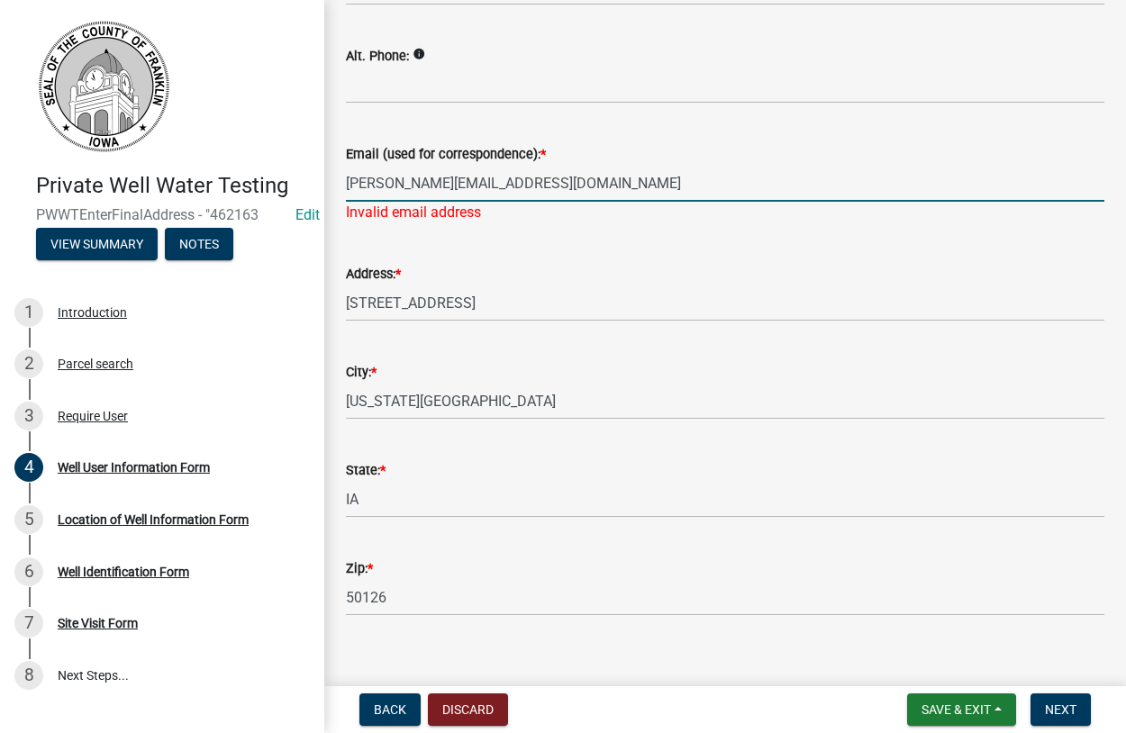
click at [501, 180] on input "kathy@abbottreallty.us" at bounding box center [725, 183] width 758 height 37
drag, startPoint x: 494, startPoint y: 184, endPoint x: 384, endPoint y: 191, distance: 110.1
click at [384, 191] on input "kathy@abbottreallty.us" at bounding box center [725, 183] width 758 height 37
type input "kathyplendl@gmail.com"
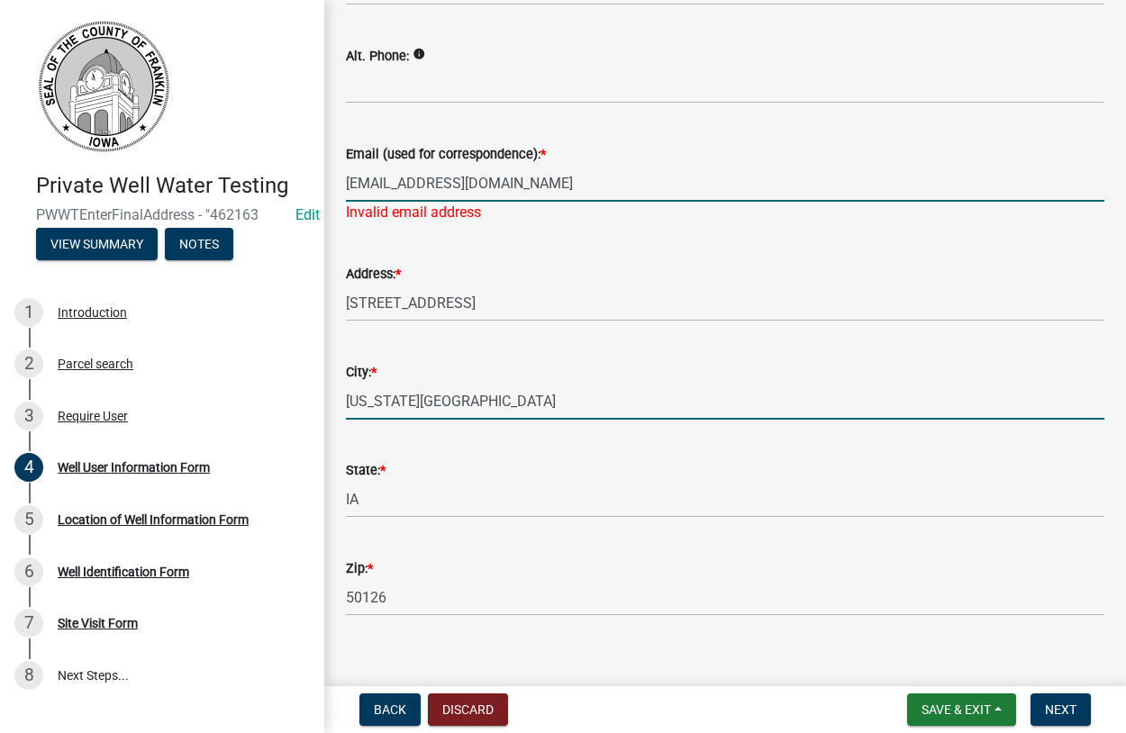
click at [564, 387] on input "Iowa Falls" at bounding box center [725, 401] width 758 height 37
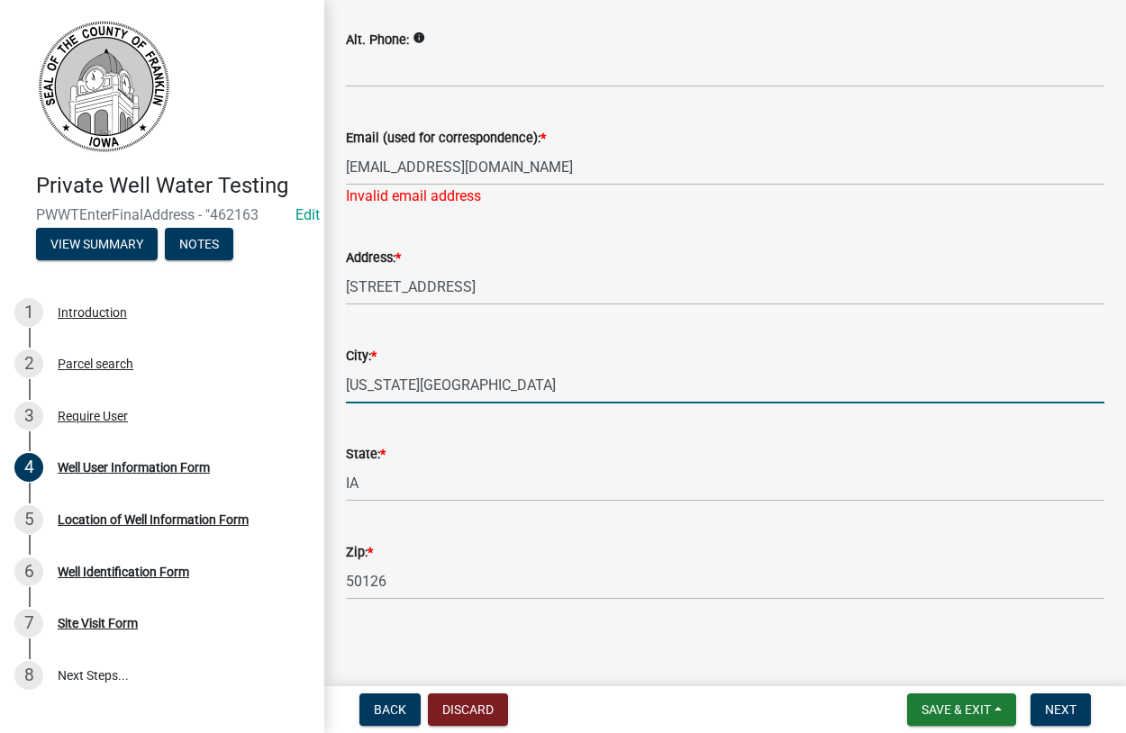
scroll to position [340, 0]
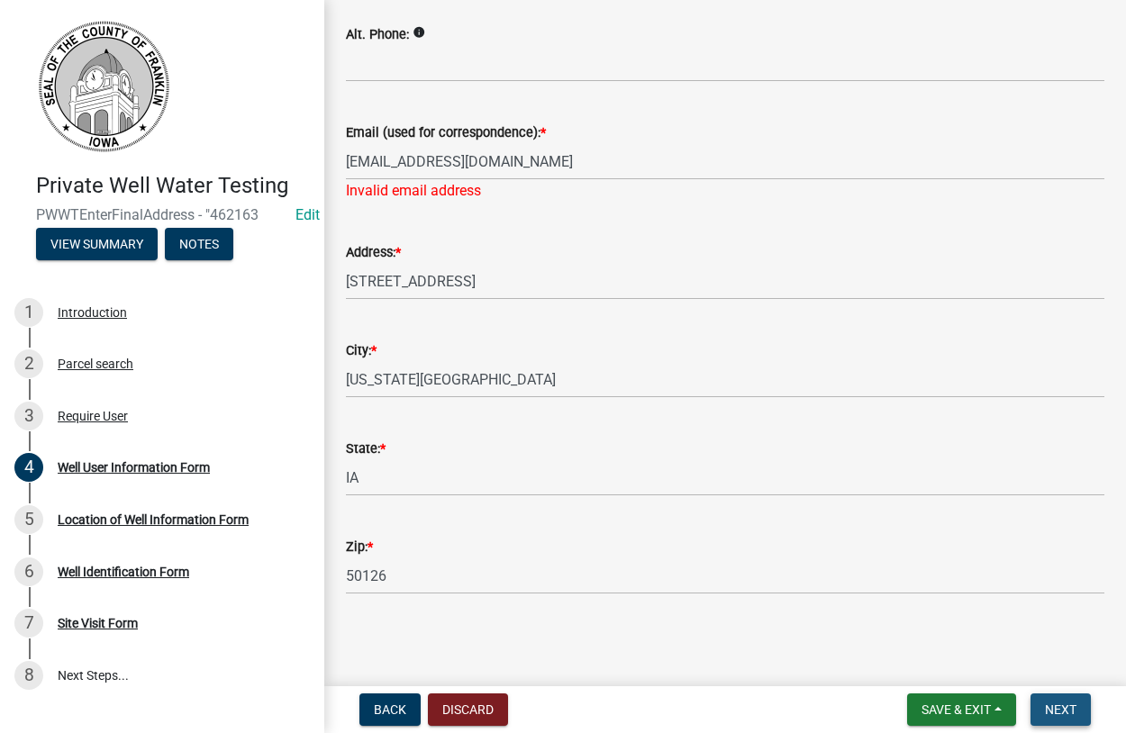
click at [1065, 708] on span "Next" at bounding box center [1061, 709] width 32 height 14
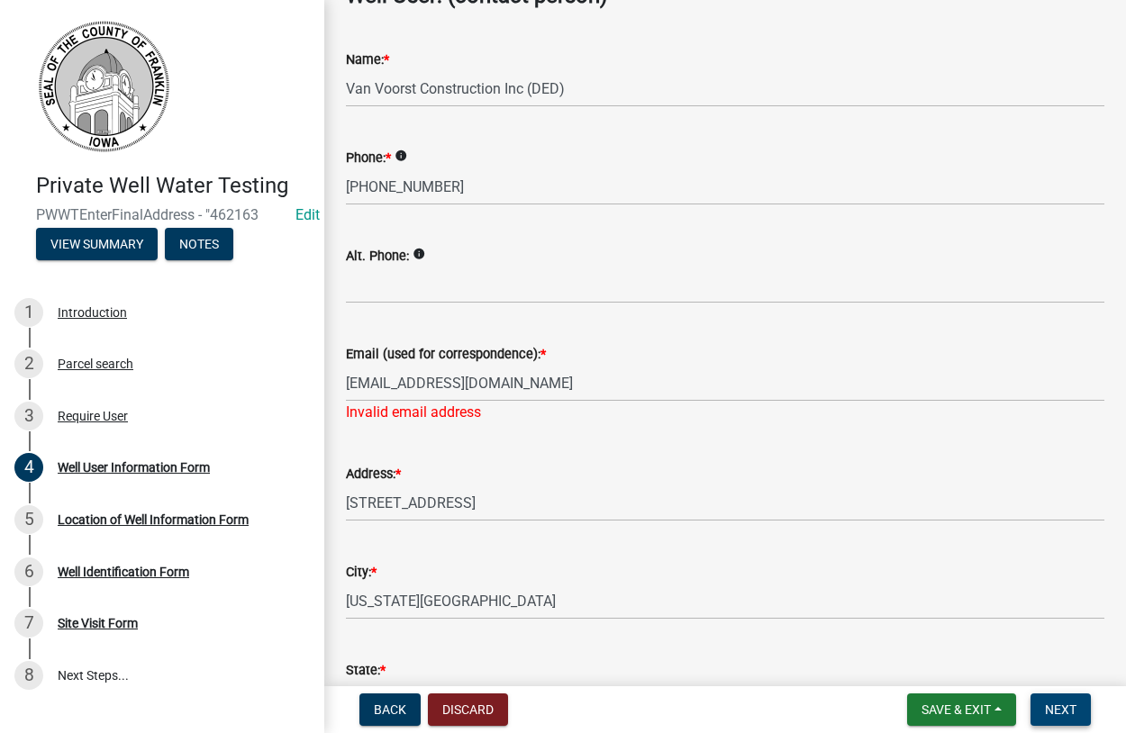
scroll to position [308, 0]
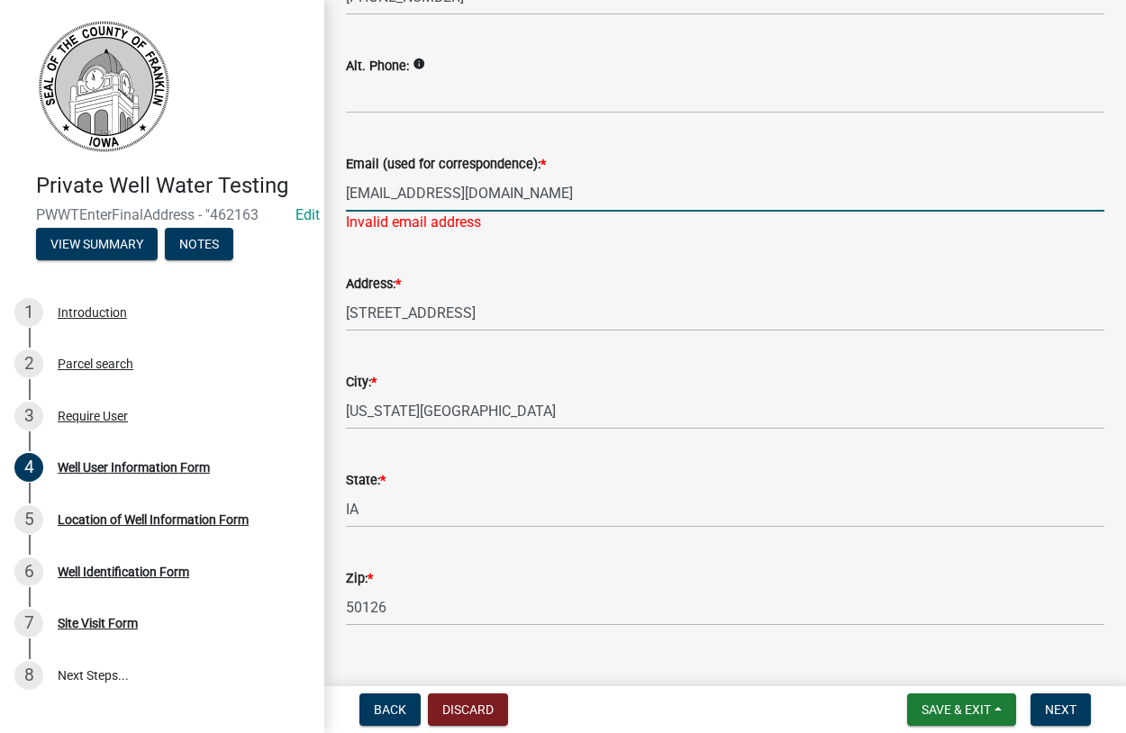
click at [501, 193] on input "kathyplendl@gmail.com" at bounding box center [725, 193] width 758 height 37
drag, startPoint x: 510, startPoint y: 193, endPoint x: 347, endPoint y: 195, distance: 163.0
click at [347, 195] on input "kathyplendl@gmail.com" at bounding box center [725, 193] width 758 height 37
click at [627, 144] on div "Email (used for correspondence): * kathyplendl@gmail.com Invalid email address" at bounding box center [725, 180] width 758 height 105
drag, startPoint x: 509, startPoint y: 196, endPoint x: 280, endPoint y: 180, distance: 229.3
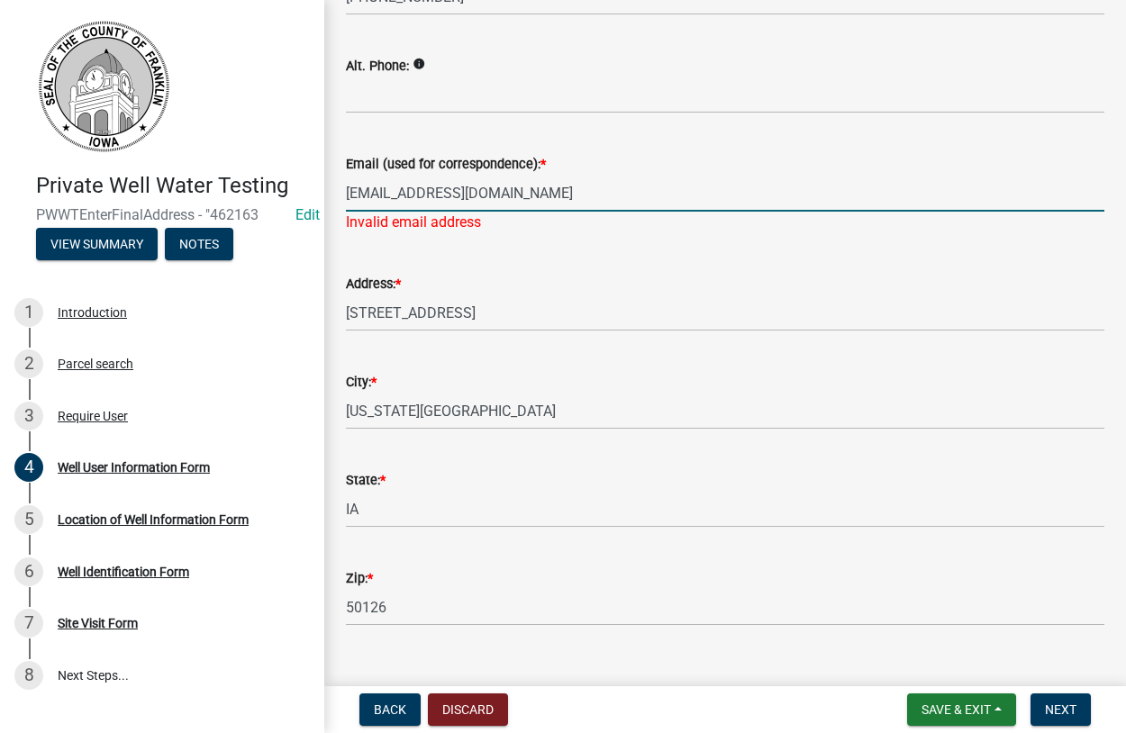
click at [346, 180] on input "kathyplendl@gmail.com" at bounding box center [725, 193] width 758 height 37
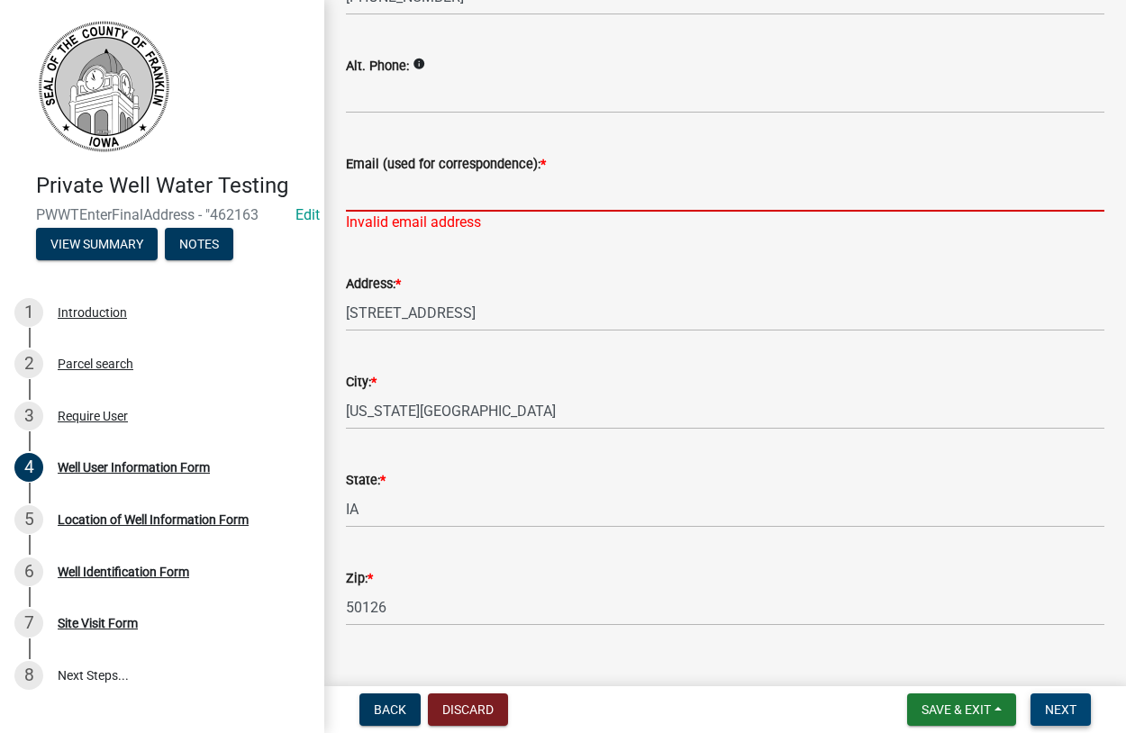
click at [1047, 712] on span "Next" at bounding box center [1061, 709] width 32 height 14
click at [388, 186] on input "Email (used for correspondence): *" at bounding box center [725, 193] width 758 height 37
paste input "kathyplendl@gmail.com"
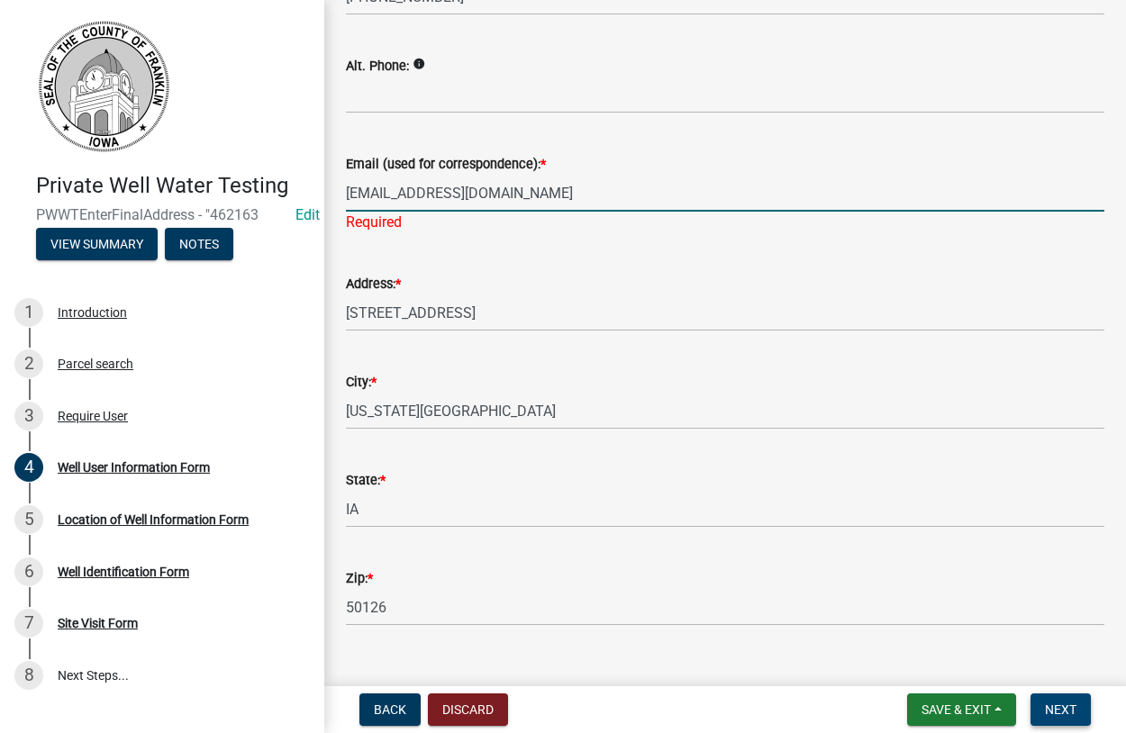
type input "kathyplendl@gmail.com"
click at [1055, 712] on span "Next" at bounding box center [1061, 709] width 32 height 14
click at [440, 192] on input "kathyplendl@gmail.com" at bounding box center [725, 193] width 758 height 37
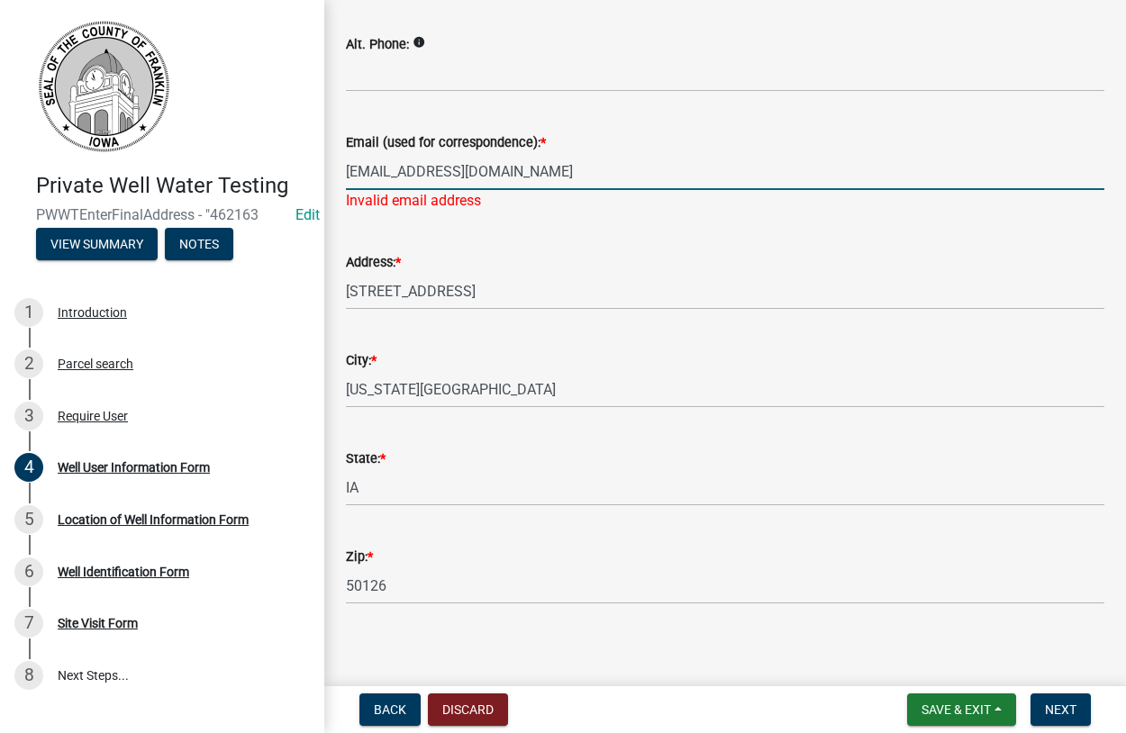
scroll to position [340, 0]
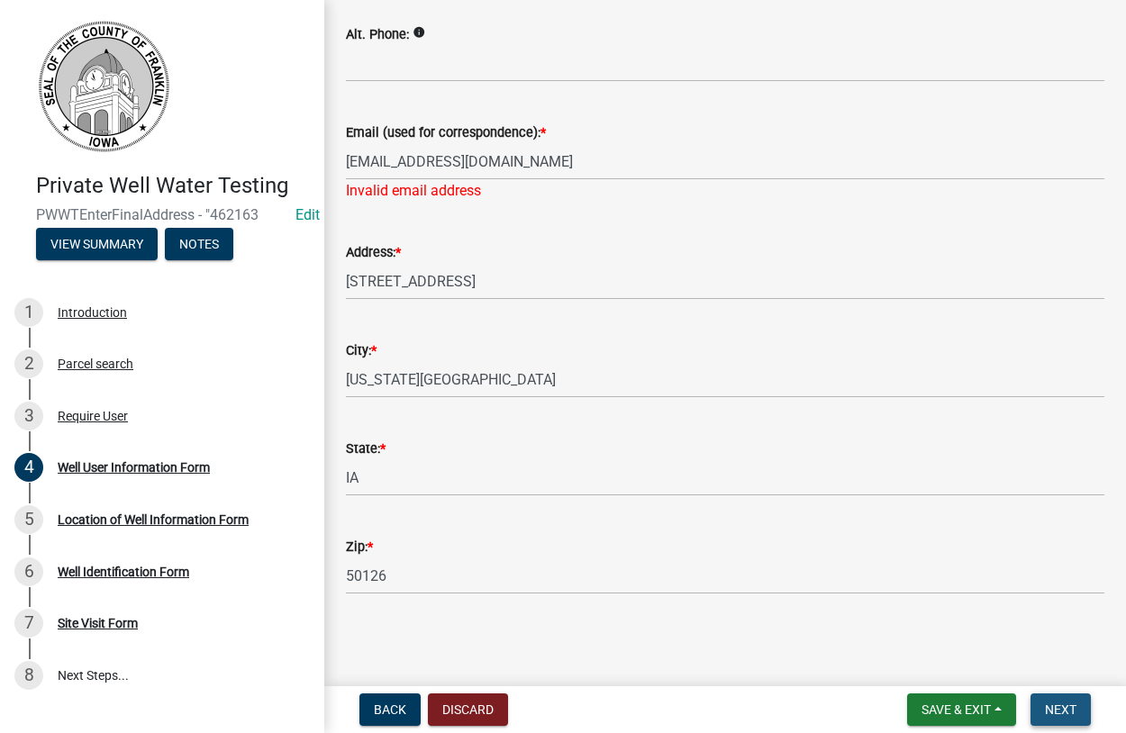
click at [1044, 703] on button "Next" at bounding box center [1060, 709] width 60 height 32
click at [1043, 702] on button "Next" at bounding box center [1060, 709] width 60 height 32
click at [1041, 702] on button "Next" at bounding box center [1060, 709] width 60 height 32
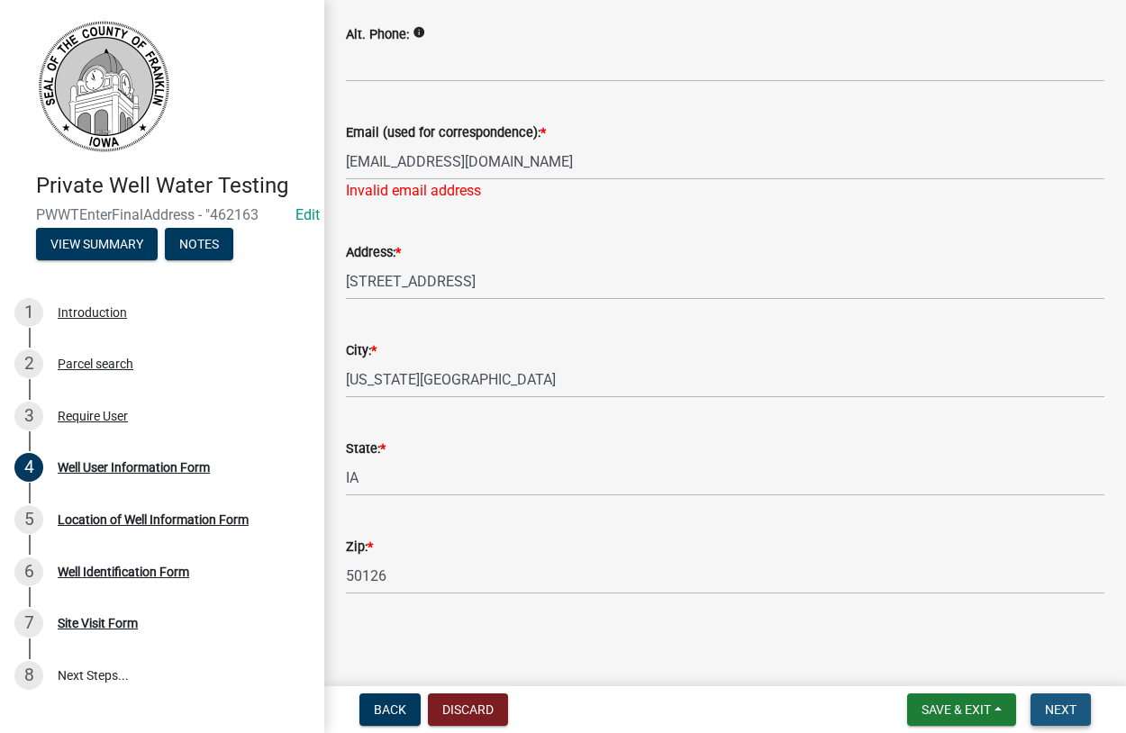
click at [1041, 702] on button "Next" at bounding box center [1060, 709] width 60 height 32
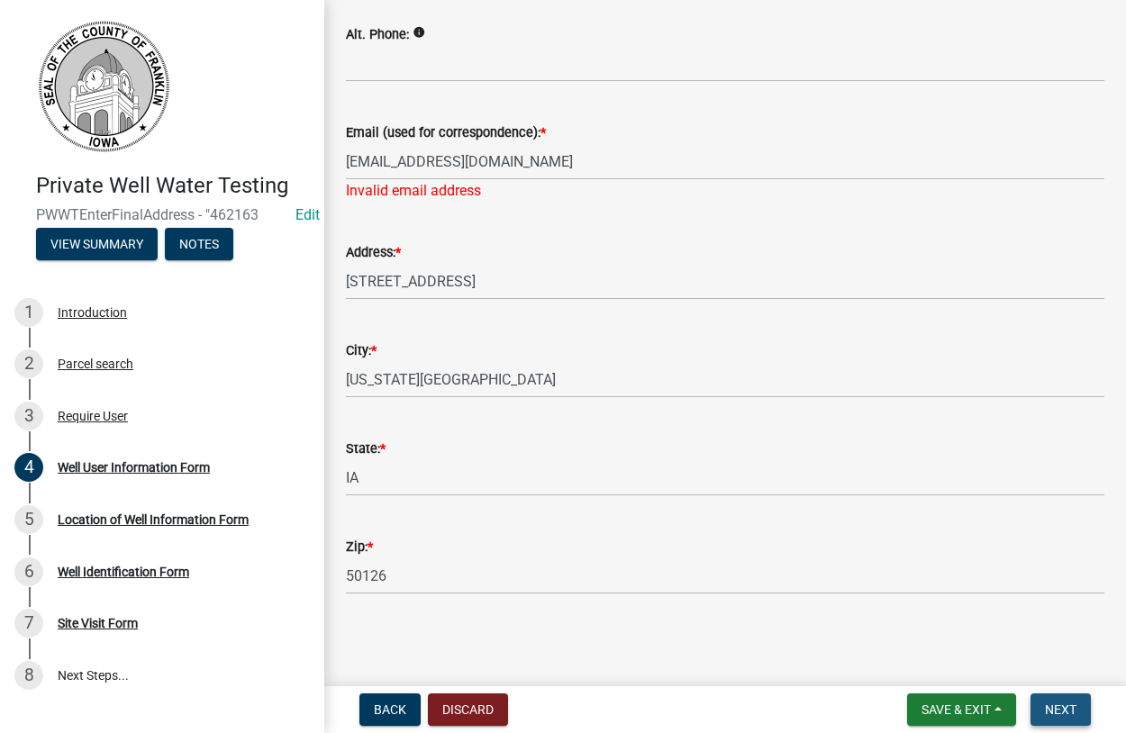
click at [1041, 699] on button "Next" at bounding box center [1060, 709] width 60 height 32
click at [1052, 705] on button "Next" at bounding box center [1060, 709] width 60 height 32
click at [1049, 701] on button "Next" at bounding box center [1060, 709] width 60 height 32
click at [1049, 700] on button "Next" at bounding box center [1060, 709] width 60 height 32
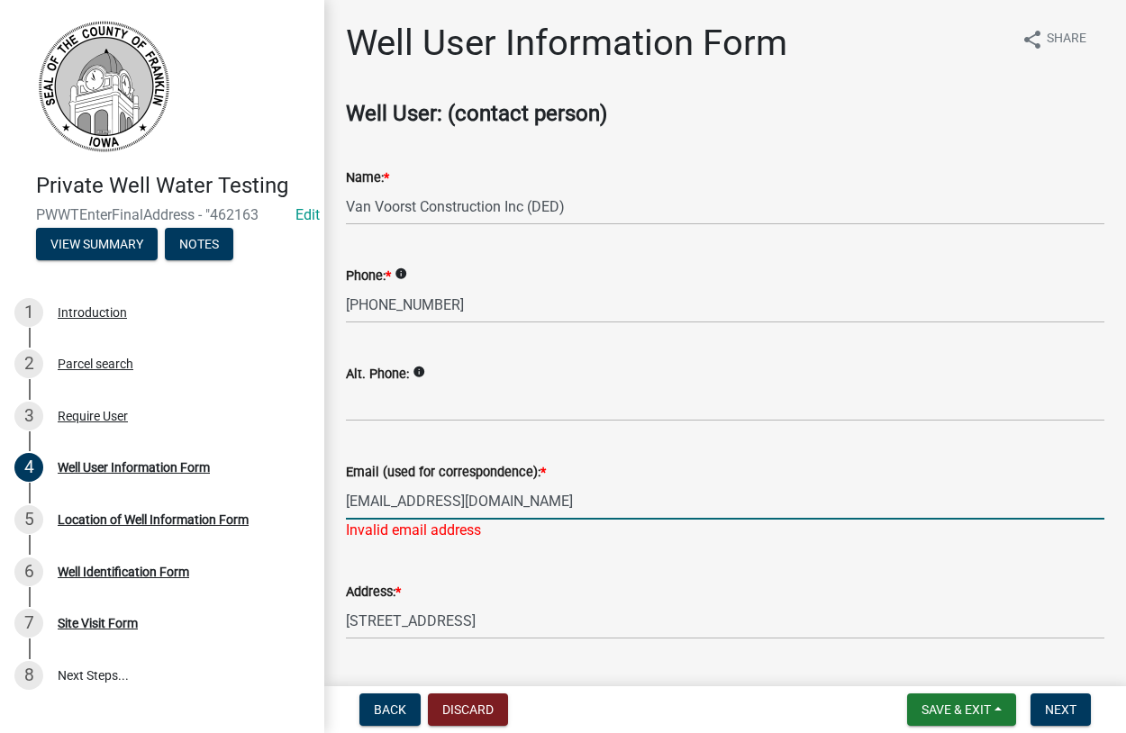
click at [531, 502] on input "kathyplendl@gmail.com" at bounding box center [725, 501] width 758 height 37
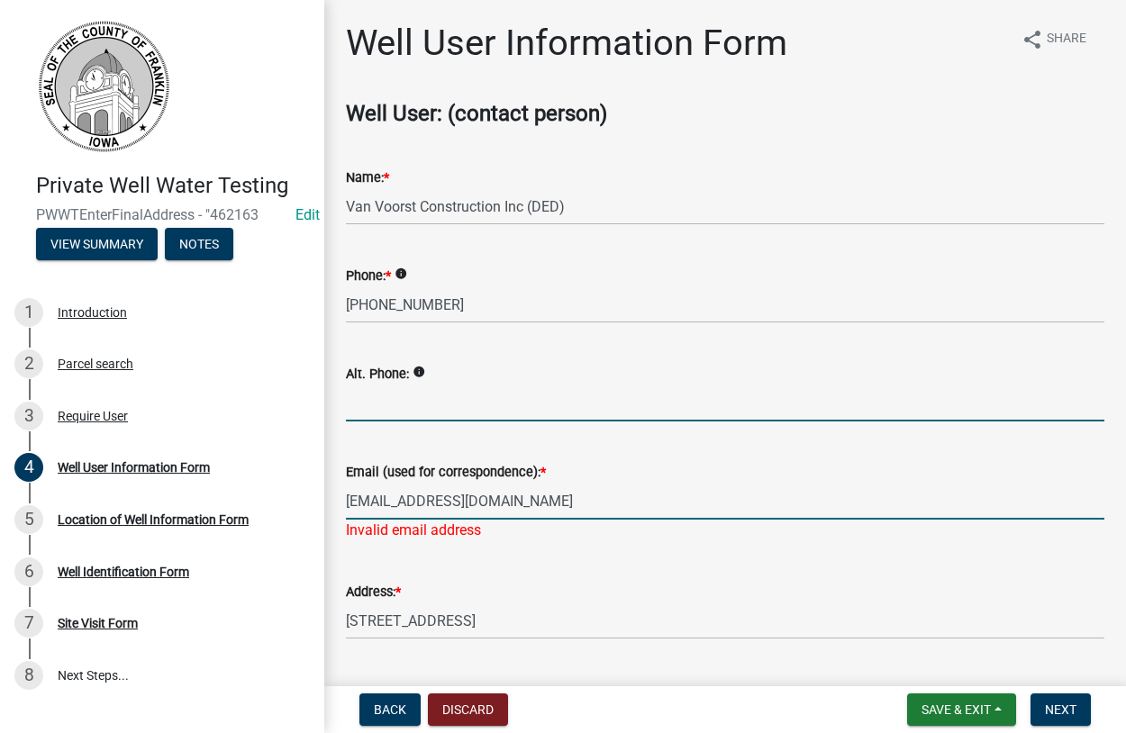
click at [787, 418] on input "Alt. Phone:" at bounding box center [725, 403] width 758 height 37
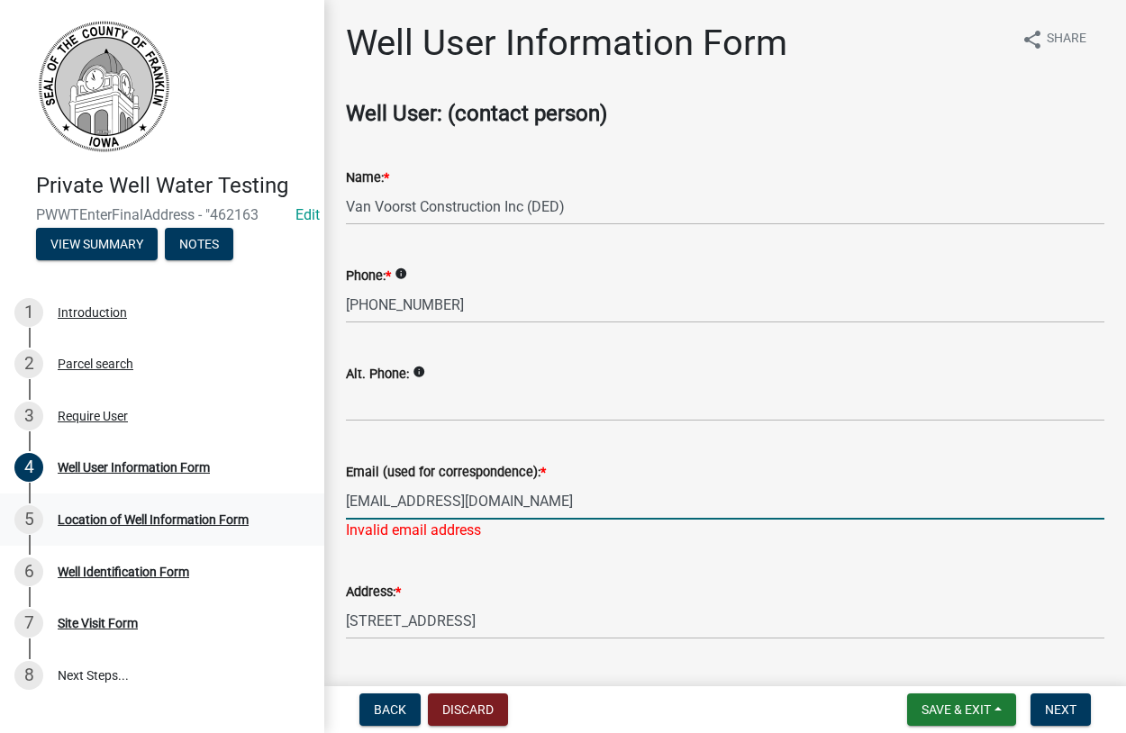
drag, startPoint x: 504, startPoint y: 500, endPoint x: 317, endPoint y: 511, distance: 187.6
click at [346, 509] on input "kathyplendl@gmail.com" at bounding box center [725, 501] width 758 height 37
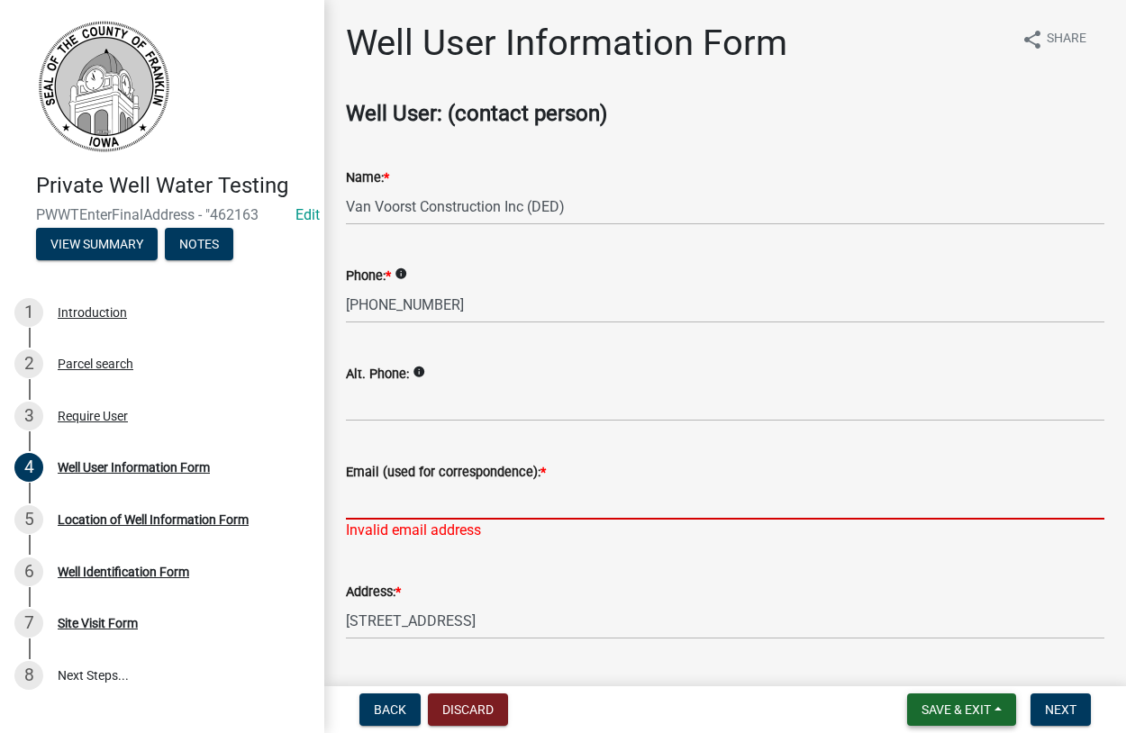
click at [955, 707] on span "Save & Exit" at bounding box center [955, 709] width 69 height 14
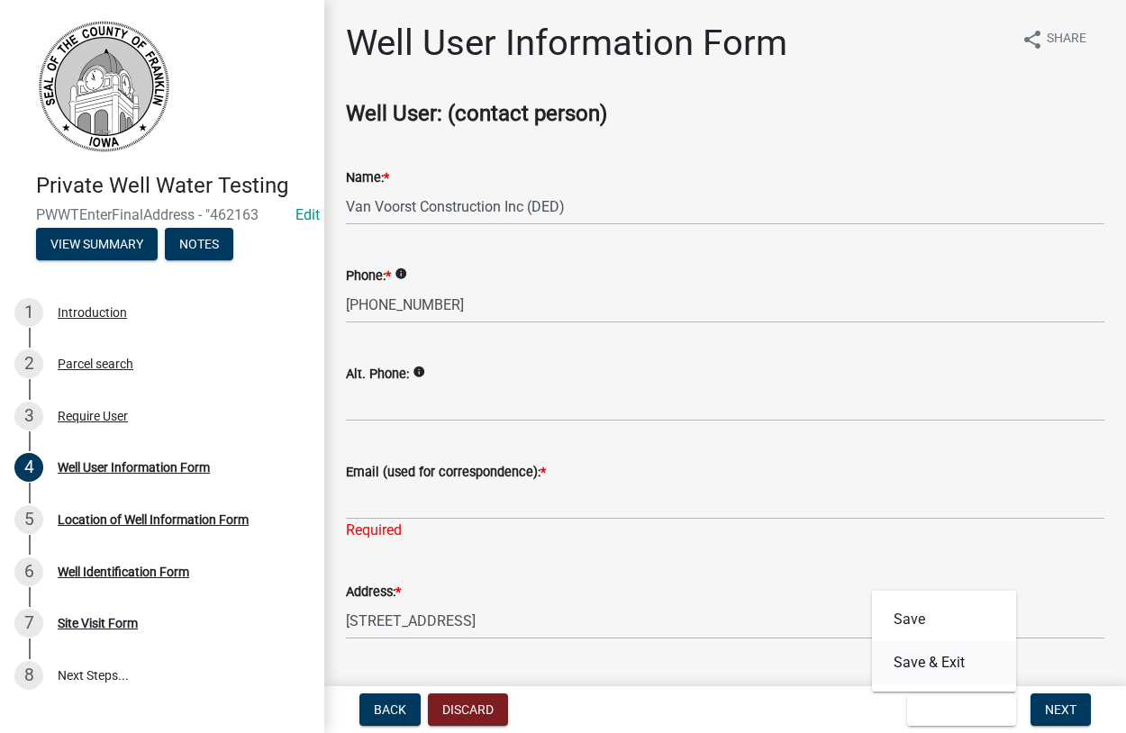
click at [927, 667] on button "Save & Exit" at bounding box center [944, 662] width 144 height 43
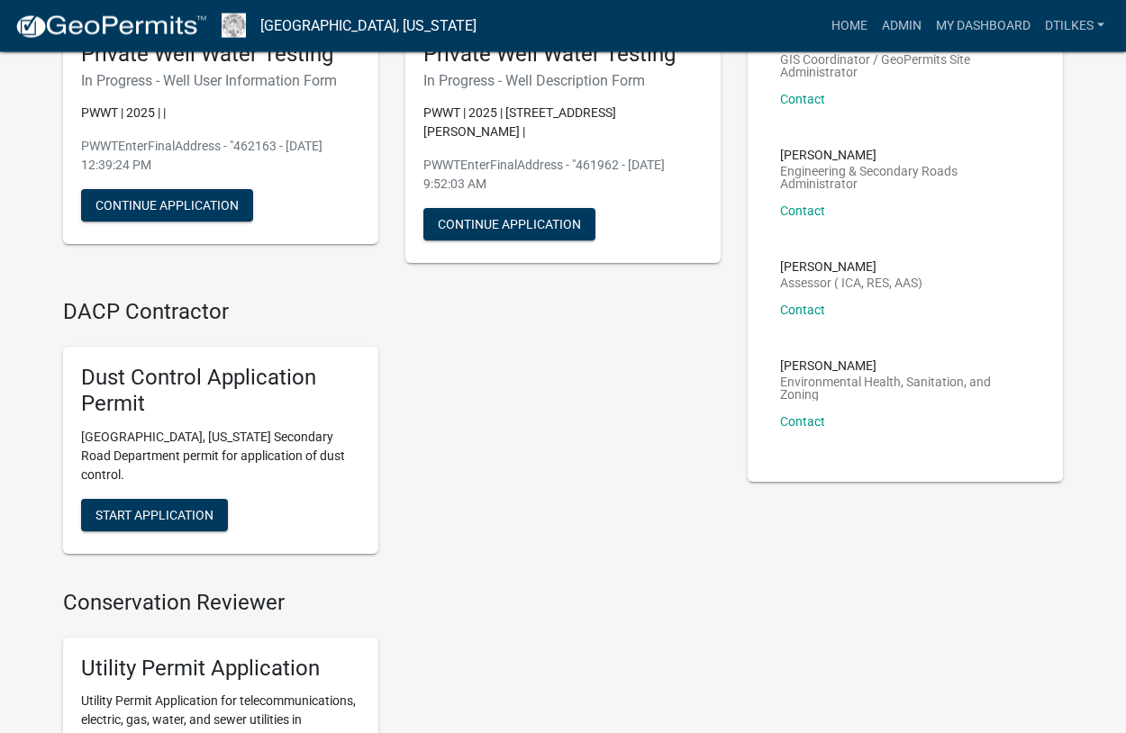
scroll to position [92, 0]
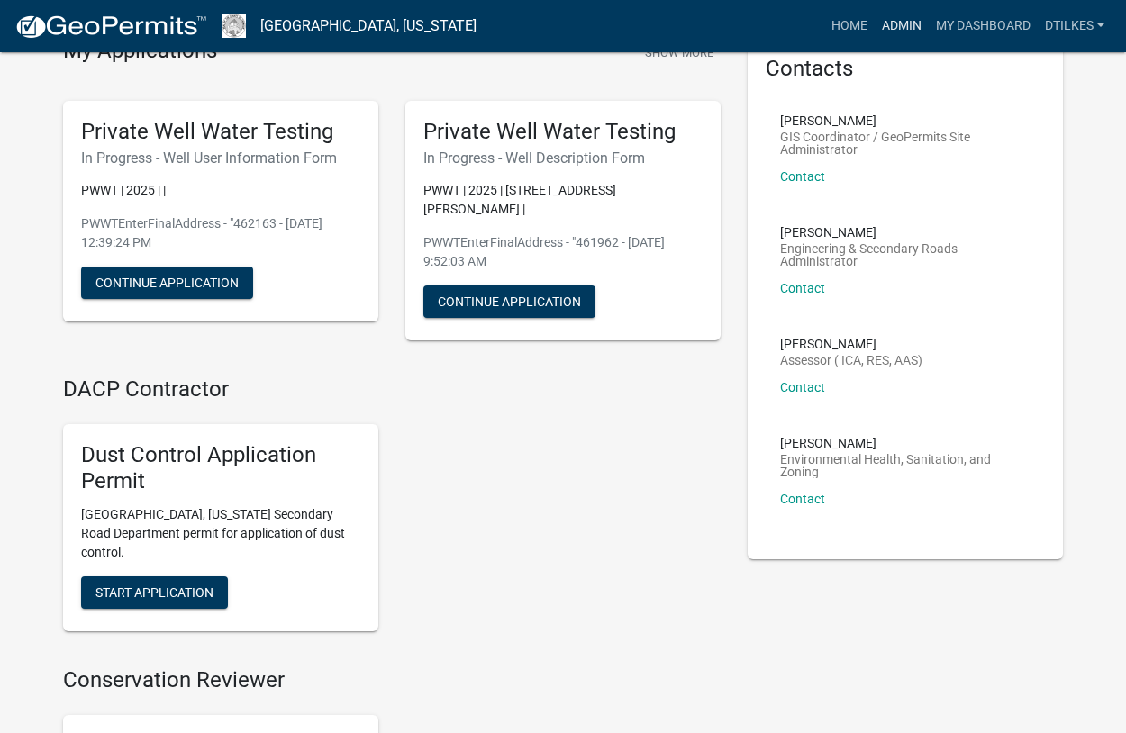
click at [900, 25] on link "Admin" at bounding box center [902, 26] width 54 height 34
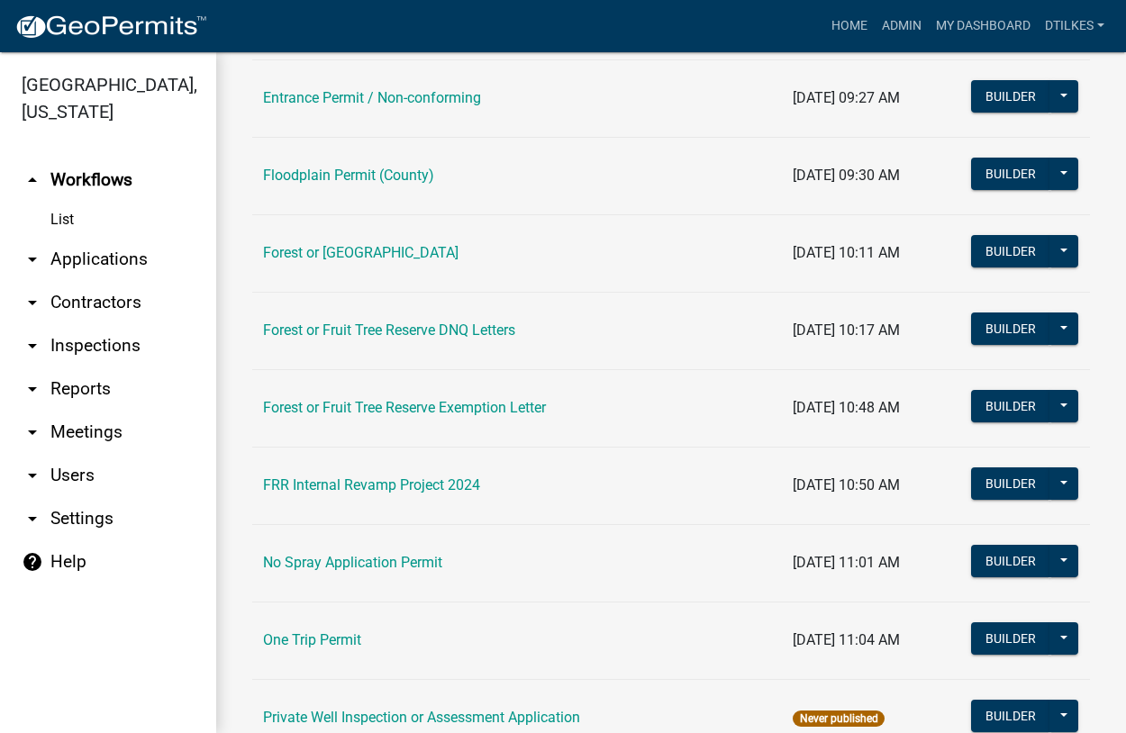
scroll to position [1437, 0]
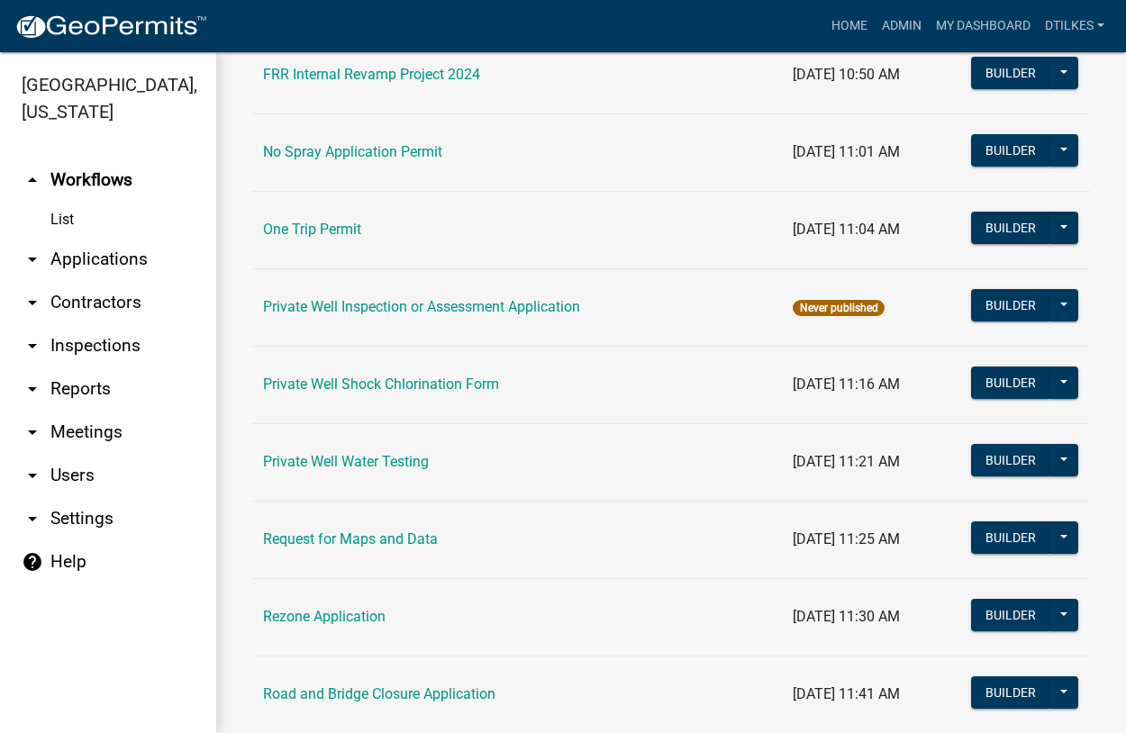
click at [322, 452] on td "Private Well Water Testing" at bounding box center [517, 461] width 530 height 77
click at [338, 467] on td "Private Well Water Testing" at bounding box center [517, 461] width 530 height 77
click at [341, 462] on link "Private Well Water Testing" at bounding box center [346, 461] width 166 height 17
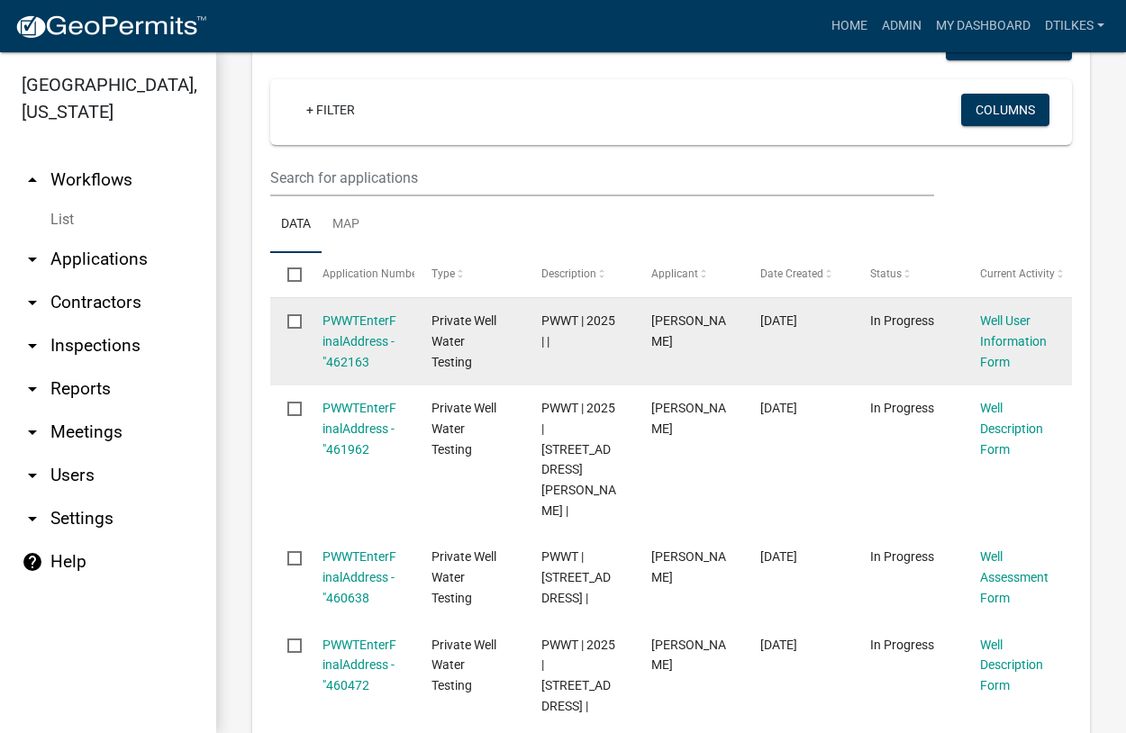
scroll to position [308, 0]
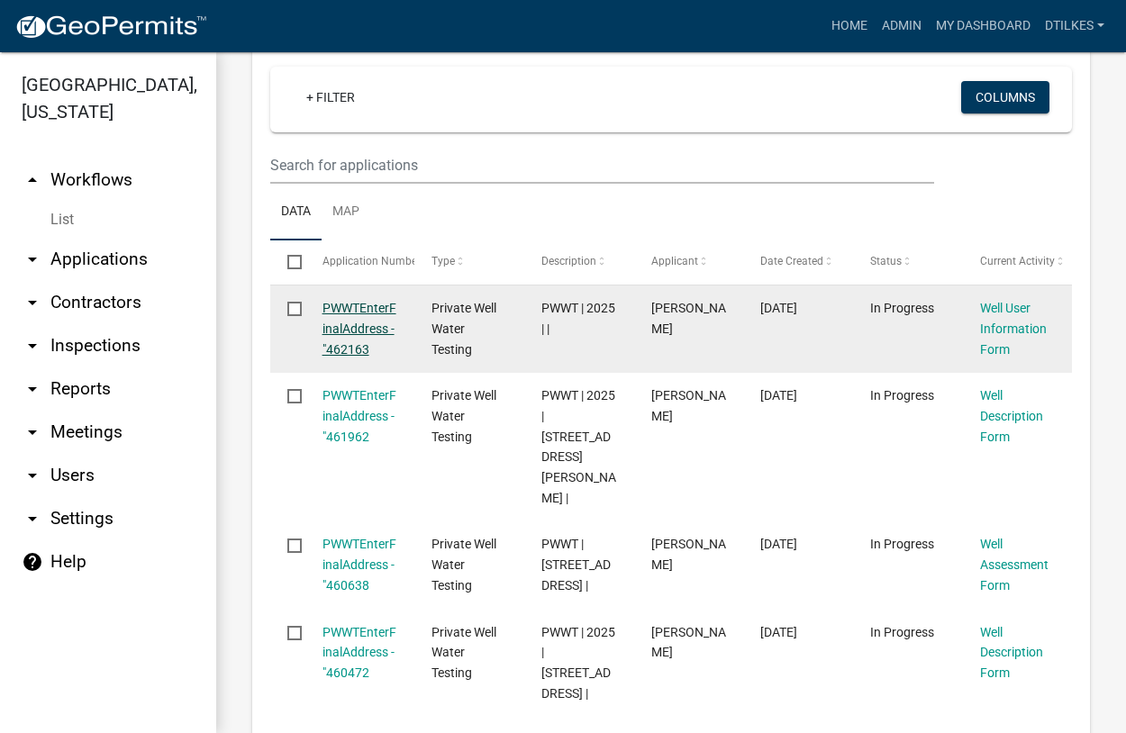
click at [342, 357] on link "PWWTEnterFinalAddress - "462163" at bounding box center [359, 329] width 74 height 56
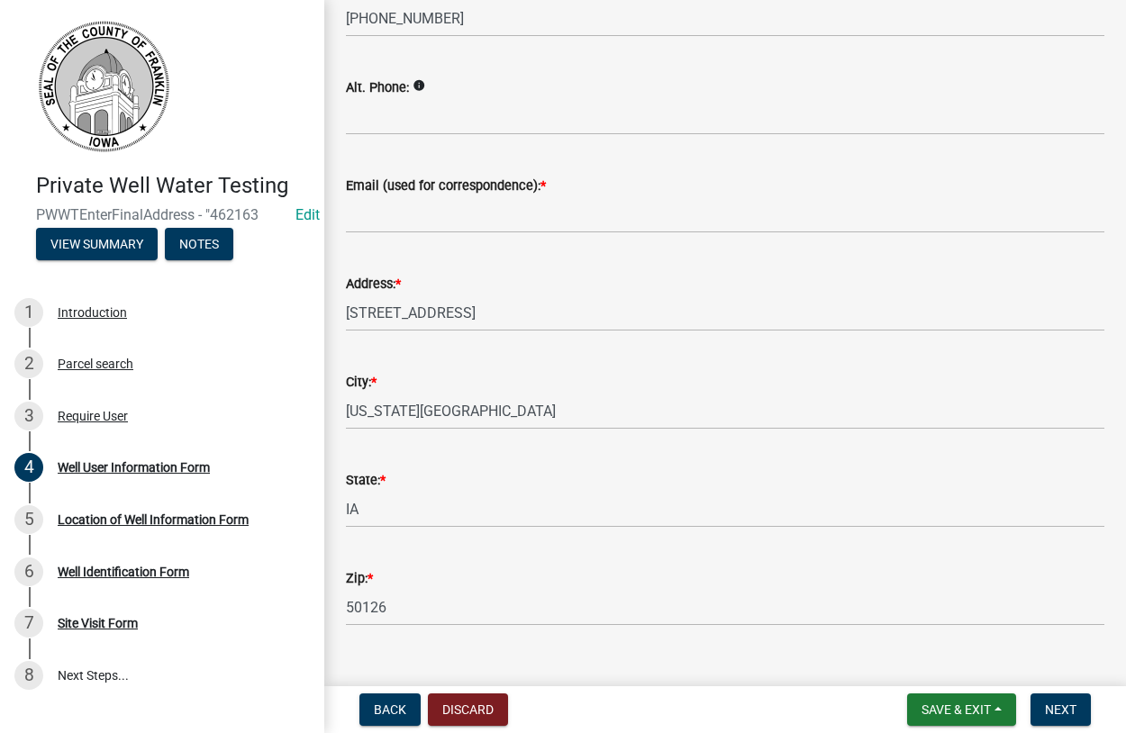
scroll to position [318, 0]
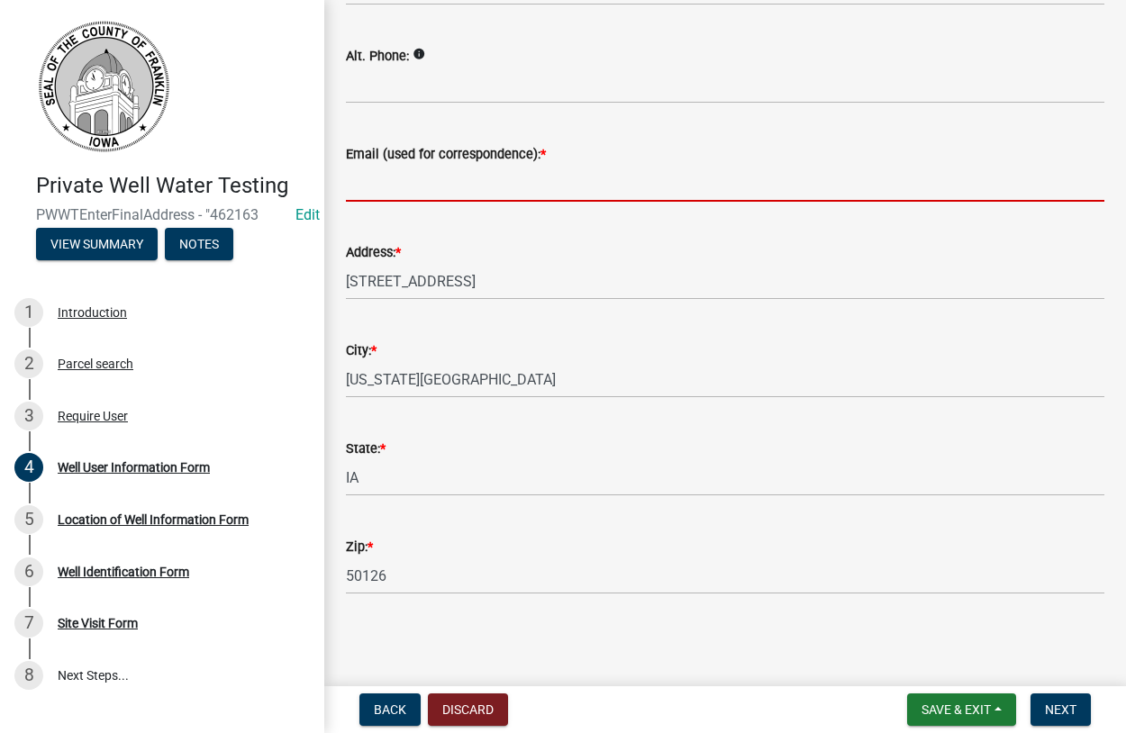
click at [389, 195] on input "Email (used for correspondence): *" at bounding box center [725, 183] width 758 height 37
paste input "kathyplendl@gmail.com"
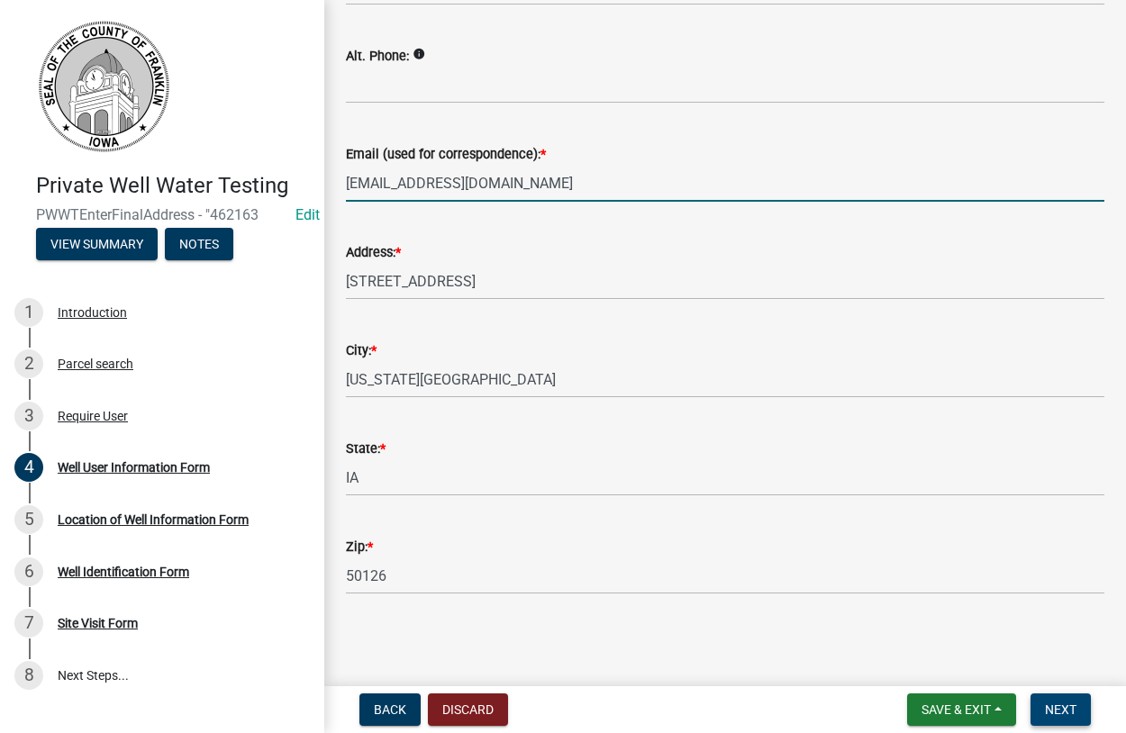
click at [1050, 708] on span "Next" at bounding box center [1061, 709] width 32 height 14
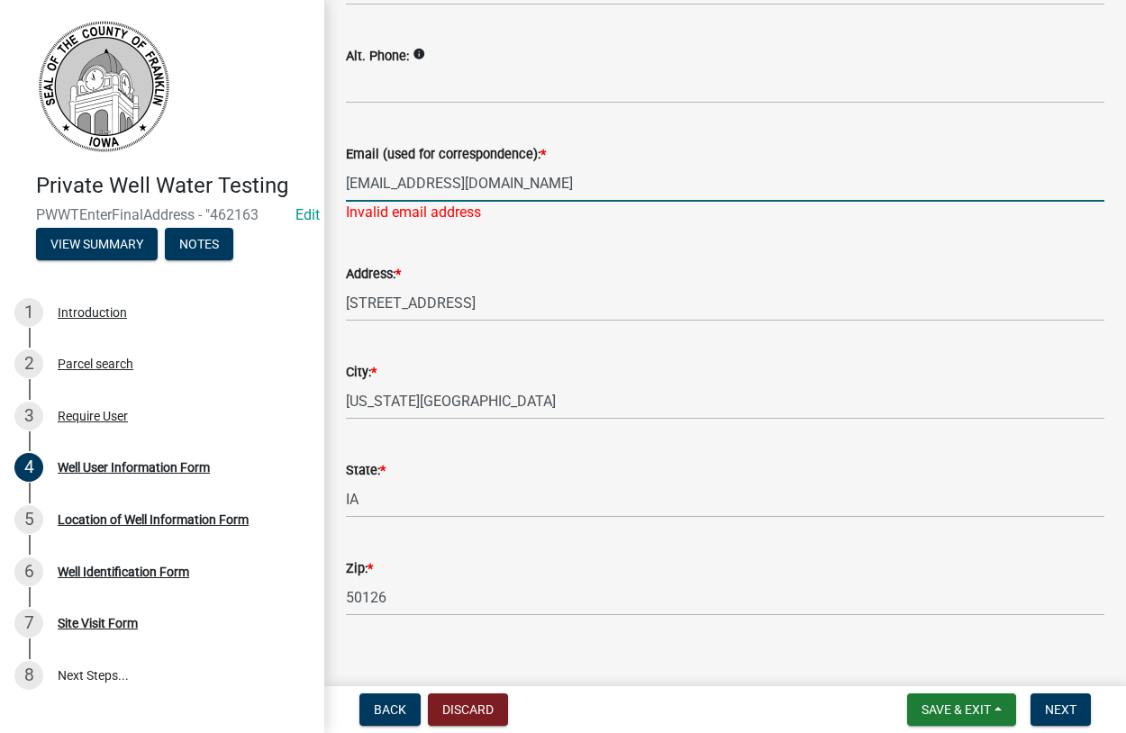
drag, startPoint x: 499, startPoint y: 182, endPoint x: 358, endPoint y: 261, distance: 162.1
click at [346, 202] on input "kathyplendl@gmail.com" at bounding box center [725, 183] width 758 height 37
type input "dtilkes@co.franklin.ia.us"
click at [1065, 711] on span "Next" at bounding box center [1061, 709] width 32 height 14
click at [1052, 714] on span "Next" at bounding box center [1061, 709] width 32 height 14
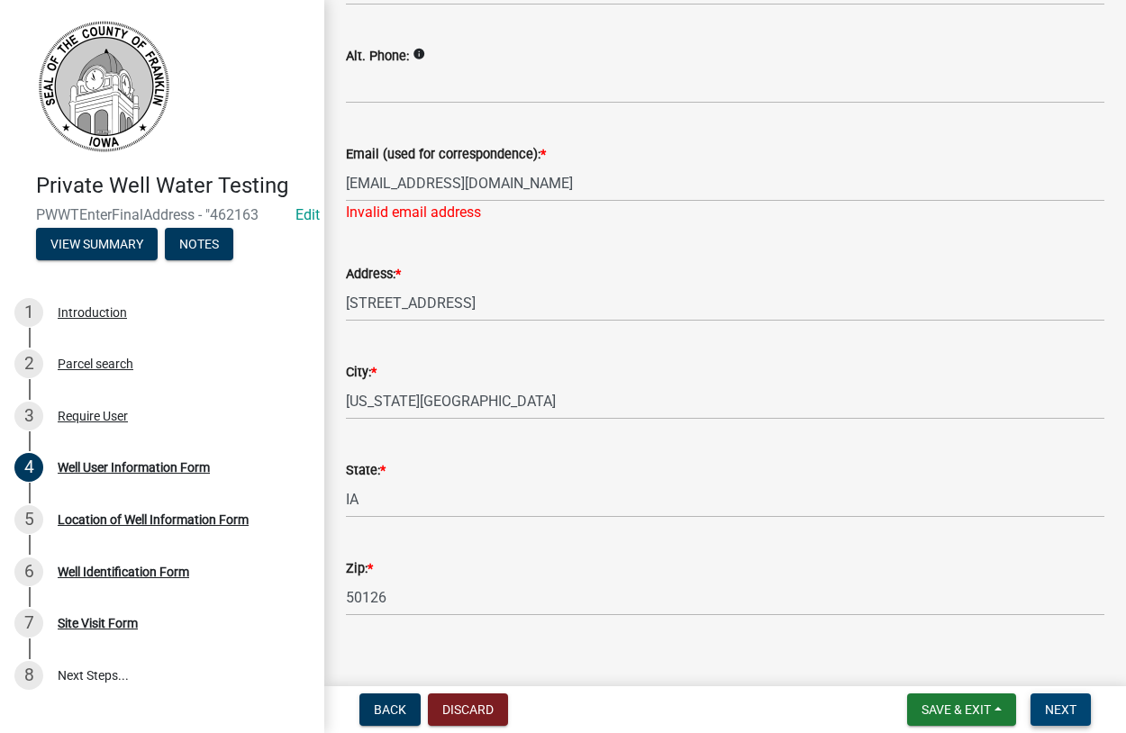
click at [1052, 714] on span "Next" at bounding box center [1061, 709] width 32 height 14
click at [1053, 714] on span "Next" at bounding box center [1061, 709] width 32 height 14
click at [1055, 708] on span "Next" at bounding box center [1061, 709] width 32 height 14
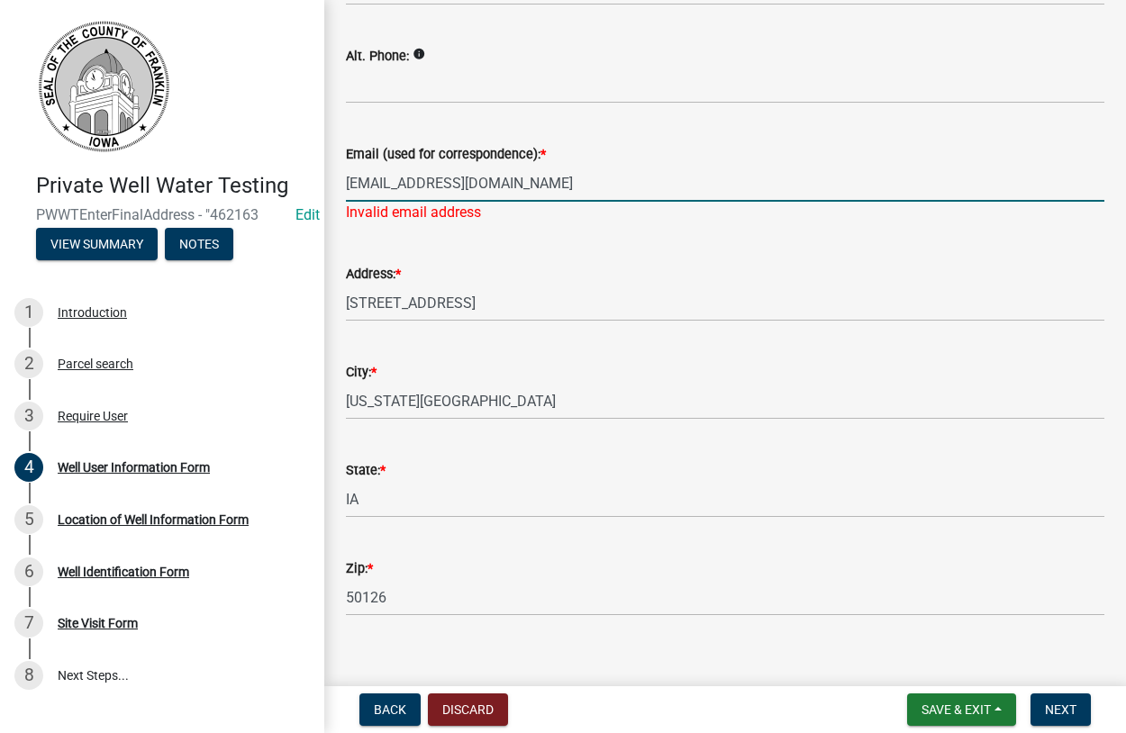
click at [509, 177] on input "dtilkes@co.franklin.ia.us" at bounding box center [725, 183] width 758 height 37
drag, startPoint x: 512, startPoint y: 177, endPoint x: 297, endPoint y: 200, distance: 216.4
click at [346, 195] on input "dtilkes@co.franklin.ia.us" at bounding box center [725, 183] width 758 height 37
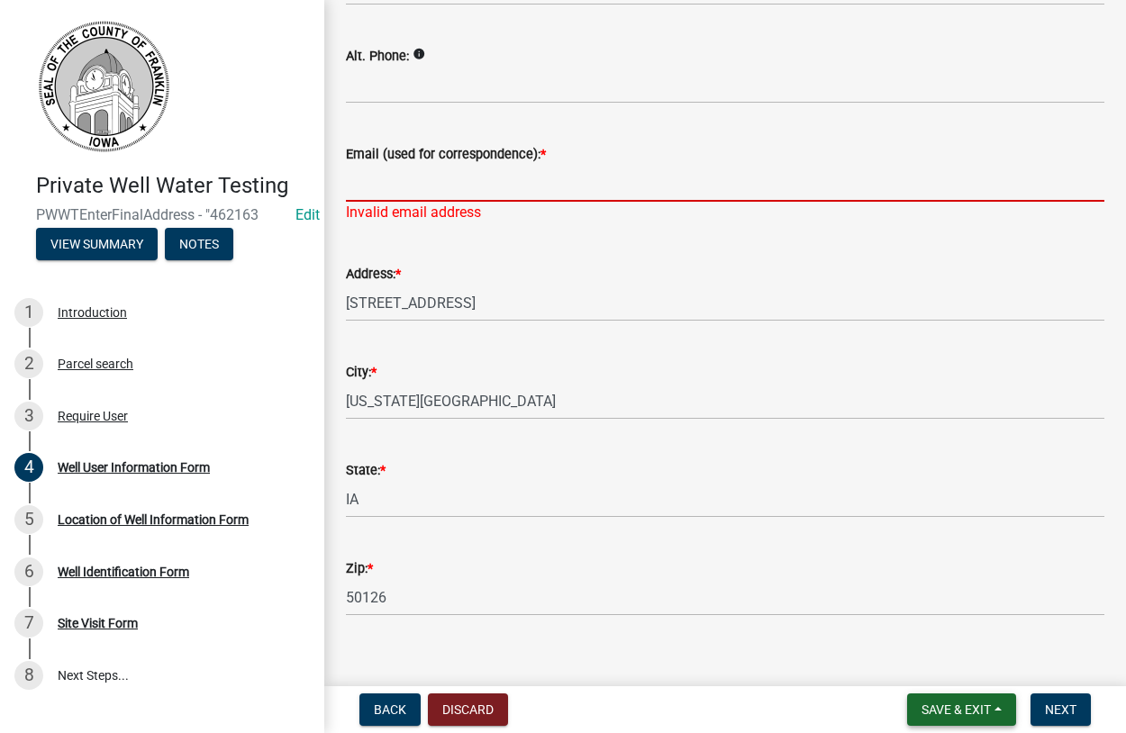
click at [951, 710] on span "Save & Exit" at bounding box center [955, 709] width 69 height 14
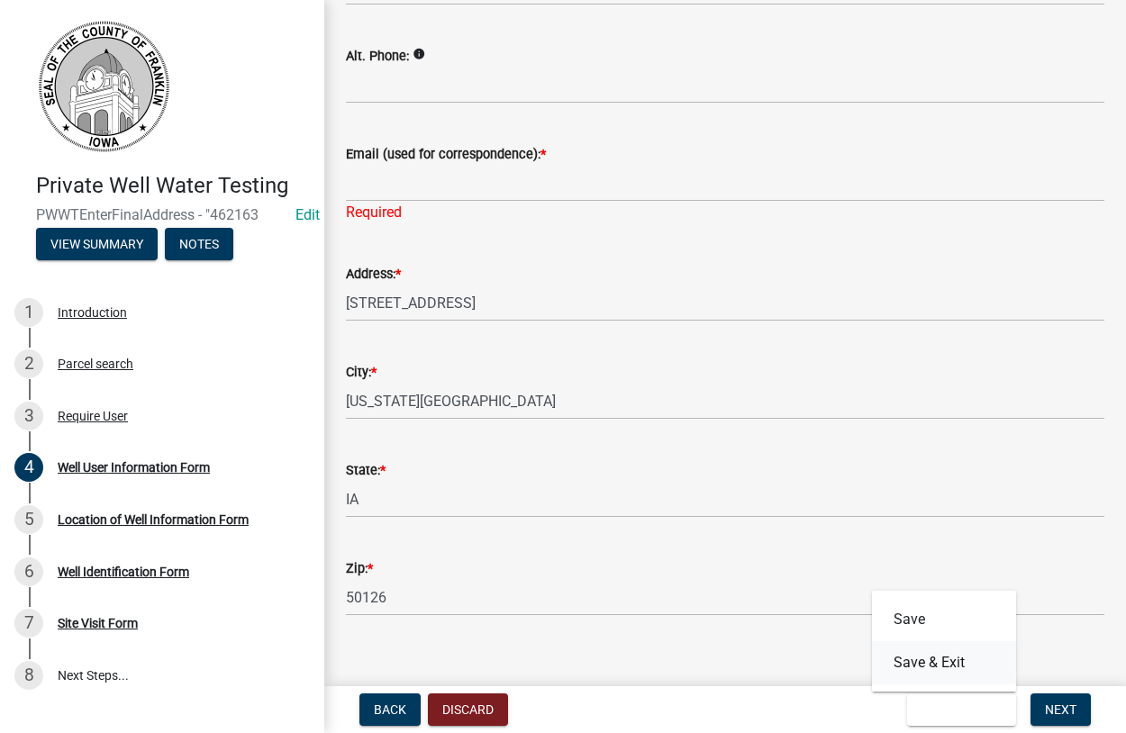
click at [923, 664] on button "Save & Exit" at bounding box center [944, 662] width 144 height 43
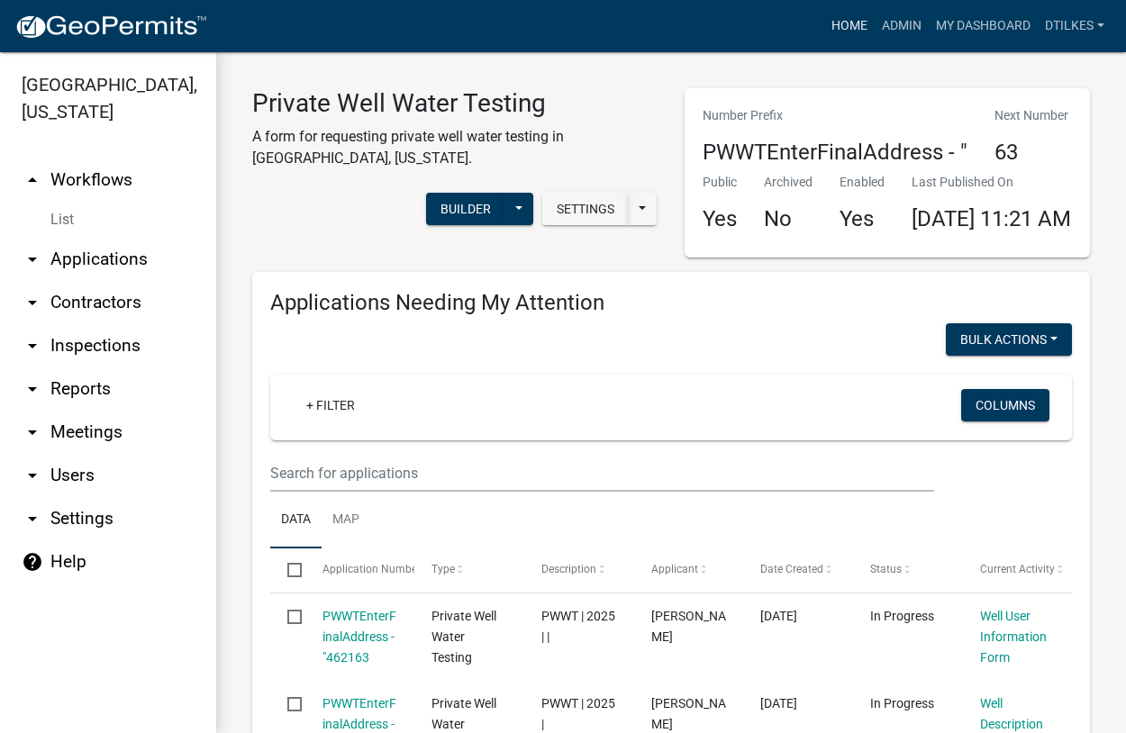
click at [856, 24] on link "Home" at bounding box center [849, 26] width 50 height 34
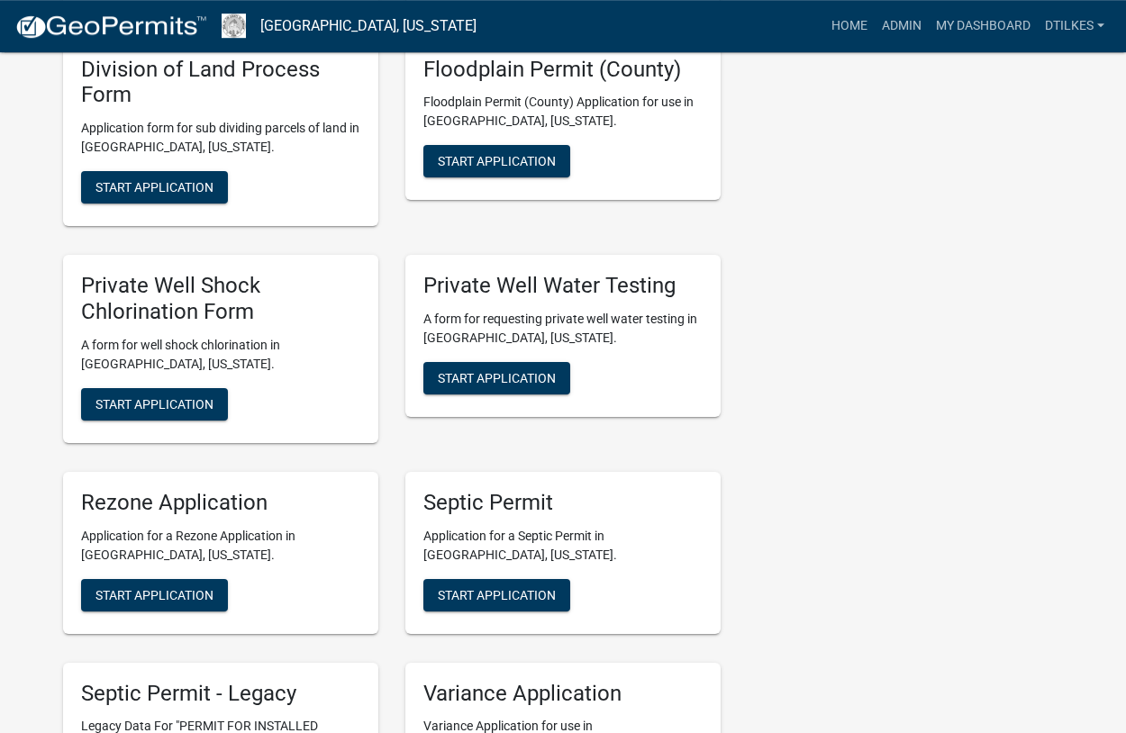
scroll to position [3399, 0]
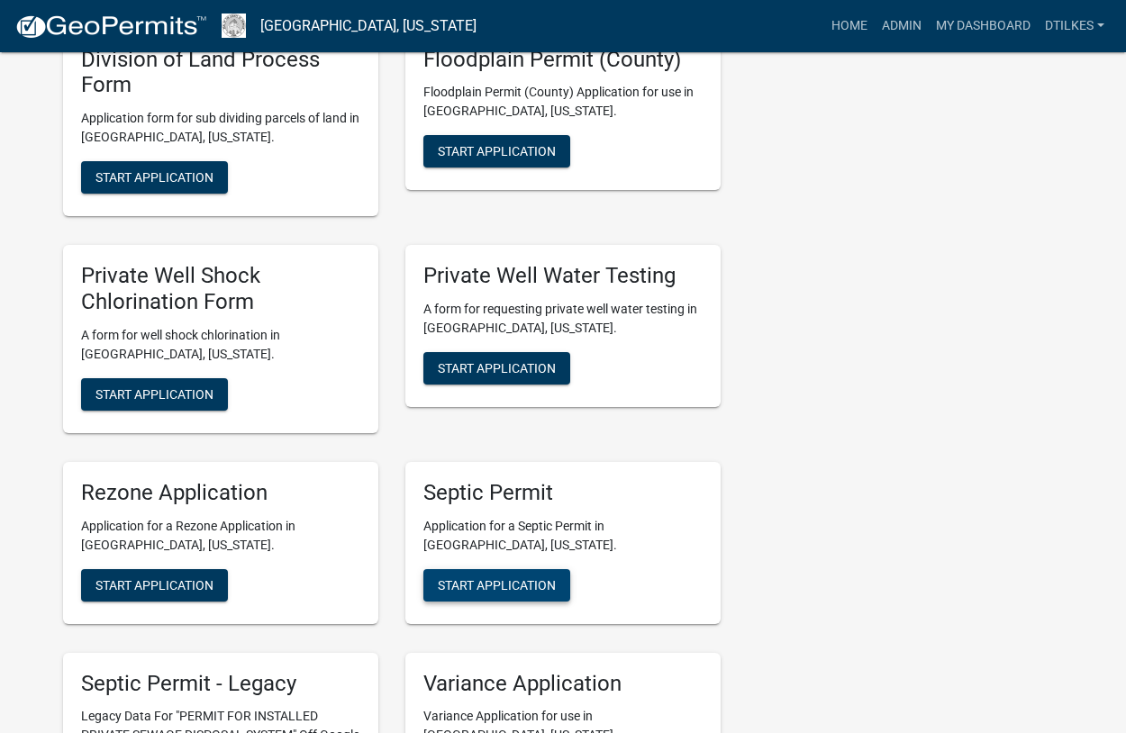
click at [508, 577] on span "Start Application" at bounding box center [497, 584] width 118 height 14
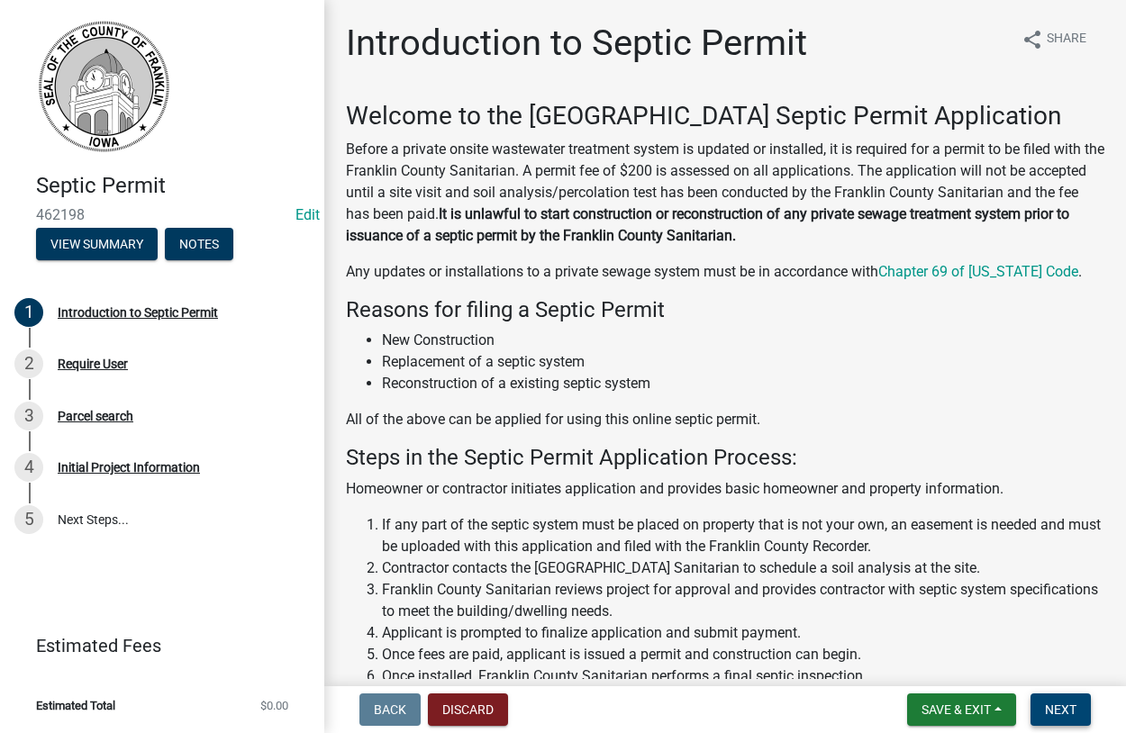
click at [1051, 699] on button "Next" at bounding box center [1060, 709] width 60 height 32
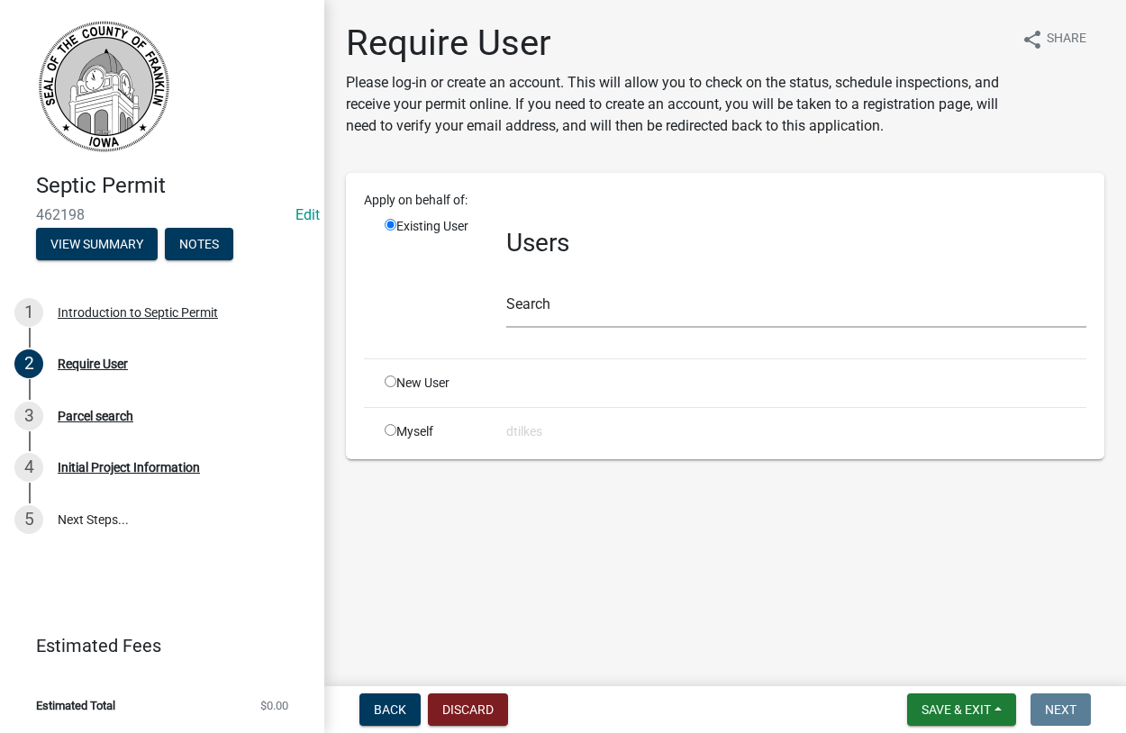
click at [410, 433] on div "Myself" at bounding box center [432, 431] width 122 height 19
click at [392, 433] on input "radio" at bounding box center [391, 430] width 12 height 12
radio input "true"
radio input "false"
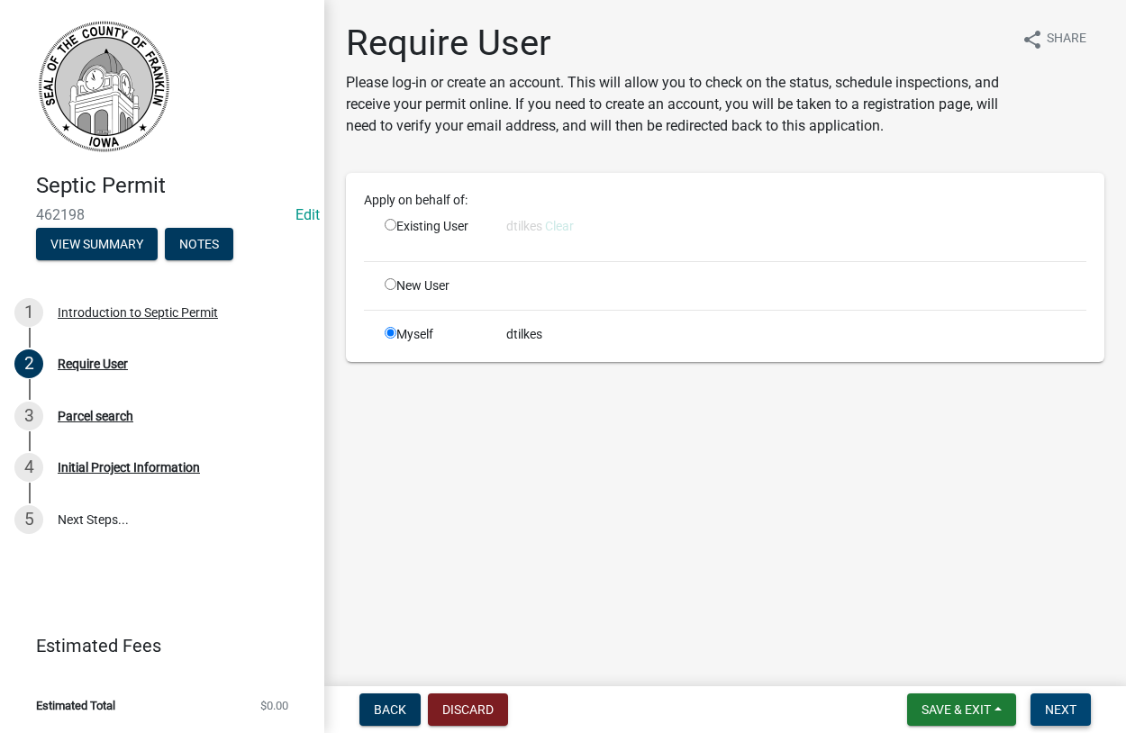
click at [1046, 705] on span "Next" at bounding box center [1061, 709] width 32 height 14
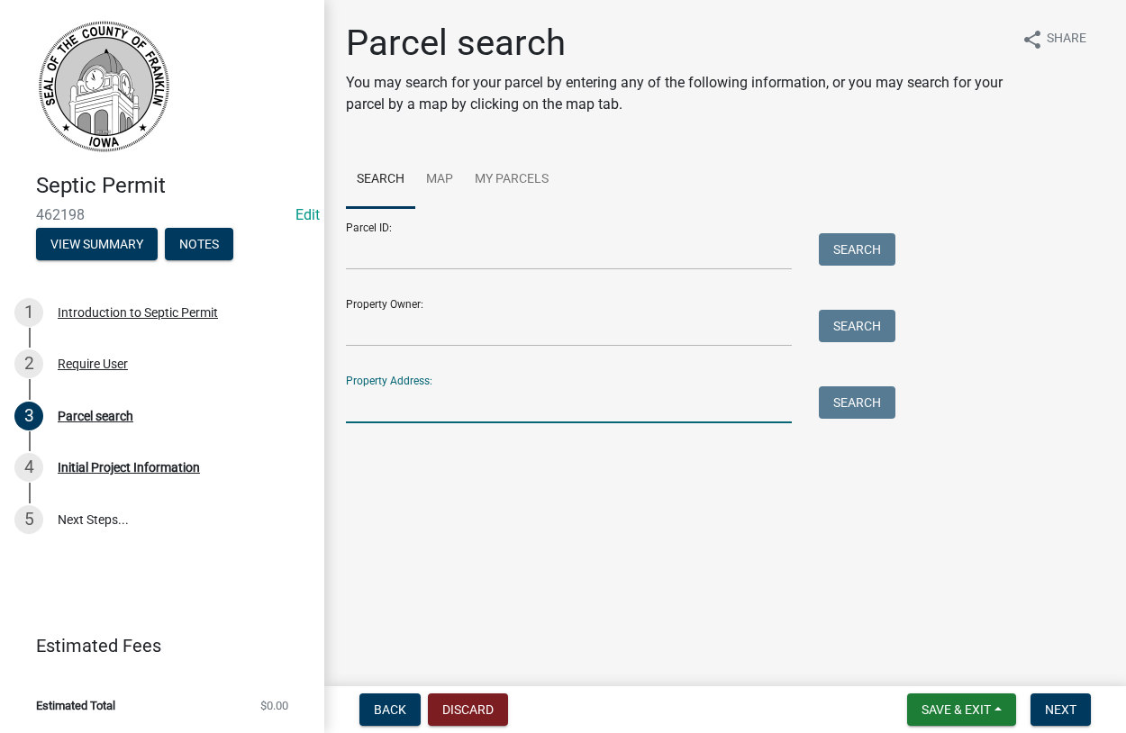
click at [393, 404] on input "Property Address:" at bounding box center [569, 404] width 446 height 37
type input "1755"
click at [859, 403] on button "Search" at bounding box center [857, 402] width 77 height 32
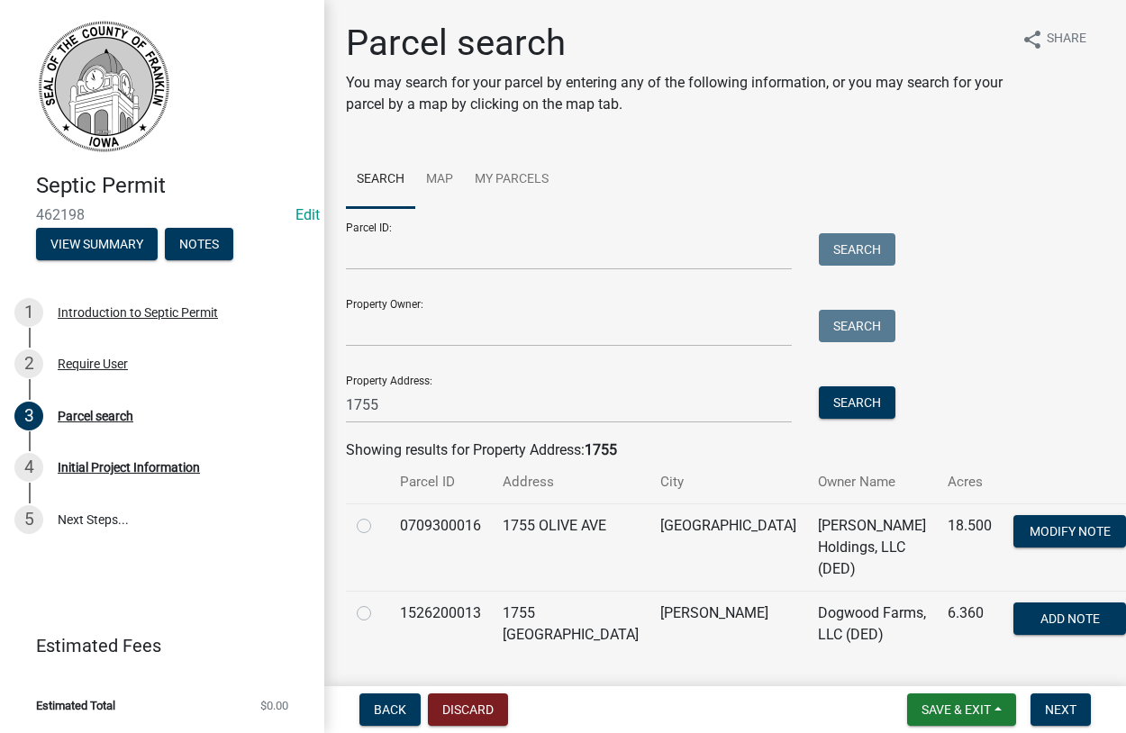
click at [378, 515] on label at bounding box center [378, 515] width 0 height 0
click at [378, 526] on input "radio" at bounding box center [384, 521] width 12 height 12
radio input "true"
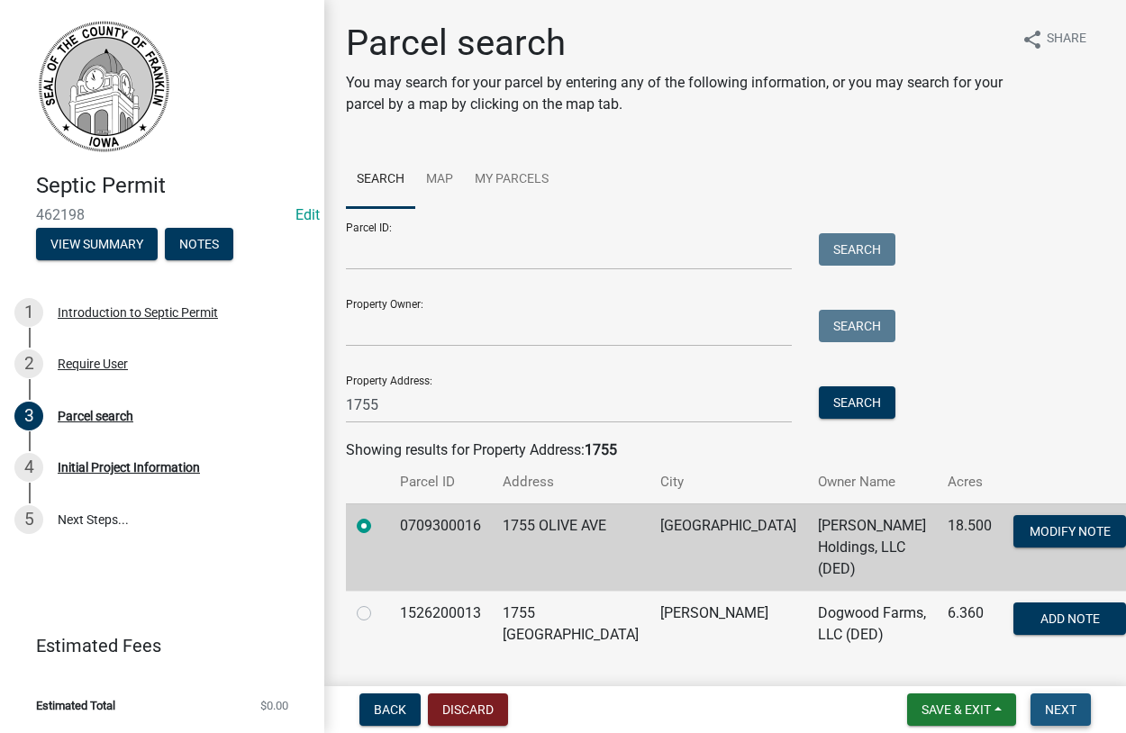
click at [1062, 711] on span "Next" at bounding box center [1061, 709] width 32 height 14
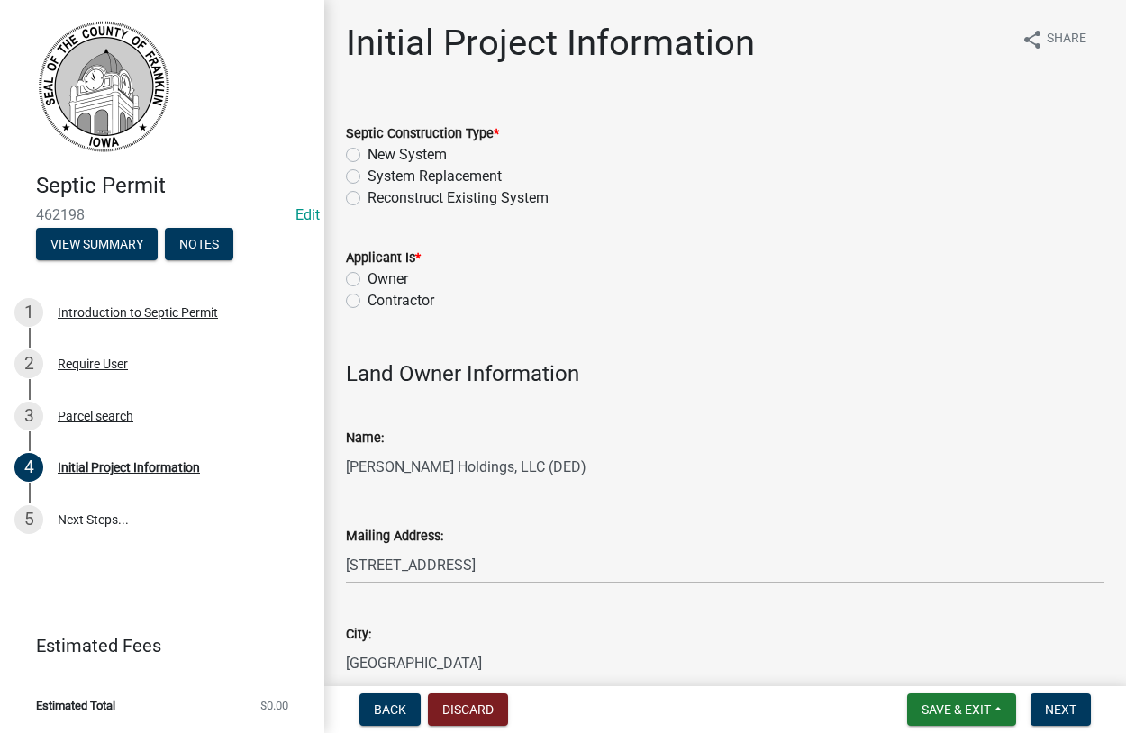
click at [367, 299] on label "Contractor" at bounding box center [400, 301] width 67 height 22
click at [367, 299] on input "Contractor" at bounding box center [373, 296] width 12 height 12
radio input "true"
click at [367, 154] on label "New System" at bounding box center [406, 155] width 79 height 22
click at [367, 154] on input "New System" at bounding box center [373, 150] width 12 height 12
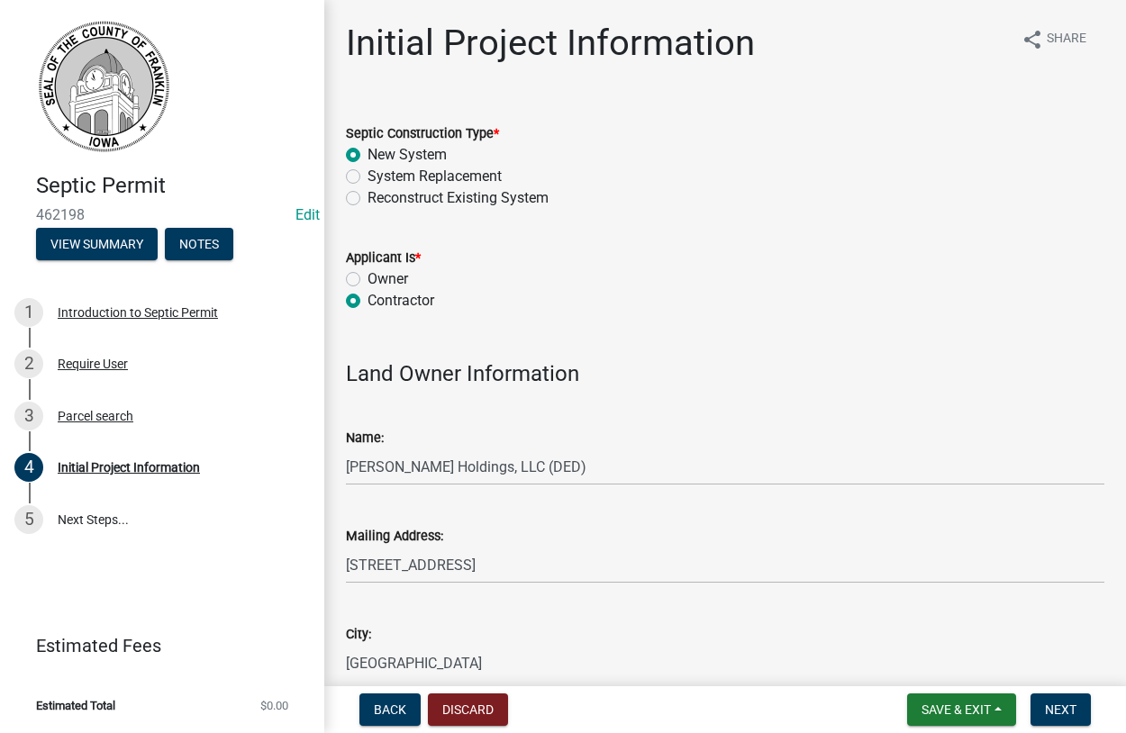
radio input "true"
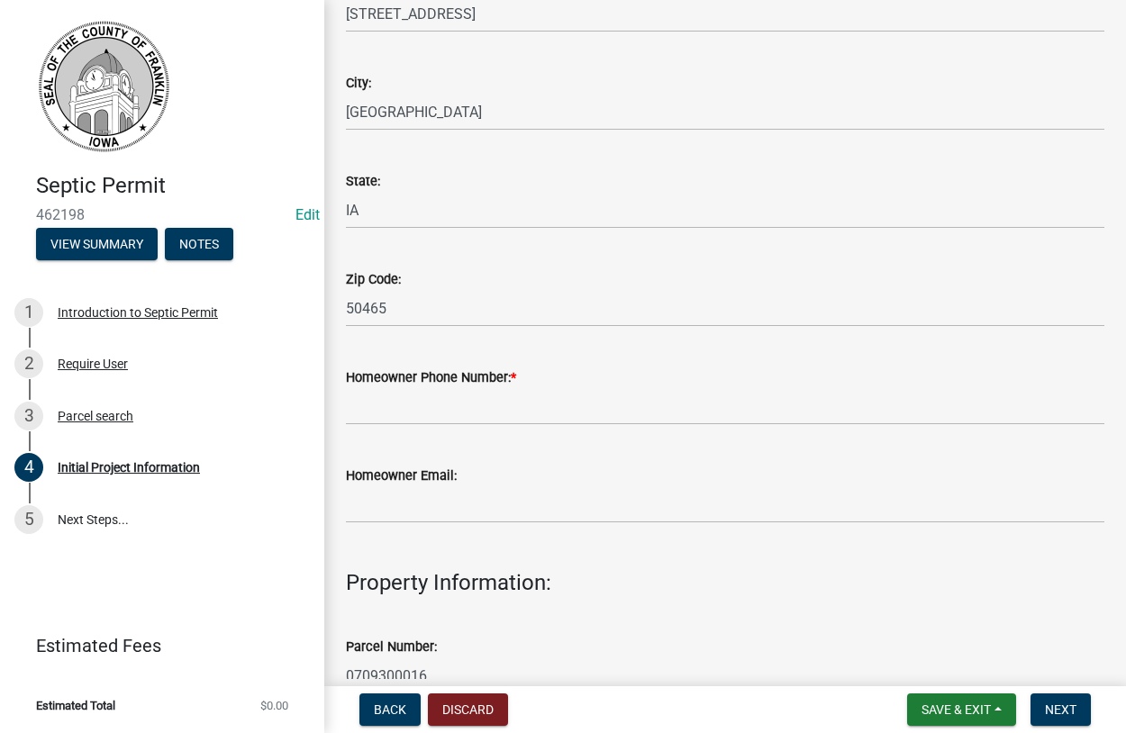
scroll to position [616, 0]
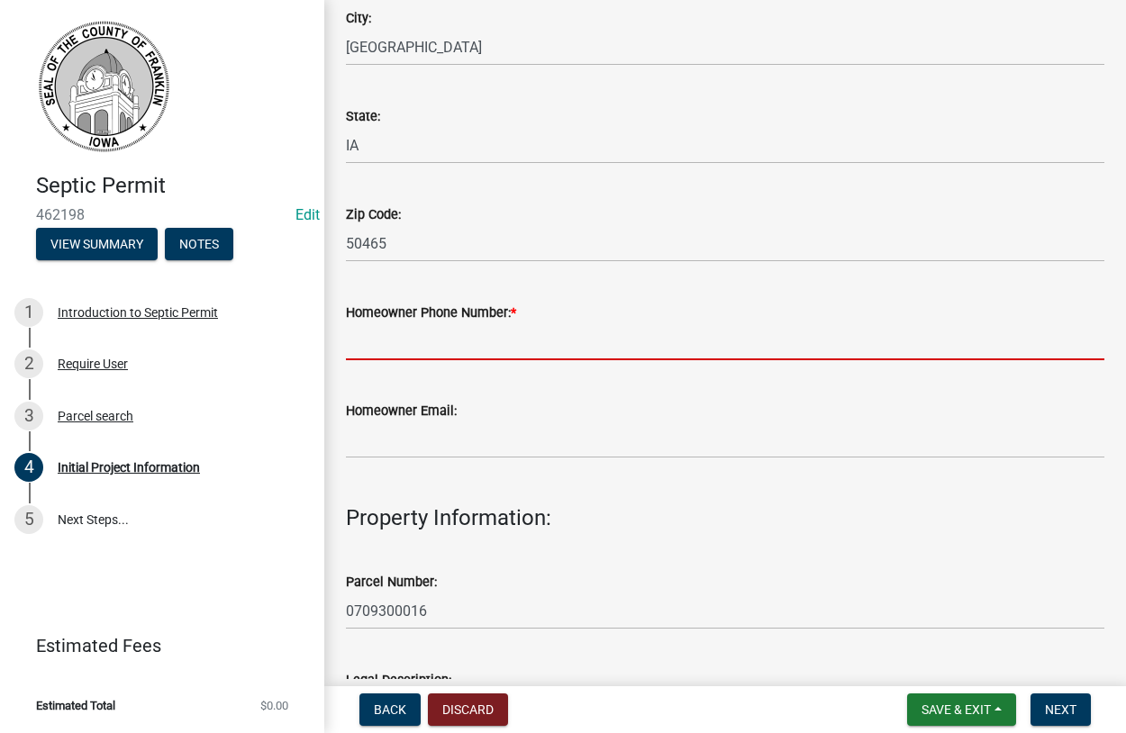
click at [400, 348] on input "Homeowner Phone Number: *" at bounding box center [725, 341] width 758 height 37
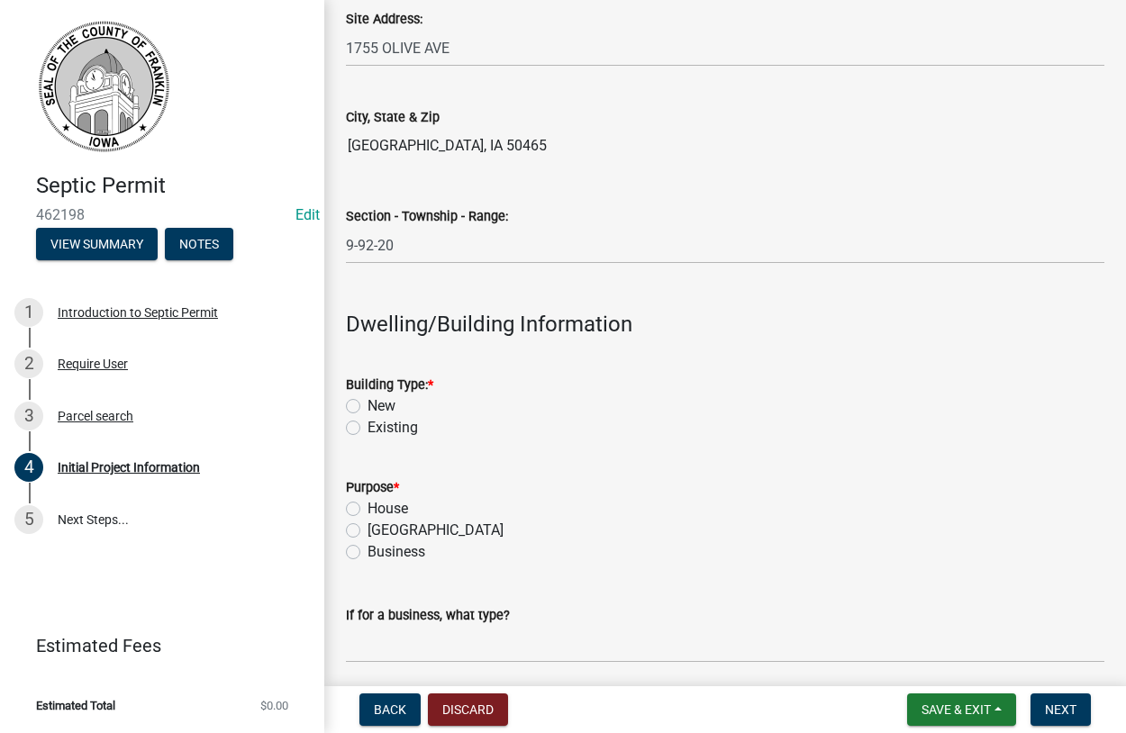
scroll to position [1540, 0]
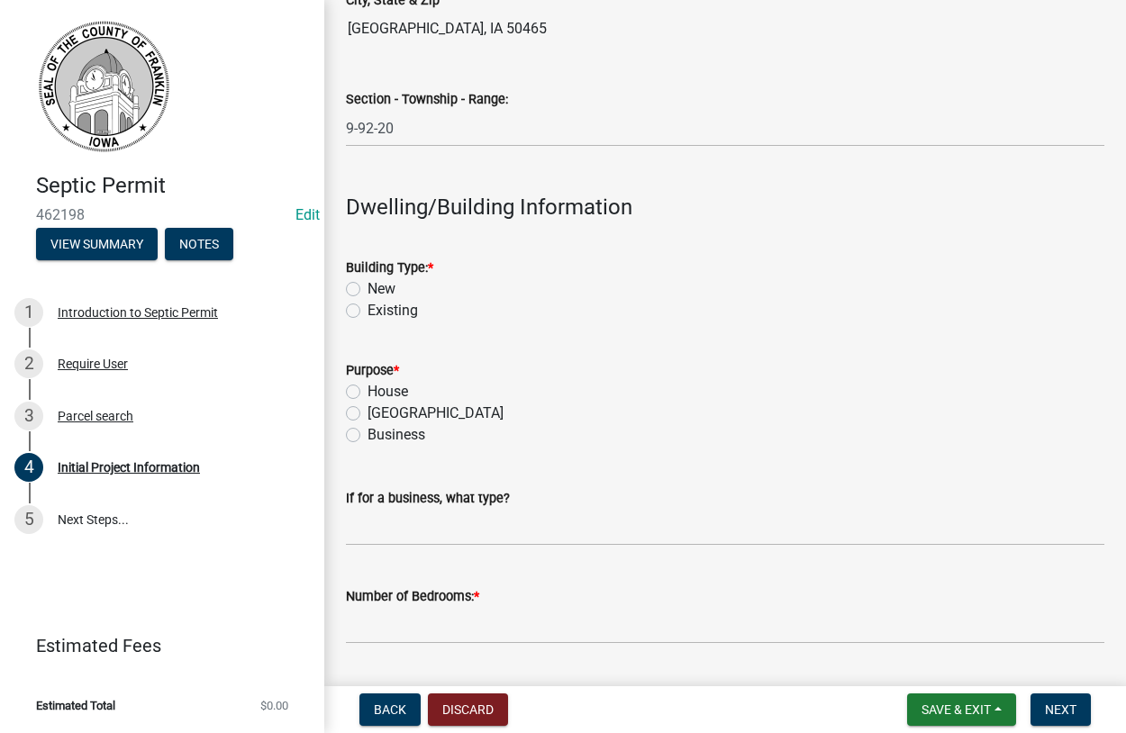
type input "641-425-4511"
click at [367, 287] on label "New" at bounding box center [381, 289] width 28 height 22
click at [367, 287] on input "New" at bounding box center [373, 284] width 12 height 12
radio input "true"
click at [367, 390] on label "House" at bounding box center [387, 392] width 41 height 22
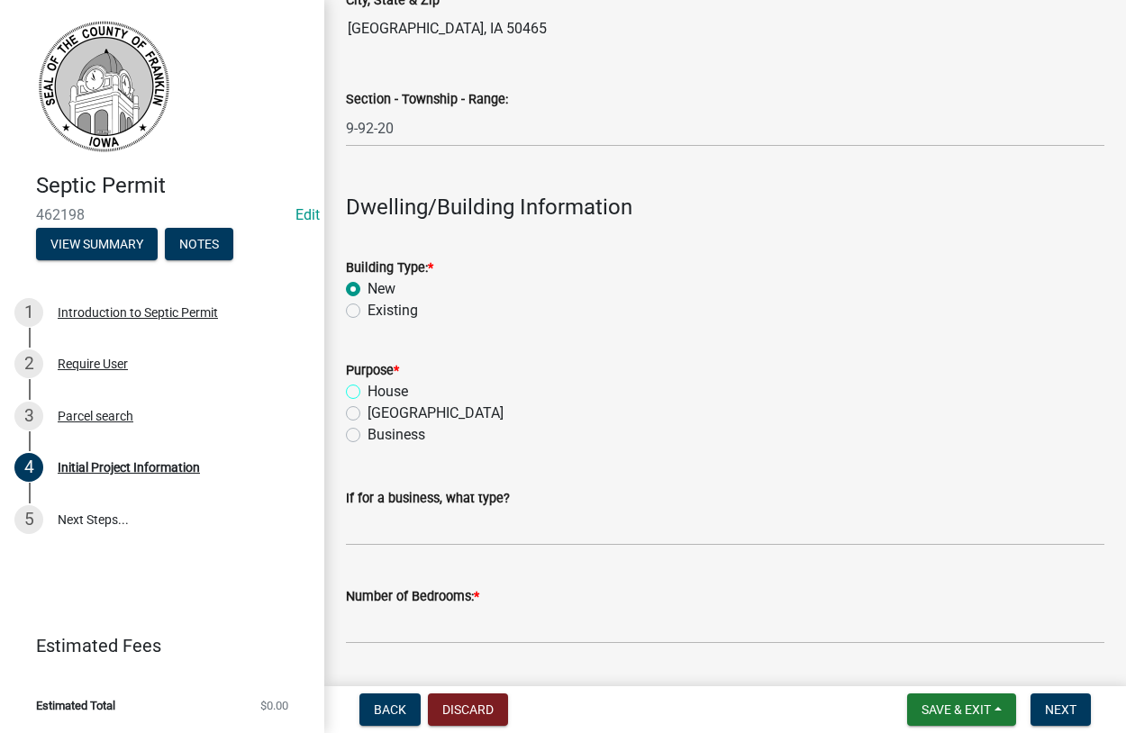
click at [367, 390] on input "House" at bounding box center [373, 387] width 12 height 12
radio input "true"
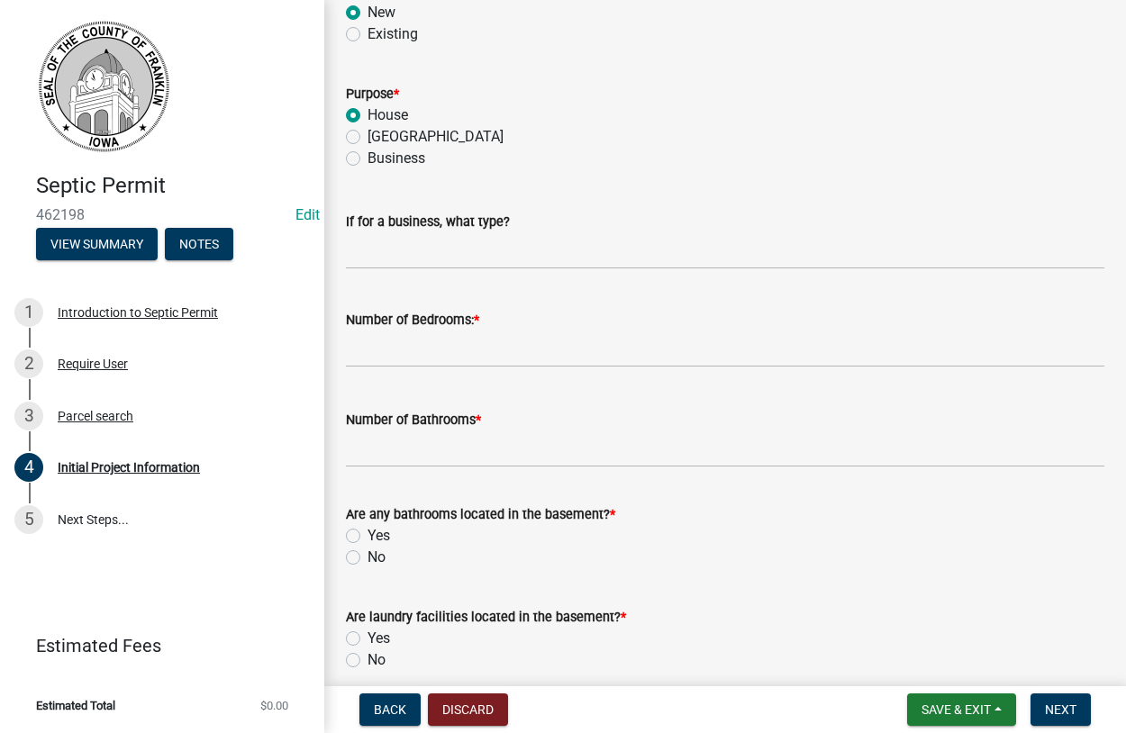
scroll to position [1848, 0]
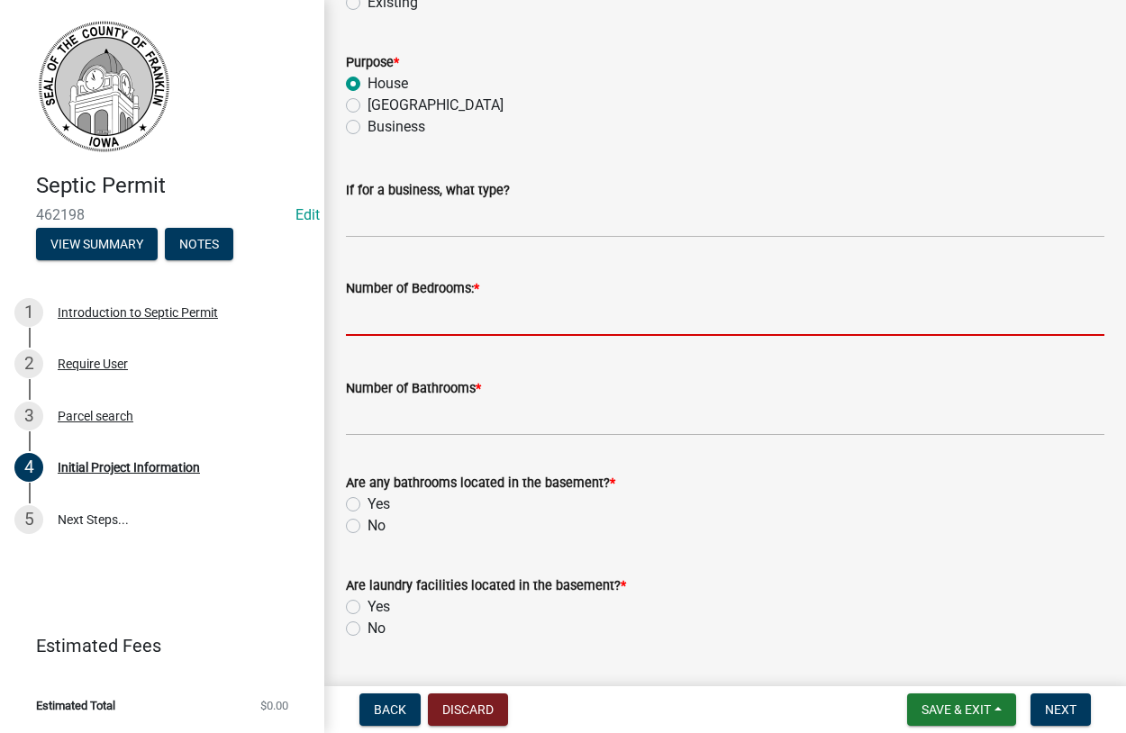
click at [389, 331] on input "text" at bounding box center [725, 317] width 758 height 37
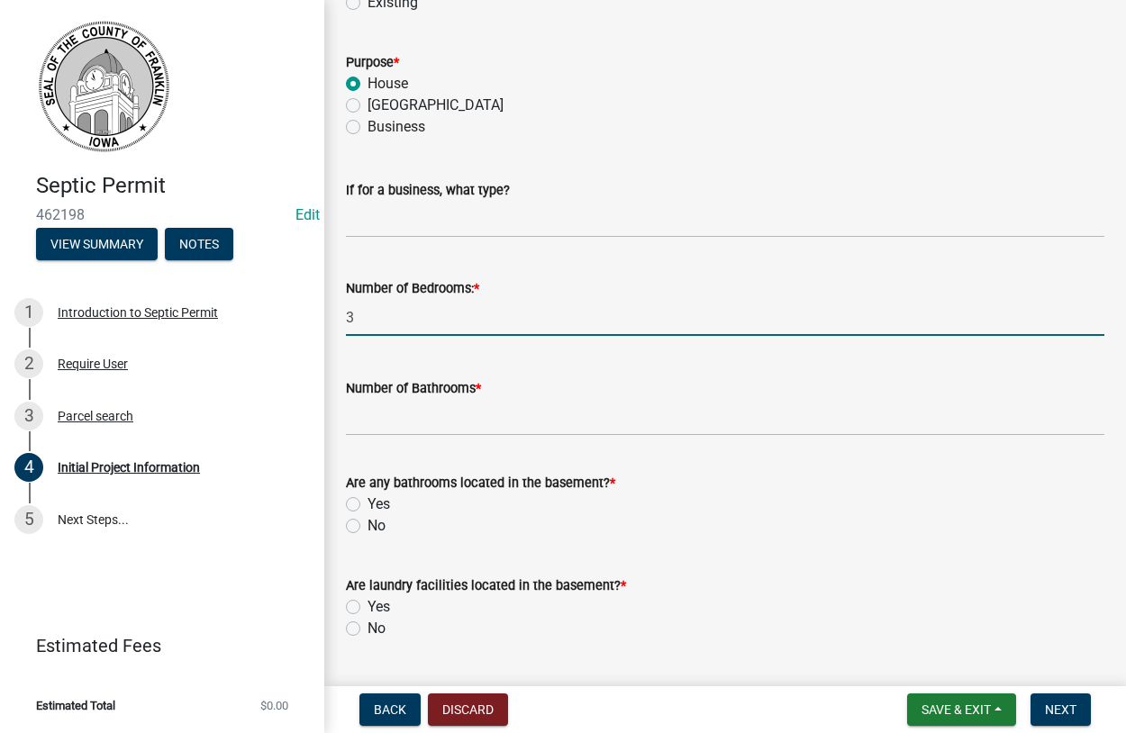
type input "3"
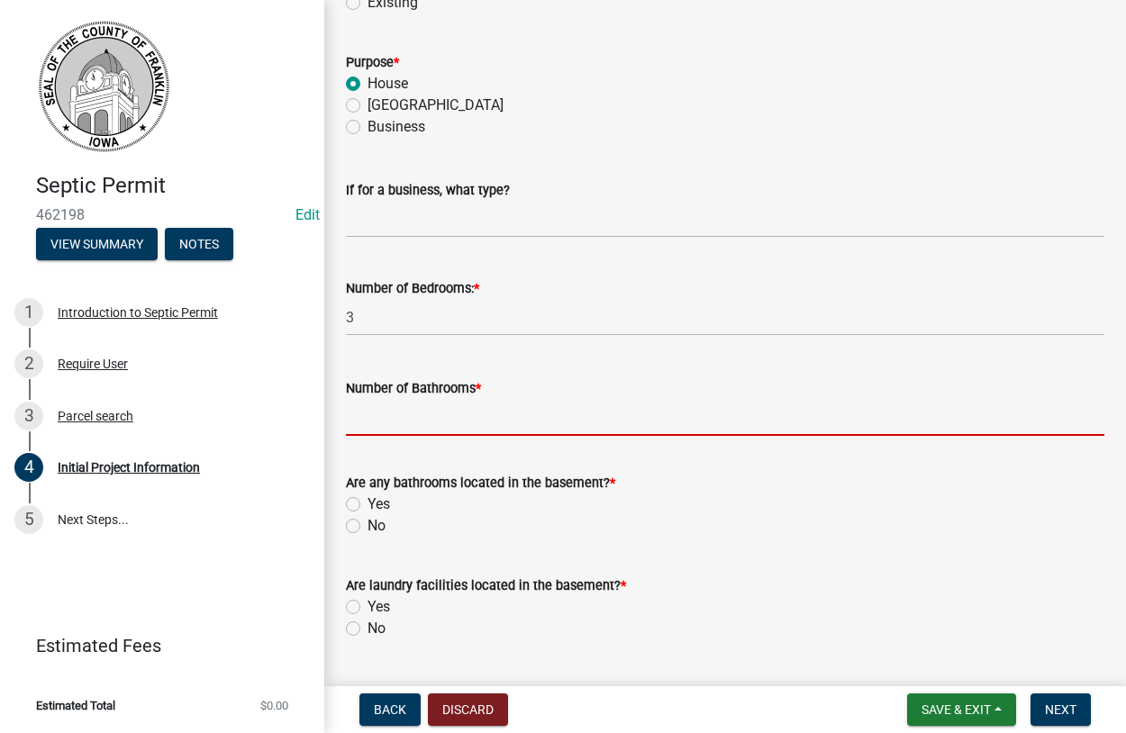
click at [412, 417] on input "Number of Bathrooms *" at bounding box center [725, 417] width 758 height 37
type input "3"
click at [367, 502] on label "Yes" at bounding box center [378, 505] width 23 height 22
click at [367, 502] on input "Yes" at bounding box center [373, 500] width 12 height 12
radio input "true"
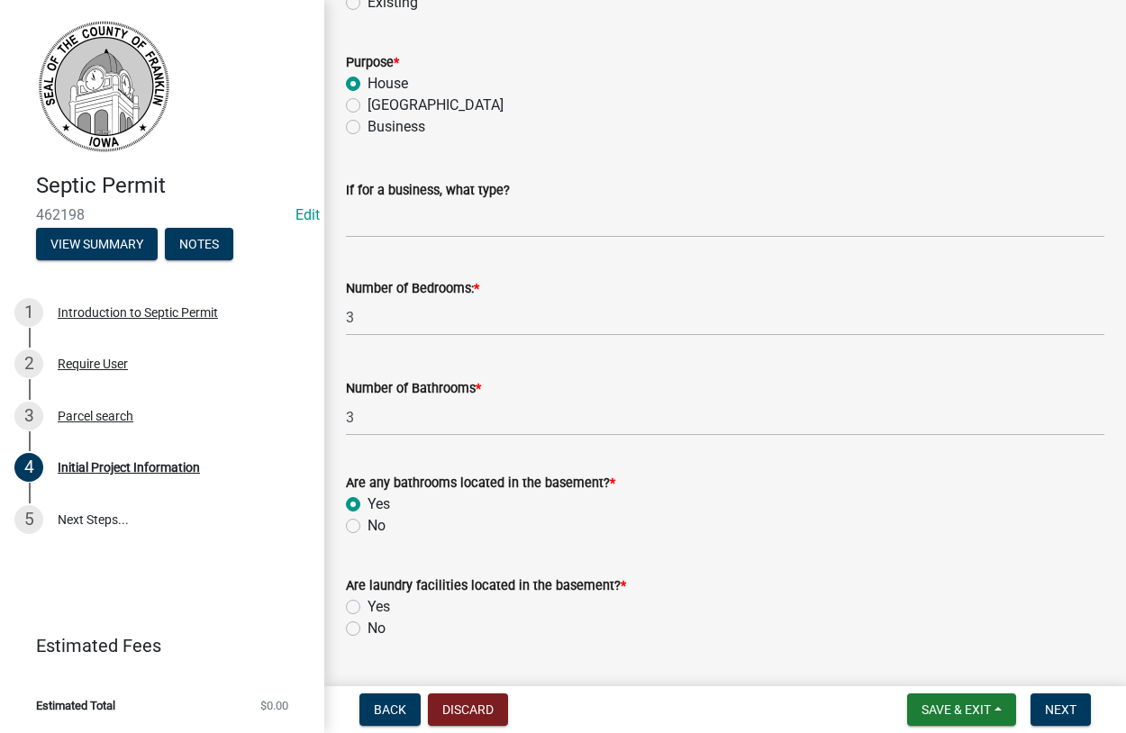
click at [367, 608] on label "Yes" at bounding box center [378, 607] width 23 height 22
click at [367, 608] on input "Yes" at bounding box center [373, 602] width 12 height 12
radio input "true"
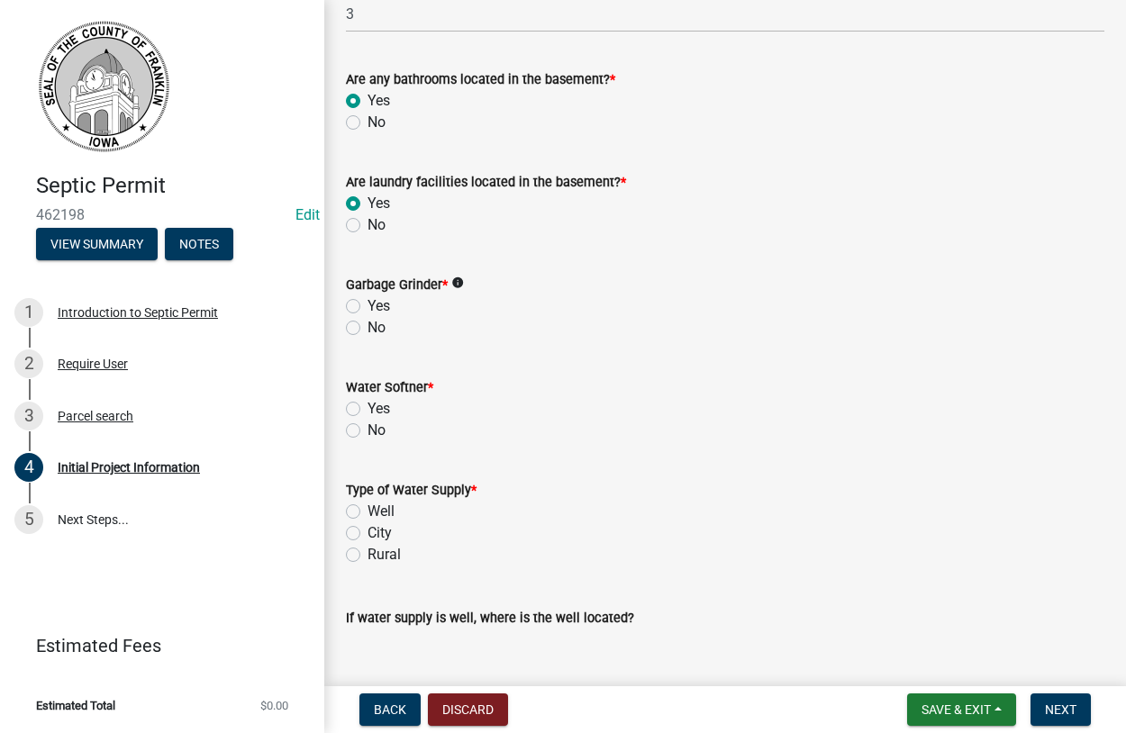
scroll to position [2259, 0]
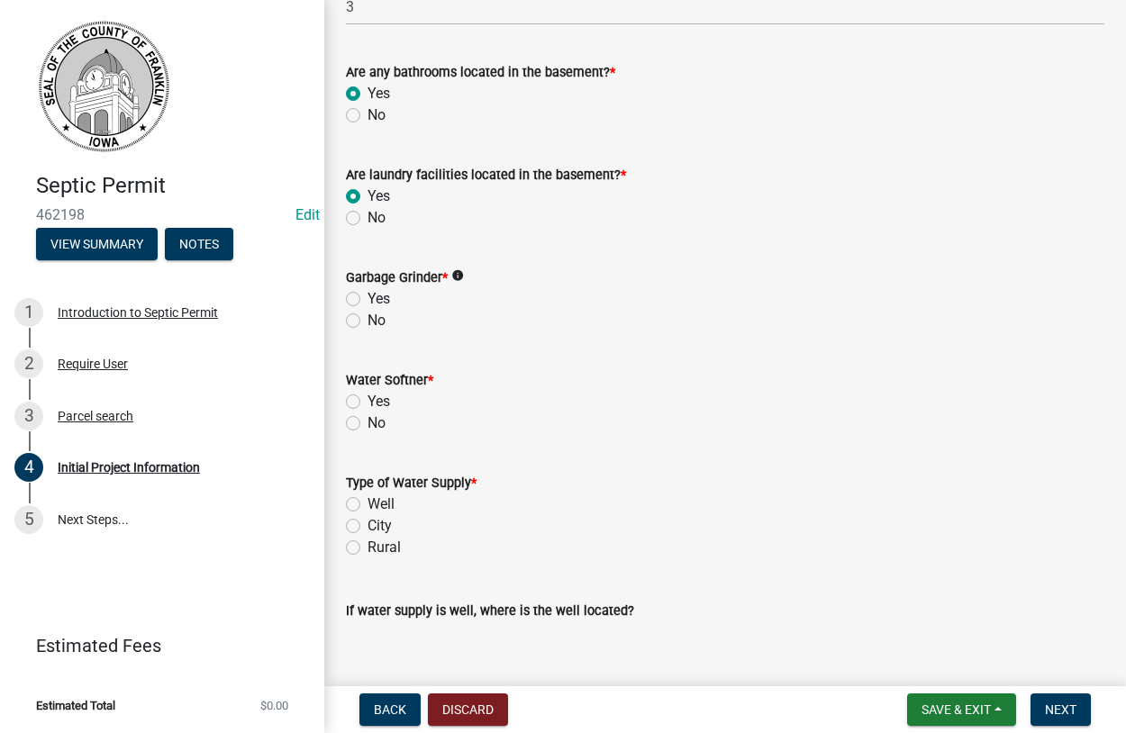
click at [367, 301] on label "Yes" at bounding box center [378, 299] width 23 height 22
click at [367, 300] on input "Yes" at bounding box center [373, 294] width 12 height 12
radio input "true"
click at [367, 401] on label "Yes" at bounding box center [378, 402] width 23 height 22
click at [367, 401] on input "Yes" at bounding box center [373, 397] width 12 height 12
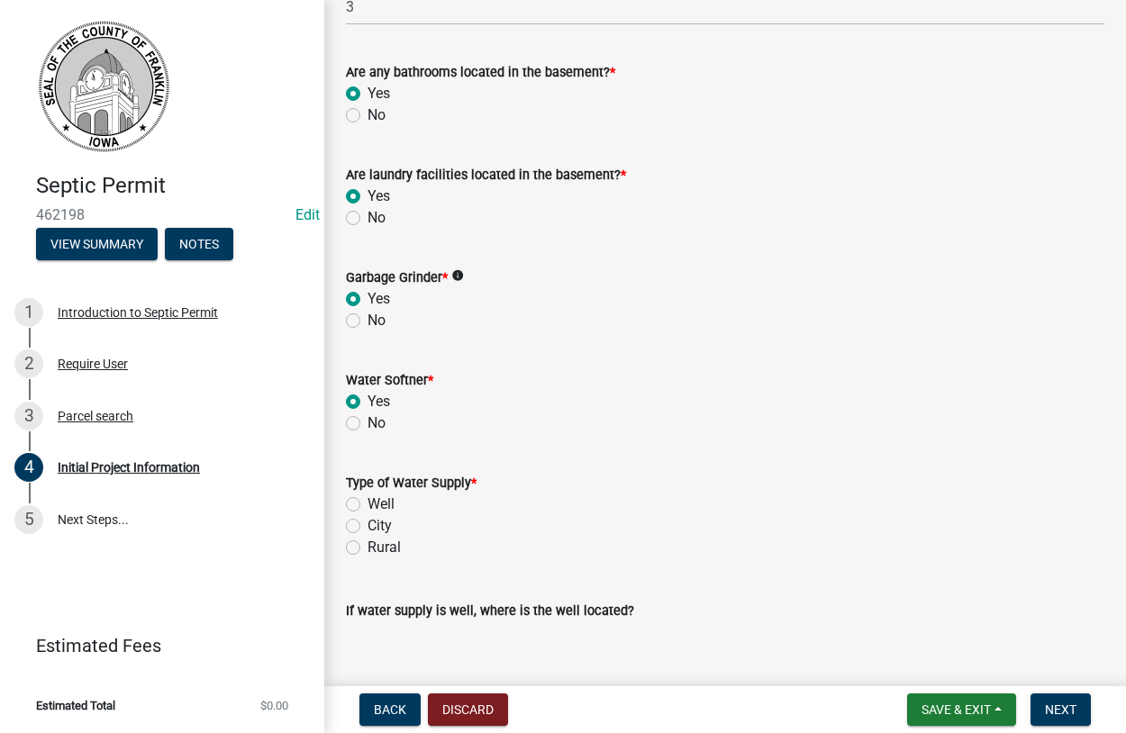
radio input "true"
click at [367, 506] on label "Well" at bounding box center [380, 505] width 27 height 22
click at [367, 505] on input "Well" at bounding box center [373, 500] width 12 height 12
radio input "true"
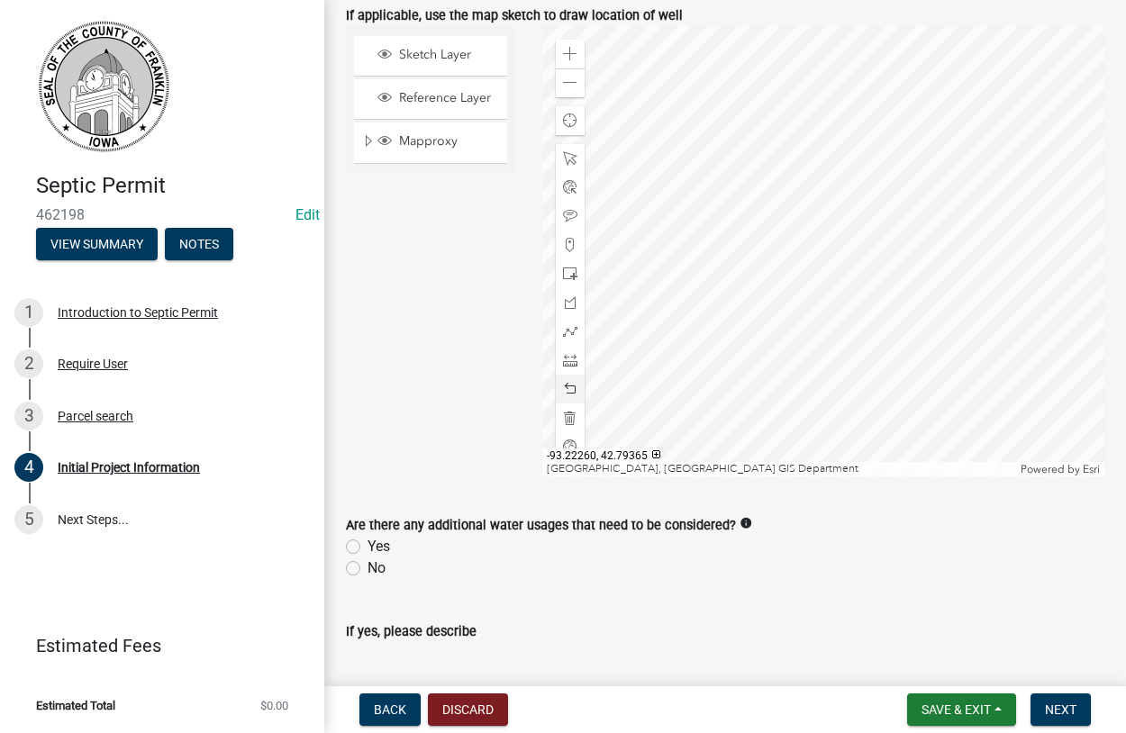
scroll to position [3080, 0]
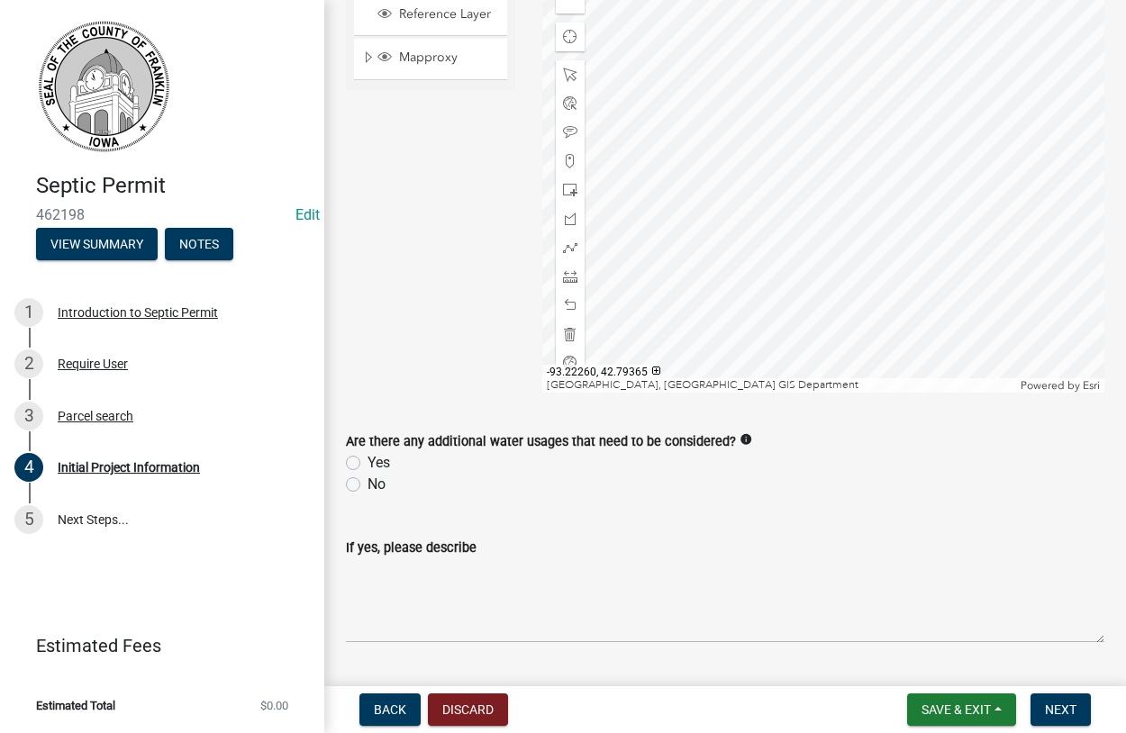
click at [367, 486] on label "No" at bounding box center [376, 485] width 18 height 22
click at [367, 485] on input "No" at bounding box center [373, 480] width 12 height 12
radio input "true"
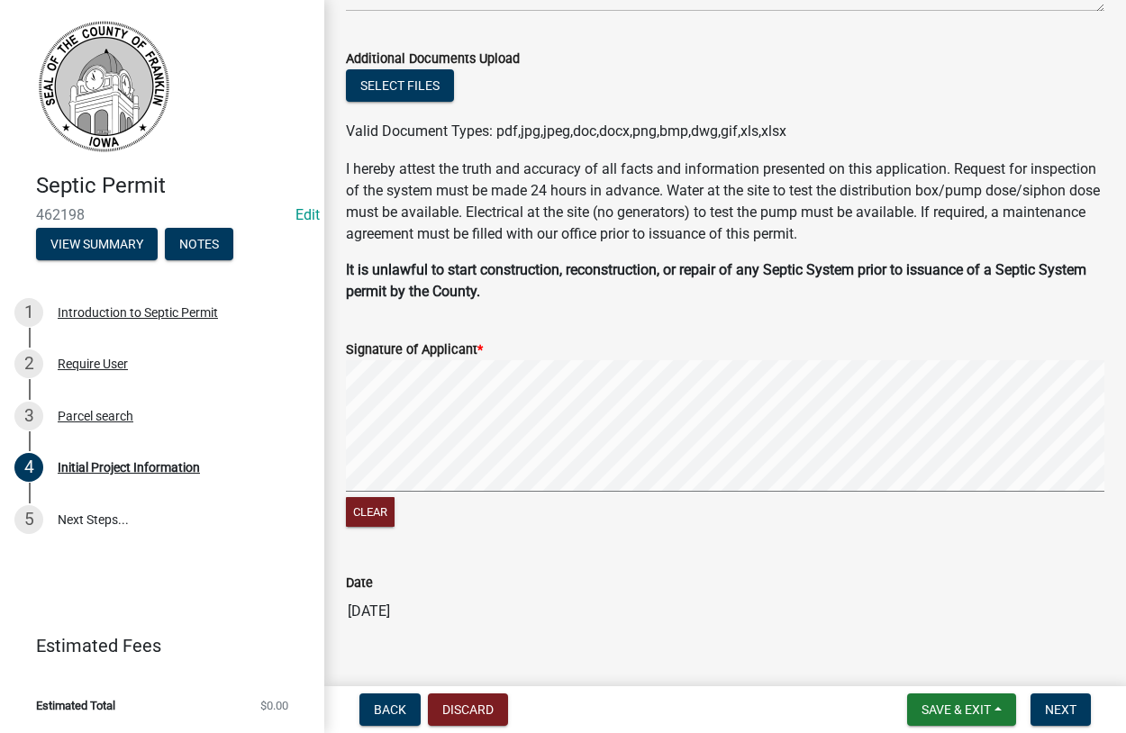
scroll to position [3893, 0]
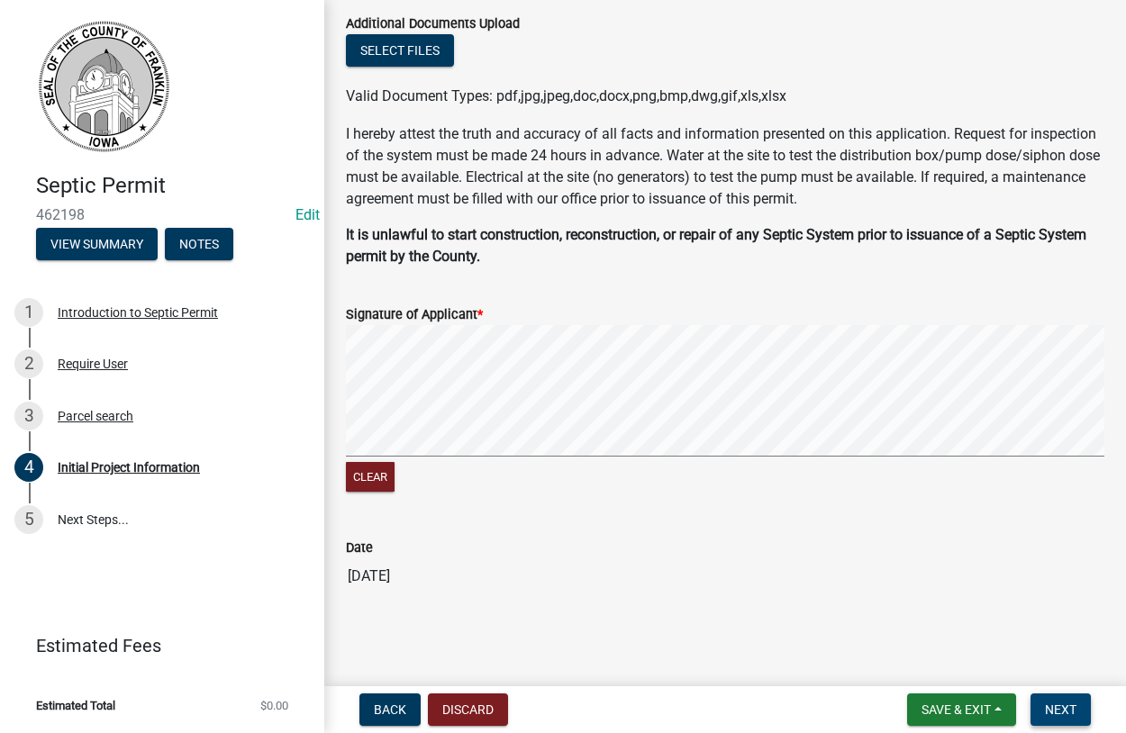
click at [1047, 702] on span "Next" at bounding box center [1061, 709] width 32 height 14
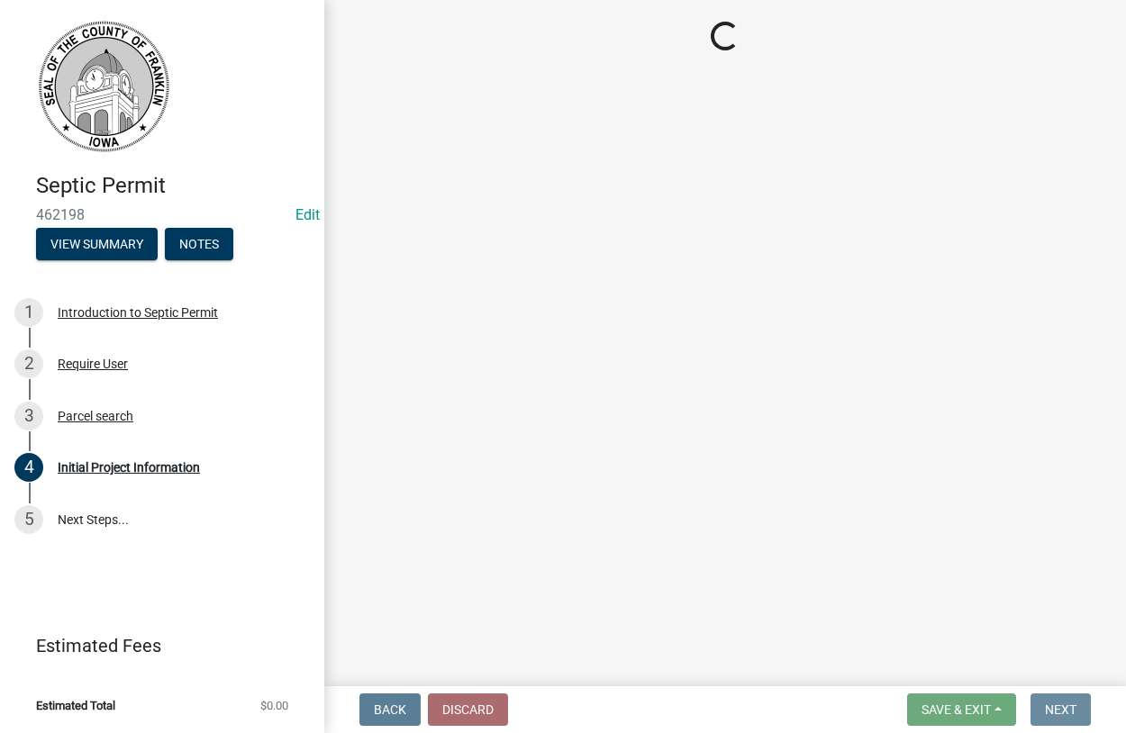
scroll to position [0, 0]
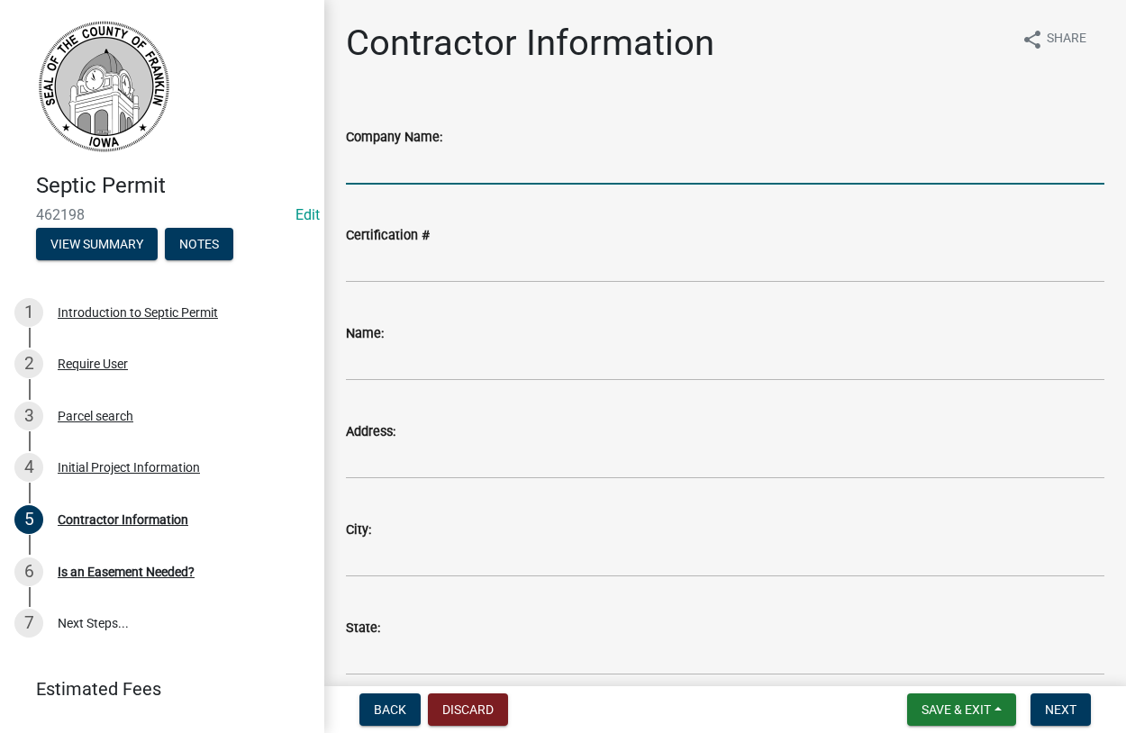
click at [403, 173] on input "Company Name:" at bounding box center [725, 166] width 758 height 37
type input "Dennis Peterson"
click at [375, 376] on input "Name:" at bounding box center [725, 362] width 758 height 37
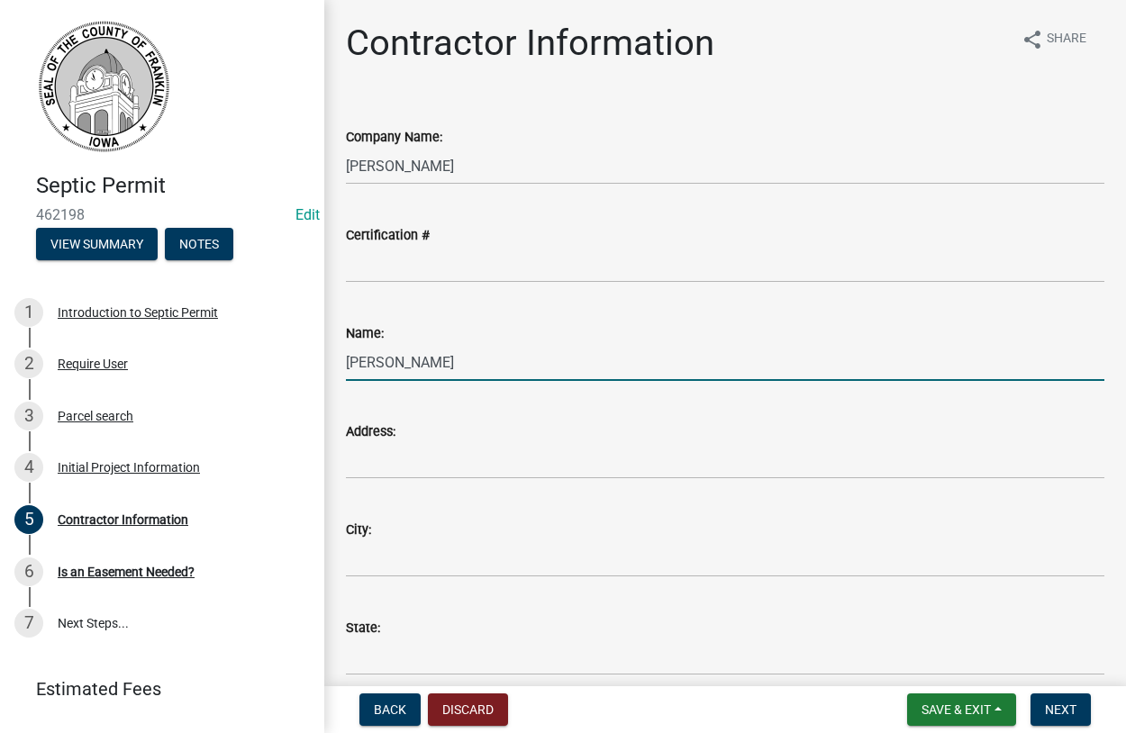
type input "Dennis"
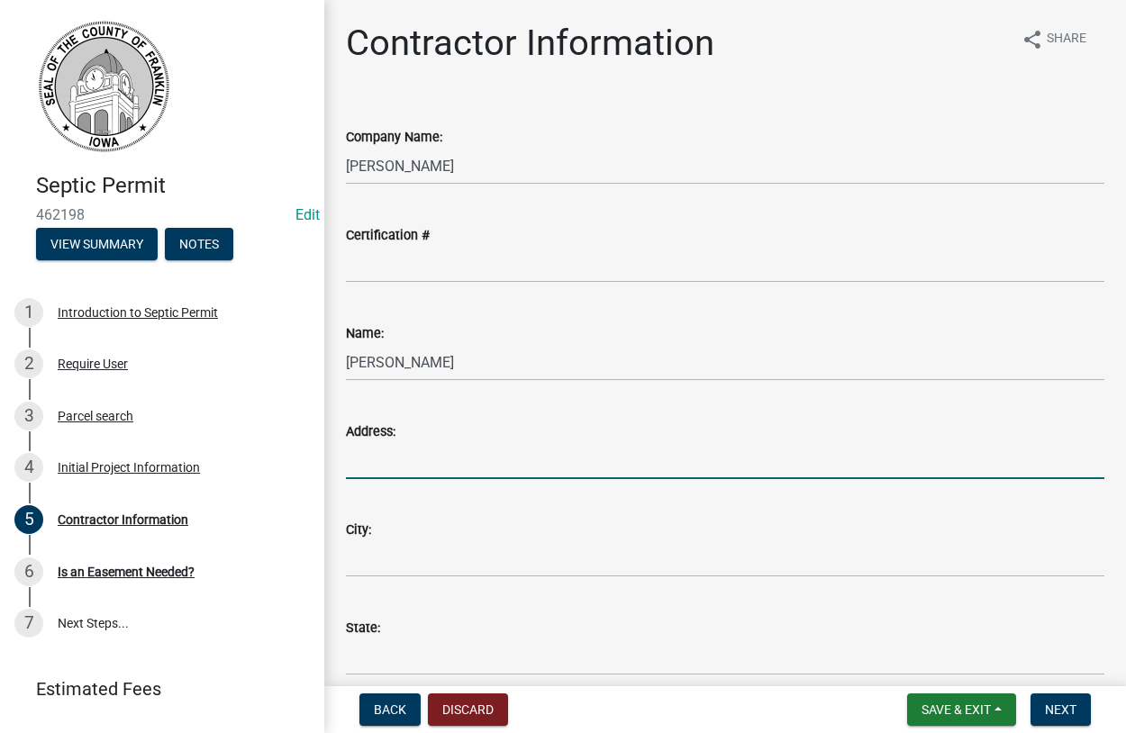
click at [381, 467] on input "Address:" at bounding box center [725, 460] width 758 height 37
type input "18504 Franklin Ave"
click at [412, 562] on input "City:" at bounding box center [725, 558] width 758 height 37
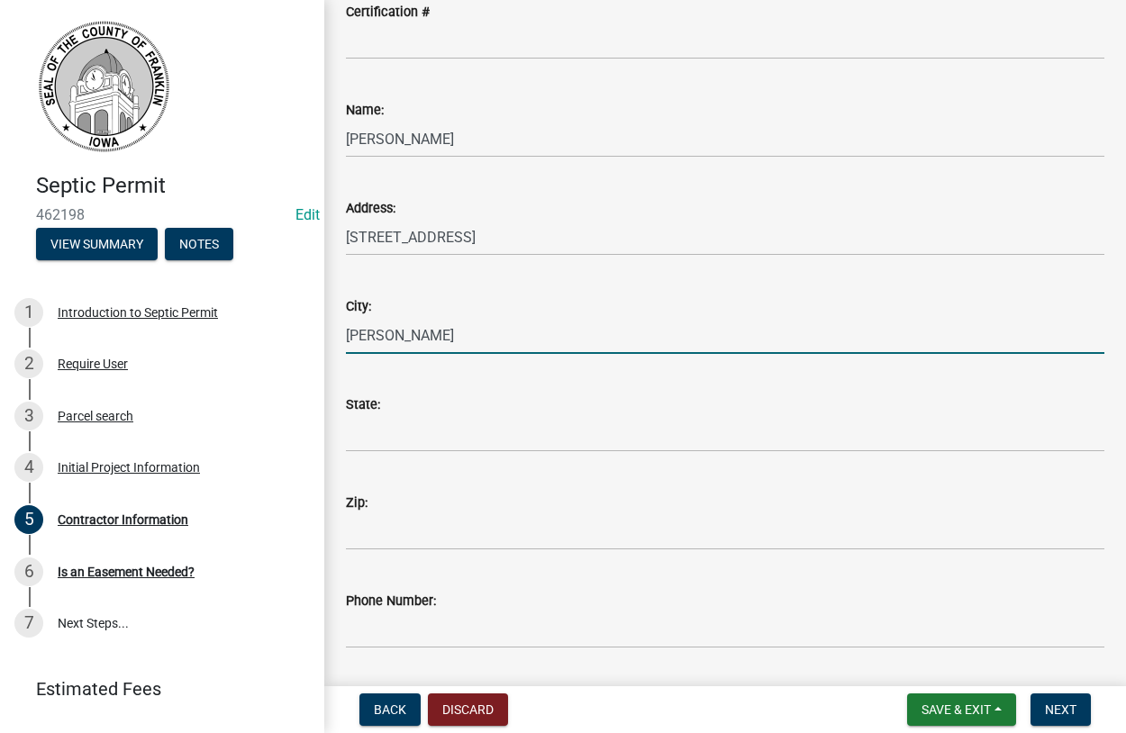
scroll to position [308, 0]
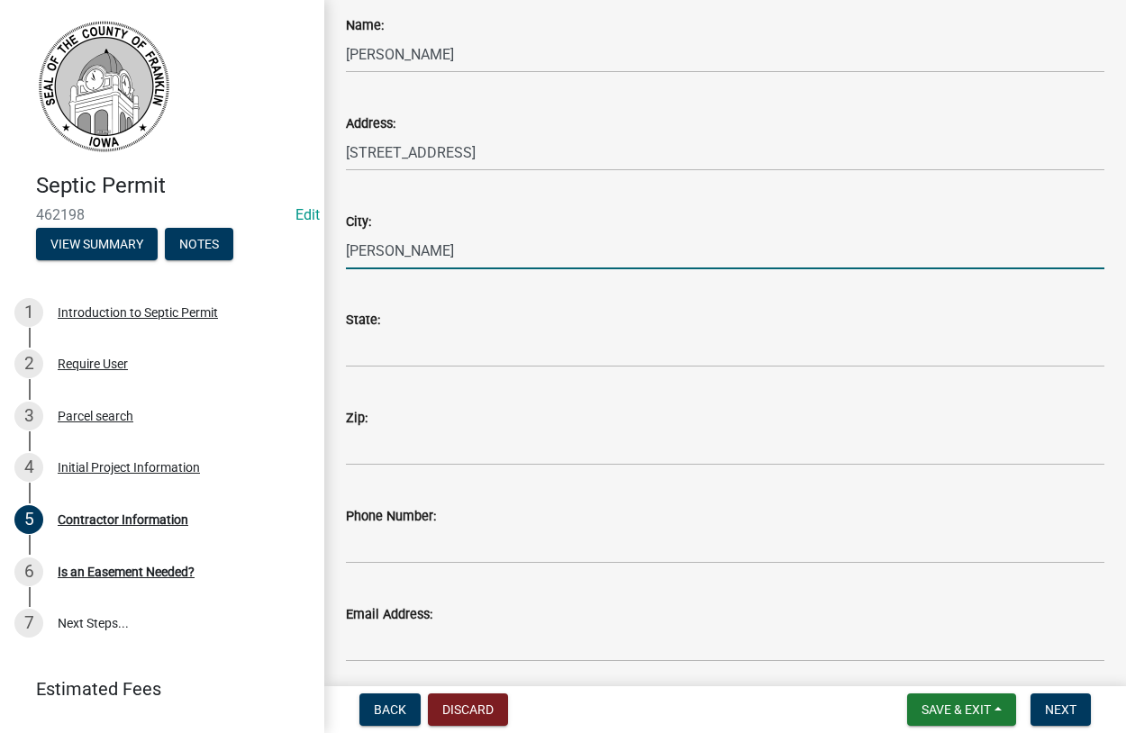
type input "Dumont"
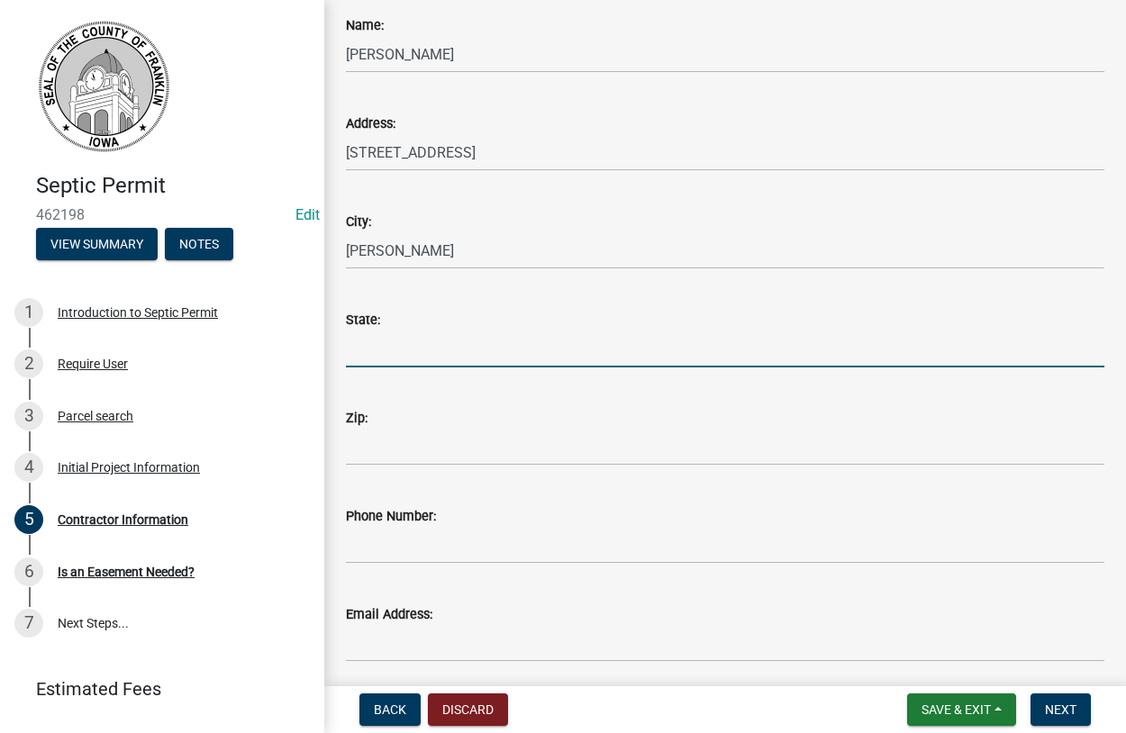
click at [361, 354] on input "State:" at bounding box center [725, 349] width 758 height 37
type input "Ia"
drag, startPoint x: 471, startPoint y: 507, endPoint x: 469, endPoint y: 494, distance: 12.7
click at [470, 507] on div "Phone Number:" at bounding box center [725, 516] width 758 height 22
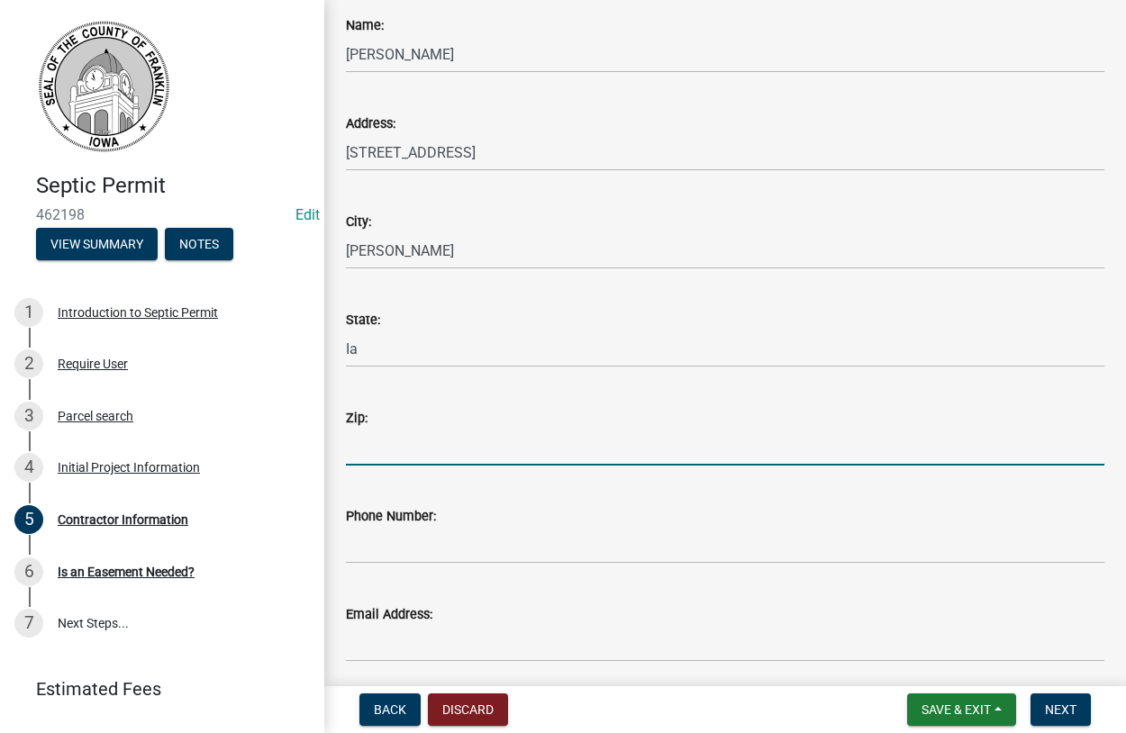
click at [421, 445] on input "Zip:" at bounding box center [725, 447] width 758 height 37
type input "50625"
click at [419, 558] on input "Phone Number:" at bounding box center [725, 545] width 758 height 37
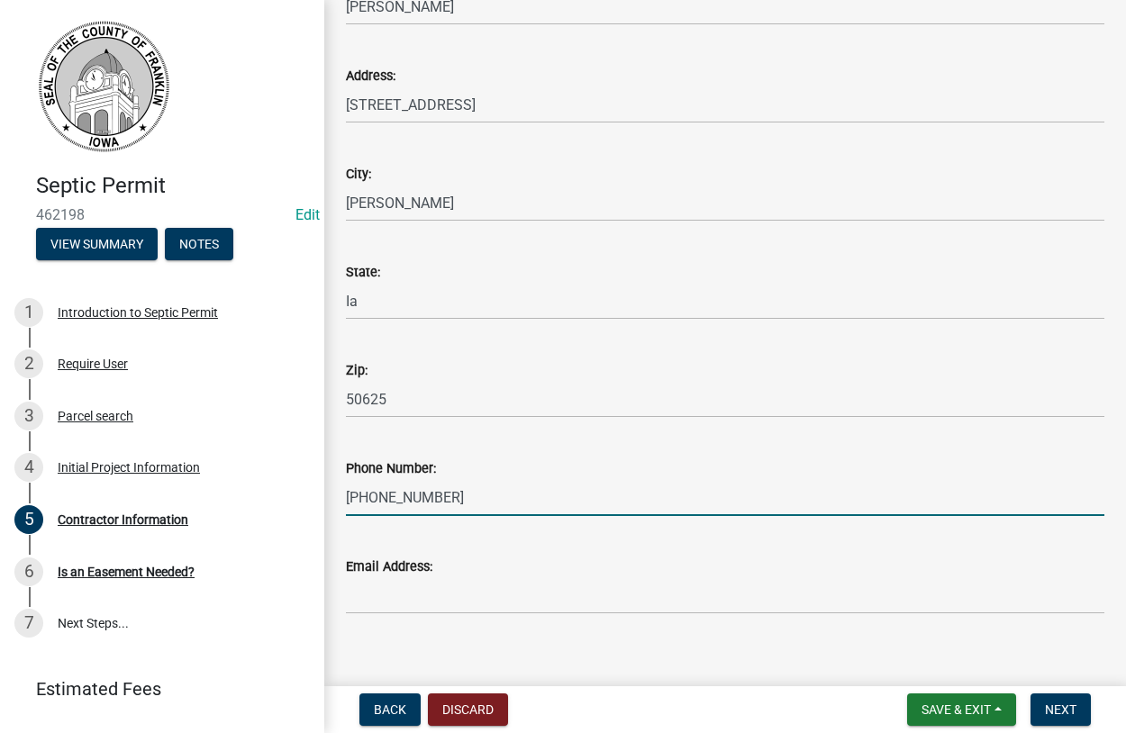
scroll to position [376, 0]
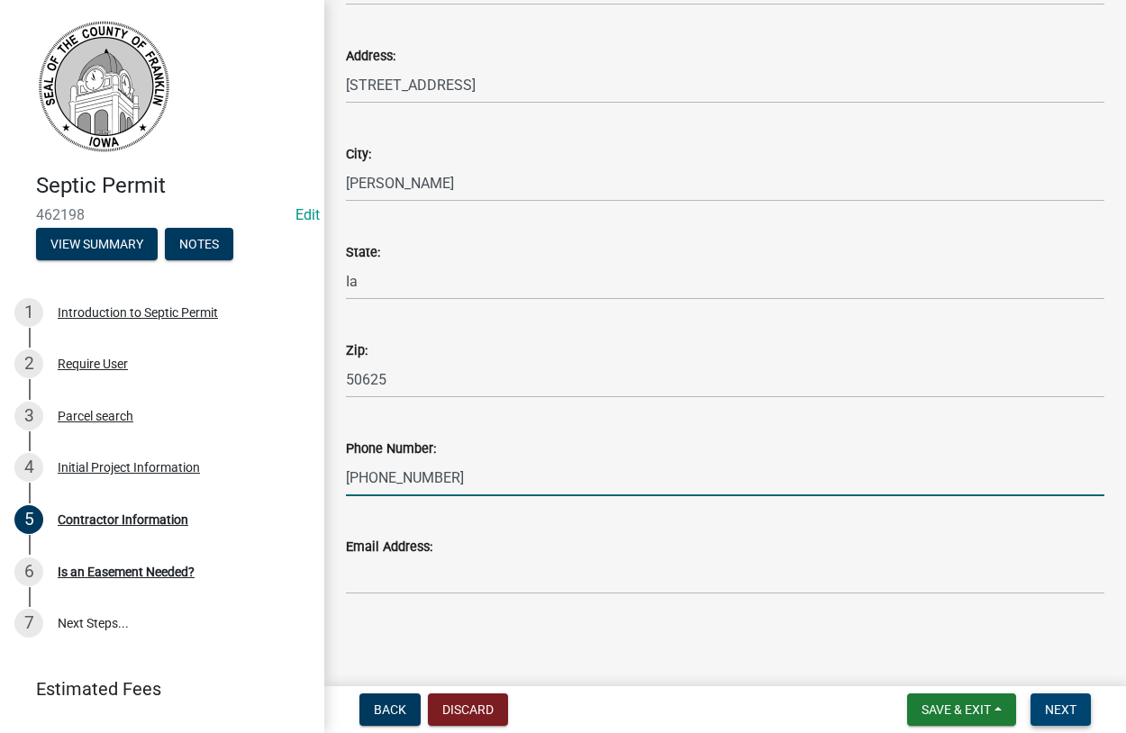
type input "641-425-4511"
click at [1061, 707] on span "Next" at bounding box center [1061, 709] width 32 height 14
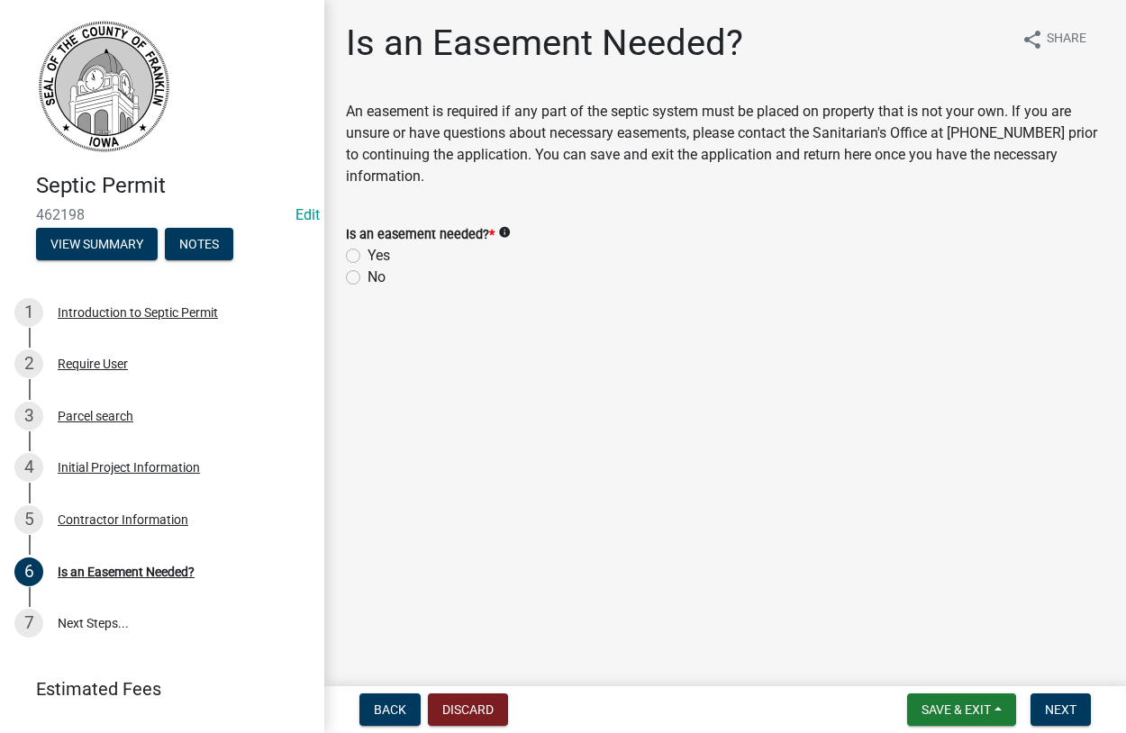
click at [367, 281] on label "No" at bounding box center [376, 278] width 18 height 22
click at [367, 278] on input "No" at bounding box center [373, 273] width 12 height 12
radio input "true"
click at [1047, 712] on span "Next" at bounding box center [1061, 709] width 32 height 14
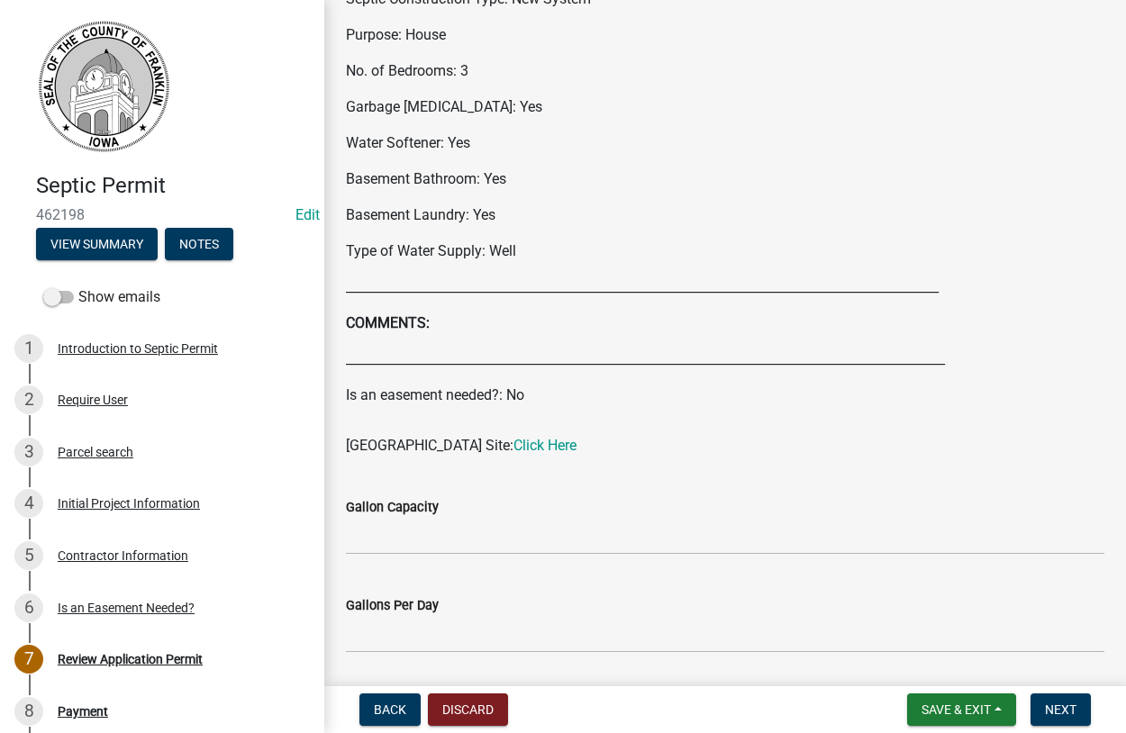
scroll to position [821, 0]
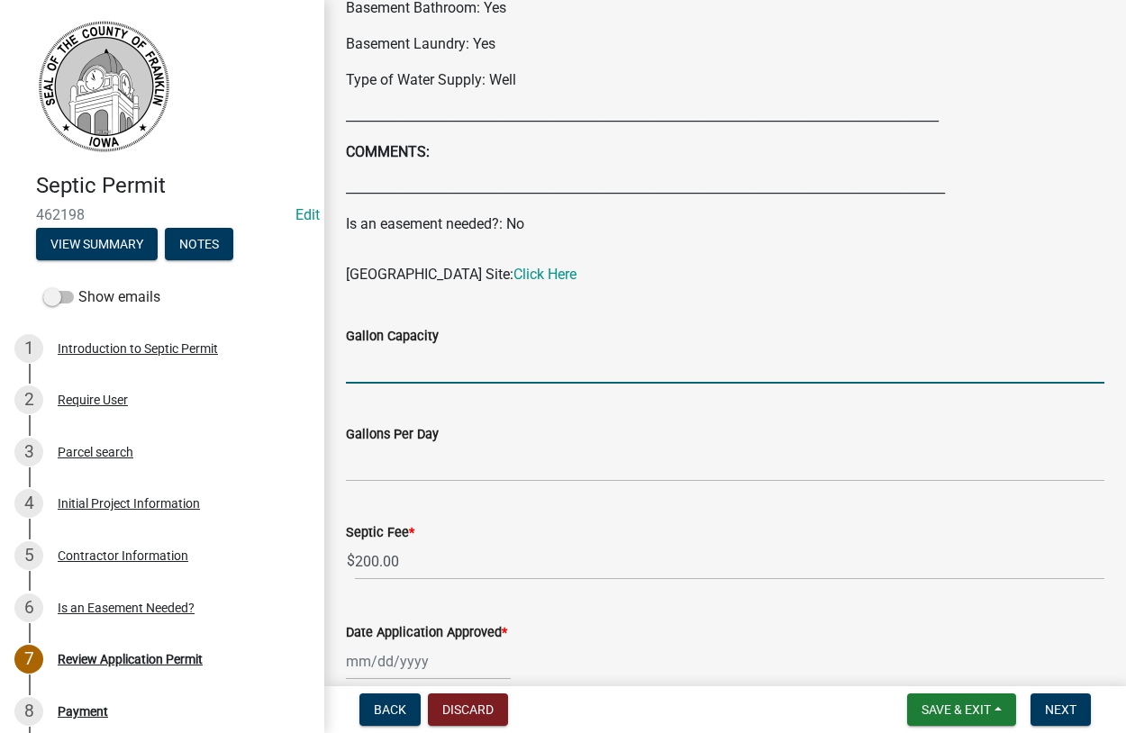
click at [392, 370] on input "Gallon Capacity" at bounding box center [725, 365] width 758 height 37
type input "1500"
click at [364, 474] on input "Gallons Per Day" at bounding box center [725, 463] width 758 height 37
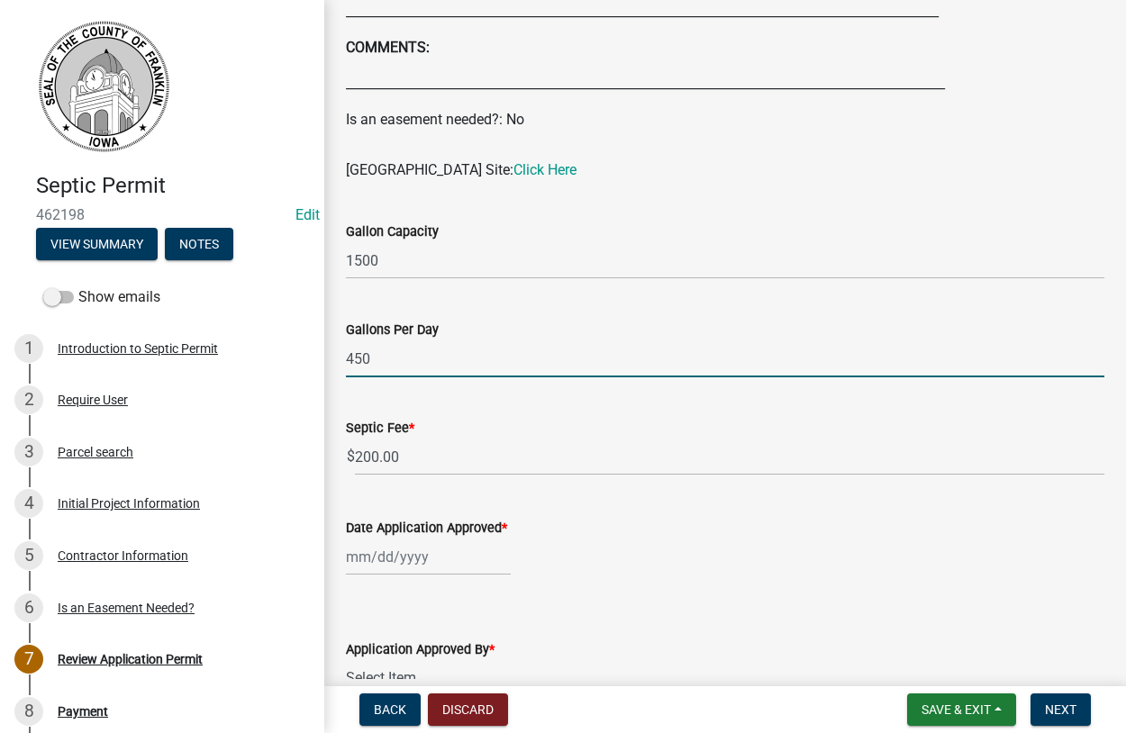
scroll to position [1027, 0]
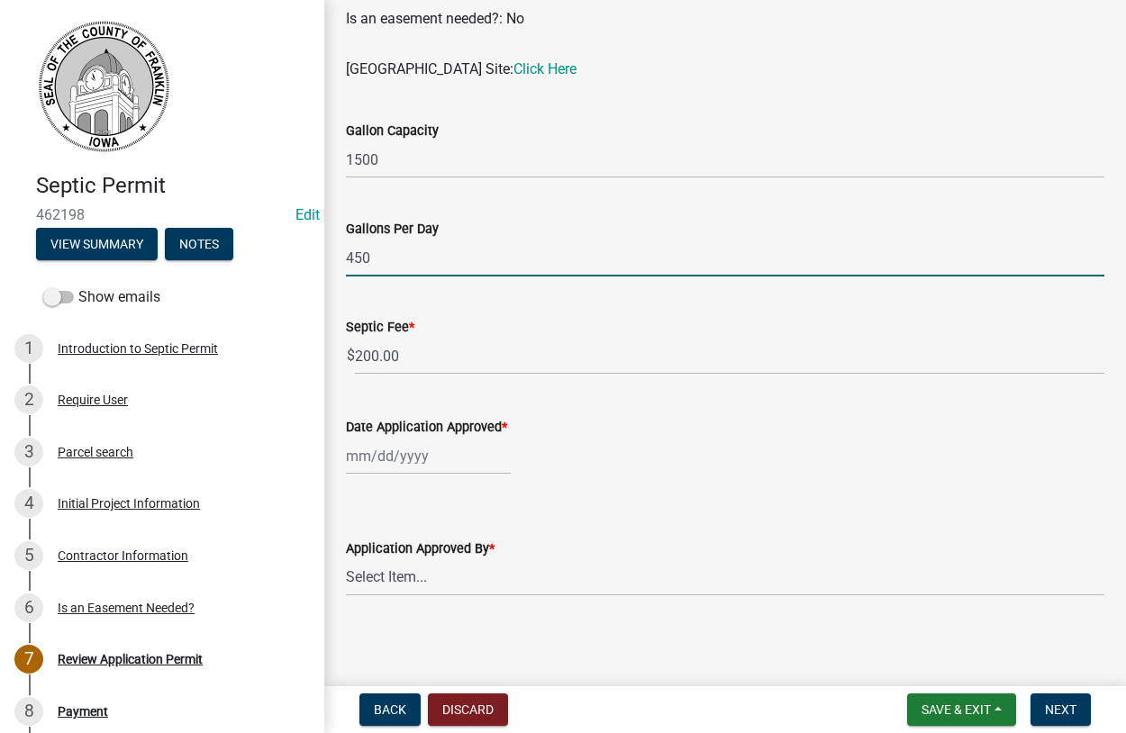
type input "450"
click at [398, 456] on input "Date Application Approved *" at bounding box center [428, 456] width 165 height 37
select select "8"
select select "2025"
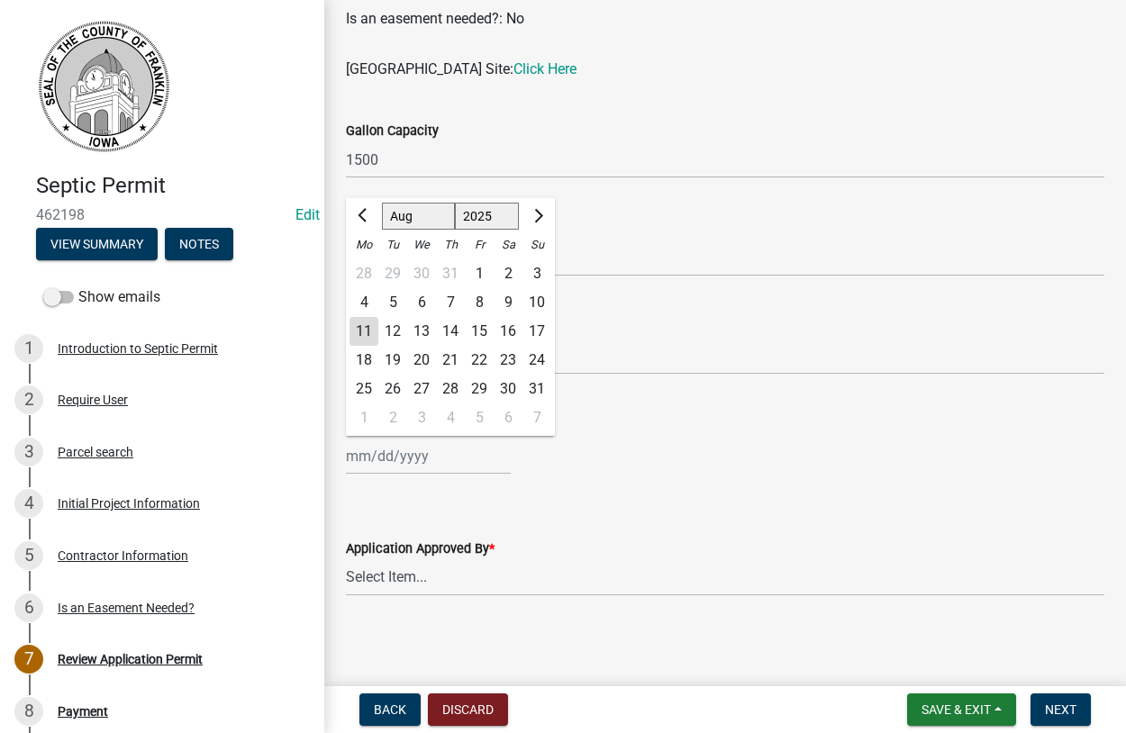
click at [363, 327] on div "11" at bounding box center [363, 331] width 29 height 29
type input "[DATE]"
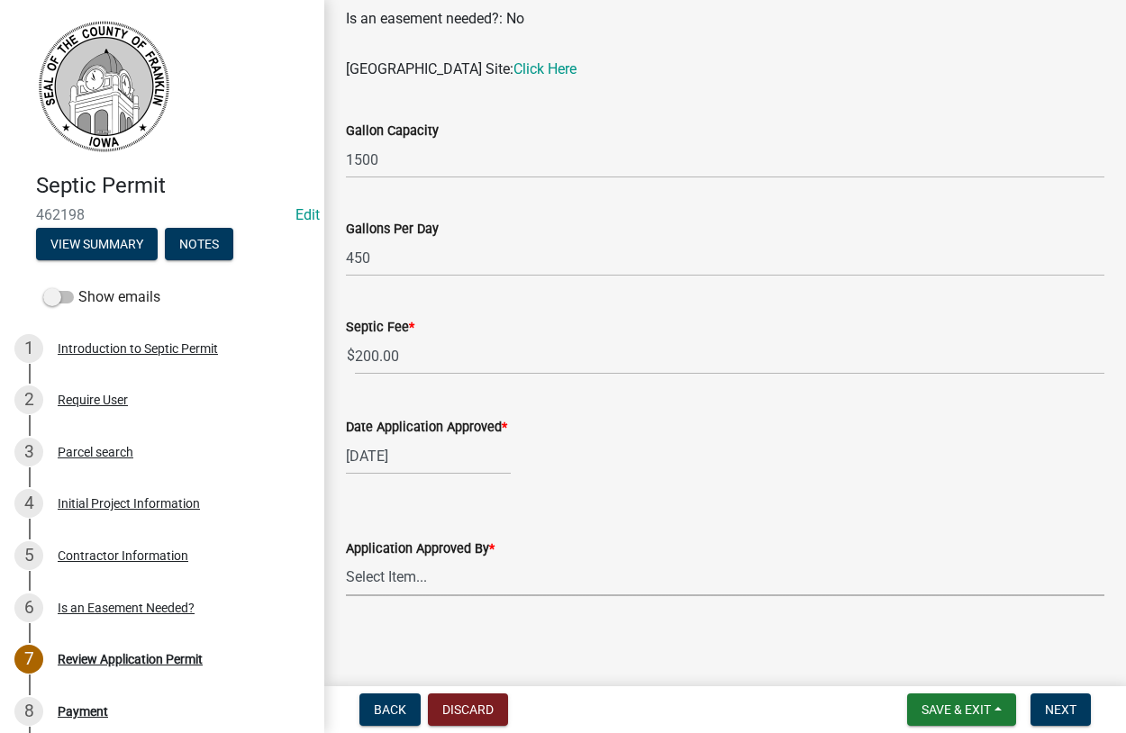
click at [346, 559] on select "Select Item... [PERSON_NAME]" at bounding box center [725, 577] width 758 height 37
click option "[PERSON_NAME]" at bounding box center [0, 0] width 0 height 0
select select "5220629f-9084-4e48-abb1-a914bded0463"
click at [1065, 702] on span "Next" at bounding box center [1061, 709] width 32 height 14
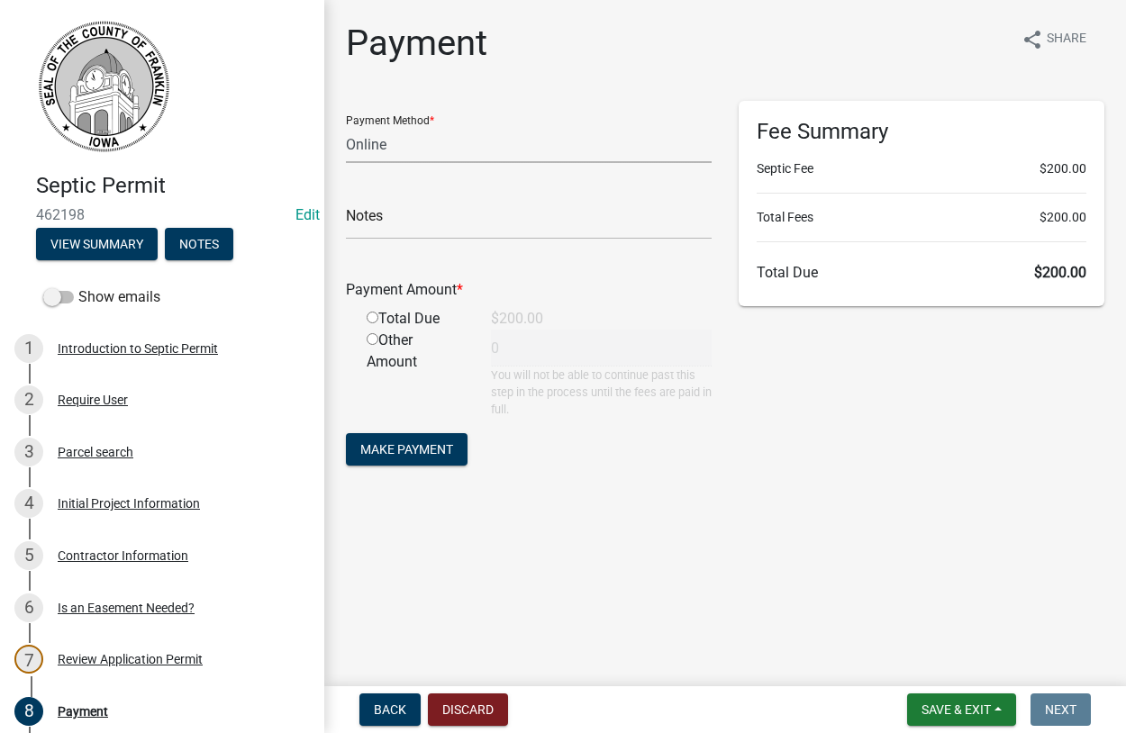
click at [346, 126] on select "Credit Card POS Check Cash Online" at bounding box center [529, 144] width 366 height 37
select select "1: 0"
click option "Check" at bounding box center [0, 0] width 0 height 0
click at [433, 221] on input "text" at bounding box center [529, 221] width 366 height 37
type input "10766"
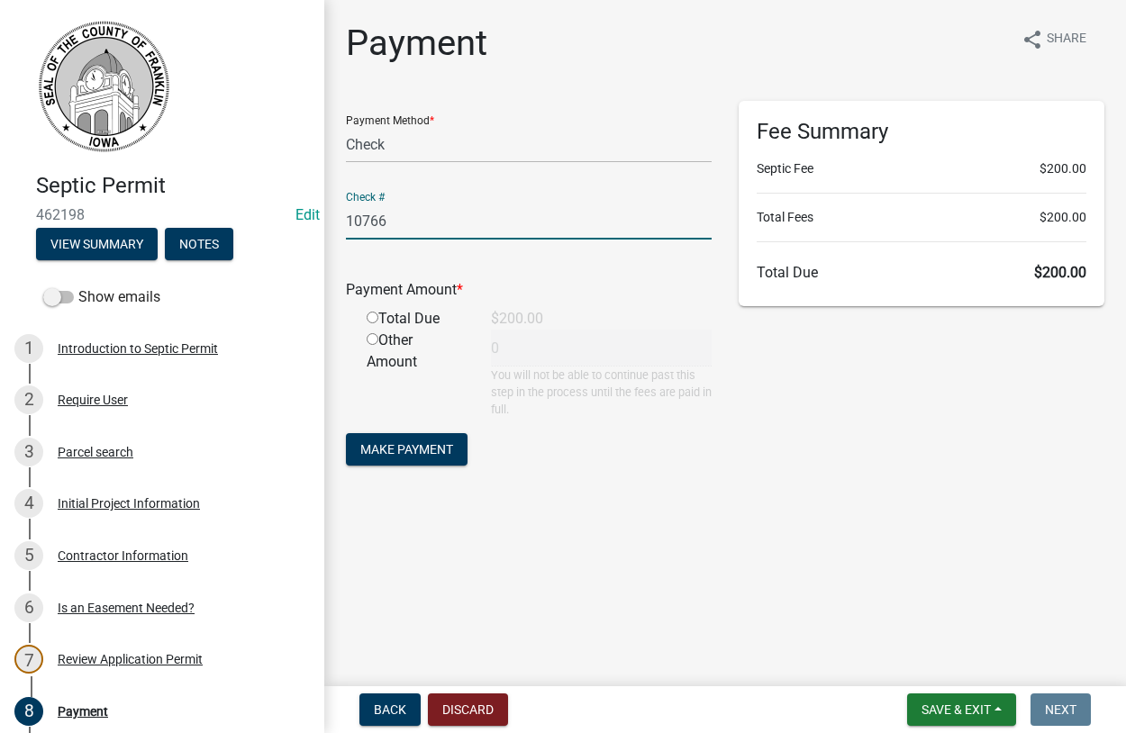
click at [375, 319] on input "radio" at bounding box center [373, 318] width 12 height 12
radio input "true"
type input "200"
click at [418, 453] on span "Make Payment" at bounding box center [406, 448] width 93 height 14
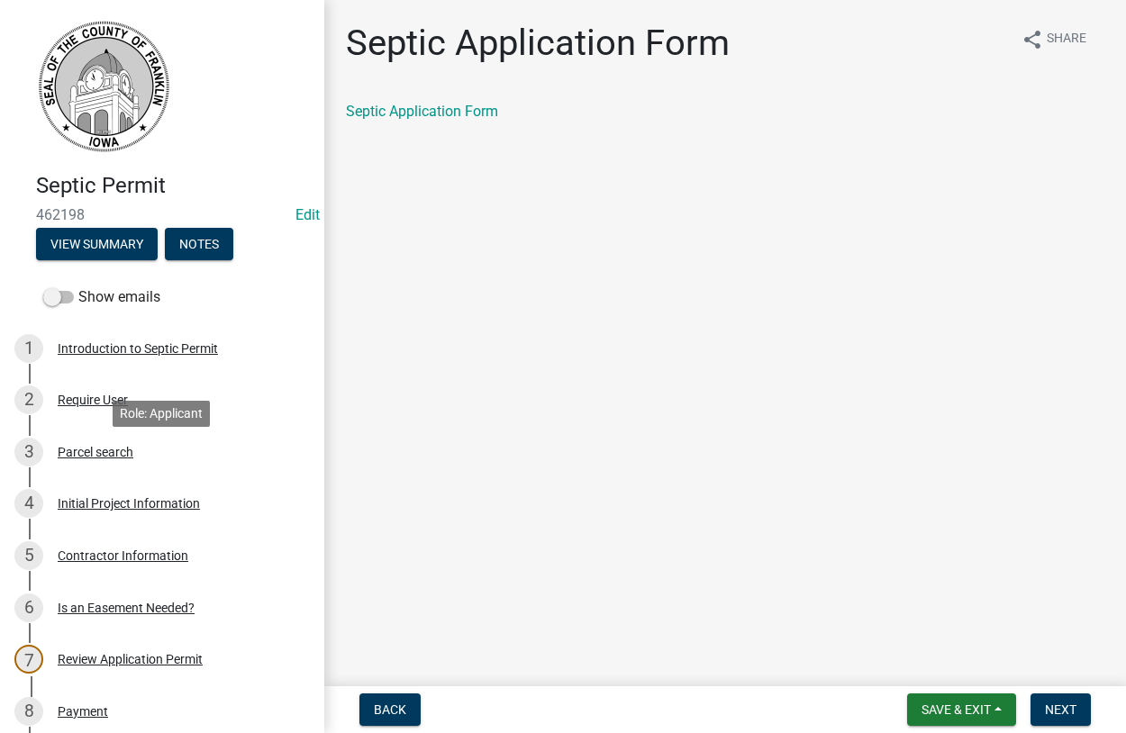
scroll to position [276, 0]
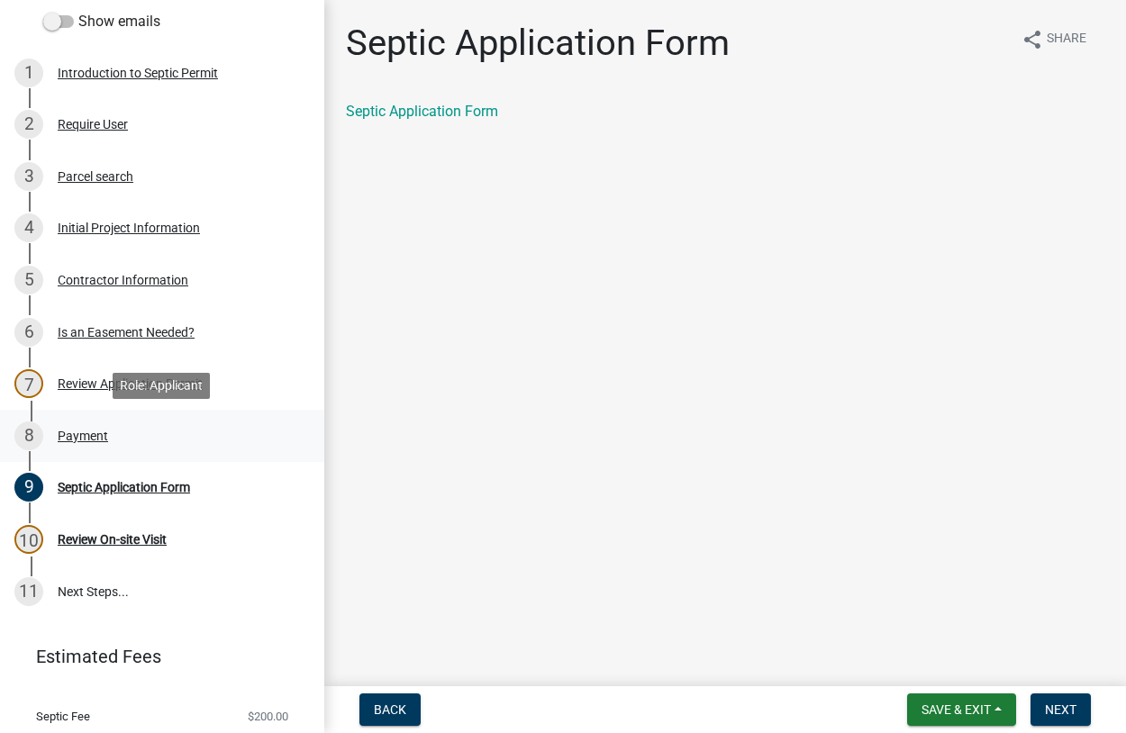
click at [84, 434] on div "Payment" at bounding box center [83, 436] width 50 height 13
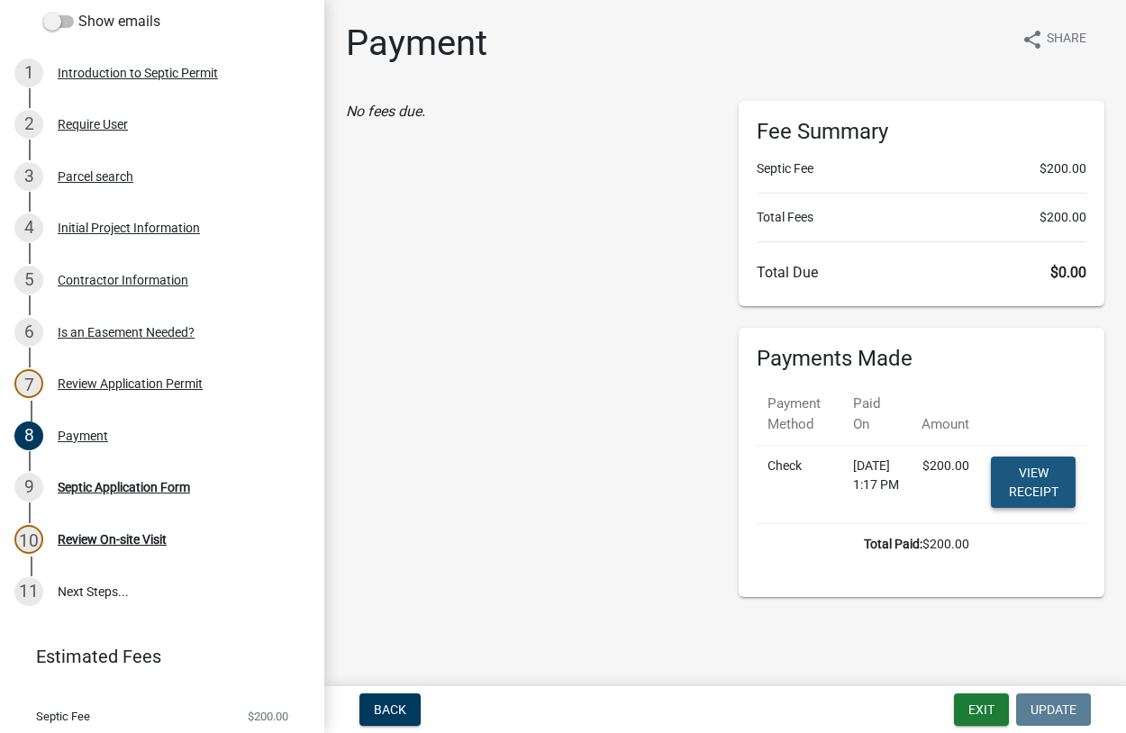
click at [1020, 472] on link "View receipt" at bounding box center [1033, 482] width 85 height 51
click at [129, 488] on div "Septic Application Form" at bounding box center [124, 487] width 132 height 13
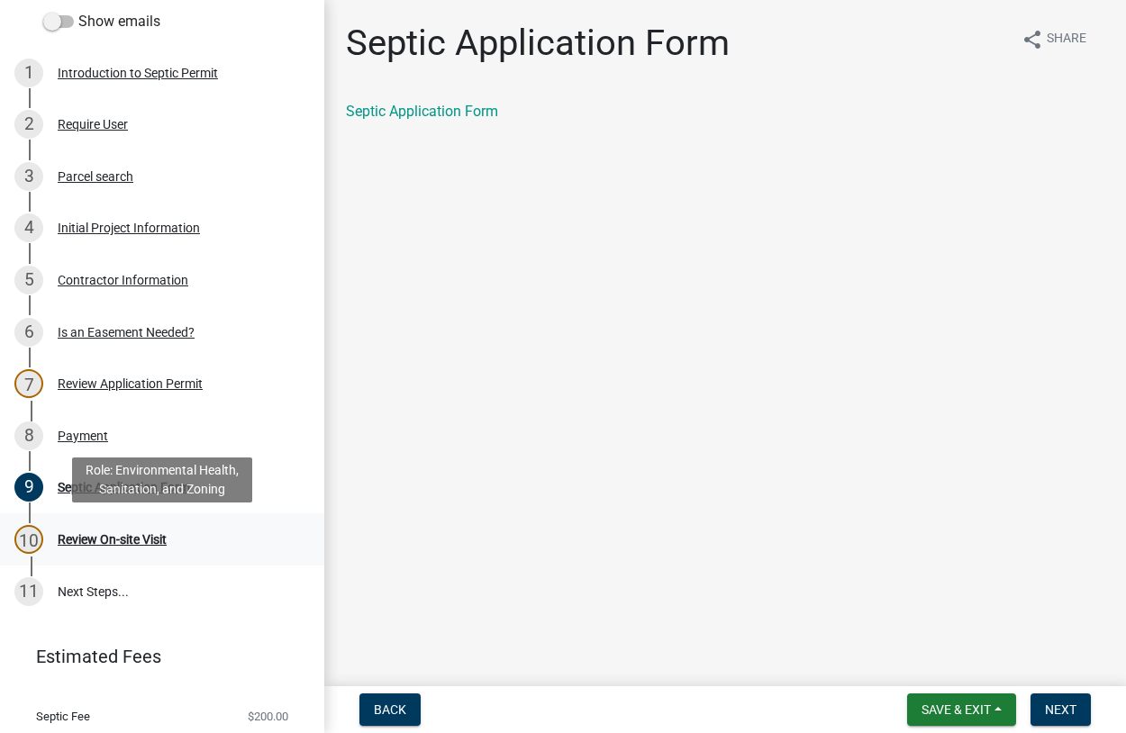
click at [107, 540] on div "Review On-site Visit" at bounding box center [112, 539] width 109 height 13
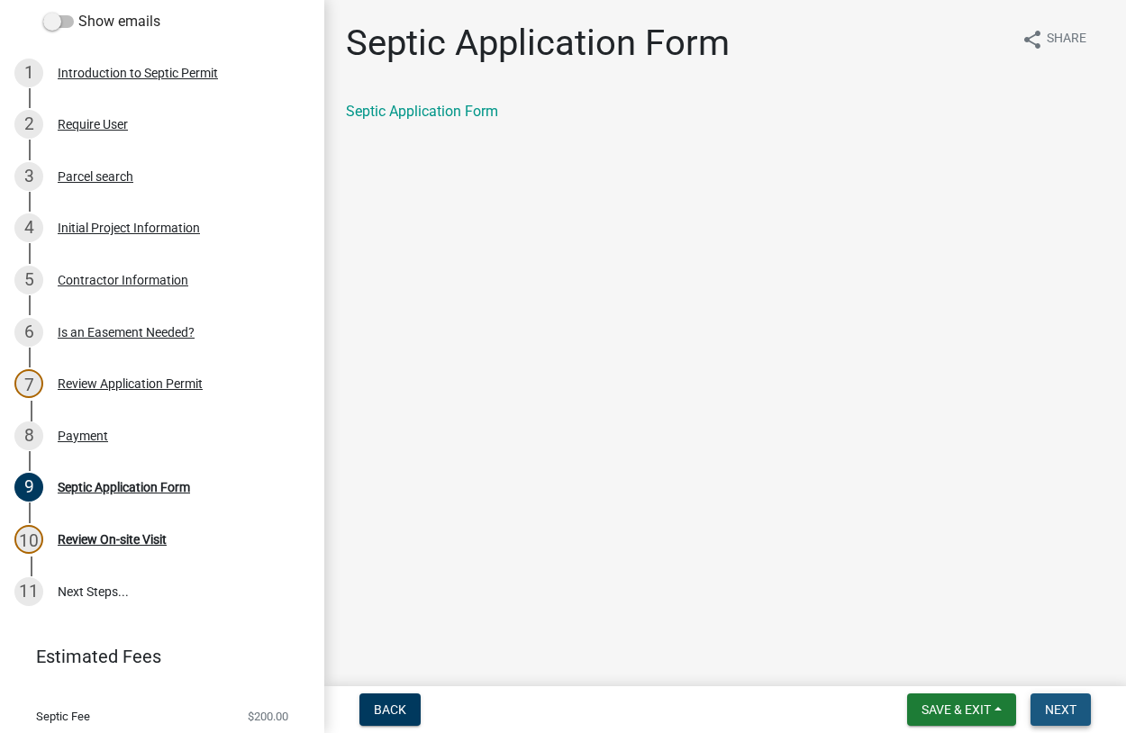
click at [1044, 711] on button "Next" at bounding box center [1060, 709] width 60 height 32
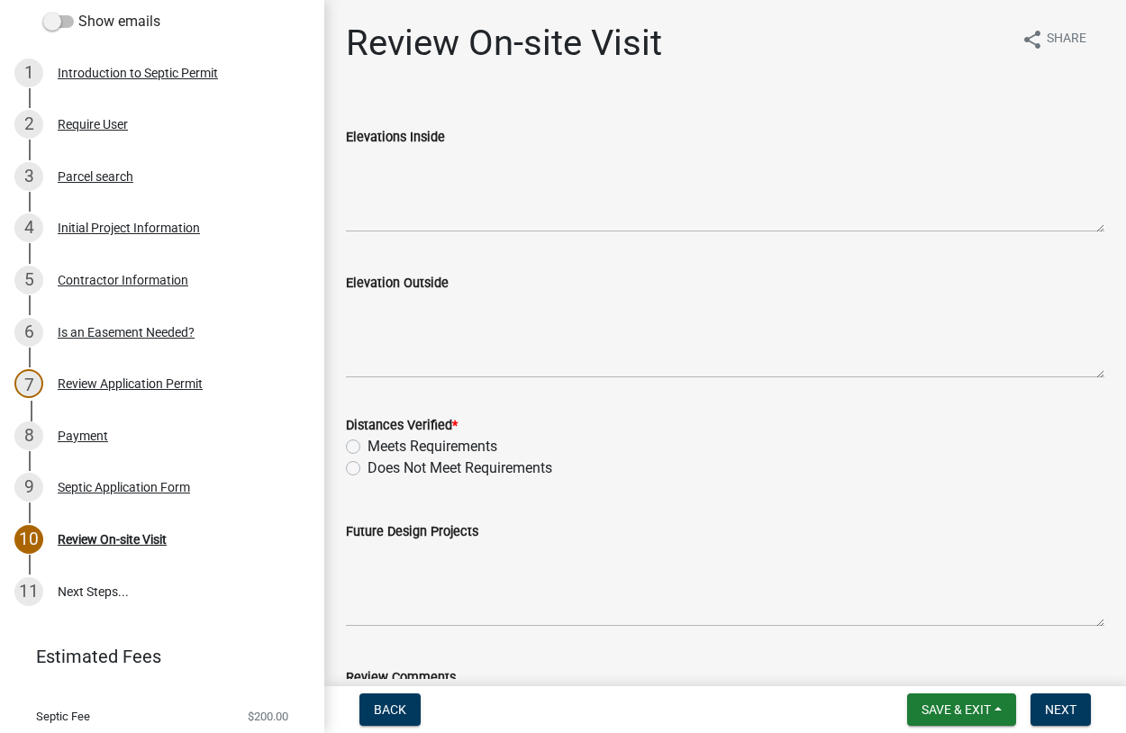
click at [367, 448] on label "Meets Requirements" at bounding box center [432, 447] width 130 height 22
click at [367, 448] on input "Meets Requirements" at bounding box center [373, 442] width 12 height 12
radio input "true"
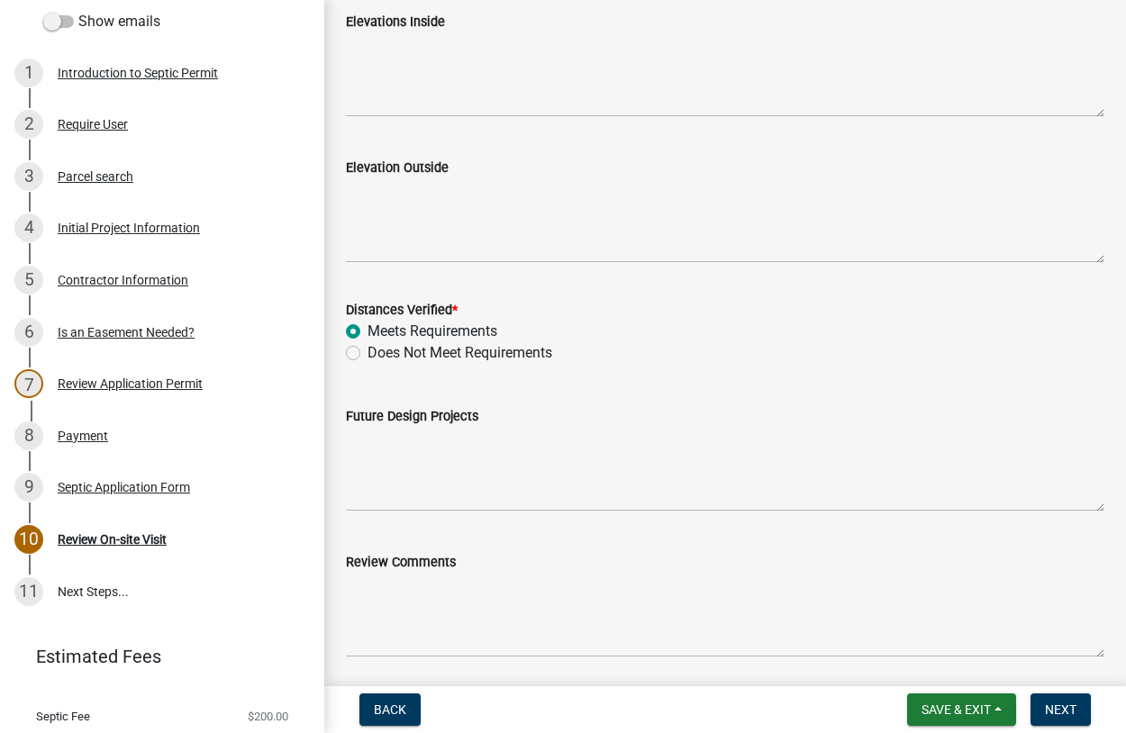
scroll to position [178, 0]
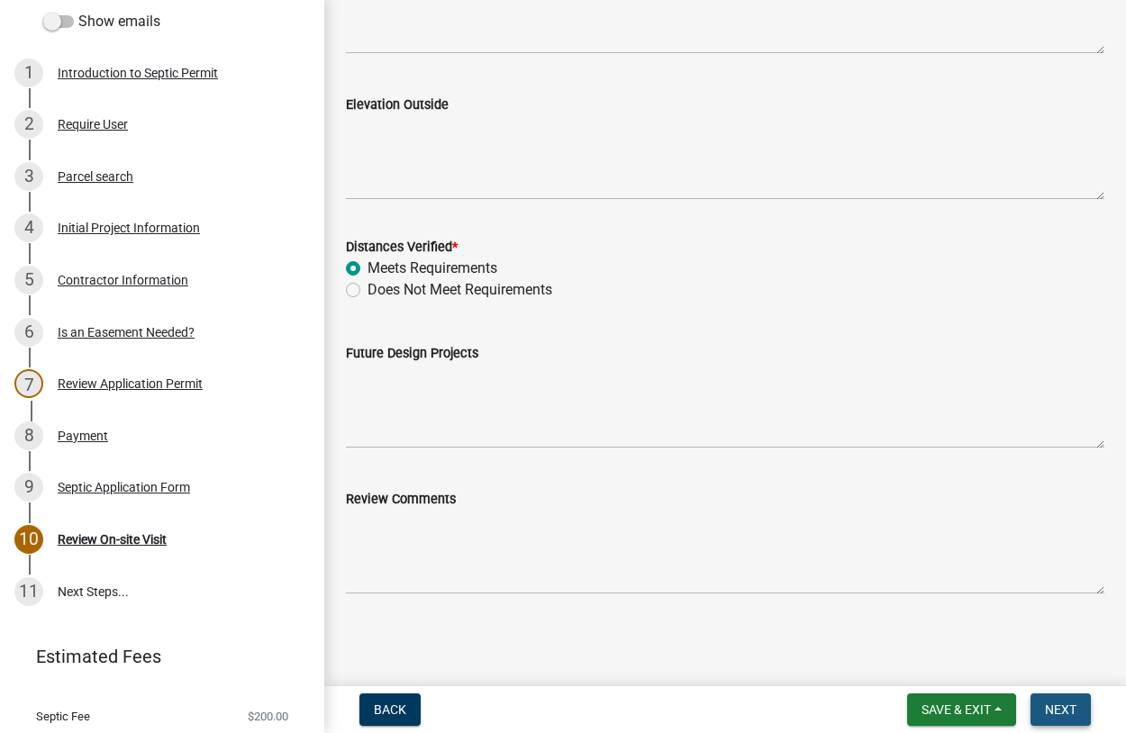
drag, startPoint x: 1049, startPoint y: 709, endPoint x: 1036, endPoint y: 695, distance: 19.1
click at [1048, 709] on span "Next" at bounding box center [1061, 709] width 32 height 14
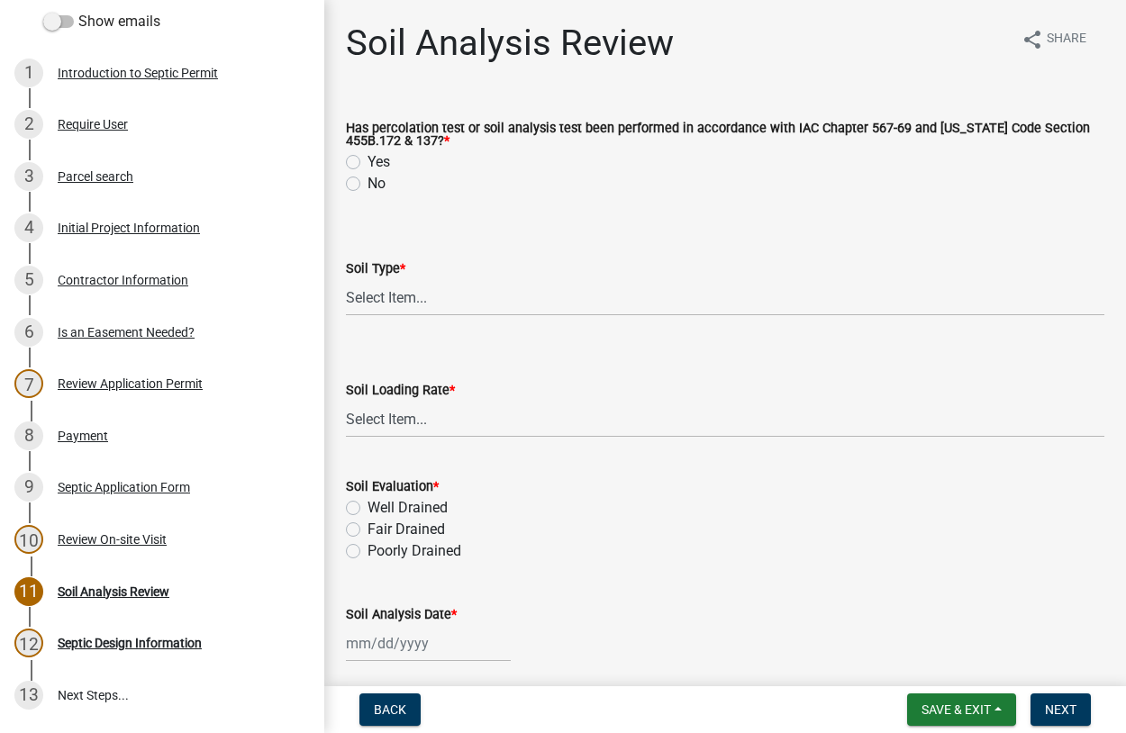
click at [367, 159] on label "Yes" at bounding box center [378, 162] width 23 height 22
click at [367, 159] on input "Yes" at bounding box center [373, 157] width 12 height 12
radio input "true"
click at [346, 279] on select "Select Item... Course Sand and Gravel Medium Sands Fine Sands Very Fine [PERSON…" at bounding box center [725, 297] width 758 height 37
click option "Silty Loam" at bounding box center [0, 0] width 0 height 0
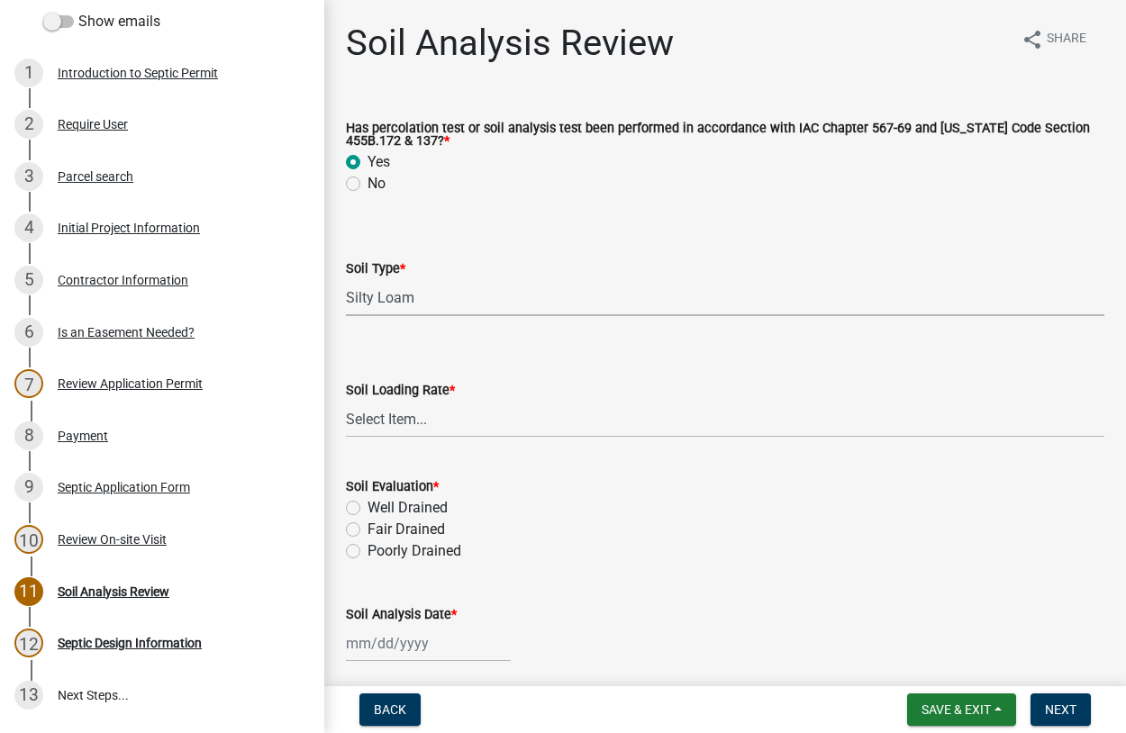
select select "c8f08a74-9ac4-4cf1-b39f-38c54fe63f42"
click at [346, 401] on select "Select Item... 0.1 0.1+ 0.2 0.2+ 0.3 0.3+ 0.4 0.4+ 0.5 0.5+ 0.6 0.6+ 0.7 0.7+ 0…" at bounding box center [725, 419] width 758 height 37
click option "0.5+" at bounding box center [0, 0] width 0 height 0
select select "06b45901-c8ae-4e17-b2ae-ec52a5a1c92e"
click at [367, 510] on label "Well Drained" at bounding box center [407, 508] width 80 height 22
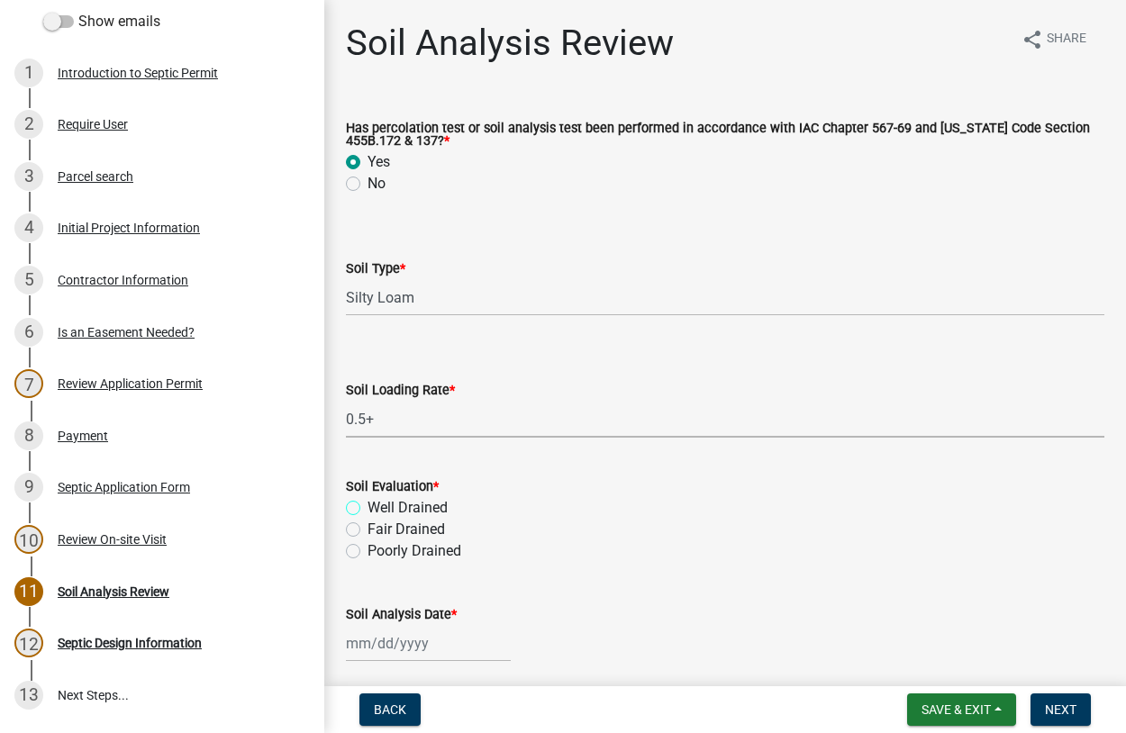
click at [367, 509] on input "Well Drained" at bounding box center [373, 503] width 12 height 12
radio input "true"
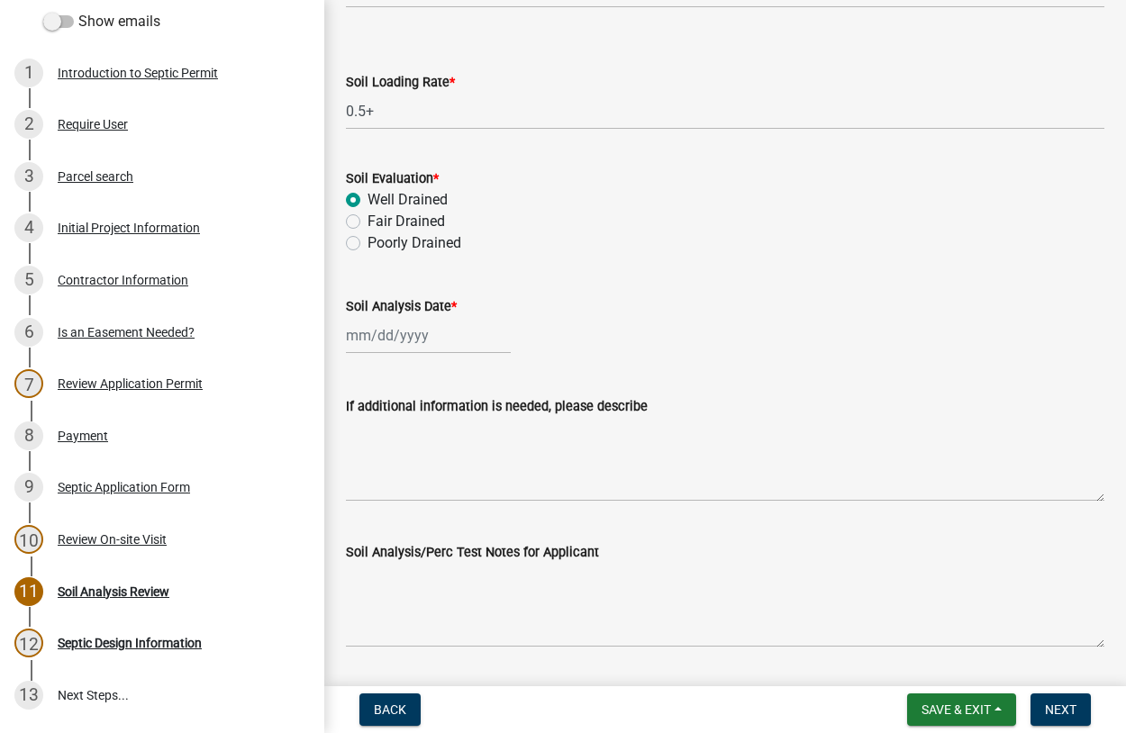
click at [410, 341] on input "Soil Analysis Date *" at bounding box center [428, 335] width 165 height 37
select select "8"
select select "2025"
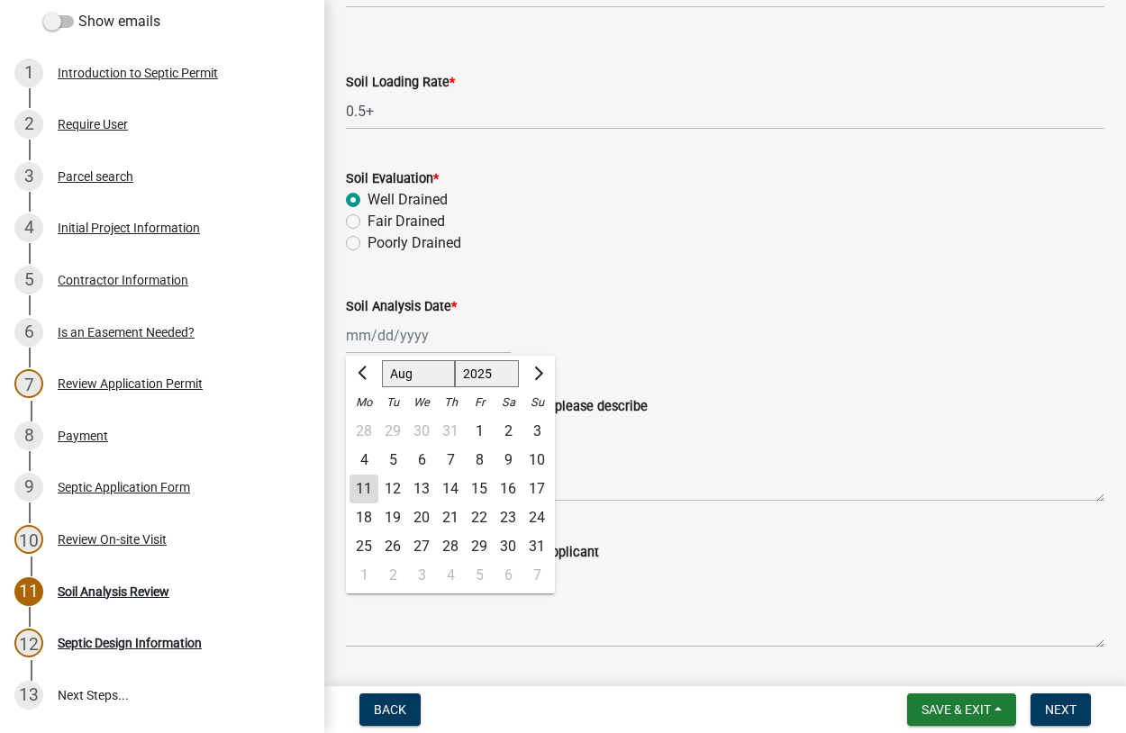
click at [366, 486] on div "11" at bounding box center [363, 489] width 29 height 29
type input "[DATE]"
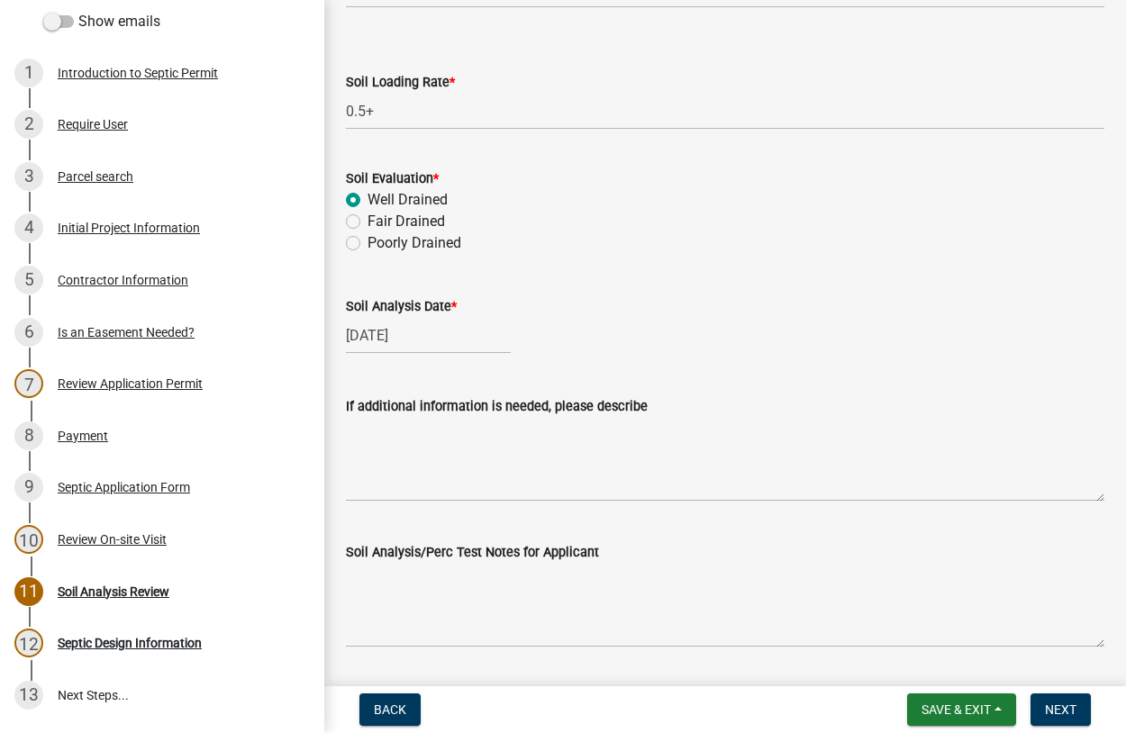
scroll to position [362, 0]
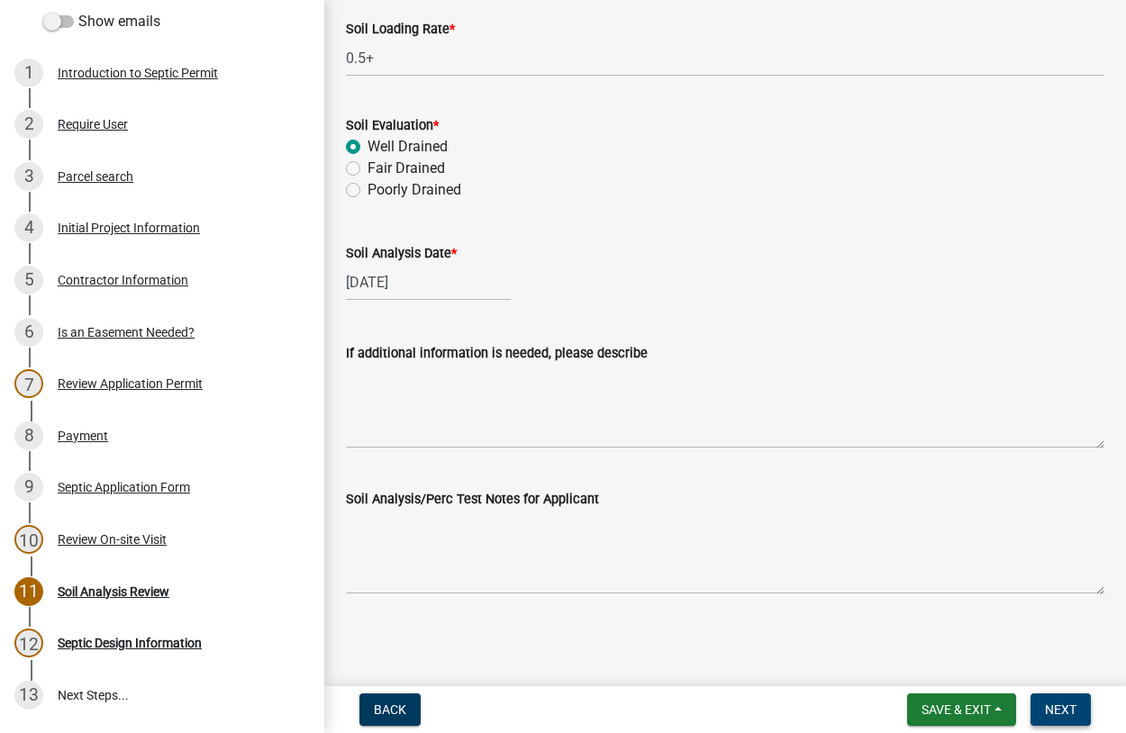
drag, startPoint x: 1048, startPoint y: 703, endPoint x: 1030, endPoint y: 697, distance: 19.1
click at [1045, 702] on button "Next" at bounding box center [1060, 709] width 60 height 32
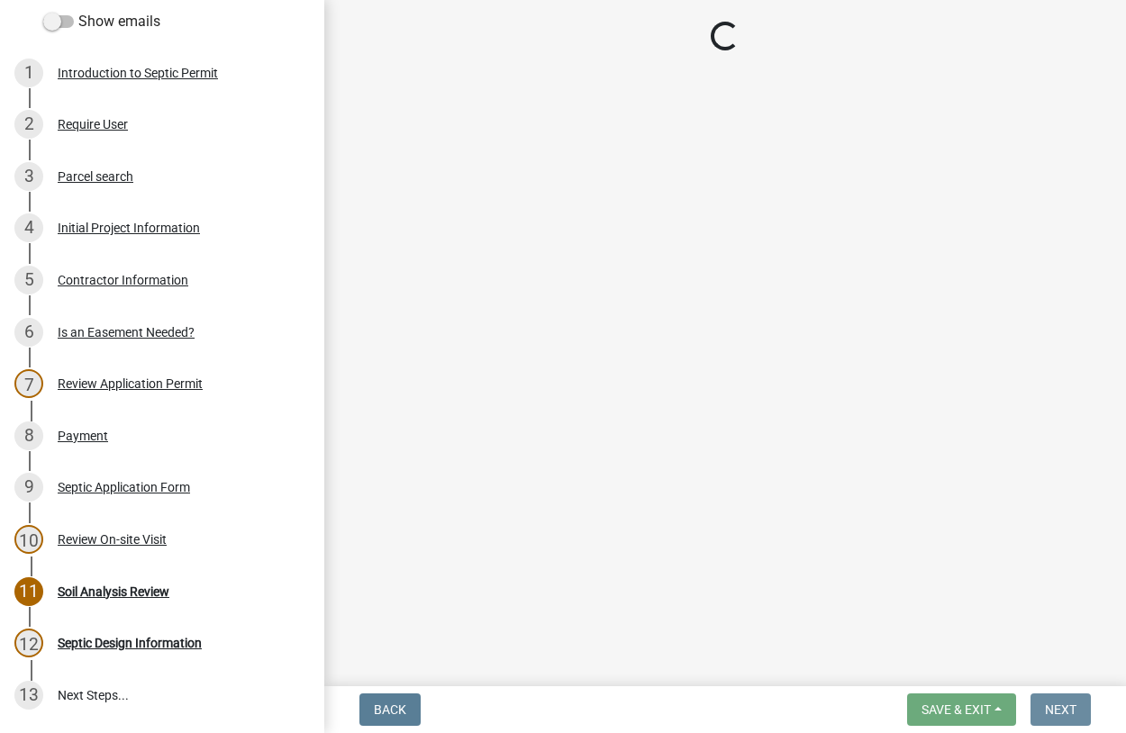
scroll to position [0, 0]
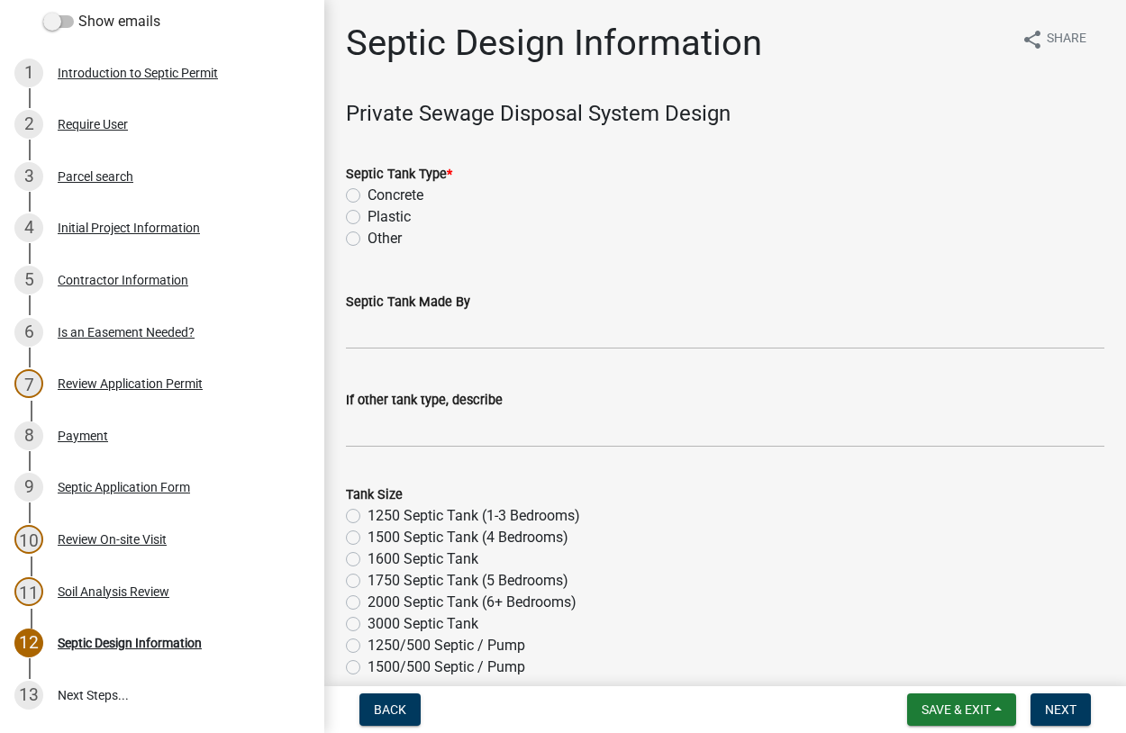
click at [367, 198] on label "Concrete" at bounding box center [395, 196] width 56 height 22
click at [367, 196] on input "Concrete" at bounding box center [373, 191] width 12 height 12
radio input "true"
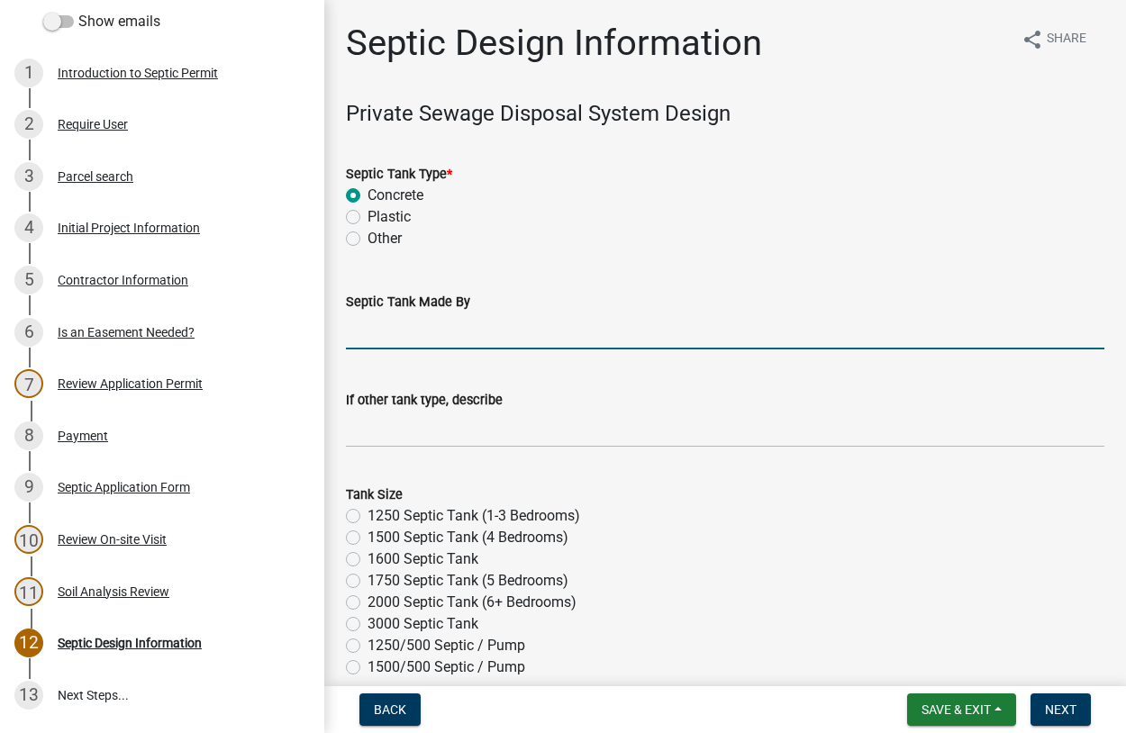
click at [427, 339] on input "Septic Tank Made By" at bounding box center [725, 331] width 758 height 37
type input "midwest"
click at [367, 535] on label "1500 Septic Tank (4 Bedrooms)" at bounding box center [467, 538] width 201 height 22
click at [367, 535] on input "1500 Septic Tank (4 Bedrooms)" at bounding box center [373, 533] width 12 height 12
radio input "true"
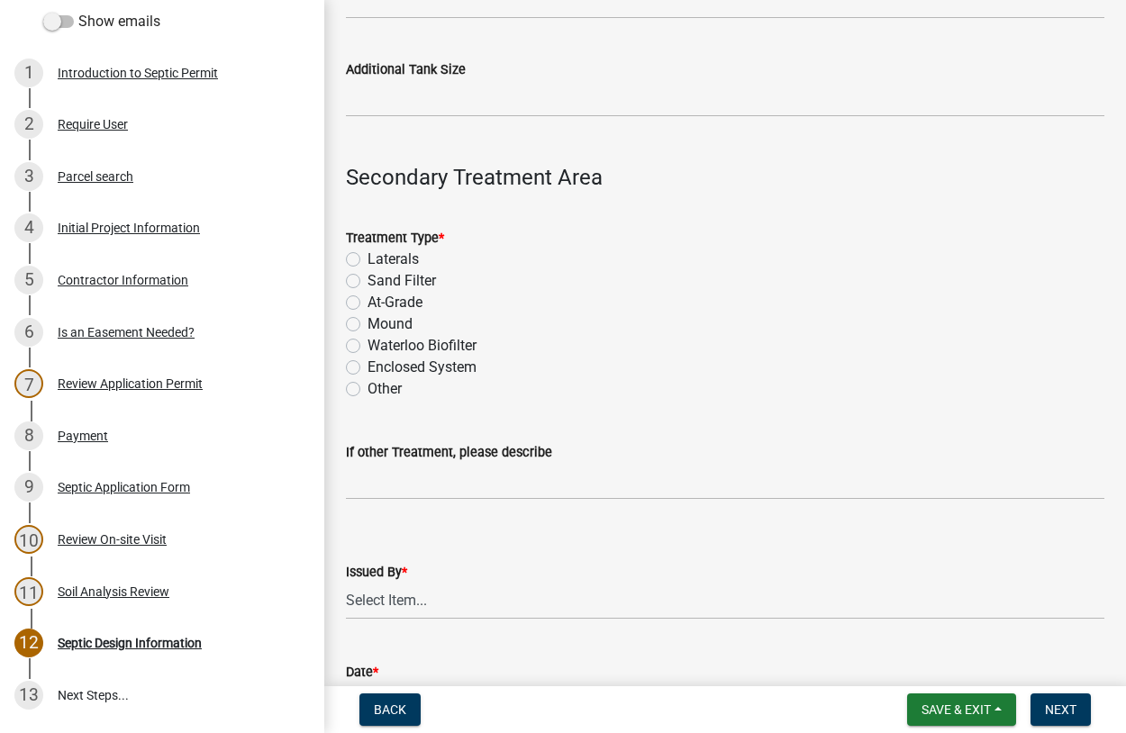
scroll to position [1335, 0]
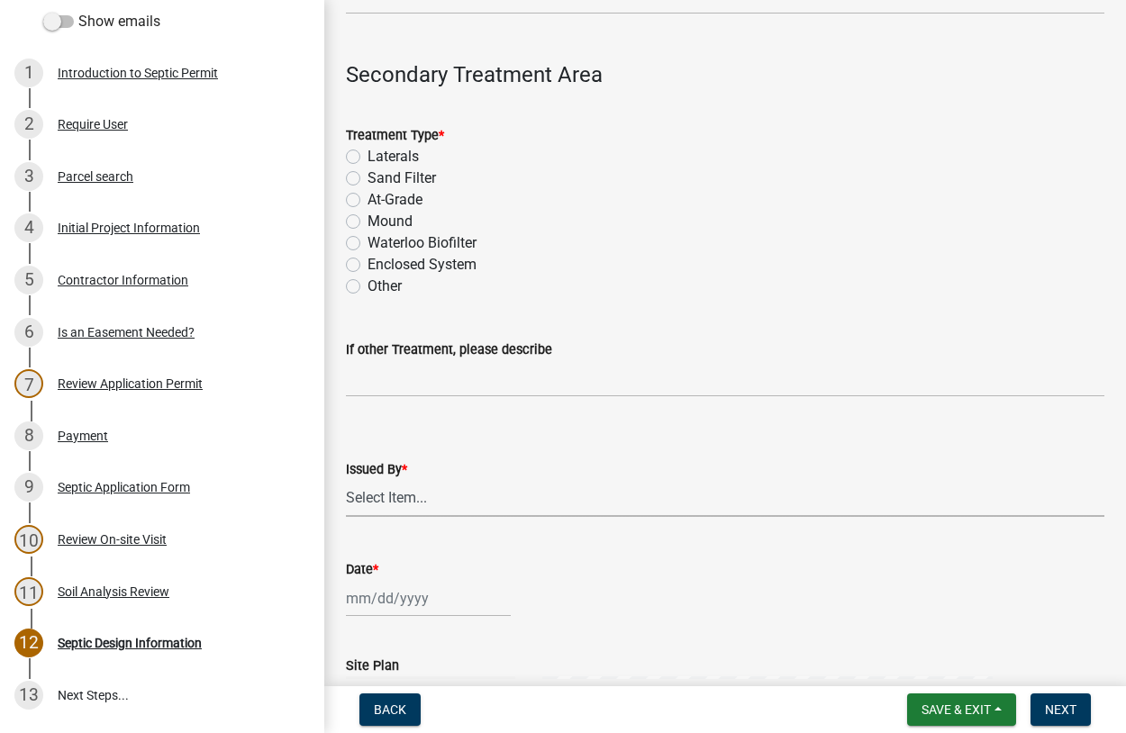
click at [346, 480] on select "Select Item... [PERSON_NAME]" at bounding box center [725, 498] width 758 height 37
click option "[PERSON_NAME]" at bounding box center [0, 0] width 0 height 0
select select "d223b9f2-1ec7-4c53-82a9-76cd95b714db"
click at [403, 592] on input "Date *" at bounding box center [428, 598] width 165 height 37
select select "8"
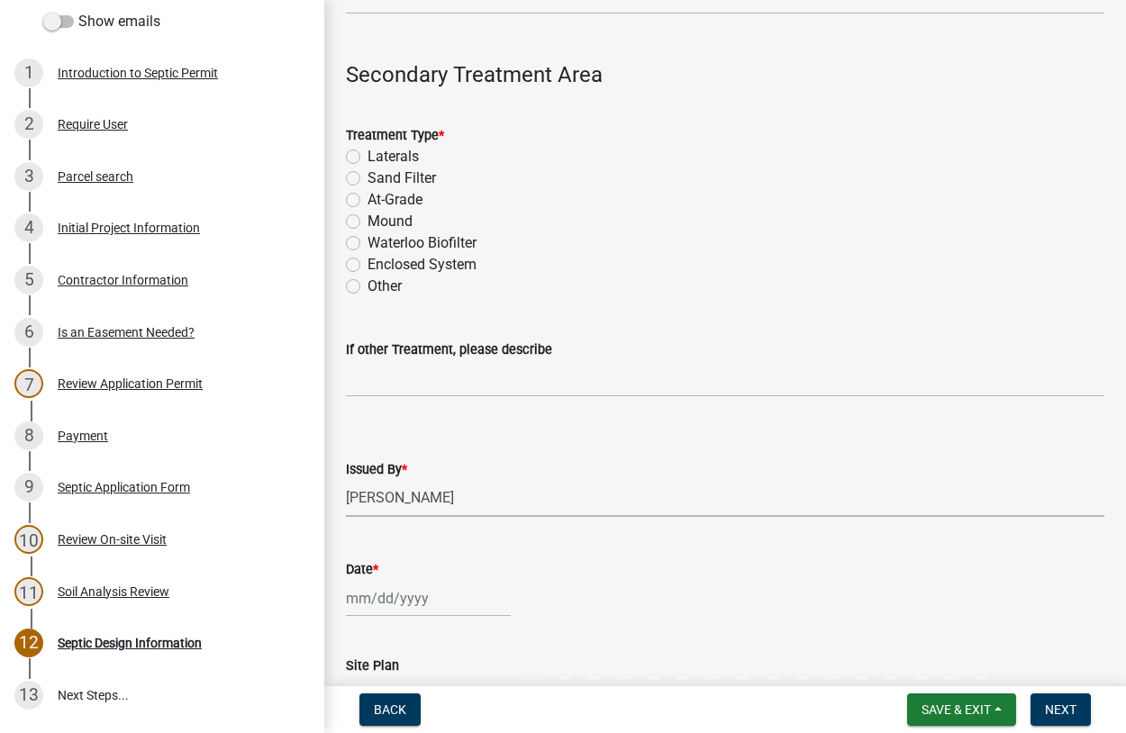
select select "2025"
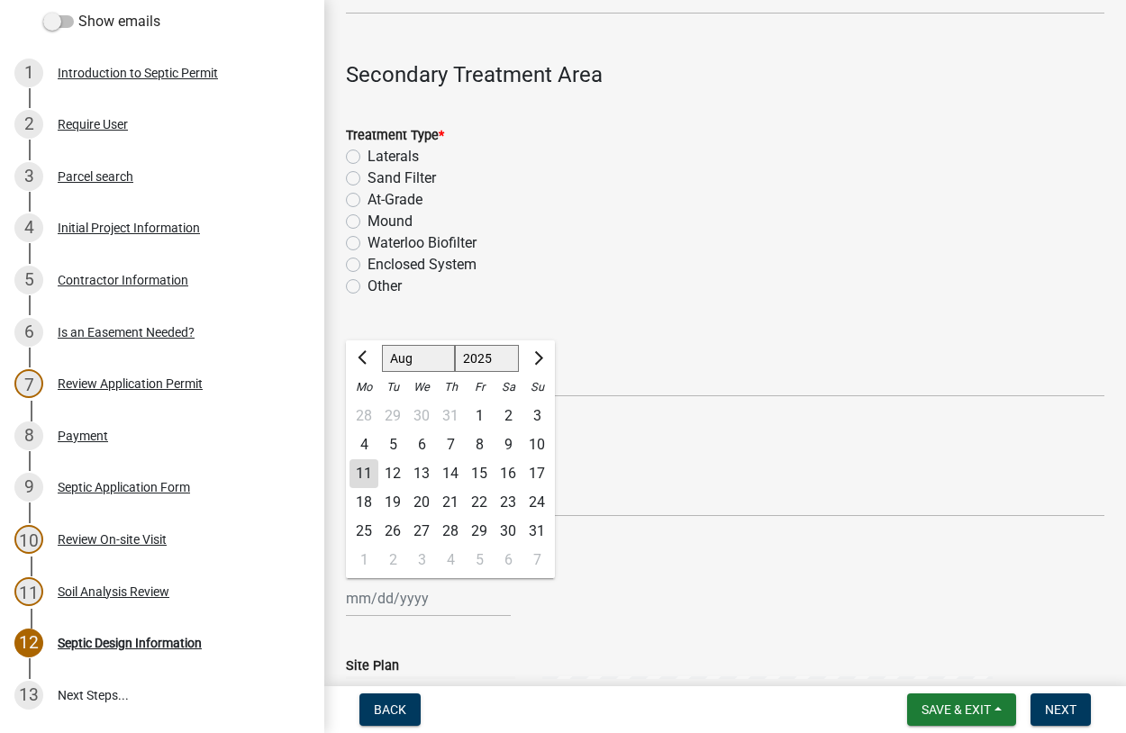
click at [369, 479] on div "11" at bounding box center [363, 473] width 29 height 29
type input "[DATE]"
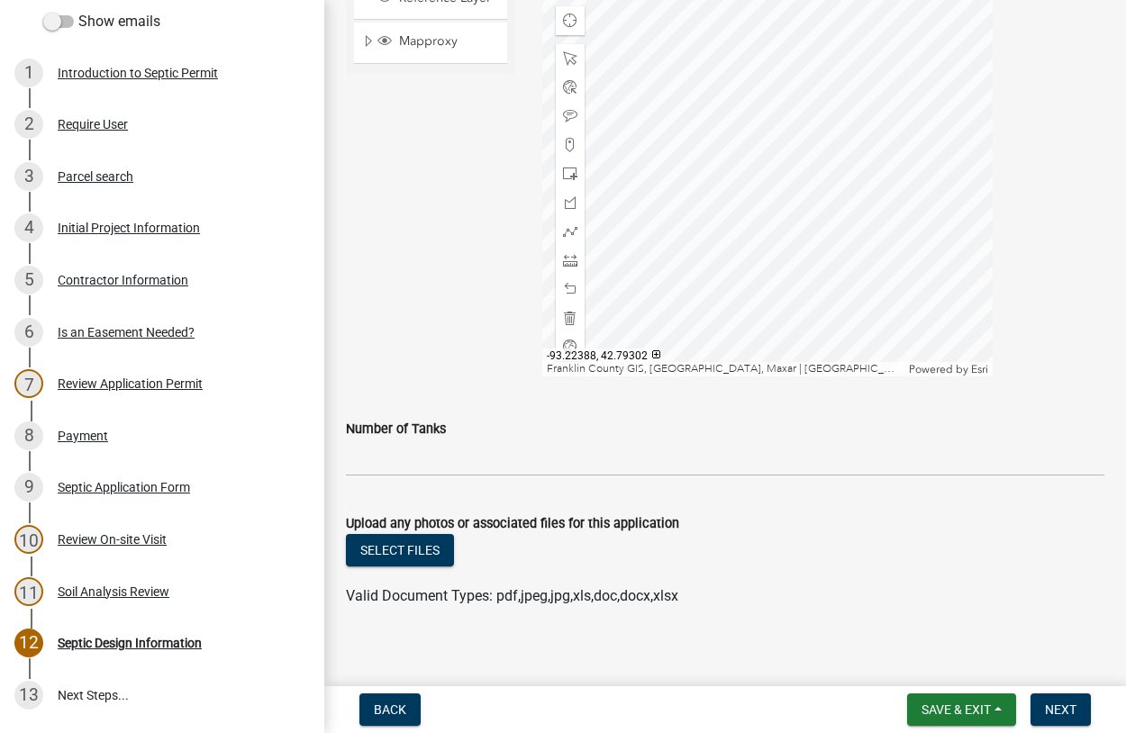
scroll to position [2099, 0]
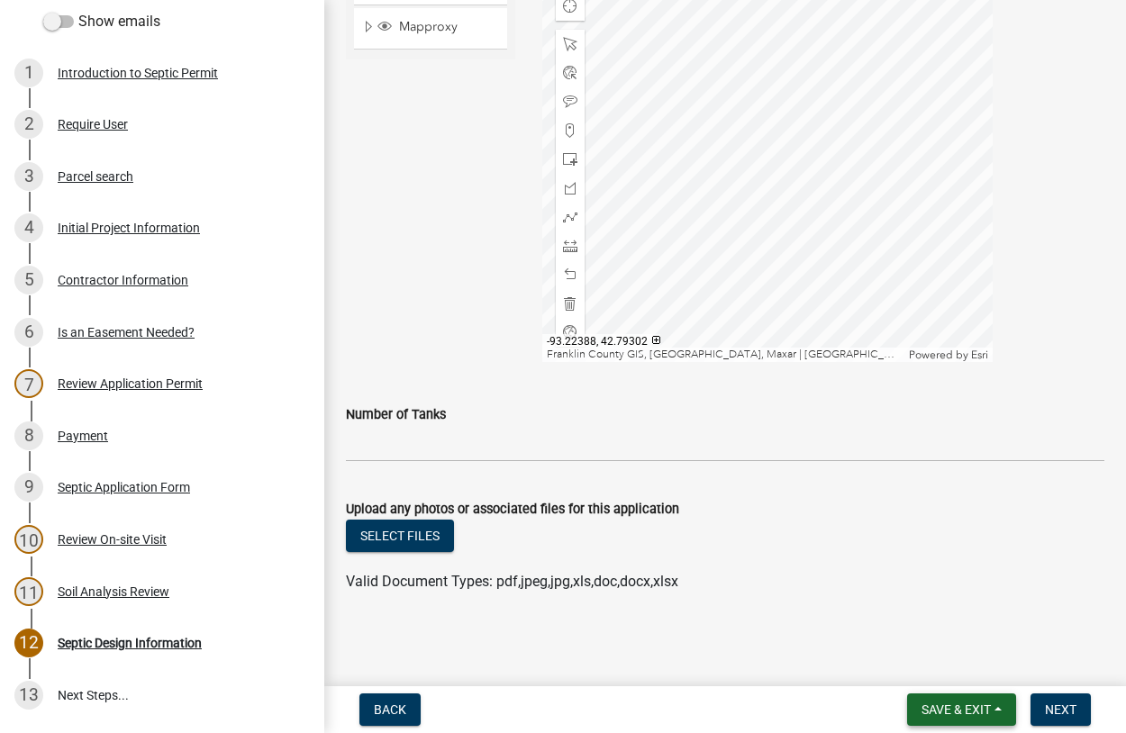
click at [941, 707] on span "Save & Exit" at bounding box center [955, 709] width 69 height 14
click at [929, 667] on button "Save & Exit" at bounding box center [944, 662] width 144 height 43
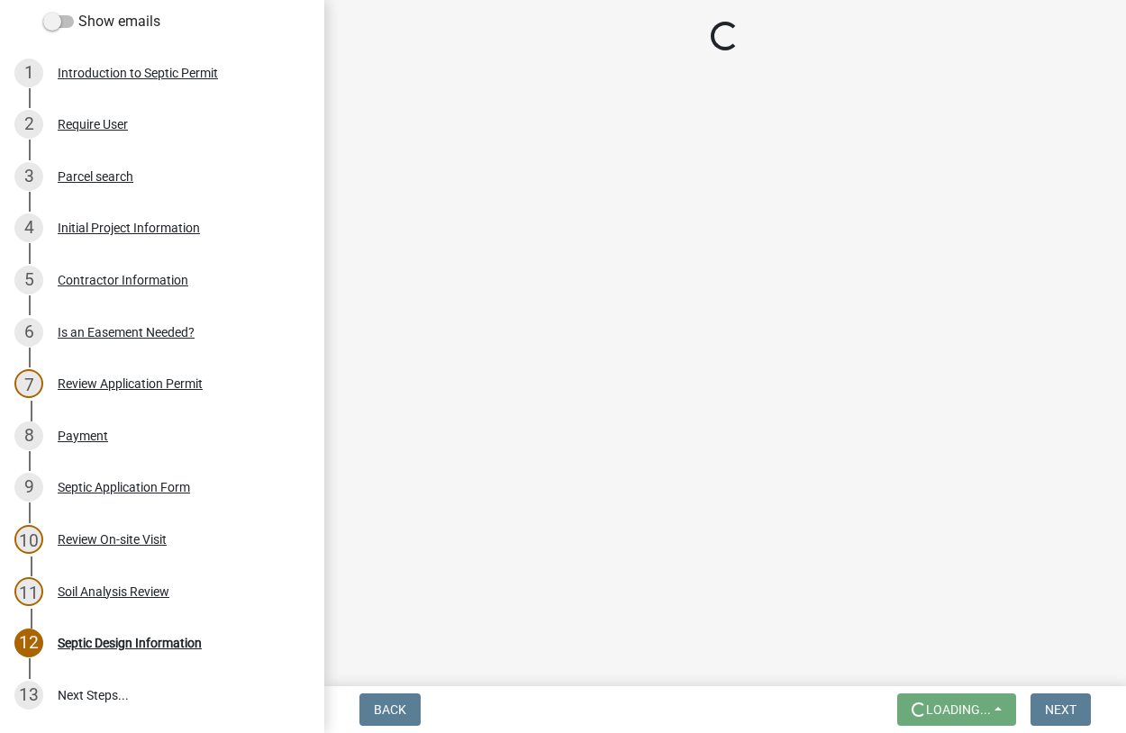
scroll to position [0, 0]
